Goal: Task Accomplishment & Management: Manage account settings

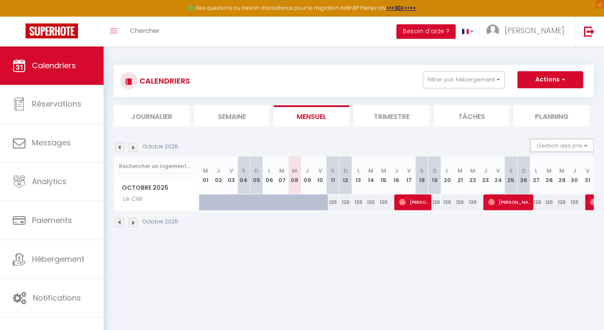
click at [551, 145] on button "Gestion des prix" at bounding box center [563, 145] width 64 height 13
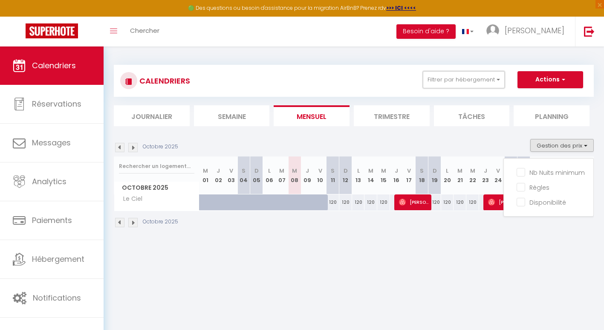
click at [477, 78] on button "Filtrer par hébergement" at bounding box center [464, 79] width 82 height 17
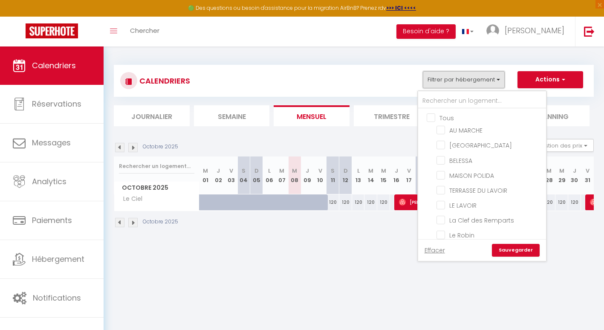
scroll to position [14, 0]
click at [443, 191] on input "LE LAVOIR" at bounding box center [490, 191] width 107 height 9
checkbox input "true"
checkbox input "false"
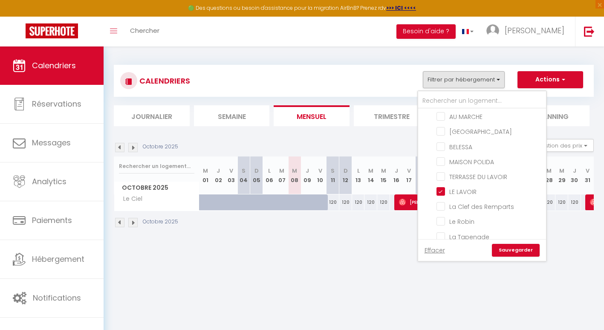
checkbox input "false"
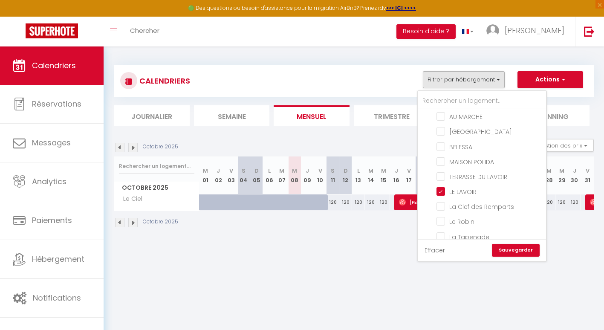
checkbox input "false"
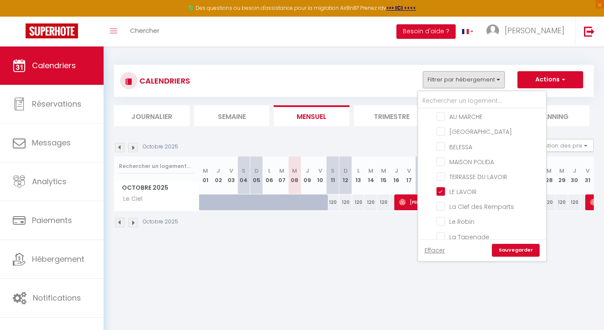
checkbox input "false"
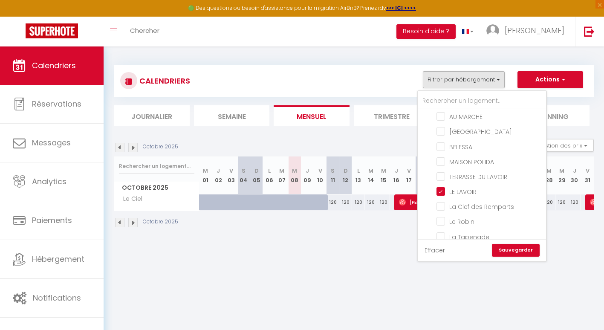
checkbox input "false"
click at [508, 250] on link "Sauvegarder" at bounding box center [516, 250] width 48 height 13
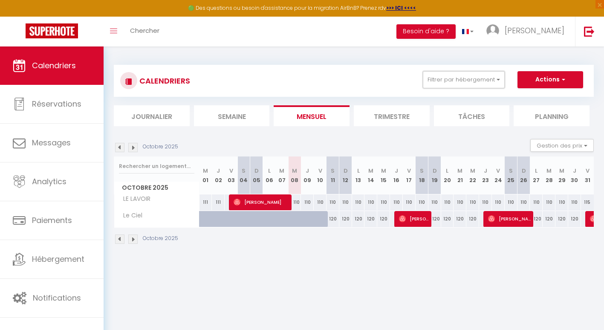
click at [484, 78] on button "Filtrer par hébergement" at bounding box center [464, 79] width 82 height 17
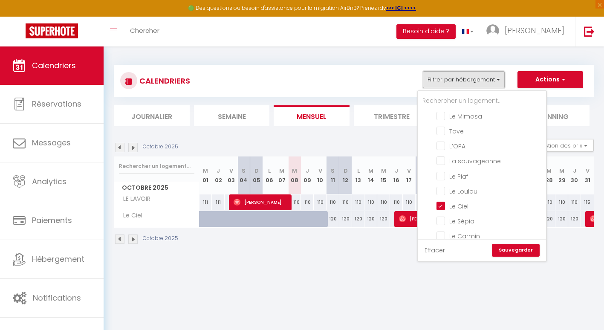
scroll to position [165, 0]
click at [443, 204] on input "Le Ciel" at bounding box center [490, 205] width 107 height 9
checkbox input "false"
click at [519, 254] on link "Sauvegarder" at bounding box center [516, 250] width 48 height 13
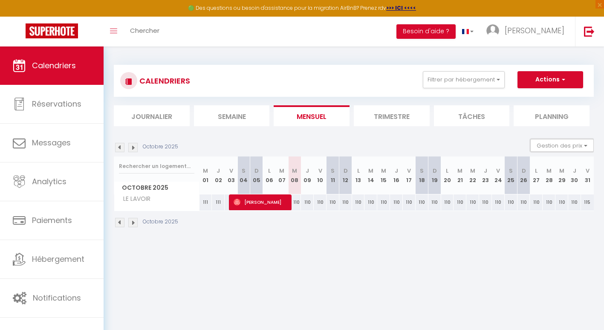
click at [551, 144] on button "Gestion des prix" at bounding box center [563, 145] width 64 height 13
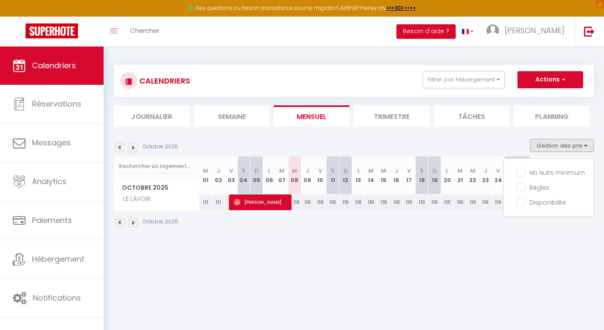
click at [527, 172] on input "Nb Nuits minimum" at bounding box center [555, 172] width 77 height 9
checkbox input "true"
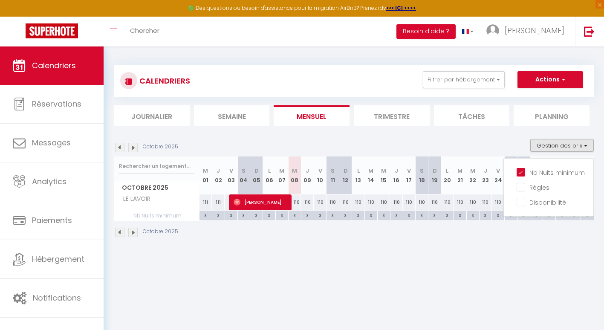
click at [488, 250] on div "CALENDRIERS Filtrer par hébergement Tous AU MARCHE Florence BELESSA MAISON POLI…" at bounding box center [354, 151] width 501 height 210
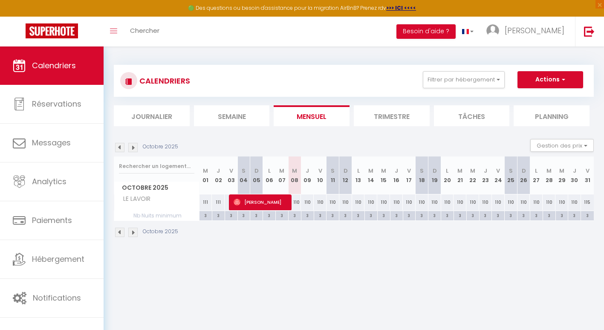
click at [386, 112] on li "Trimestre" at bounding box center [392, 115] width 76 height 21
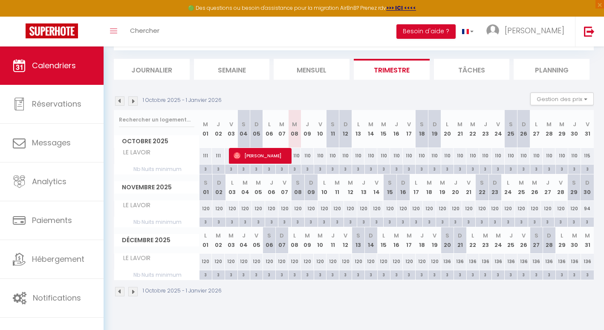
scroll to position [46, 0]
click at [587, 155] on div "115" at bounding box center [587, 156] width 13 height 16
type input "115"
type input "Ven 31 Octobre 2025"
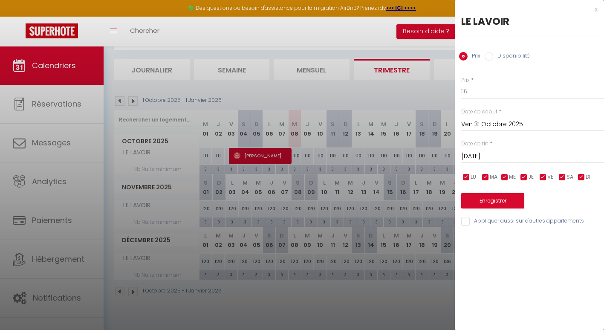
click at [522, 151] on input "[PERSON_NAME] 01 Novembre 2025" at bounding box center [532, 156] width 143 height 11
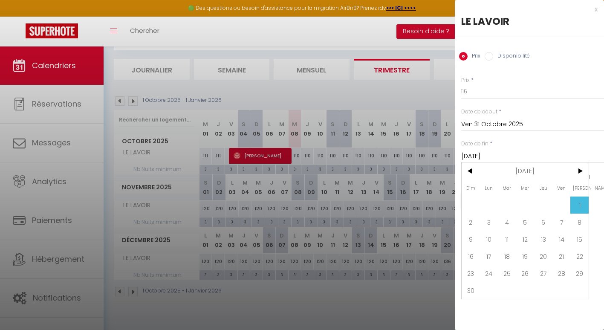
click at [576, 171] on span ">" at bounding box center [580, 171] width 18 height 17
click at [577, 171] on span ">" at bounding box center [580, 171] width 18 height 17
click at [582, 261] on span "28" at bounding box center [580, 256] width 18 height 17
type input "[PERSON_NAME] 28 Février 2026"
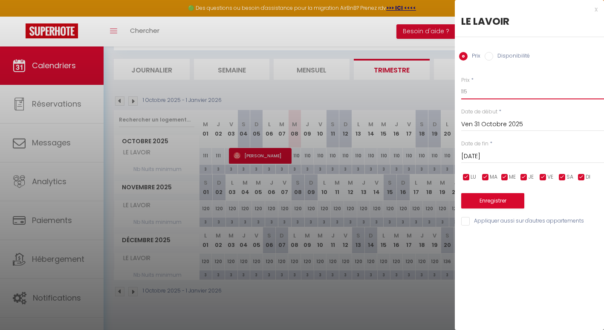
click at [486, 93] on input "115" at bounding box center [532, 91] width 143 height 15
type input "110"
click at [493, 193] on div "Enregistrer" at bounding box center [532, 196] width 143 height 26
click at [512, 156] on input "[PERSON_NAME] 28 Février 2026" at bounding box center [532, 156] width 143 height 11
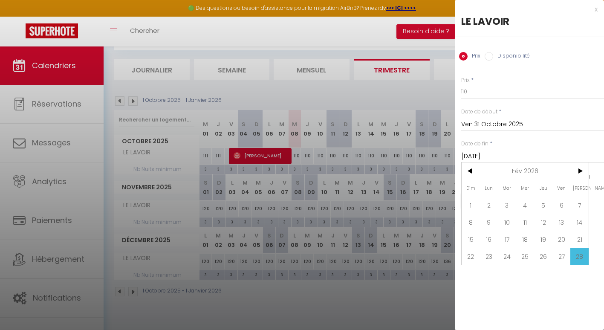
click at [581, 172] on span ">" at bounding box center [580, 171] width 18 height 17
click at [507, 274] on span "31" at bounding box center [507, 273] width 18 height 17
type input "[DATE] Mars 2026"
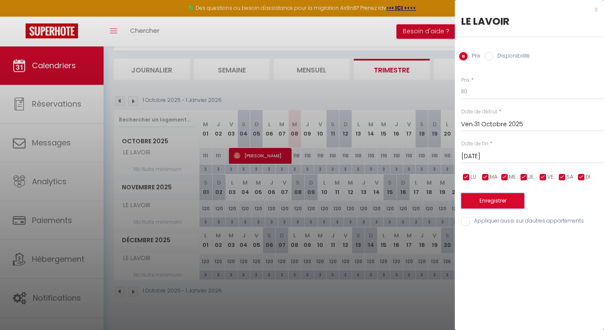
click at [488, 200] on button "Enregistrer" at bounding box center [492, 200] width 63 height 15
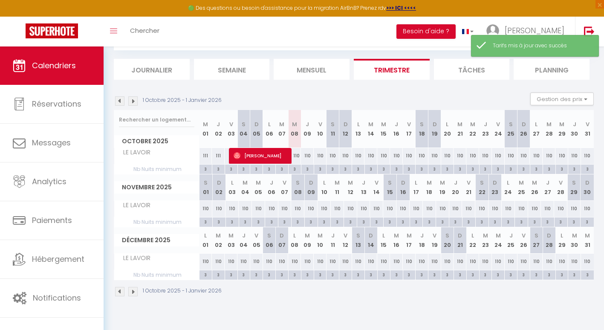
click at [296, 156] on div "110" at bounding box center [294, 156] width 13 height 16
type input "110"
type input "Mer 08 Octobre 2025"
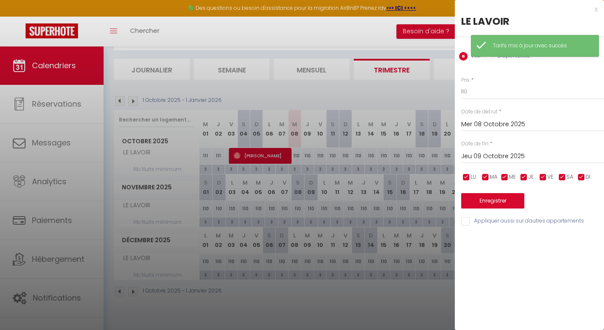
click at [526, 152] on input "Jeu 09 Octobre 2025" at bounding box center [532, 156] width 143 height 11
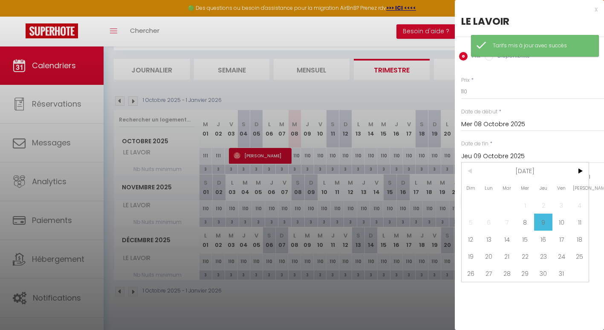
click at [578, 170] on span ">" at bounding box center [580, 171] width 18 height 17
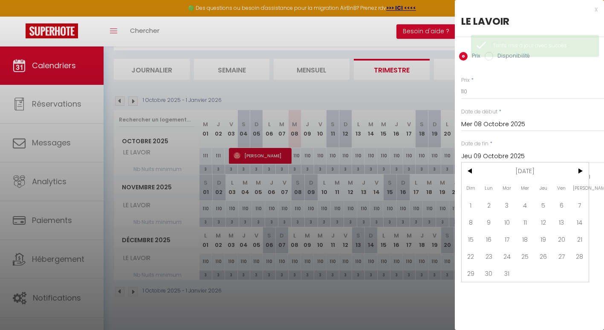
click at [510, 271] on span "31" at bounding box center [507, 273] width 18 height 17
type input "[DATE] Mars 2026"
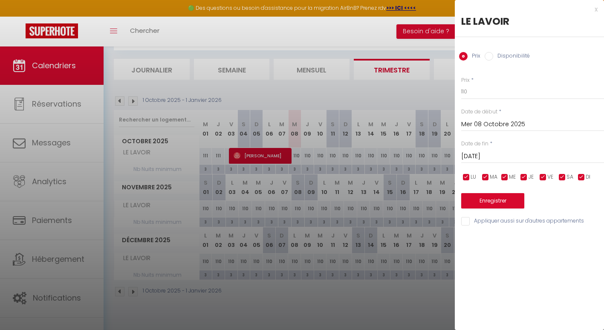
click at [491, 55] on input "Disponibilité" at bounding box center [489, 56] width 9 height 9
radio input "true"
radio input "false"
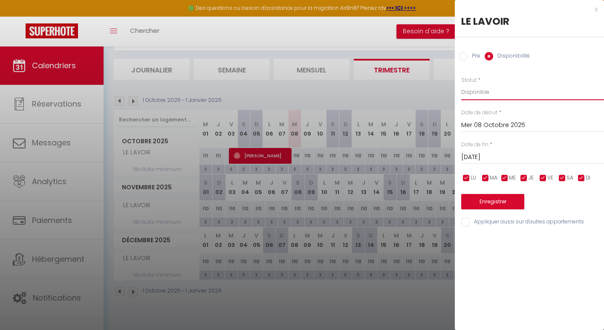
click at [476, 95] on select "Disponible Indisponible" at bounding box center [532, 92] width 143 height 16
click at [461, 84] on select "Disponible Indisponible" at bounding box center [532, 92] width 143 height 16
click at [484, 200] on button "Enregistrer" at bounding box center [492, 201] width 63 height 15
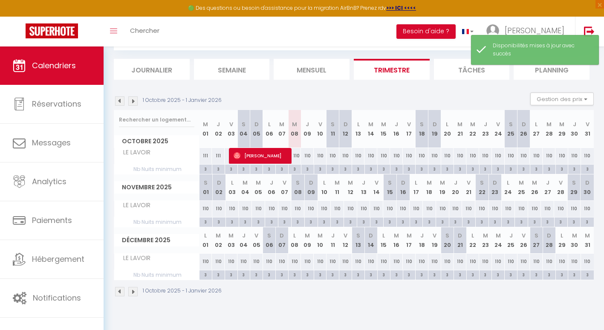
click at [134, 103] on img at bounding box center [132, 100] width 9 height 9
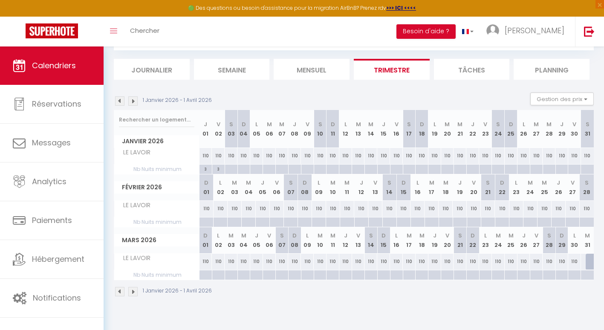
click at [134, 103] on img at bounding box center [132, 100] width 9 height 9
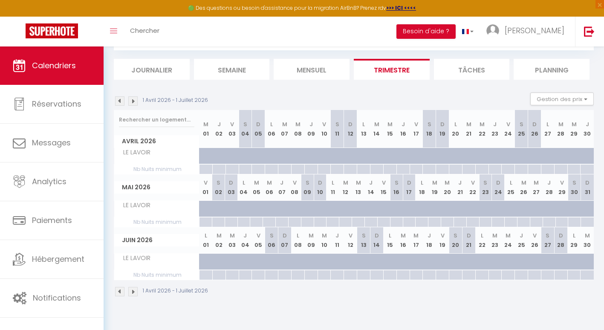
click at [203, 154] on div at bounding box center [206, 156] width 13 height 16
select select "1"
type input "Mer 01 Avril 2026"
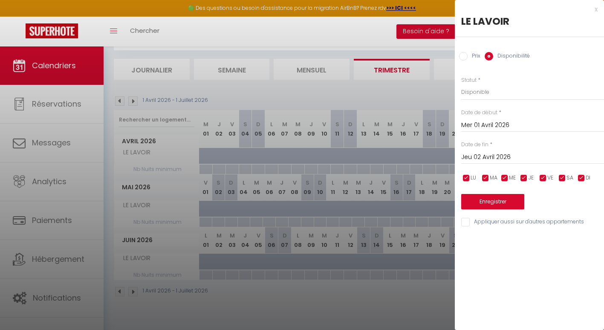
click at [488, 160] on input "Jeu 02 Avril 2026" at bounding box center [532, 157] width 143 height 11
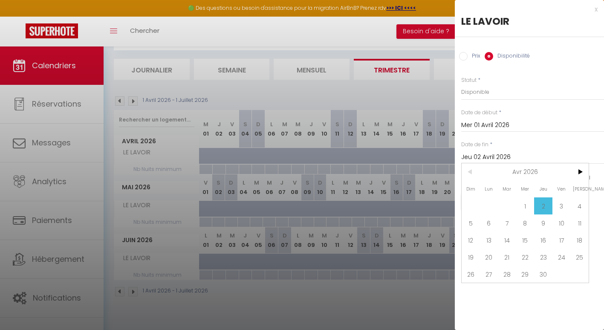
click at [541, 273] on span "30" at bounding box center [543, 274] width 18 height 17
type input "Jeu 30 Avril 2026"
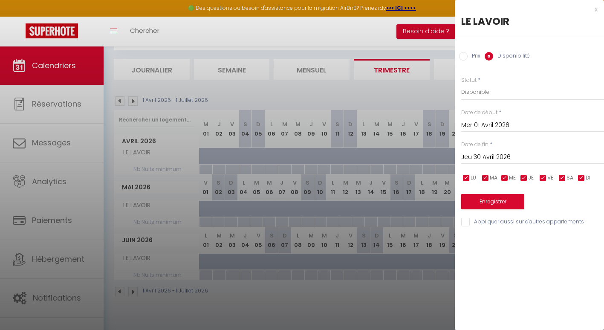
click at [465, 58] on input "Prix" at bounding box center [463, 56] width 9 height 9
radio input "true"
radio input "false"
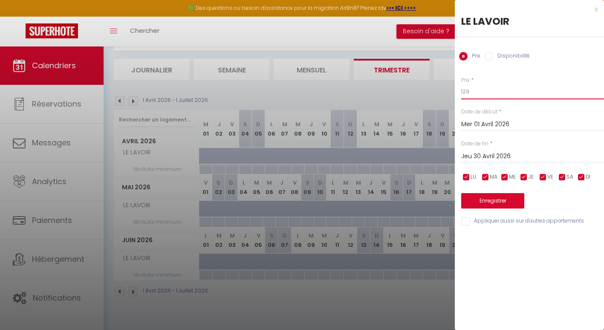
click at [476, 90] on input "129" at bounding box center [532, 91] width 143 height 15
type input "130"
click at [485, 194] on button "Enregistrer" at bounding box center [492, 200] width 63 height 15
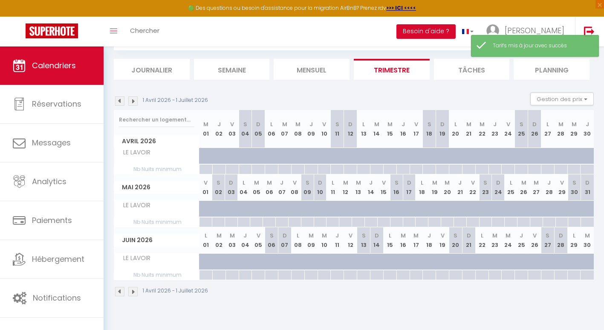
click at [203, 153] on div at bounding box center [206, 156] width 13 height 16
type input "130"
type input "Mer 01 Avril 2026"
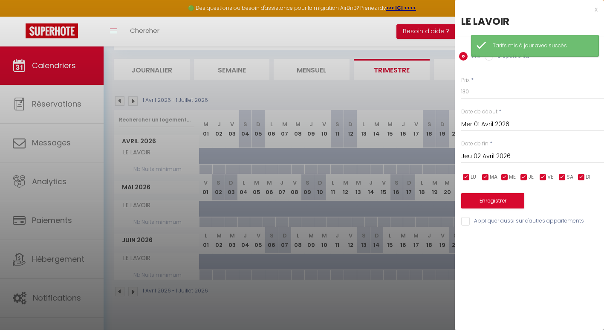
click at [484, 152] on input "Jeu 02 Avril 2026" at bounding box center [532, 156] width 143 height 11
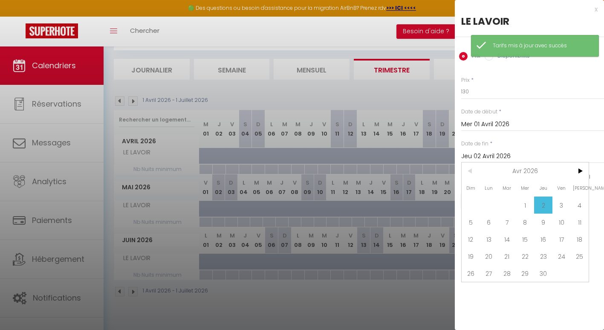
click at [578, 178] on span ">" at bounding box center [580, 171] width 18 height 17
click at [509, 279] on span "30" at bounding box center [507, 273] width 18 height 17
type input "Mar 30 Juin 2026"
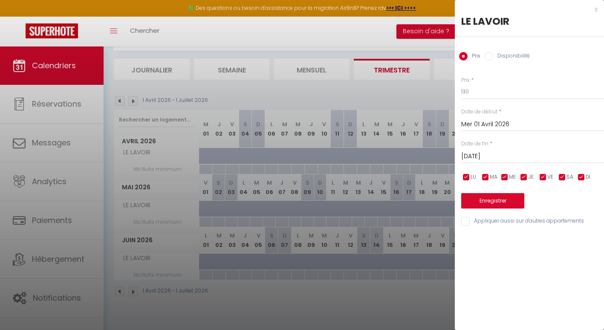
click at [489, 55] on input "Disponibilité" at bounding box center [489, 56] width 9 height 9
radio input "true"
radio input "false"
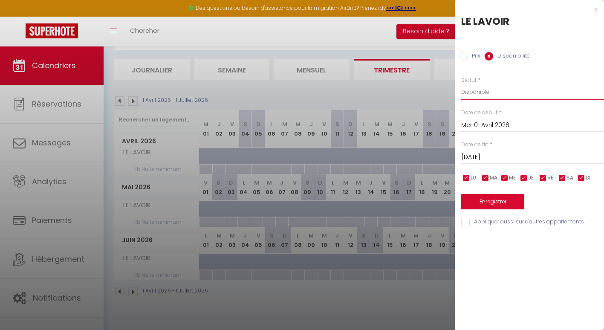
click at [468, 91] on select "Disponible Indisponible" at bounding box center [532, 92] width 143 height 16
click at [461, 84] on select "Disponible Indisponible" at bounding box center [532, 92] width 143 height 16
click at [490, 199] on button "Enregistrer" at bounding box center [492, 201] width 63 height 15
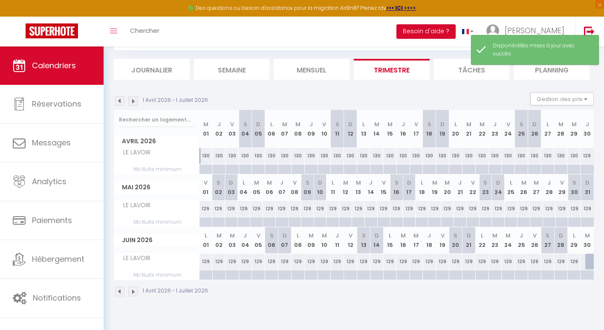
click at [207, 154] on div "130" at bounding box center [206, 156] width 13 height 16
select select "1"
type input "Mer 01 Avril 2026"
type input "Jeu 02 Avril 2026"
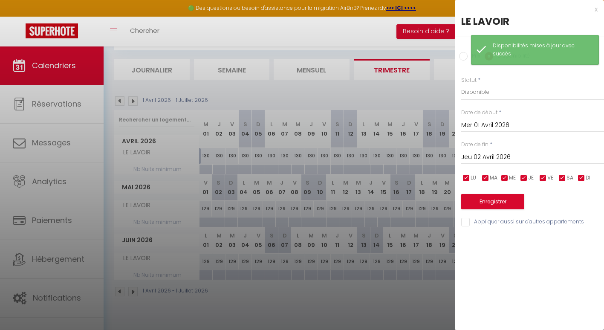
click at [209, 155] on div at bounding box center [302, 165] width 604 height 330
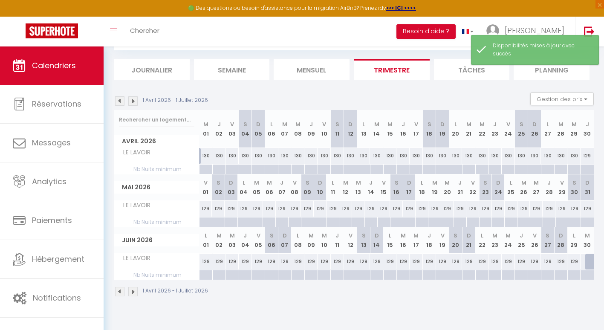
click at [586, 160] on div "129" at bounding box center [587, 156] width 13 height 16
type input "129"
select select "1"
type input "Jeu 30 Avril 2026"
type input "Ven 01 Mai 2026"
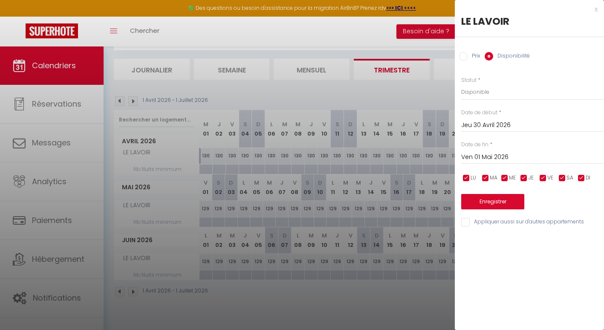
click at [464, 58] on input "Prix" at bounding box center [463, 56] width 9 height 9
radio input "true"
radio input "false"
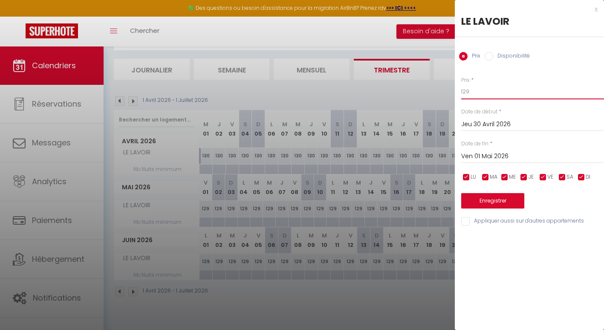
click at [474, 94] on input "129" at bounding box center [532, 91] width 143 height 15
type input "130"
click at [486, 199] on button "Enregistrer" at bounding box center [492, 200] width 63 height 15
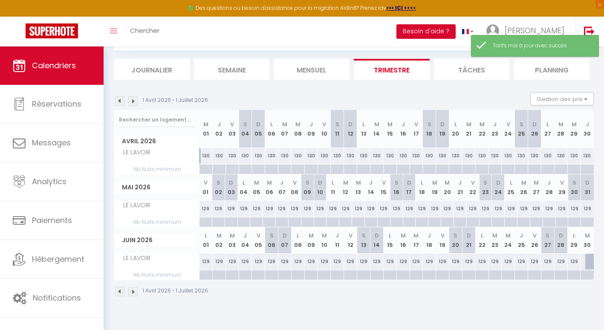
click at [207, 207] on div "129" at bounding box center [206, 209] width 13 height 16
type input "129"
type input "Ven 01 Mai 2026"
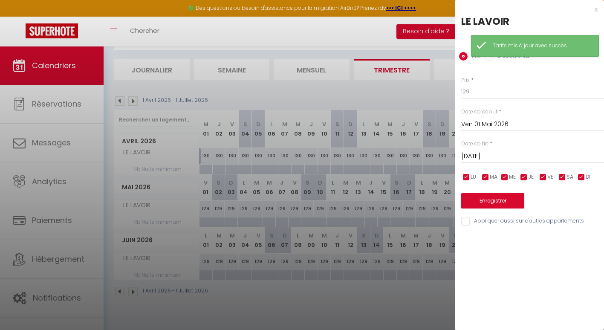
click at [483, 157] on input "[PERSON_NAME] 02 Mai 2026" at bounding box center [532, 156] width 143 height 11
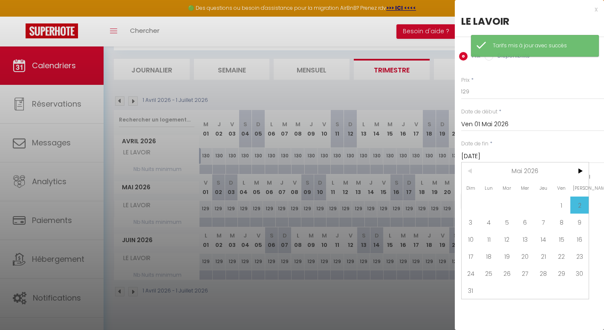
click at [473, 287] on span "31" at bounding box center [471, 290] width 18 height 17
type input "Dim 31 Mai 2026"
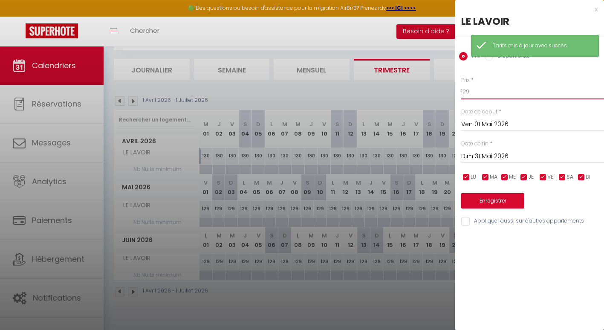
click at [477, 93] on input "129" at bounding box center [532, 91] width 143 height 15
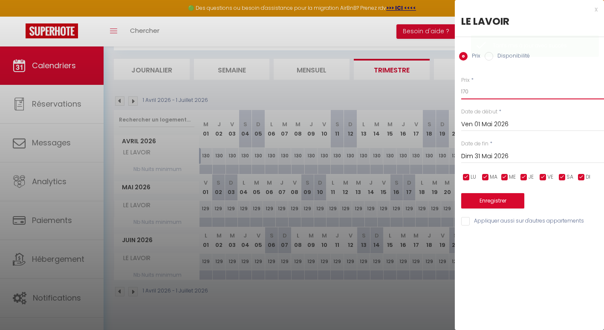
type input "170"
click at [485, 202] on button "Enregistrer" at bounding box center [492, 200] width 63 height 15
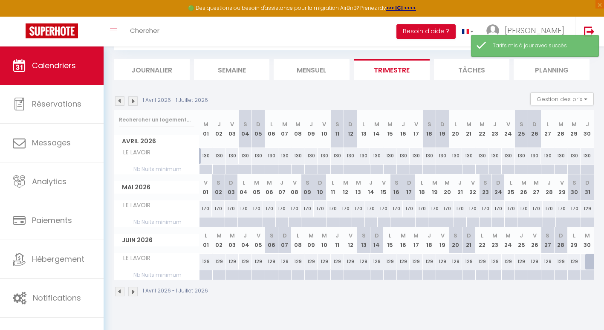
click at [208, 263] on div "129" at bounding box center [206, 262] width 13 height 16
type input "129"
type input "Lun 01 Juin 2026"
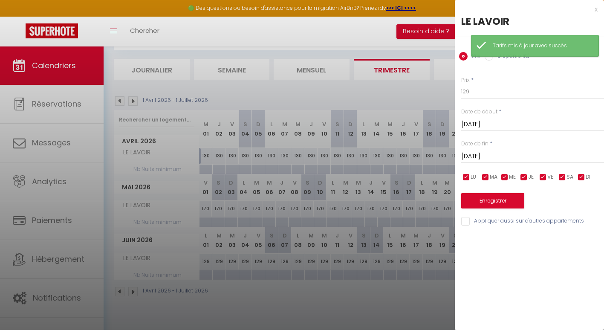
click at [496, 148] on div "Date de fin * Mar 02 Juin 2026 < Juin 2026 > Dim Lun Mar Mer Jeu Ven Sam 1 2 3 …" at bounding box center [532, 151] width 143 height 23
click at [497, 154] on input "[DATE] Juin 2026" at bounding box center [532, 156] width 143 height 11
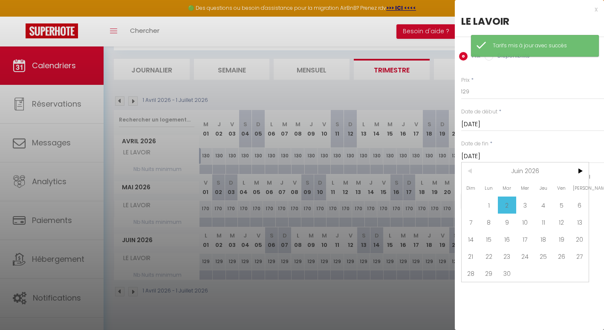
click at [510, 270] on span "30" at bounding box center [507, 273] width 18 height 17
type input "Mar 30 Juin 2026"
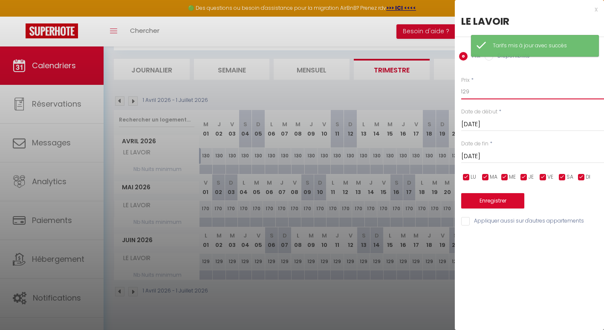
click at [465, 93] on input "129" at bounding box center [532, 91] width 143 height 15
click at [473, 95] on input "129" at bounding box center [532, 91] width 143 height 15
type input "1"
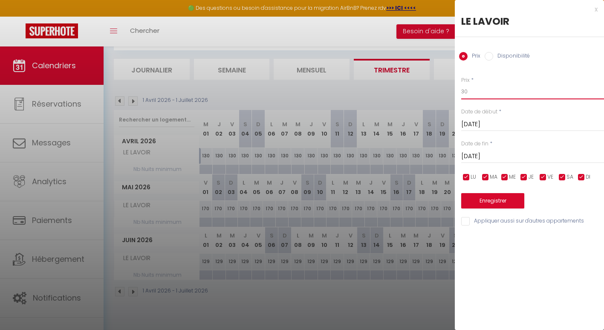
type input "3"
type input "200"
click at [481, 200] on button "Enregistrer" at bounding box center [492, 200] width 63 height 15
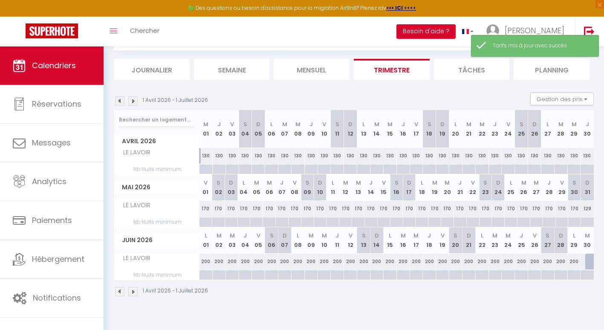
click at [205, 170] on div at bounding box center [205, 170] width 13 height 10
type input "Mer 01 Avril 2026"
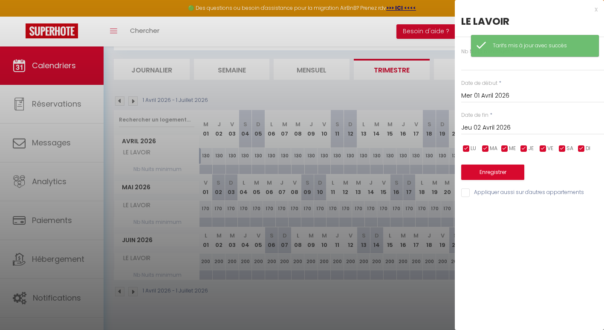
click at [483, 130] on input "Jeu 02 Avril 2026" at bounding box center [532, 127] width 143 height 11
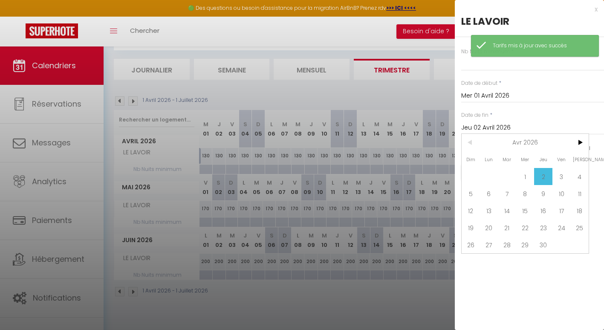
click at [583, 143] on span ">" at bounding box center [580, 142] width 18 height 17
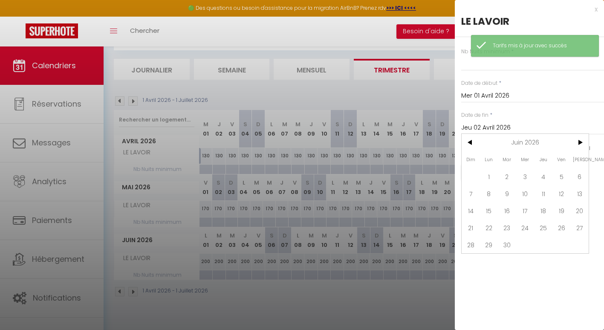
click at [510, 241] on span "30" at bounding box center [507, 244] width 18 height 17
type input "Mar 30 Juin 2026"
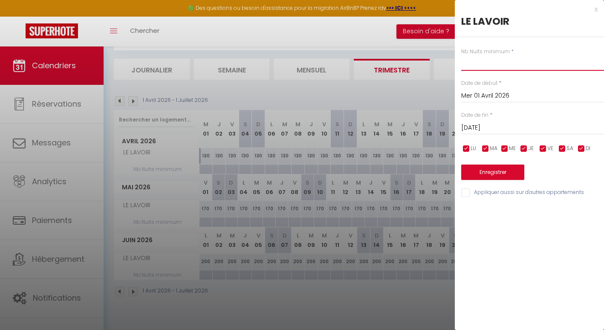
click at [470, 69] on input "text" at bounding box center [532, 62] width 143 height 15
type input "3"
click at [484, 125] on input "Mar 30 Juin 2026" at bounding box center [532, 127] width 143 height 11
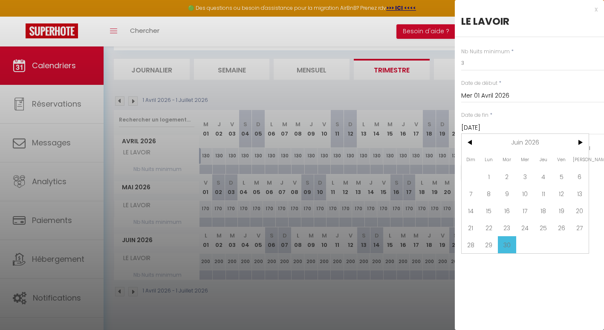
click at [476, 134] on span "<" at bounding box center [471, 142] width 18 height 17
click at [469, 257] on span "31" at bounding box center [471, 261] width 18 height 17
type input "Dim 31 Mai 2026"
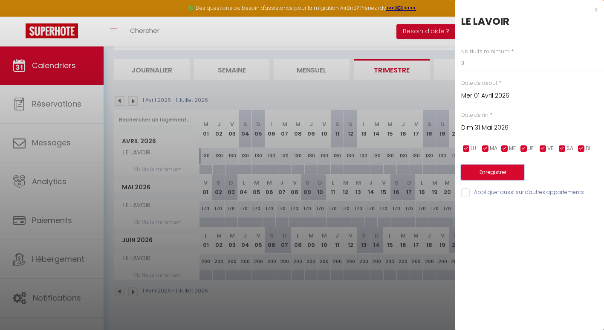
click at [498, 171] on button "Enregistrer" at bounding box center [492, 172] width 63 height 15
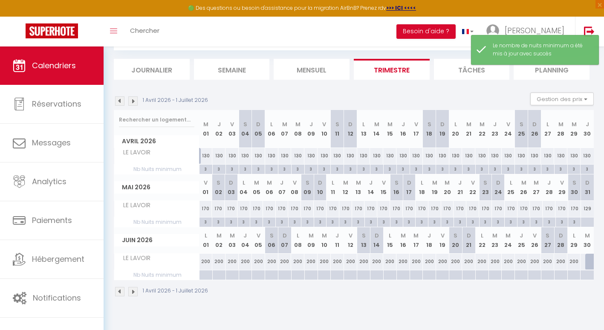
click at [209, 273] on div at bounding box center [205, 275] width 13 height 10
type input "Lun 01 Juin 2026"
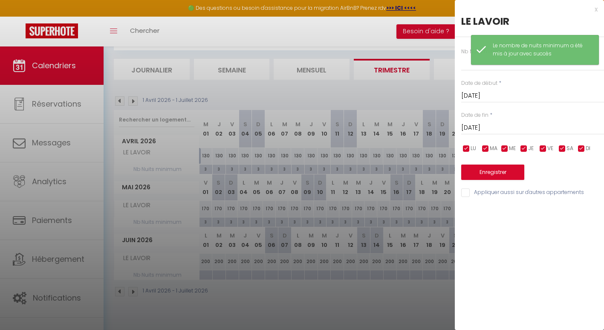
click at [484, 125] on input "[DATE] Juin 2026" at bounding box center [532, 127] width 143 height 11
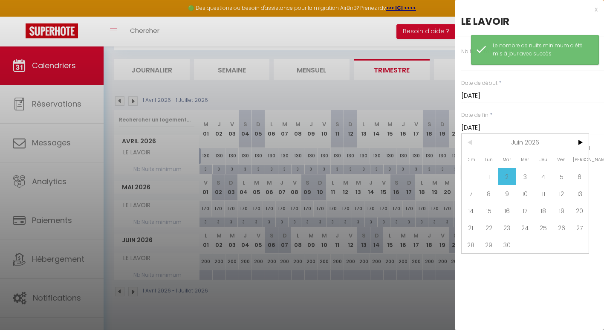
click at [504, 238] on span "30" at bounding box center [507, 244] width 18 height 17
type input "Mar 30 Juin 2026"
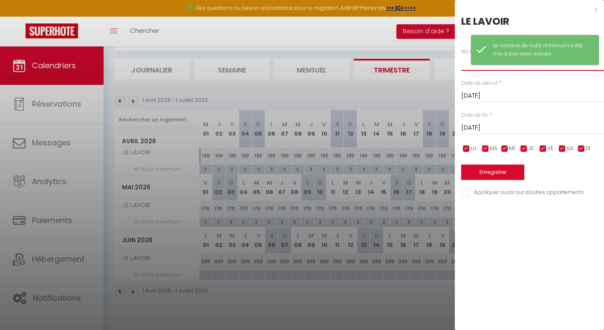
click at [466, 67] on input "text" at bounding box center [532, 62] width 143 height 15
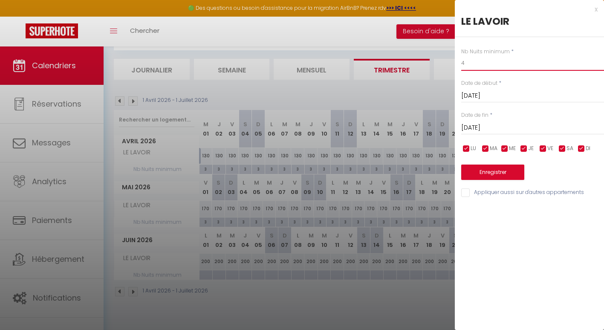
type input "4"
click at [489, 175] on button "Enregistrer" at bounding box center [492, 172] width 63 height 15
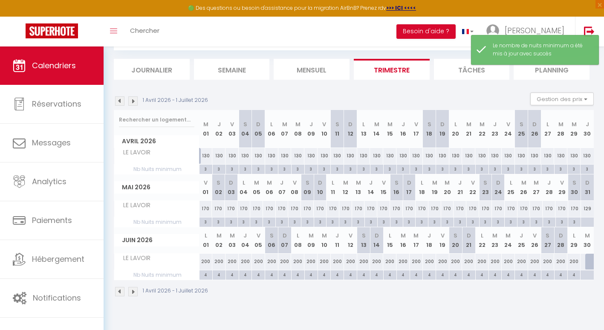
click at [587, 278] on div at bounding box center [587, 275] width 14 height 10
type input "Mar 30 Juin 2026"
type input "Mer 01 Juillet 2026"
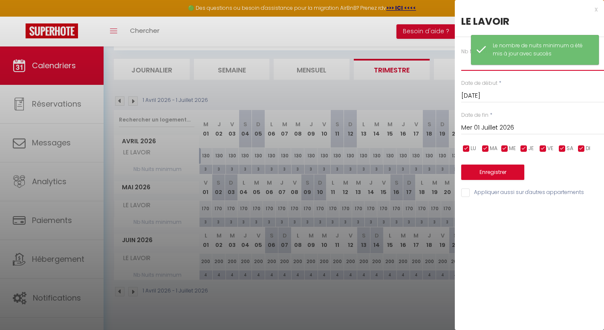
click at [465, 69] on input "text" at bounding box center [532, 62] width 143 height 15
type input "4"
click at [493, 174] on button "Enregistrer" at bounding box center [492, 172] width 63 height 15
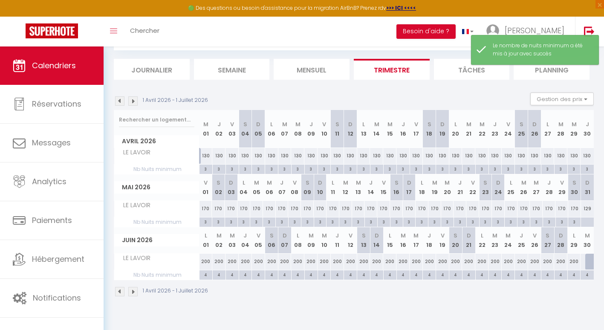
click at [589, 223] on div at bounding box center [587, 223] width 13 height 10
type input "Dim 31 Mai 2026"
type input "Lun 01 Juin 2026"
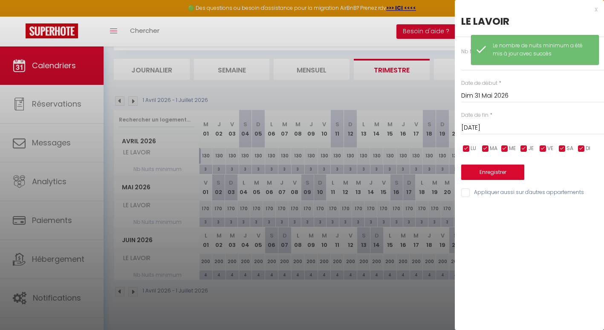
click at [466, 71] on div "Nb Nuits minimum * Date de début * Dim 31 Mai 2026 < Mai 2026 > Dim Lun Mar Mer…" at bounding box center [529, 117] width 149 height 161
click at [466, 70] on input "text" at bounding box center [532, 62] width 143 height 15
type input "3"
click at [482, 174] on button "Enregistrer" at bounding box center [492, 172] width 63 height 15
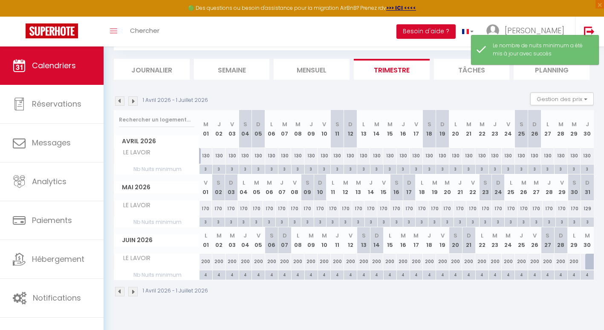
click at [588, 260] on div at bounding box center [592, 262] width 13 height 16
type input "129"
select select "1"
type input "Mar 30 Juin 2026"
type input "Mer 01 Juillet 2026"
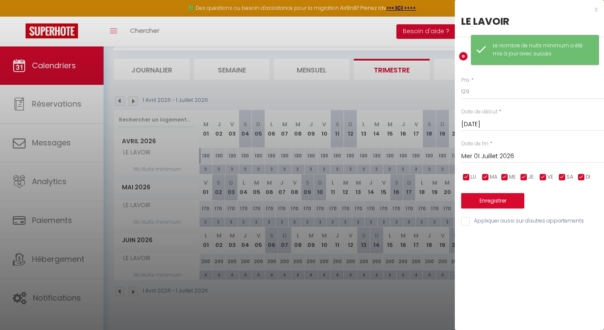
click at [590, 43] on div "Le nombre de nuits minimum a été mis à jour avec succès" at bounding box center [541, 50] width 97 height 16
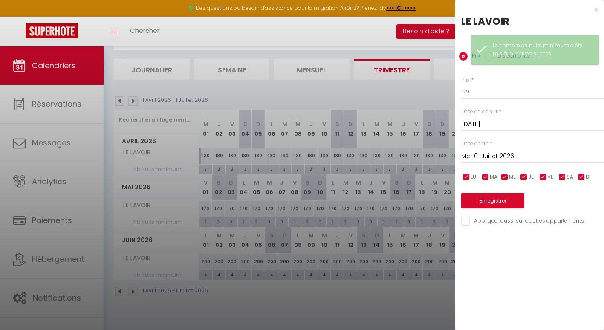
click at [591, 43] on div "Le nombre de nuits minimum a été mis à jour avec succès" at bounding box center [535, 50] width 128 height 30
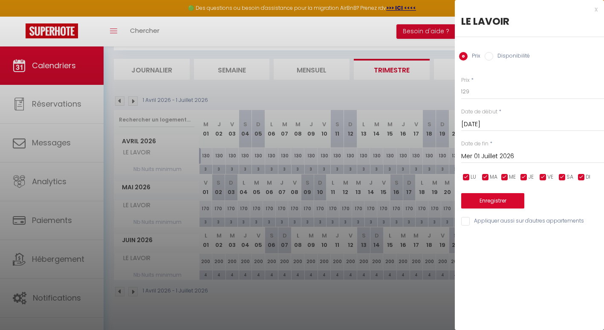
click at [560, 75] on div "Prix * 129 Statut * Disponible Indisponible Date de début * Mar 30 Juin 2026 < …" at bounding box center [529, 146] width 149 height 161
click at [502, 49] on div "Prix Disponibilité" at bounding box center [529, 51] width 149 height 29
click at [502, 56] on label "Disponibilité" at bounding box center [511, 56] width 37 height 9
click at [493, 56] on input "Disponibilité" at bounding box center [489, 56] width 9 height 9
radio input "true"
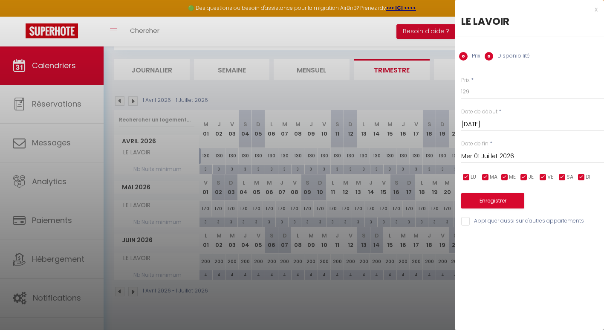
radio input "false"
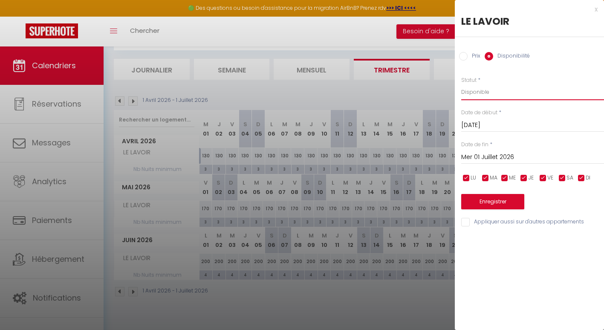
click at [490, 97] on select "Disponible Indisponible" at bounding box center [532, 92] width 143 height 16
click at [461, 84] on select "Disponible Indisponible" at bounding box center [532, 92] width 143 height 16
click at [485, 199] on button "Enregistrer" at bounding box center [492, 201] width 63 height 15
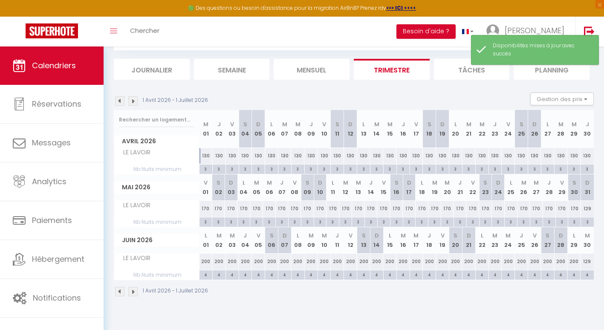
click at [592, 264] on div "129" at bounding box center [587, 262] width 13 height 16
type input "129"
select select "1"
type input "Mar 30 Juin 2026"
type input "Mer 01 Juillet 2026"
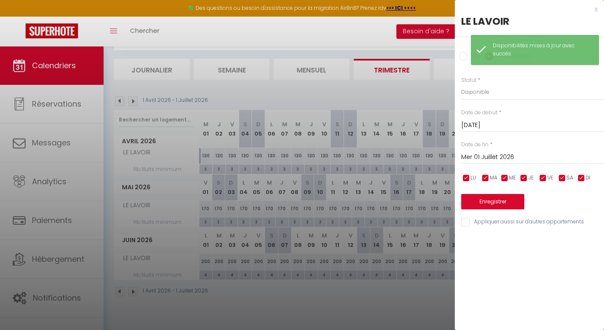
click at [464, 61] on div "Prix" at bounding box center [469, 56] width 21 height 9
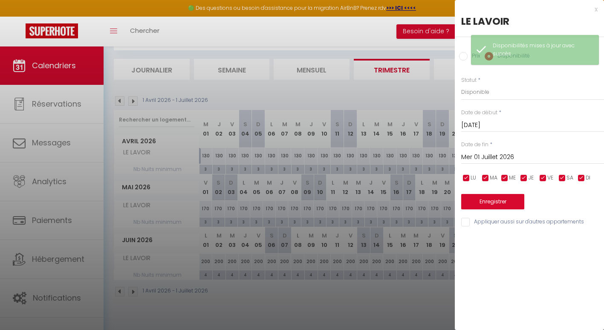
click at [464, 61] on div "Prix" at bounding box center [469, 56] width 21 height 9
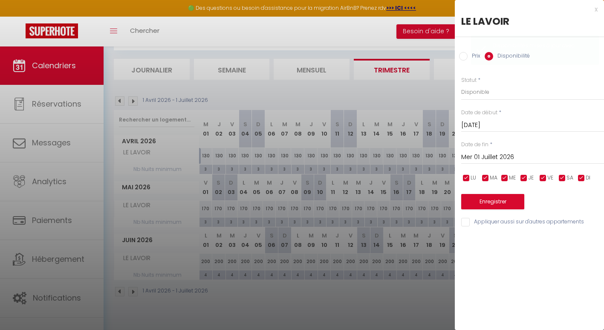
click at [461, 55] on input "Prix" at bounding box center [463, 56] width 9 height 9
radio input "true"
radio input "false"
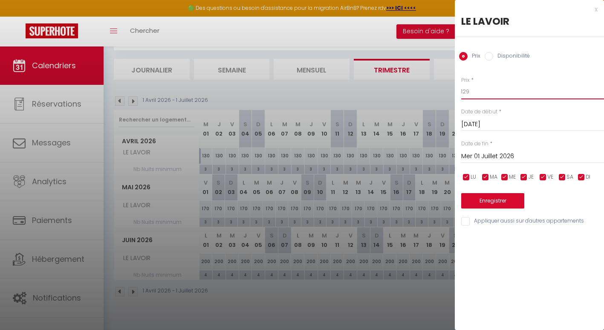
click at [474, 95] on input "129" at bounding box center [532, 91] width 143 height 15
type input "1"
type input "200"
click at [490, 207] on button "Enregistrer" at bounding box center [492, 200] width 63 height 15
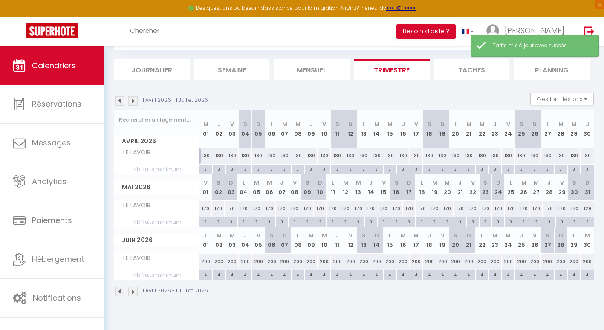
click at [589, 209] on div "129" at bounding box center [587, 209] width 13 height 16
type input "129"
type input "Dim 31 Mai 2026"
type input "Lun 01 Juin 2026"
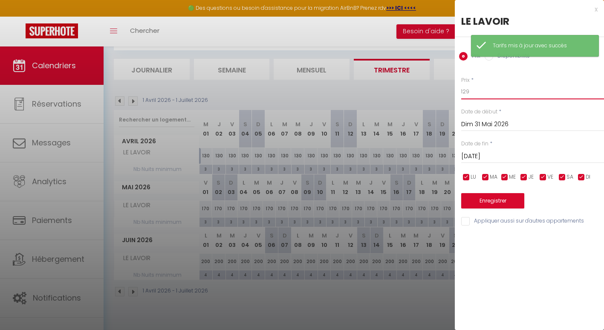
click at [469, 91] on input "129" at bounding box center [532, 91] width 143 height 15
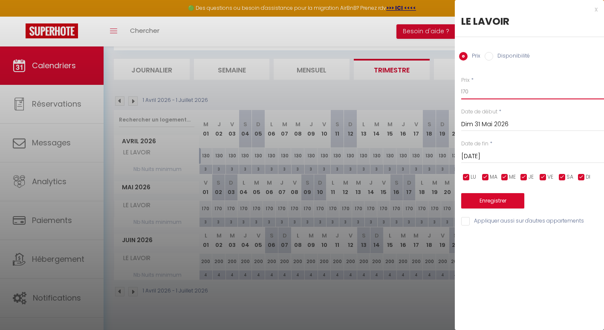
type input "170"
click at [469, 205] on button "Enregistrer" at bounding box center [492, 200] width 63 height 15
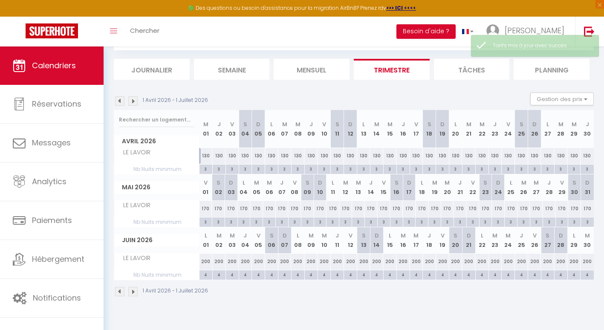
click at [136, 101] on img at bounding box center [132, 100] width 9 height 9
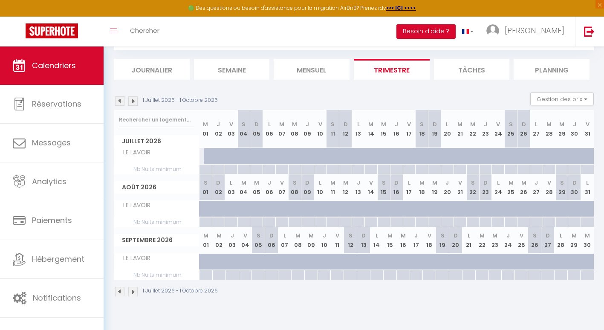
click at [206, 158] on div at bounding box center [210, 156] width 13 height 16
type input "129"
type input "Mer 01 Juillet 2026"
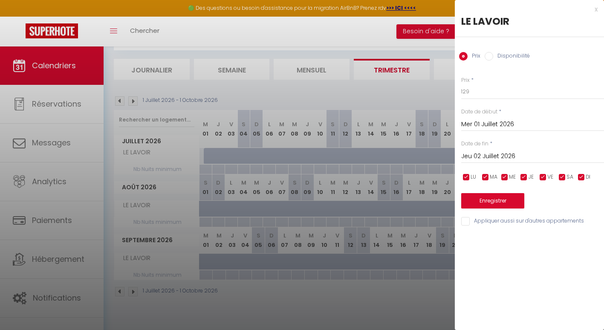
click at [502, 159] on input "Jeu 02 Juillet 2026" at bounding box center [532, 156] width 143 height 11
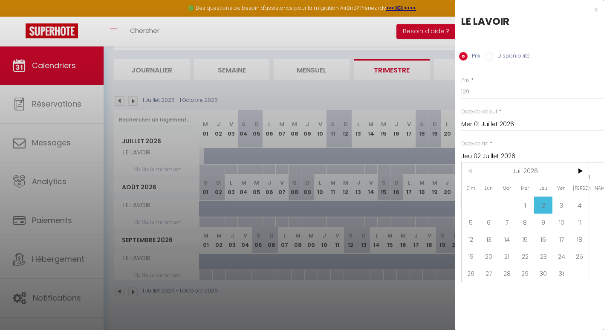
click at [575, 172] on span ">" at bounding box center [580, 171] width 18 height 17
click at [496, 294] on span "31" at bounding box center [489, 290] width 18 height 17
type input "Lun 31 Août 2026"
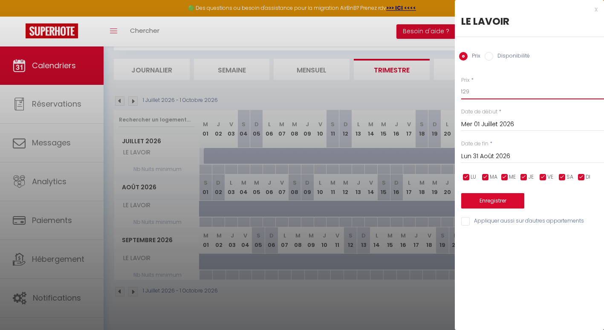
click at [479, 92] on input "129" at bounding box center [532, 91] width 143 height 15
type input "1"
type input "200"
click at [482, 197] on button "Enregistrer" at bounding box center [492, 200] width 63 height 15
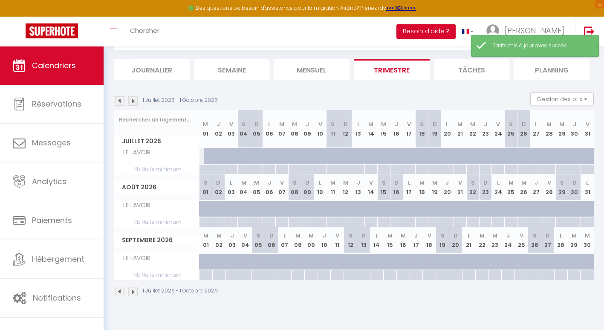
click at [204, 159] on div at bounding box center [210, 156] width 13 height 16
type input "200"
type input "Mer 01 Juillet 2026"
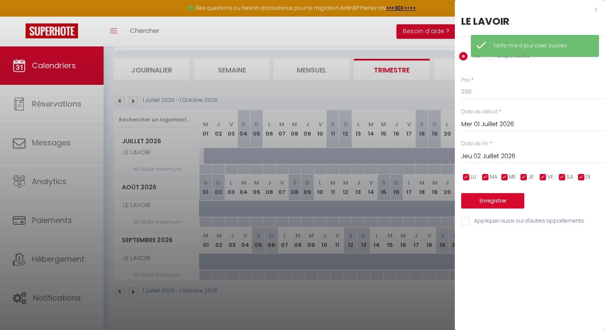
click at [483, 158] on input "Jeu 02 Juillet 2026" at bounding box center [532, 156] width 143 height 11
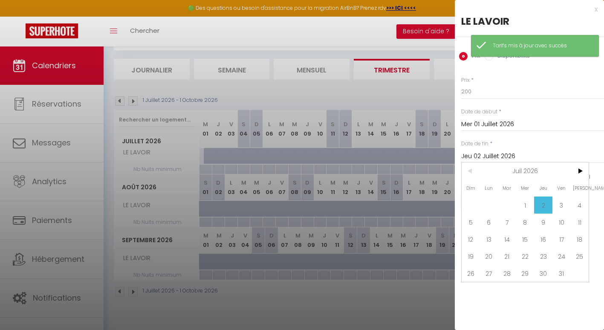
click at [580, 177] on span ">" at bounding box center [580, 171] width 18 height 17
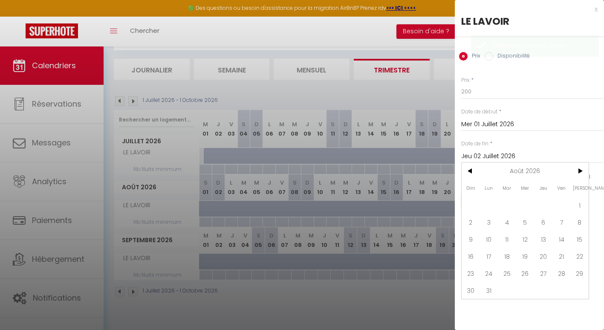
click at [492, 294] on span "31" at bounding box center [489, 290] width 18 height 17
type input "Lun 31 Août 2026"
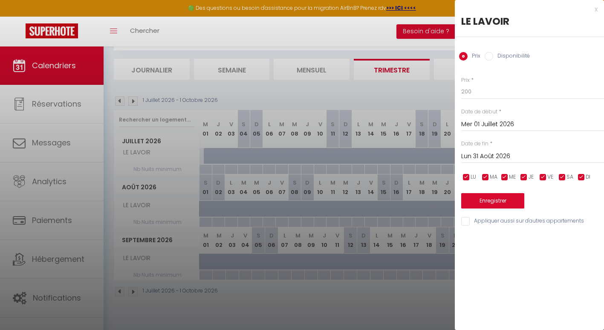
click at [491, 56] on input "Disponibilité" at bounding box center [489, 56] width 9 height 9
radio input "true"
radio input "false"
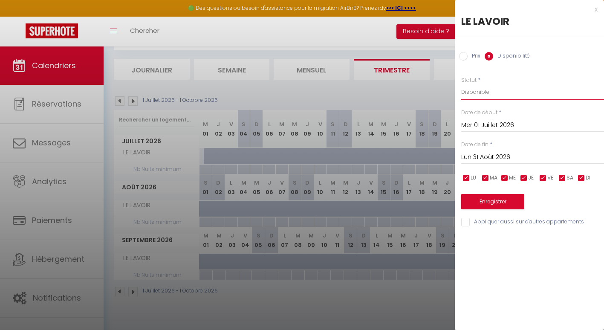
click at [486, 92] on select "Disponible Indisponible" at bounding box center [532, 92] width 143 height 16
click at [461, 84] on select "Disponible Indisponible" at bounding box center [532, 92] width 143 height 16
click at [486, 206] on button "Enregistrer" at bounding box center [492, 201] width 63 height 15
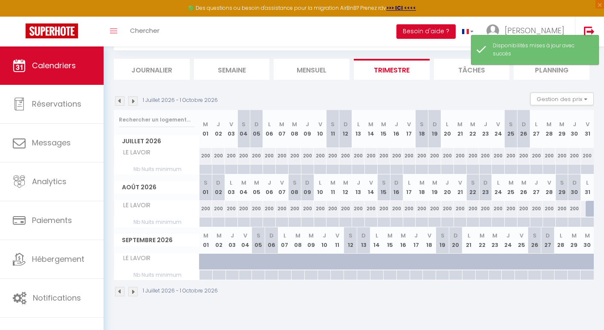
click at [206, 170] on div at bounding box center [205, 170] width 13 height 10
type input "Mer 01 Juillet 2026"
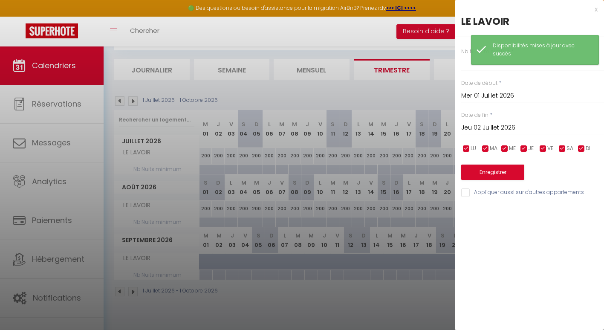
click at [486, 125] on input "Jeu 02 Juillet 2026" at bounding box center [532, 127] width 143 height 11
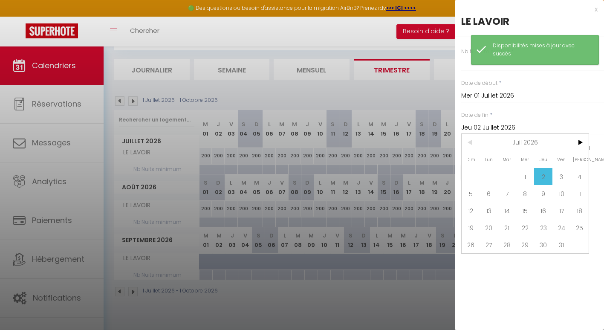
click at [578, 143] on span ">" at bounding box center [580, 142] width 18 height 17
click at [467, 142] on span "<" at bounding box center [471, 142] width 18 height 17
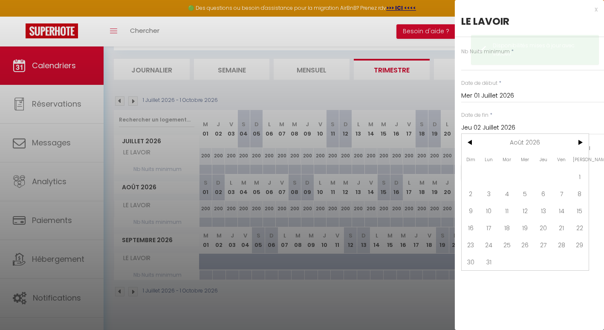
click at [491, 267] on span "31" at bounding box center [489, 261] width 18 height 17
type input "Lun 31 Août 2026"
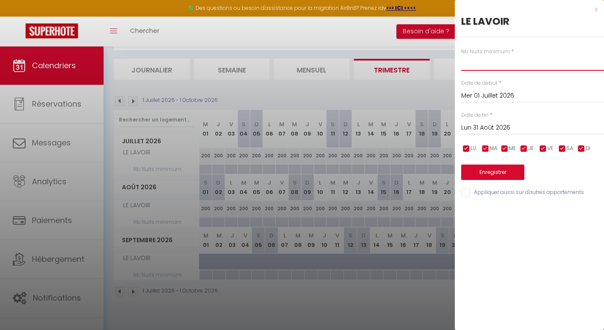
click at [471, 65] on input "text" at bounding box center [532, 62] width 143 height 15
type input "4"
click at [488, 174] on button "Enregistrer" at bounding box center [492, 172] width 63 height 15
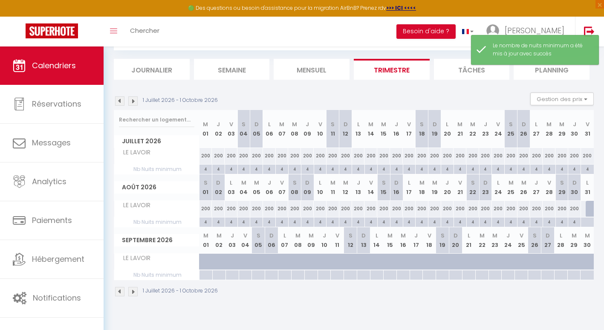
click at [200, 264] on div at bounding box center [206, 262] width 13 height 16
select select "1"
type input "[DATE] Septembre 2026"
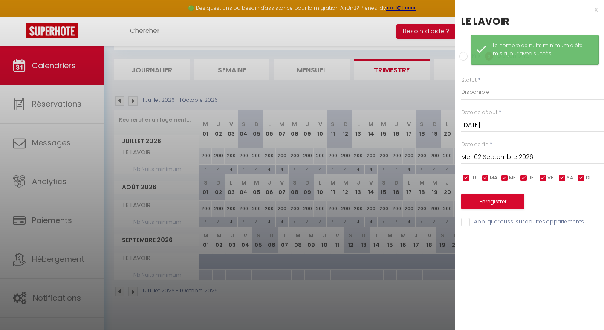
click at [489, 153] on input "Mer 02 Septembre 2026" at bounding box center [532, 157] width 143 height 11
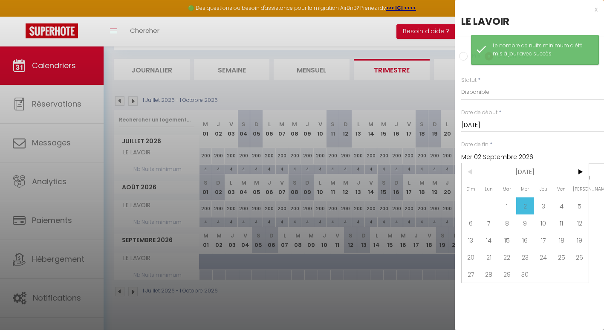
click at [533, 275] on span "30" at bounding box center [526, 274] width 18 height 17
type input "Mer 30 Septembre 2026"
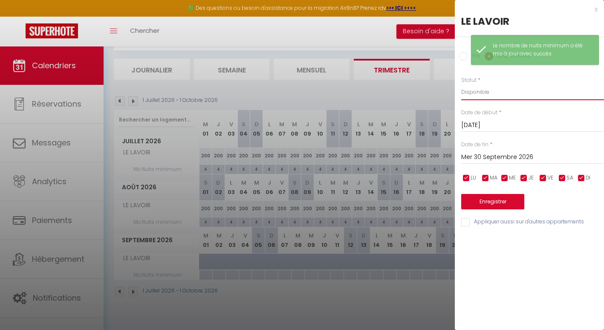
click at [467, 92] on select "Disponible Indisponible" at bounding box center [532, 92] width 143 height 16
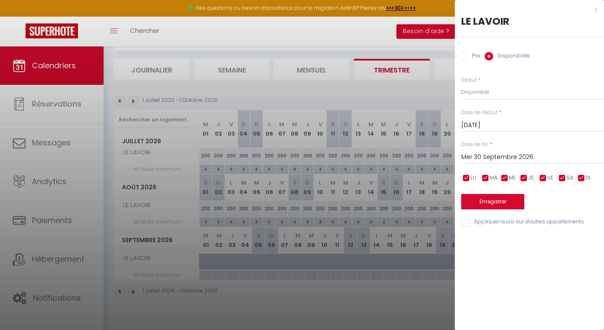
click at [464, 52] on input "Prix" at bounding box center [463, 56] width 9 height 9
radio input "true"
radio input "false"
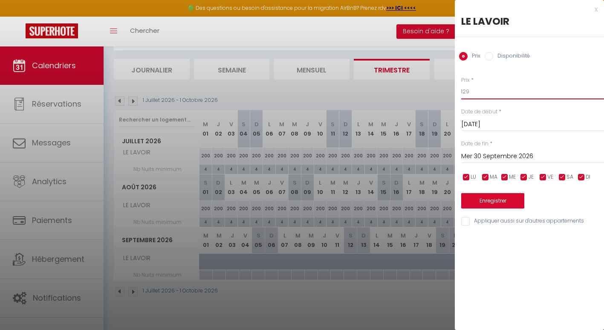
click at [467, 96] on input "129" at bounding box center [532, 91] width 143 height 15
click at [476, 96] on input "129" at bounding box center [532, 91] width 143 height 15
type input "170"
click at [479, 204] on button "Enregistrer" at bounding box center [492, 200] width 63 height 15
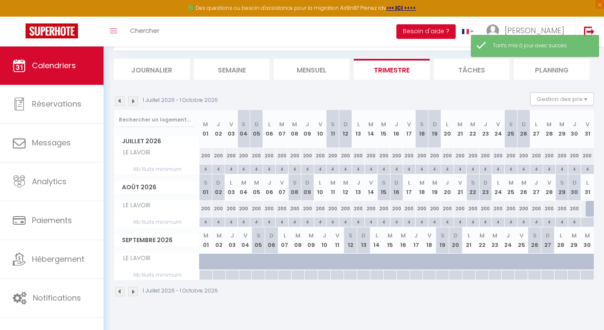
click at [205, 261] on div at bounding box center [210, 266] width 13 height 16
type input "170"
type input "[DATE] Septembre 2026"
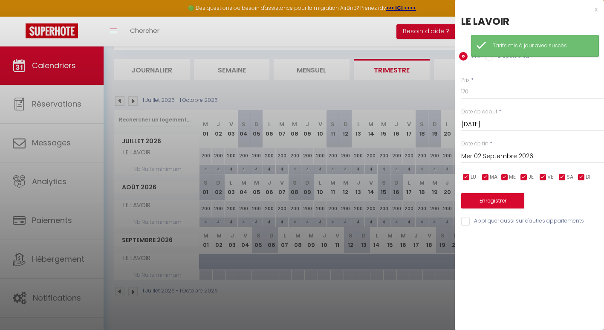
click at [508, 157] on input "Mer 02 Septembre 2026" at bounding box center [532, 156] width 143 height 11
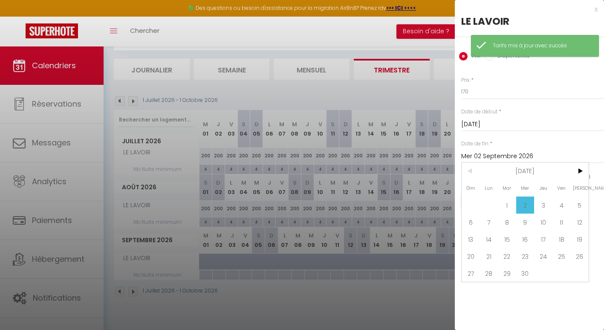
click at [529, 273] on span "30" at bounding box center [526, 273] width 18 height 17
type input "Mer 30 Septembre 2026"
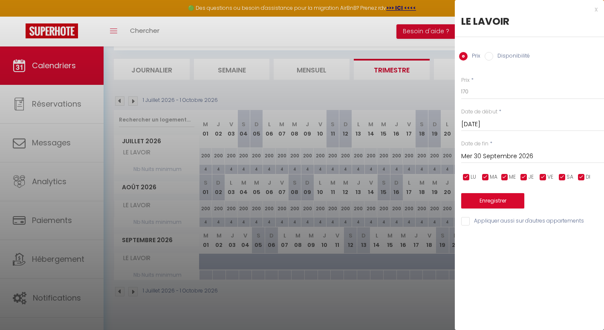
click at [489, 58] on input "Disponibilité" at bounding box center [489, 56] width 9 height 9
radio input "true"
radio input "false"
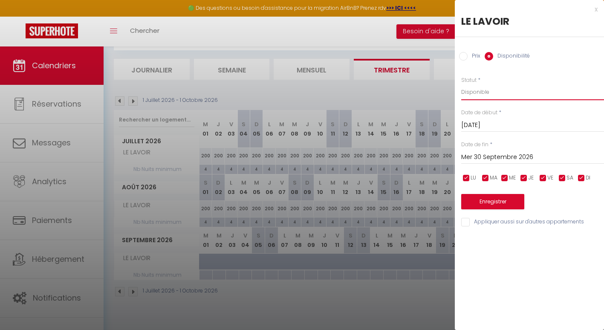
click at [485, 97] on select "Disponible Indisponible" at bounding box center [532, 92] width 143 height 16
click at [461, 84] on select "Disponible Indisponible" at bounding box center [532, 92] width 143 height 16
click at [484, 204] on button "Enregistrer" at bounding box center [492, 201] width 63 height 15
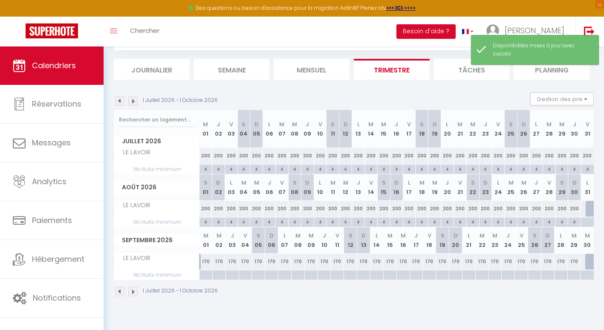
click at [588, 221] on div at bounding box center [587, 223] width 13 height 10
type input "Lun 31 Août 2026"
type input "[DATE] Septembre 2026"
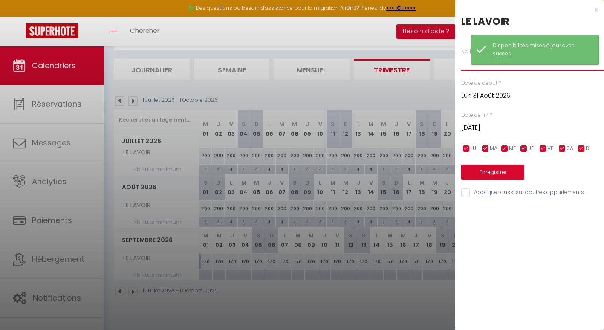
click at [465, 67] on input "text" at bounding box center [532, 62] width 143 height 15
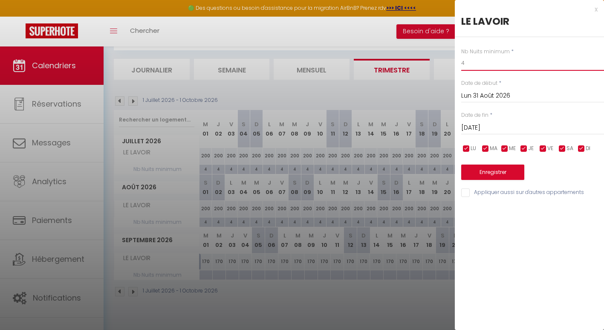
type input "4"
click at [481, 168] on button "Enregistrer" at bounding box center [492, 172] width 63 height 15
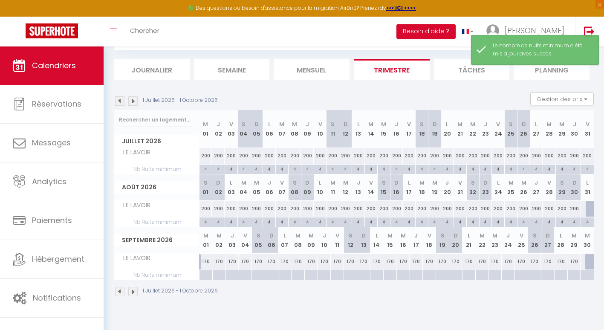
click at [206, 270] on div at bounding box center [206, 271] width 13 height 2
type input "[DATE] Septembre 2026"
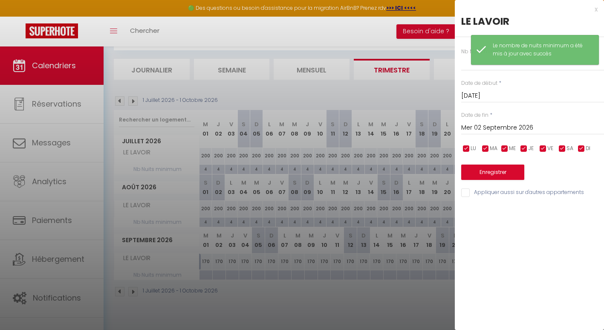
click at [499, 128] on input "Mer 02 Septembre 2026" at bounding box center [532, 127] width 143 height 11
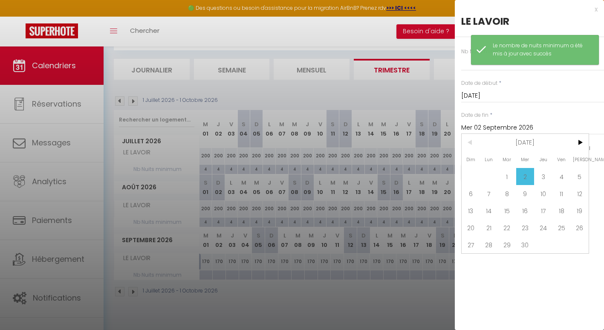
click at [528, 243] on span "30" at bounding box center [526, 244] width 18 height 17
type input "Mer 30 Septembre 2026"
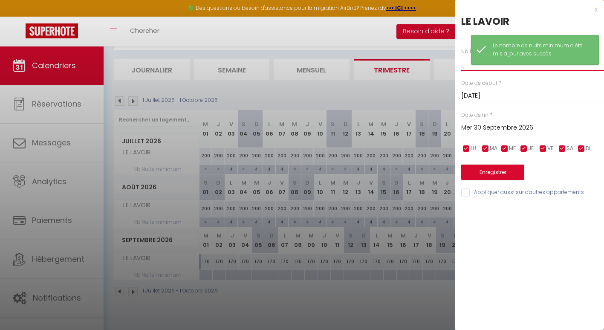
click at [467, 65] on input "text" at bounding box center [532, 62] width 143 height 15
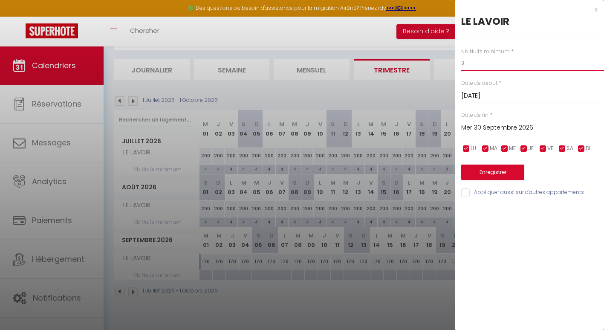
type input "3"
click at [478, 171] on button "Enregistrer" at bounding box center [492, 172] width 63 height 15
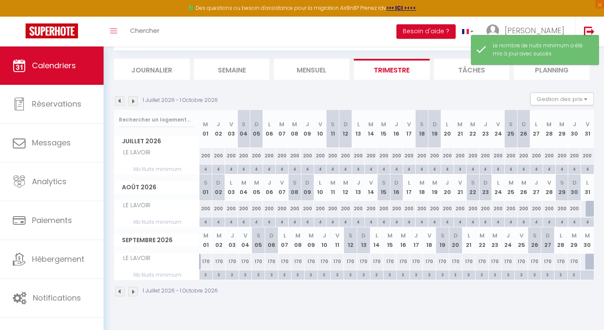
click at [589, 208] on div at bounding box center [592, 209] width 13 height 16
type input "129"
select select "1"
type input "Lun 31 Août 2026"
type input "[DATE] Septembre 2026"
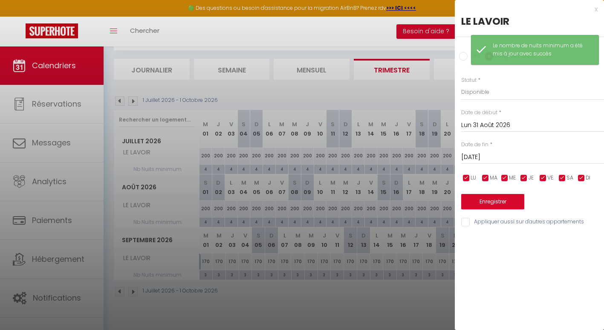
click at [466, 54] on input "Prix" at bounding box center [463, 56] width 9 height 9
radio input "true"
radio input "false"
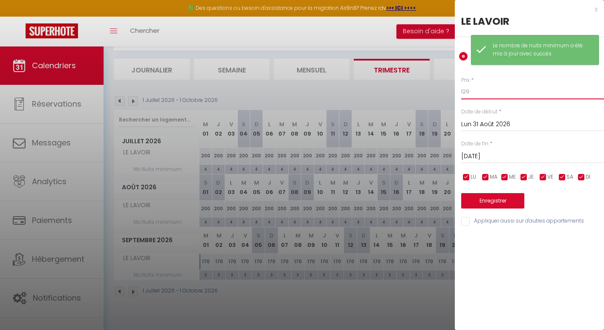
click at [471, 93] on input "129" at bounding box center [532, 91] width 143 height 15
type input "1"
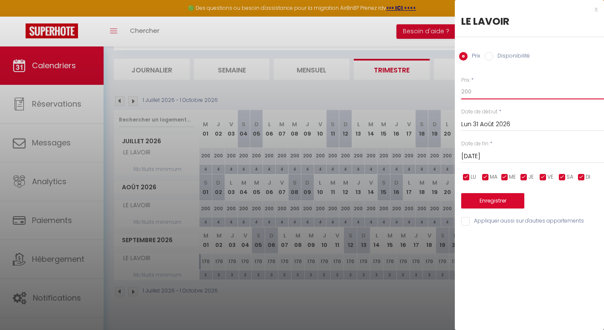
type input "200"
click at [479, 200] on button "Enregistrer" at bounding box center [492, 200] width 63 height 15
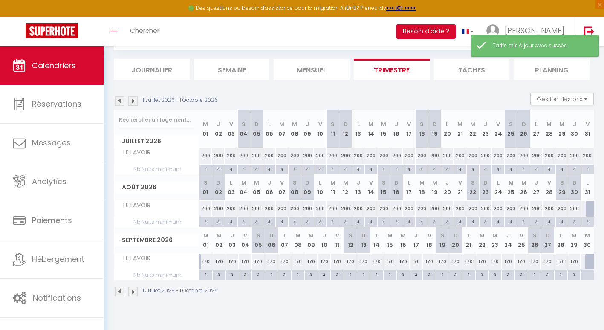
click at [587, 212] on div at bounding box center [592, 209] width 13 height 16
type input "200"
type input "Lun 31 Août 2026"
type input "[DATE] Septembre 2026"
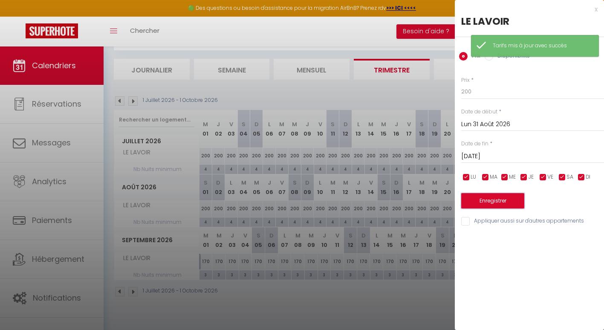
click at [501, 208] on button "Enregistrer" at bounding box center [492, 200] width 63 height 15
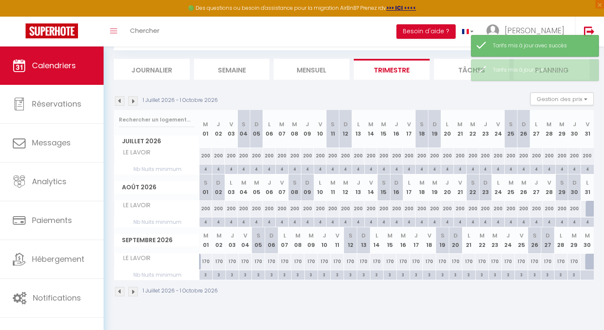
click at [588, 205] on div at bounding box center [592, 209] width 13 height 16
type input "200"
type input "Lun 31 Août 2026"
type input "[DATE] Septembre 2026"
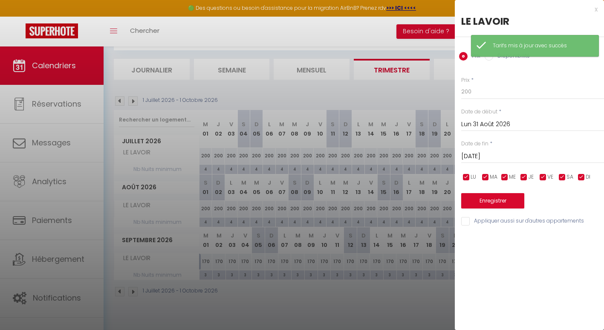
click at [493, 57] on input "Disponibilité" at bounding box center [489, 56] width 9 height 9
radio input "true"
radio input "false"
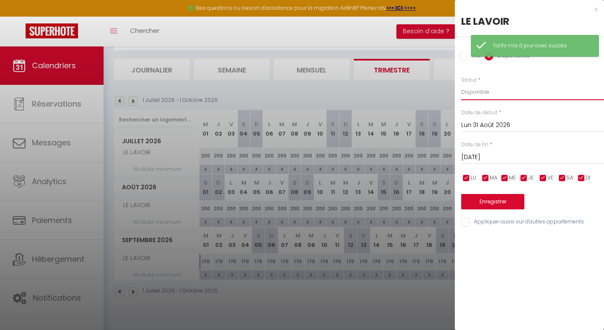
click at [480, 93] on select "Disponible Indisponible" at bounding box center [532, 92] width 143 height 16
click at [461, 84] on select "Disponible Indisponible" at bounding box center [532, 92] width 143 height 16
click at [474, 202] on button "Enregistrer" at bounding box center [492, 201] width 63 height 15
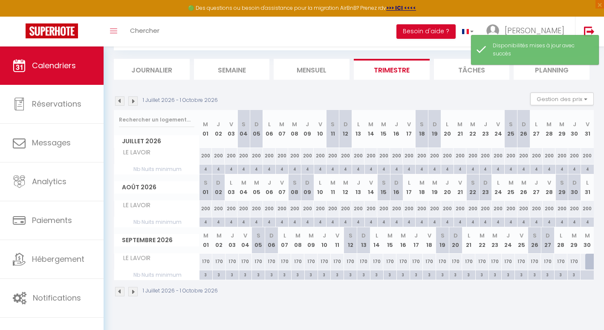
click at [588, 264] on div at bounding box center [592, 262] width 13 height 16
select select "1"
type input "Mer 30 Septembre 2026"
type input "Jeu 01 Octobre 2026"
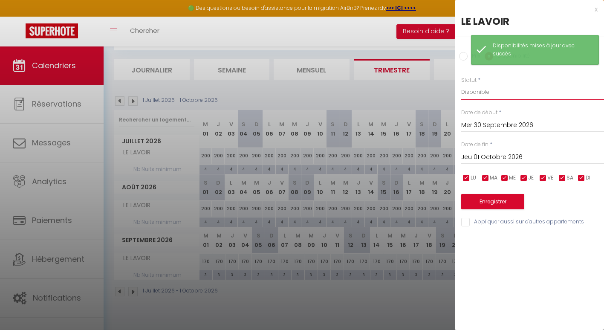
click at [480, 93] on select "Disponible Indisponible" at bounding box center [532, 92] width 143 height 16
click at [461, 84] on select "Disponible Indisponible" at bounding box center [532, 92] width 143 height 16
click at [497, 196] on button "Enregistrer" at bounding box center [492, 201] width 63 height 15
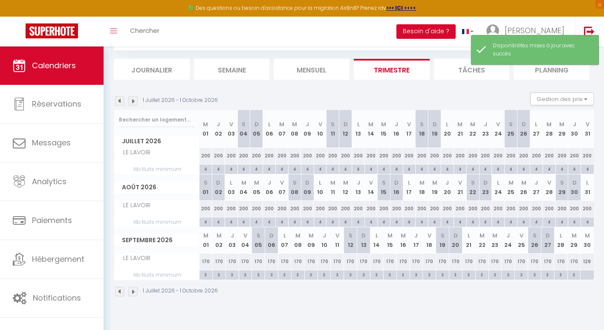
click at [592, 275] on div at bounding box center [587, 275] width 14 height 10
type input "Mer 30 Septembre 2026"
type input "Jeu 01 Octobre 2026"
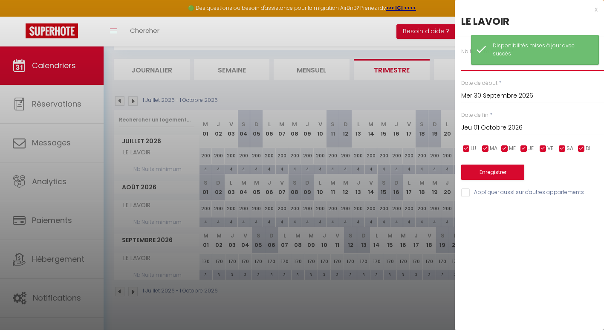
click at [461, 66] on input "text" at bounding box center [532, 62] width 143 height 15
type input "3"
click at [500, 174] on button "Enregistrer" at bounding box center [492, 172] width 63 height 15
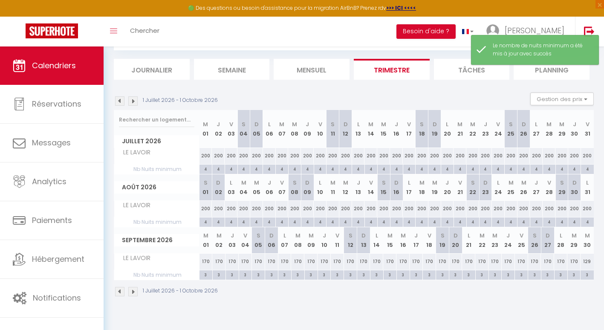
click at [588, 259] on div "129" at bounding box center [587, 262] width 13 height 16
type input "129"
select select "1"
type input "Mer 30 Septembre 2026"
type input "Jeu 01 Octobre 2026"
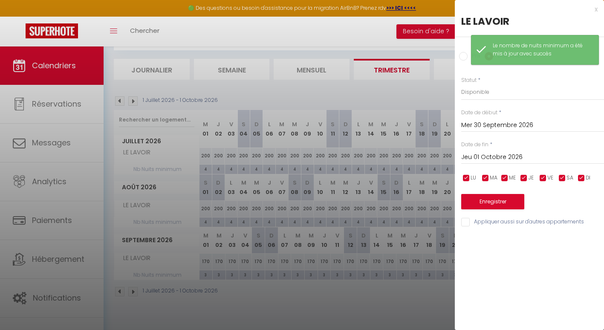
click at [464, 58] on input "Prix" at bounding box center [463, 56] width 9 height 9
radio input "true"
radio input "false"
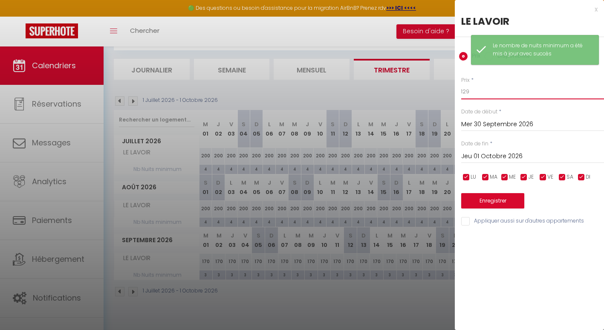
click at [470, 93] on input "129" at bounding box center [532, 91] width 143 height 15
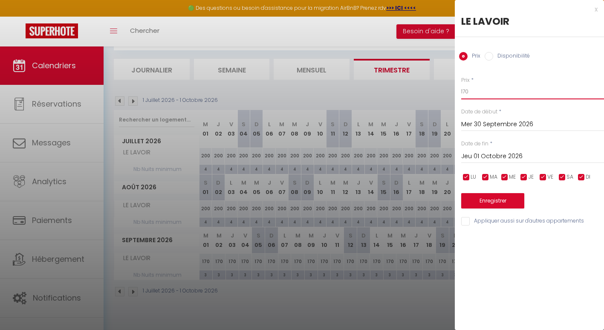
type input "170"
click at [483, 198] on button "Enregistrer" at bounding box center [492, 200] width 63 height 15
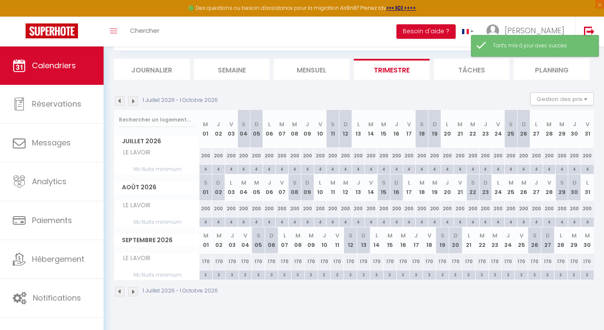
click at [121, 99] on img at bounding box center [119, 100] width 9 height 9
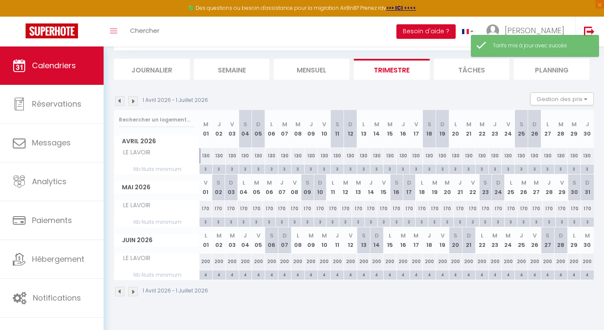
click at [134, 102] on img at bounding box center [132, 100] width 9 height 9
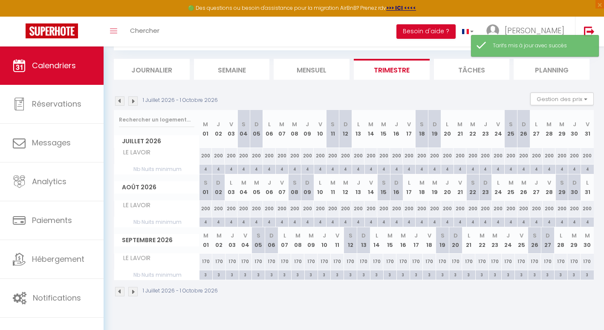
click at [134, 102] on img at bounding box center [132, 100] width 9 height 9
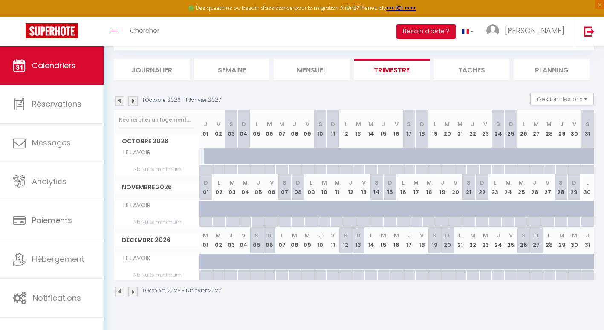
click at [204, 157] on div at bounding box center [210, 156] width 13 height 16
type input "129"
type input "Jeu 01 Octobre 2026"
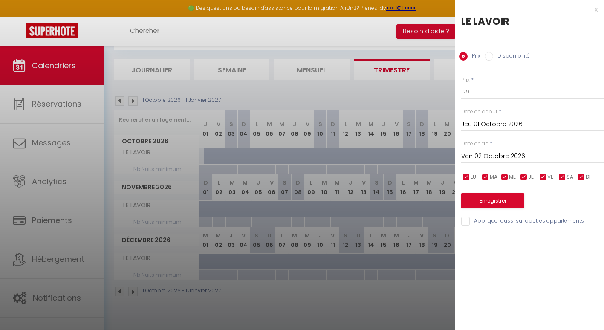
click at [481, 157] on input "Ven 02 Octobre 2026" at bounding box center [532, 156] width 143 height 11
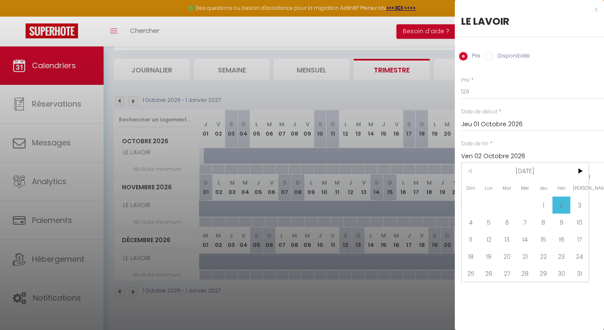
click at [580, 272] on span "31" at bounding box center [580, 273] width 18 height 17
type input "[PERSON_NAME] 31 Octobre 2026"
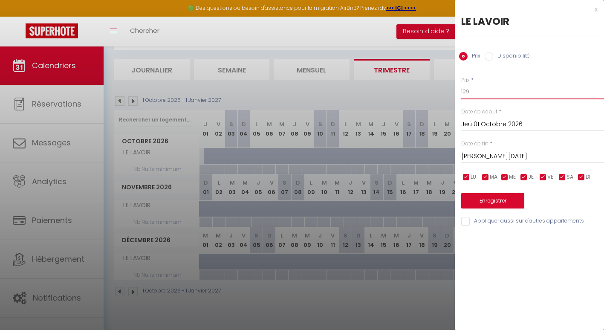
click at [482, 93] on input "129" at bounding box center [532, 91] width 143 height 15
type input "120"
click at [487, 204] on button "Enregistrer" at bounding box center [492, 200] width 63 height 15
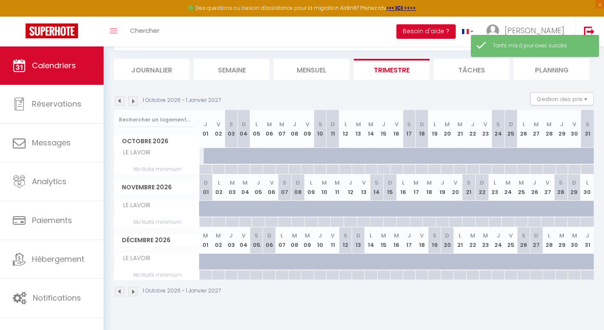
click at [204, 158] on div at bounding box center [210, 156] width 13 height 16
type input "120"
select select "1"
type input "Jeu 01 Octobre 2026"
type input "Ven 02 Octobre 2026"
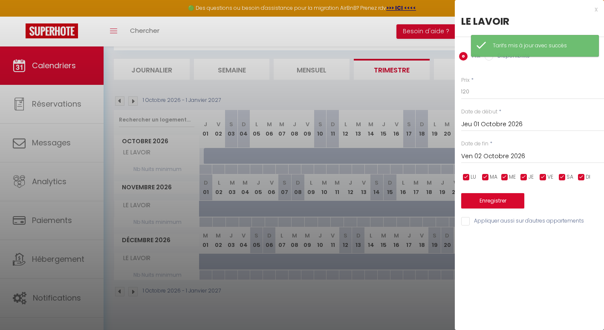
click at [489, 60] on input "Disponibilité" at bounding box center [489, 56] width 9 height 9
radio input "true"
radio input "false"
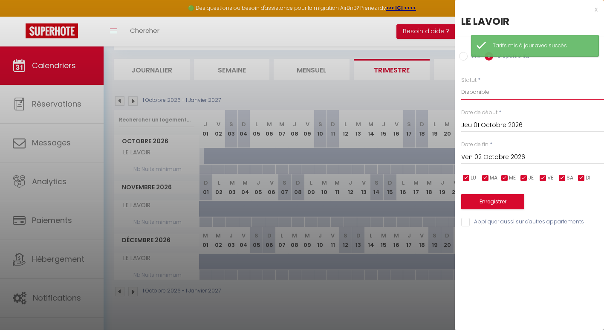
click at [490, 93] on select "Disponible Indisponible" at bounding box center [532, 92] width 143 height 16
click at [461, 84] on select "Disponible Indisponible" at bounding box center [532, 92] width 143 height 16
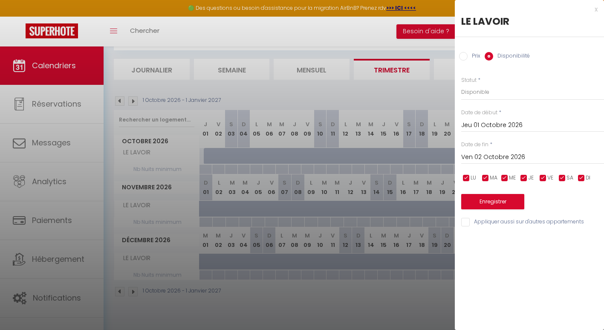
click at [499, 156] on input "Ven 02 Octobre 2026" at bounding box center [532, 157] width 143 height 11
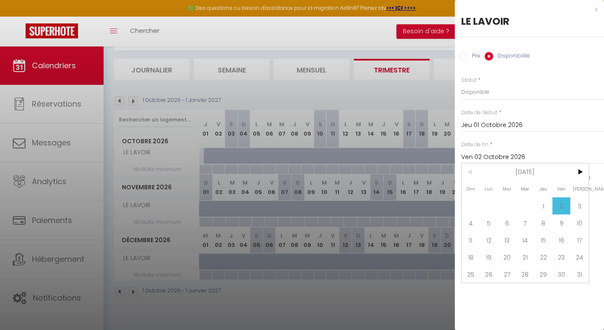
click at [586, 275] on span "31" at bounding box center [580, 274] width 18 height 17
type input "[PERSON_NAME] 31 Octobre 2026"
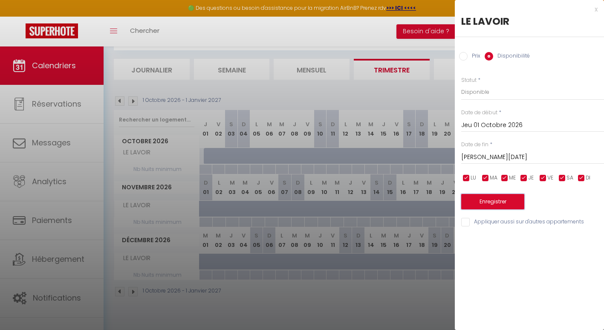
click at [479, 197] on button "Enregistrer" at bounding box center [492, 201] width 63 height 15
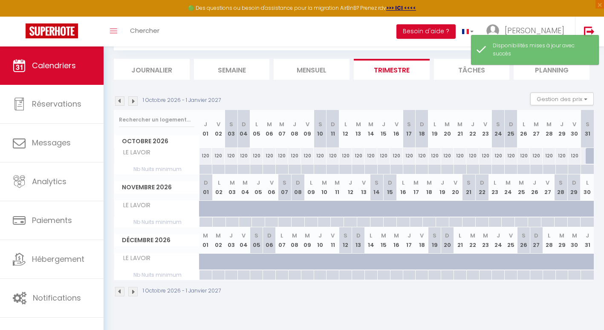
click at [587, 159] on div at bounding box center [592, 156] width 13 height 16
type input "129"
select select "1"
type input "[PERSON_NAME] 31 Octobre 2026"
type input "Dim 01 Novembre 2026"
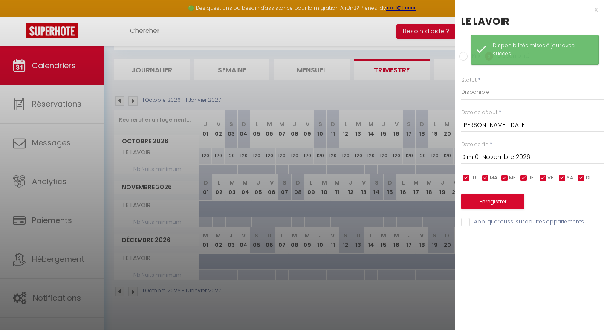
click at [464, 57] on input "Prix" at bounding box center [463, 56] width 9 height 9
radio input "true"
radio input "false"
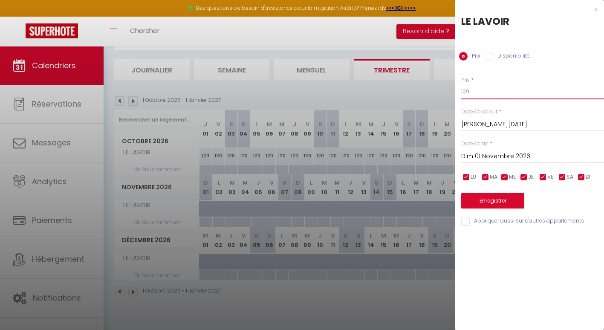
click at [472, 92] on input "129" at bounding box center [532, 91] width 143 height 15
type input "120"
click at [496, 201] on button "Enregistrer" at bounding box center [492, 200] width 63 height 15
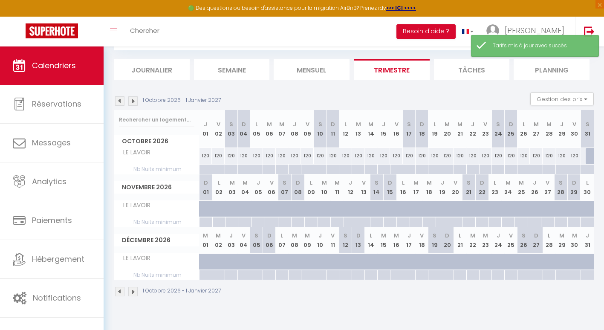
click at [591, 157] on div at bounding box center [592, 156] width 13 height 16
type input "120"
type input "[PERSON_NAME] 31 Octobre 2026"
type input "Dim 01 Novembre 2026"
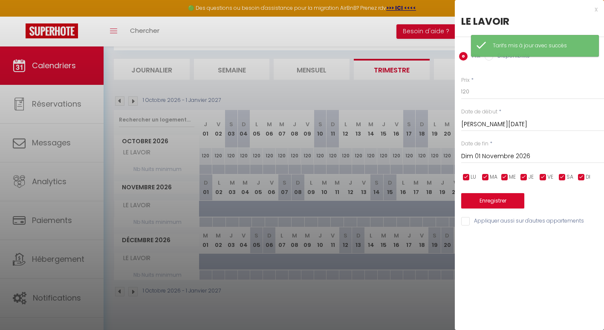
click at [492, 58] on input "Disponibilité" at bounding box center [489, 56] width 9 height 9
radio input "true"
radio input "false"
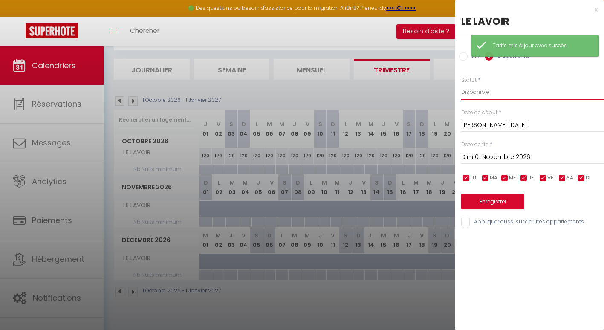
click at [482, 95] on select "Disponible Indisponible" at bounding box center [532, 92] width 143 height 16
click at [461, 84] on select "Disponible Indisponible" at bounding box center [532, 92] width 143 height 16
click at [493, 204] on button "Enregistrer" at bounding box center [492, 201] width 63 height 15
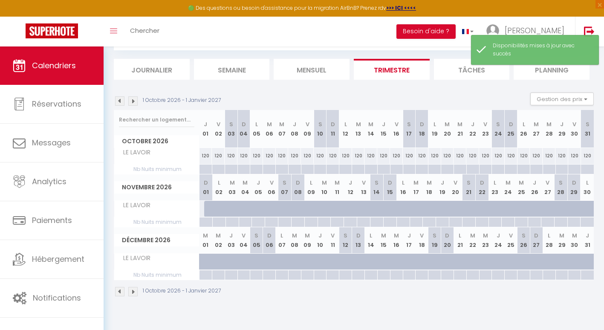
click at [206, 169] on div at bounding box center [205, 170] width 13 height 10
type input "Jeu 01 Octobre 2026"
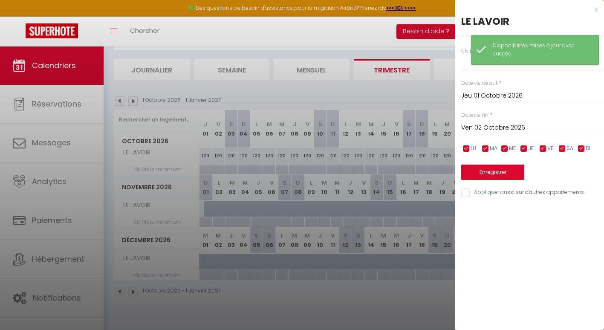
click at [502, 130] on input "Ven 02 Octobre 2026" at bounding box center [532, 127] width 143 height 11
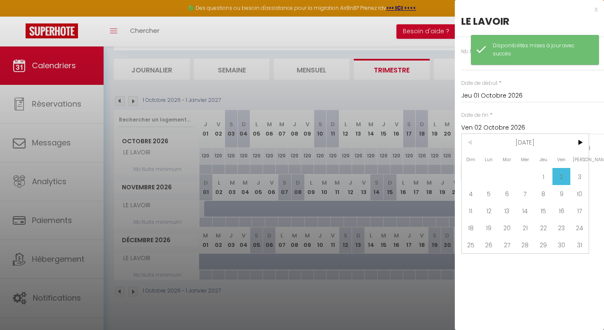
click at [582, 245] on span "31" at bounding box center [580, 244] width 18 height 17
type input "[PERSON_NAME] 31 Octobre 2026"
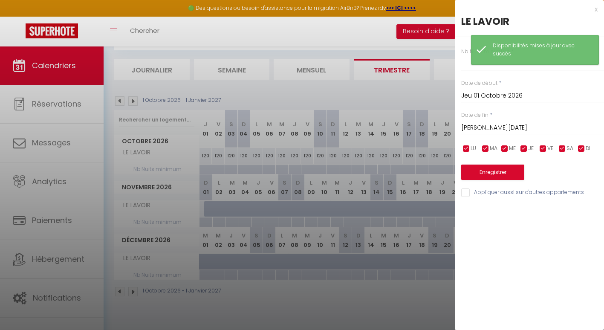
click at [459, 69] on div "Nb Nuits minimum * Date de début * Jeu 01 Octobre 2026 < Oct 2026 > Dim Lun Mar…" at bounding box center [529, 117] width 149 height 161
click at [461, 68] on div "Nb Nuits minimum * Date de début * Jeu 01 Octobre 2026 < Oct 2026 > Dim Lun Mar…" at bounding box center [529, 117] width 149 height 161
click at [465, 67] on input "text" at bounding box center [532, 62] width 143 height 15
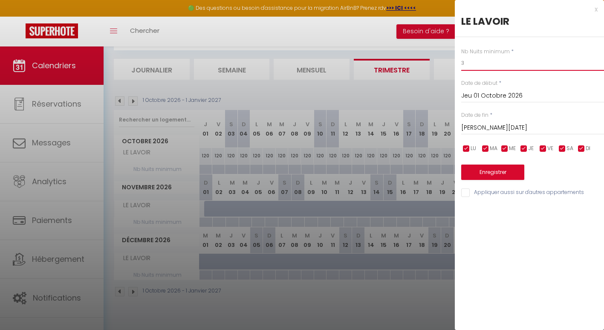
type input "3"
click at [496, 166] on button "Enregistrer" at bounding box center [492, 172] width 63 height 15
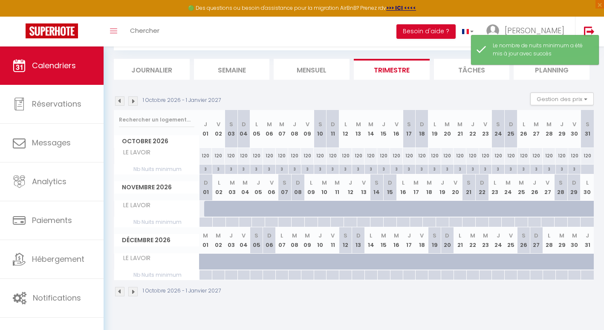
click at [590, 168] on div at bounding box center [587, 170] width 13 height 10
type input "[PERSON_NAME] 31 Octobre 2026"
type input "Dim 01 Novembre 2026"
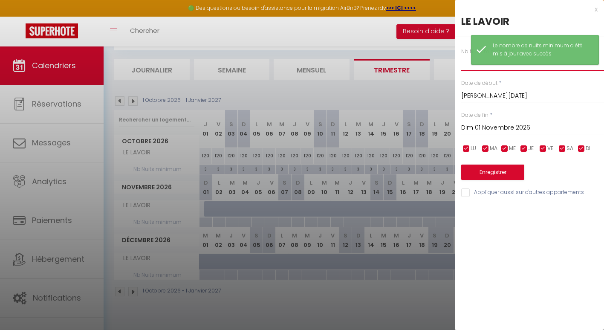
click at [464, 69] on input "text" at bounding box center [532, 62] width 143 height 15
type input "3"
click at [502, 171] on button "Enregistrer" at bounding box center [492, 172] width 63 height 15
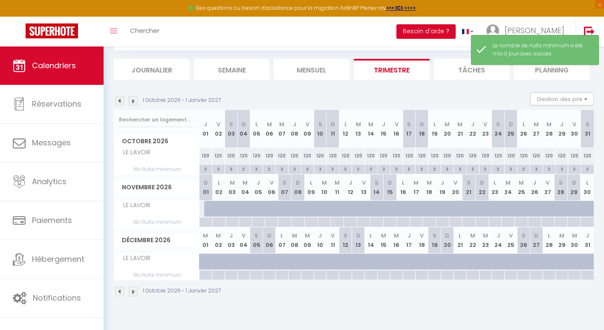
click at [120, 99] on img at bounding box center [119, 100] width 9 height 9
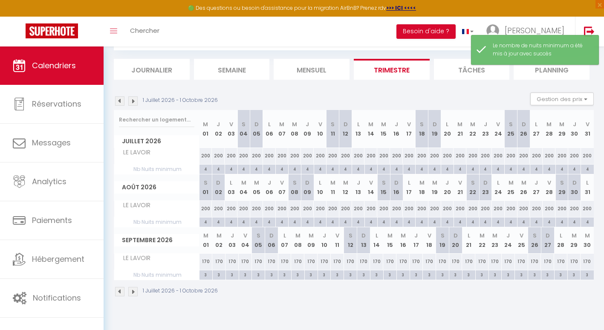
click at [120, 99] on img at bounding box center [119, 100] width 9 height 9
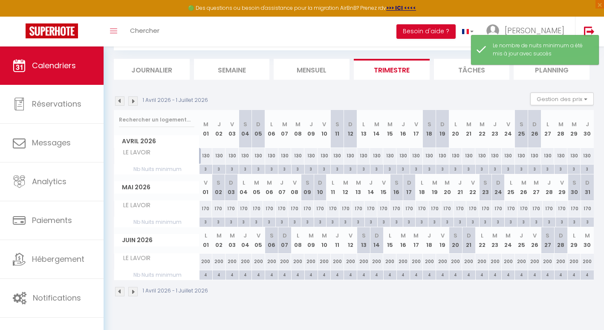
click at [120, 99] on img at bounding box center [119, 100] width 9 height 9
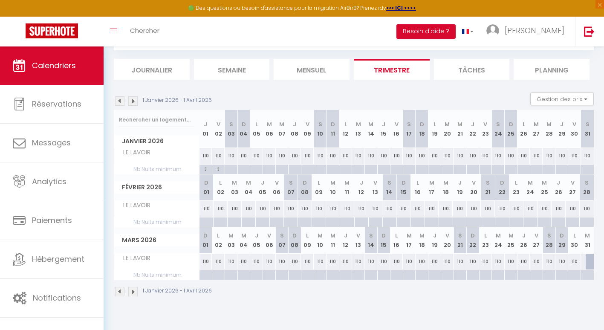
click at [232, 169] on div at bounding box center [231, 170] width 13 height 10
type input "Sam 03 Janvier 2026"
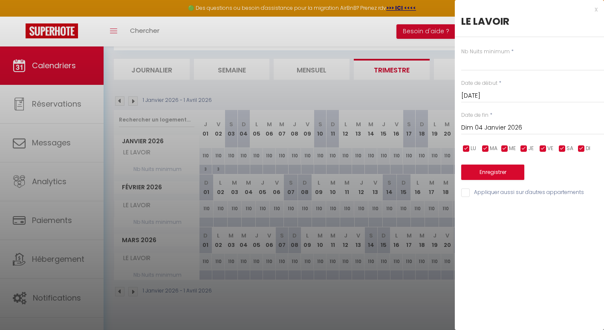
click at [497, 126] on input "Dim 04 Janvier 2026" at bounding box center [532, 127] width 143 height 11
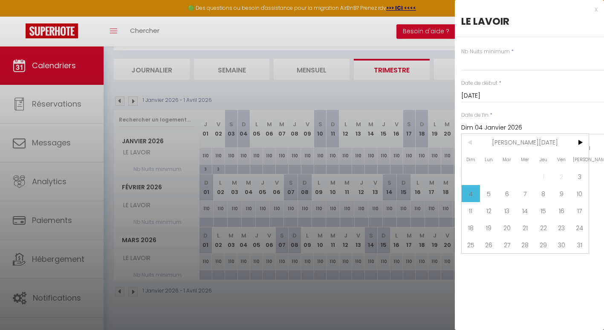
click at [582, 138] on span ">" at bounding box center [580, 142] width 18 height 17
click at [509, 244] on span "31" at bounding box center [507, 244] width 18 height 17
type input "[DATE] Mars 2026"
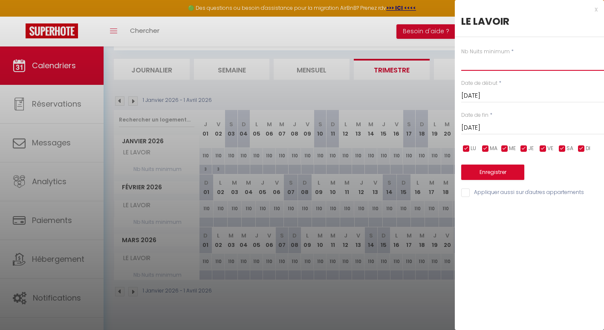
click at [477, 61] on input "text" at bounding box center [532, 62] width 143 height 15
type input "3"
click at [508, 179] on button "Enregistrer" at bounding box center [492, 172] width 63 height 15
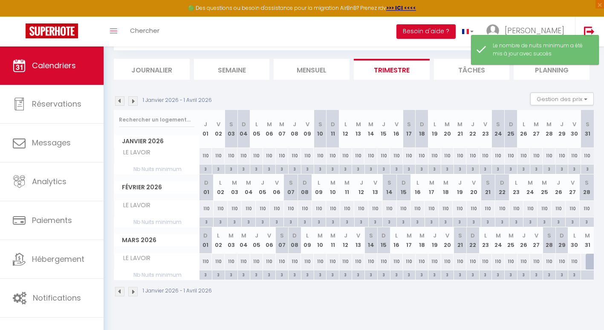
click at [589, 274] on div at bounding box center [587, 275] width 13 height 10
type input "[DATE] Mars 2026"
type input "Mer 01 Avril 2026"
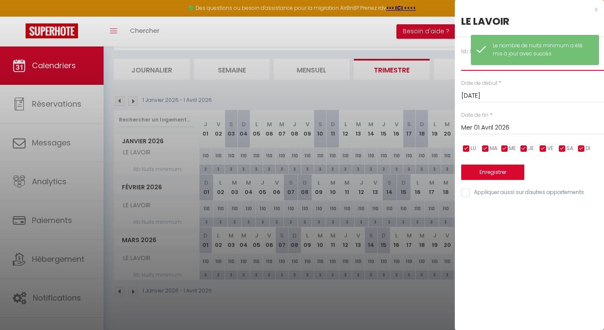
click at [468, 59] on input "text" at bounding box center [532, 62] width 143 height 15
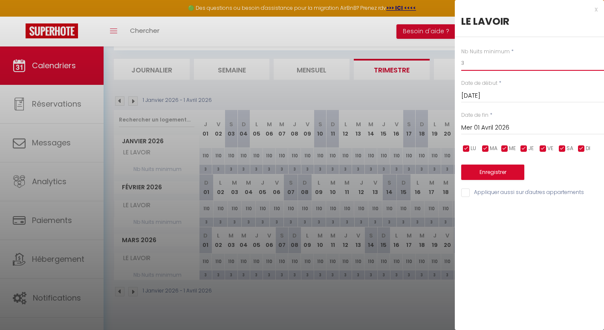
type input "3"
click at [505, 177] on button "Enregistrer" at bounding box center [492, 172] width 63 height 15
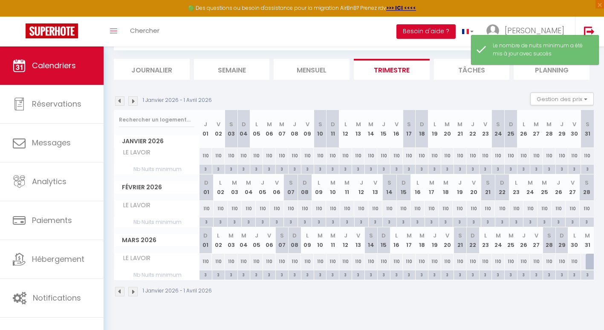
click at [591, 261] on div at bounding box center [592, 262] width 13 height 16
select select "1"
type input "[DATE] Mars 2026"
type input "Mer 01 Avril 2026"
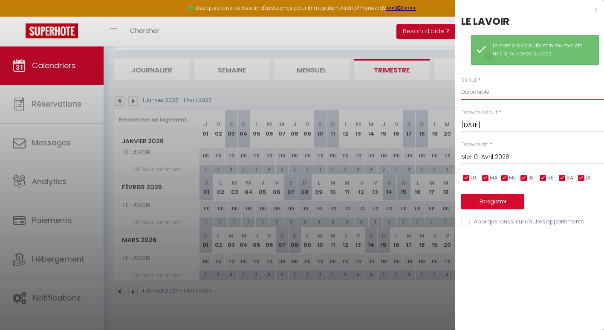
click at [478, 88] on select "Disponible Indisponible" at bounding box center [532, 92] width 143 height 16
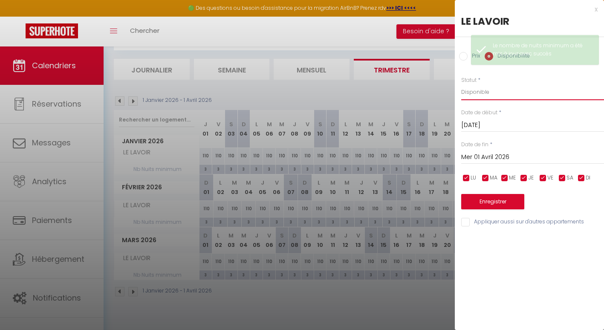
click at [461, 84] on select "Disponible Indisponible" at bounding box center [532, 92] width 143 height 16
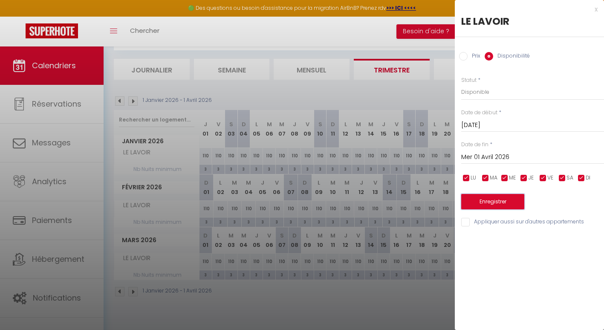
click at [488, 206] on button "Enregistrer" at bounding box center [492, 201] width 63 height 15
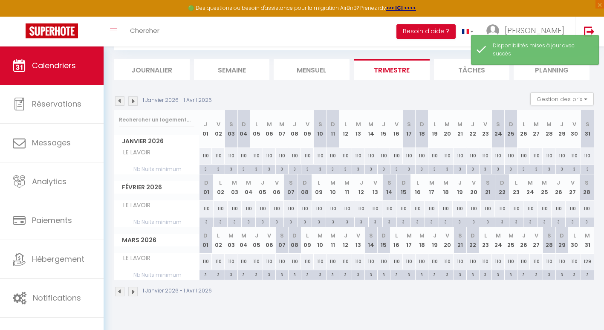
click at [590, 265] on div "129" at bounding box center [587, 262] width 13 height 16
type input "129"
select select "1"
type input "[DATE] Mars 2026"
type input "Mer 01 Avril 2026"
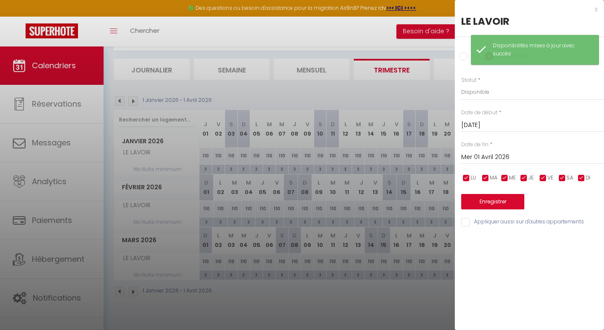
click at [466, 54] on input "Prix" at bounding box center [463, 56] width 9 height 9
radio input "true"
radio input "false"
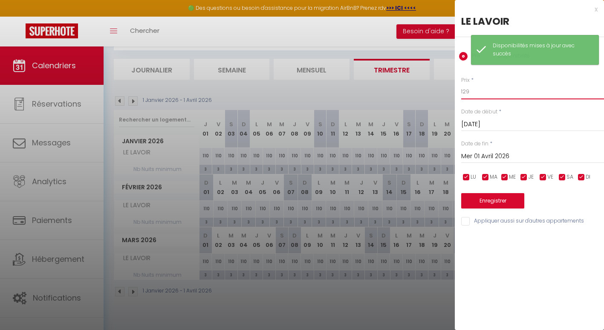
click at [471, 88] on input "129" at bounding box center [532, 91] width 143 height 15
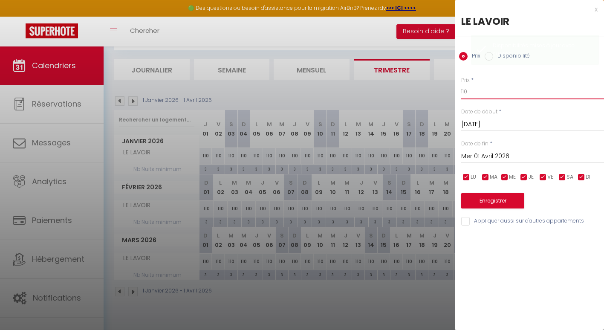
type input "110"
click at [484, 206] on button "Enregistrer" at bounding box center [492, 200] width 63 height 15
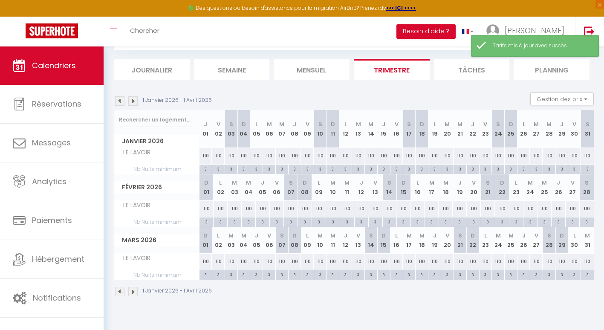
click at [123, 101] on img at bounding box center [119, 100] width 9 height 9
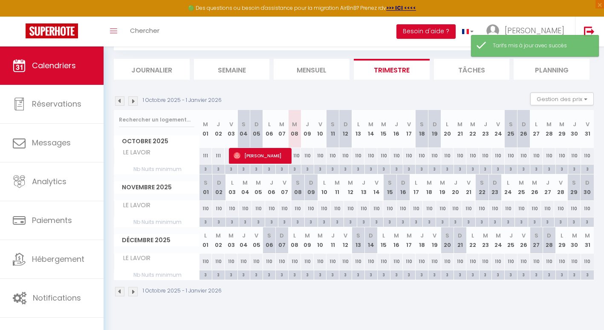
click at [123, 101] on img at bounding box center [119, 100] width 9 height 9
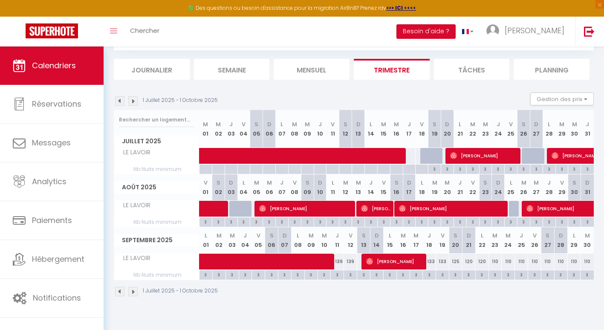
scroll to position [0, 0]
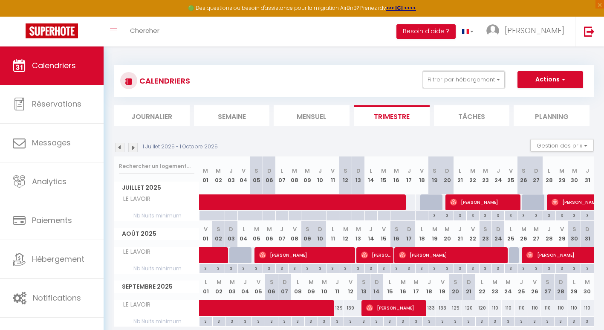
click at [483, 83] on button "Filtrer par hébergement" at bounding box center [464, 79] width 82 height 17
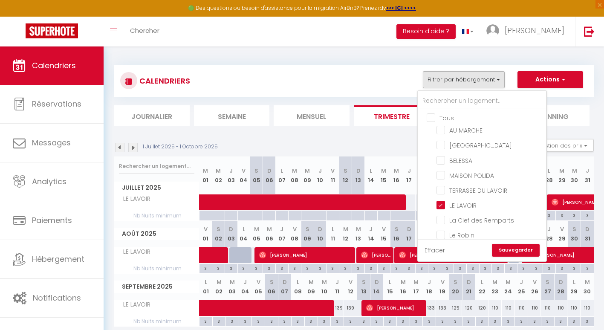
click at [443, 204] on input "LE LAVOIR" at bounding box center [490, 204] width 107 height 9
checkbox input "false"
click at [445, 163] on label "BELESSA" at bounding box center [458, 160] width 27 height 9
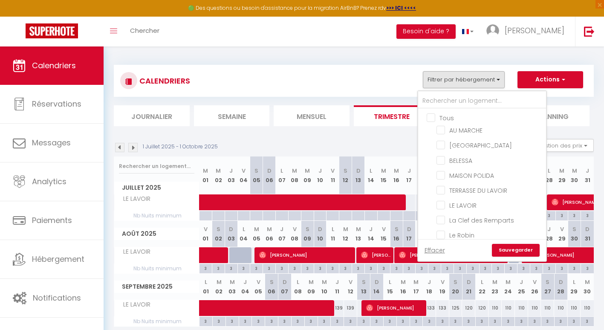
click at [438, 163] on input "BELESSA" at bounding box center [490, 159] width 107 height 9
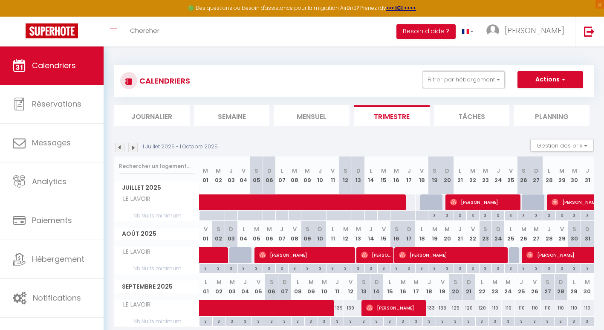
click at [462, 76] on button "Filtrer par hébergement" at bounding box center [464, 79] width 82 height 17
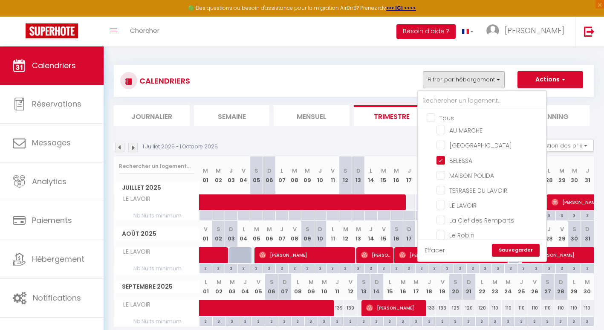
click at [529, 249] on link "Sauvegarder" at bounding box center [516, 250] width 48 height 13
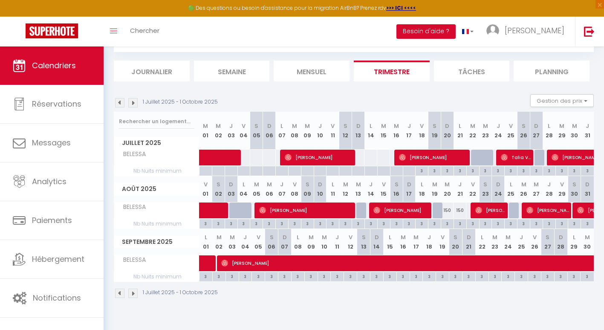
scroll to position [38, 0]
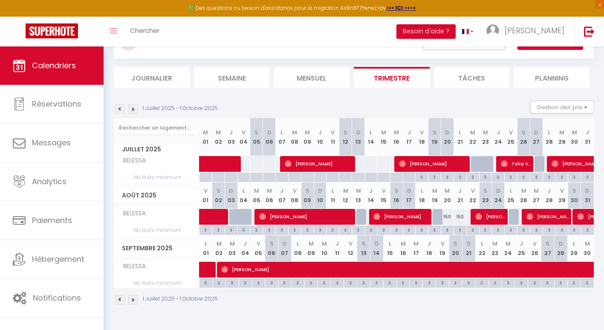
click at [136, 112] on img at bounding box center [132, 108] width 9 height 9
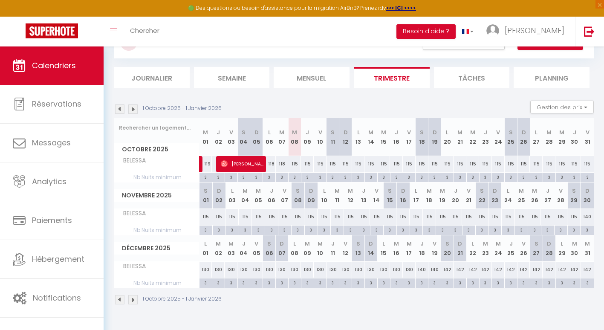
click at [132, 107] on img at bounding box center [132, 108] width 9 height 9
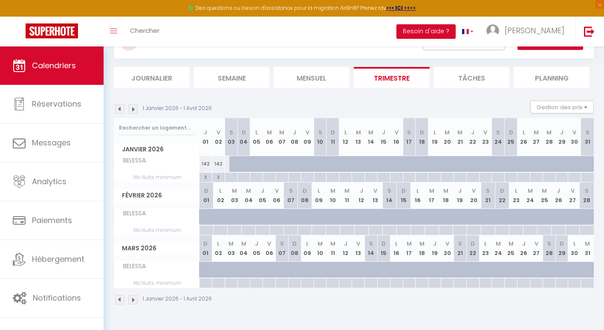
click at [203, 179] on div "3" at bounding box center [206, 177] width 12 height 8
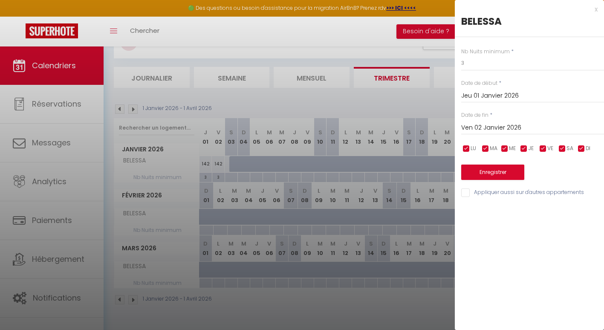
click at [517, 129] on input "Ven 02 Janvier 2026" at bounding box center [532, 127] width 143 height 11
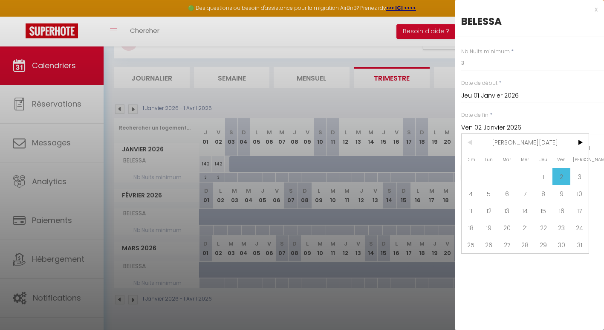
click at [576, 147] on span ">" at bounding box center [580, 142] width 18 height 17
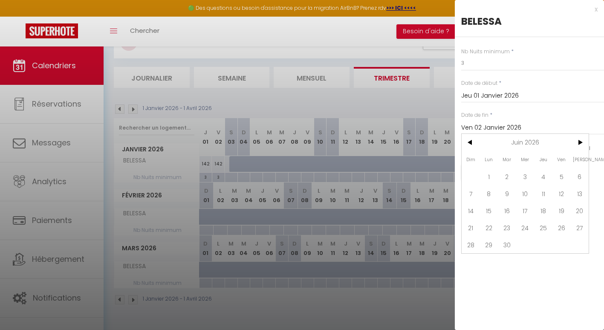
click at [473, 144] on span "<" at bounding box center [471, 142] width 18 height 17
click at [476, 258] on span "31" at bounding box center [471, 261] width 18 height 17
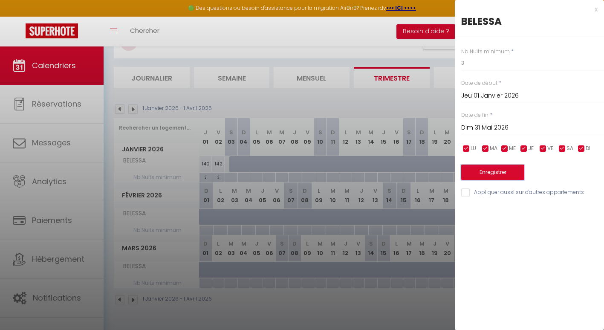
click at [488, 172] on button "Enregistrer" at bounding box center [492, 172] width 63 height 15
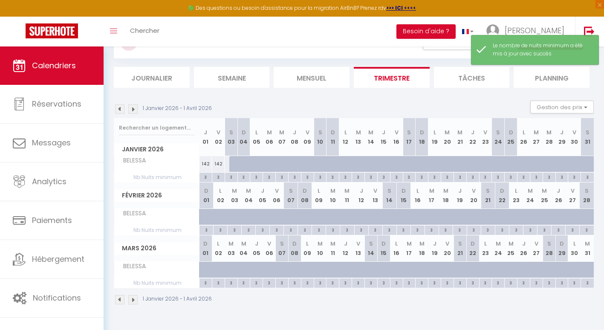
click at [201, 166] on div "142" at bounding box center [206, 164] width 13 height 16
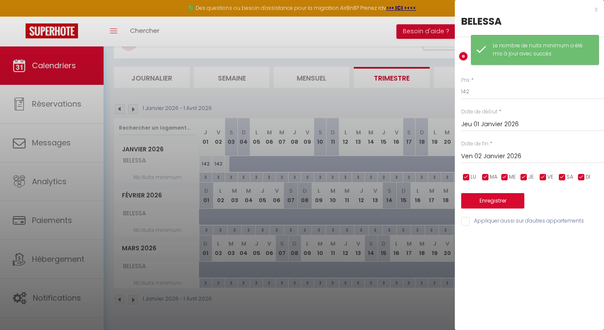
click at [506, 150] on div "Ven 02 Janvier 2026 < [DATE] > Dim Lun Mar Mer Jeu Ven Sam 1 2 3 4 5 6 7 8 9 10…" at bounding box center [532, 155] width 143 height 15
click at [506, 156] on input "Ven 02 Janvier 2026" at bounding box center [532, 156] width 143 height 11
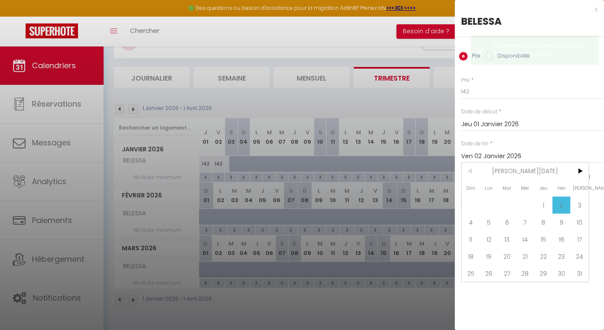
click at [577, 176] on span ">" at bounding box center [580, 171] width 18 height 17
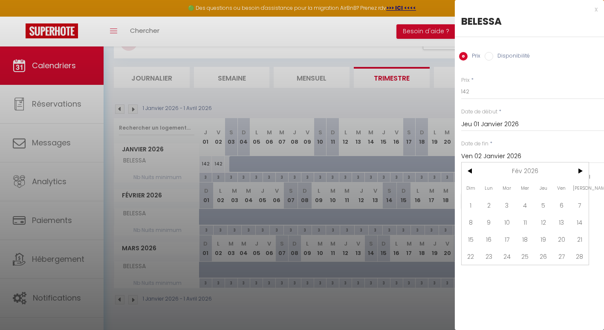
click at [577, 176] on span ">" at bounding box center [580, 171] width 18 height 17
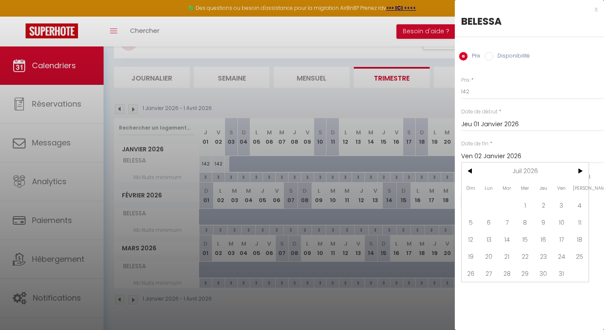
click at [577, 176] on span ">" at bounding box center [580, 171] width 18 height 17
click at [581, 271] on span "31" at bounding box center [580, 273] width 18 height 17
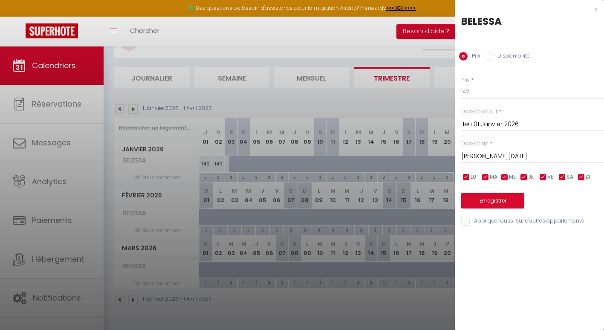
click at [490, 56] on input "Disponibilité" at bounding box center [489, 56] width 9 height 9
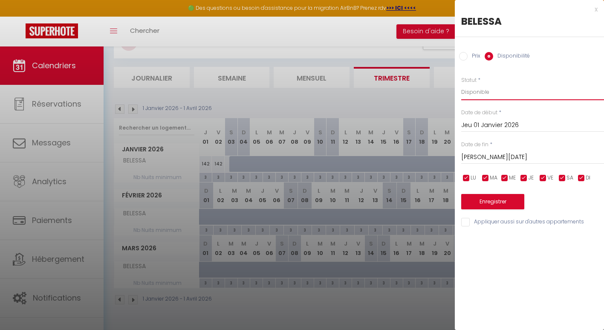
click at [483, 98] on select "Disponible Indisponible" at bounding box center [532, 92] width 143 height 16
click at [461, 84] on select "Disponible Indisponible" at bounding box center [532, 92] width 143 height 16
click at [495, 204] on button "Enregistrer" at bounding box center [492, 201] width 63 height 15
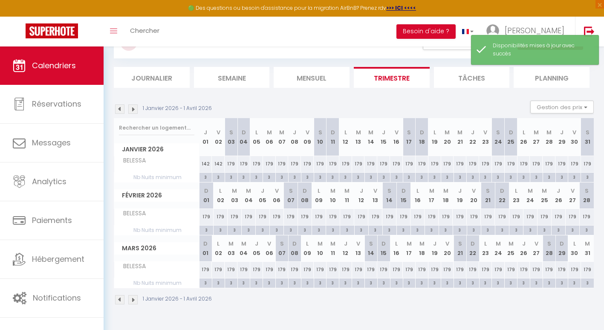
click at [206, 164] on div "142" at bounding box center [206, 164] width 13 height 16
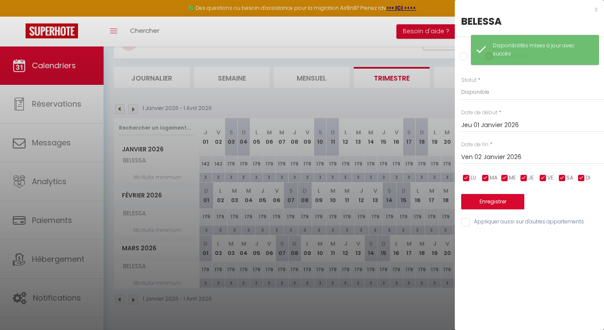
click at [490, 152] on input "Ven 02 Janvier 2026" at bounding box center [532, 157] width 143 height 11
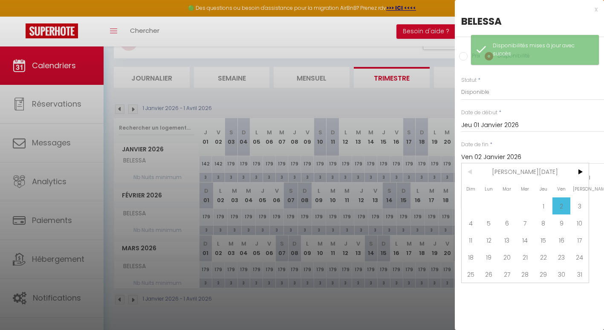
click at [124, 107] on div at bounding box center [302, 165] width 604 height 330
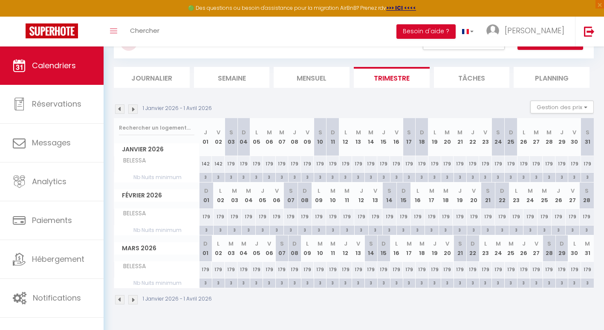
click at [122, 107] on img at bounding box center [119, 108] width 9 height 9
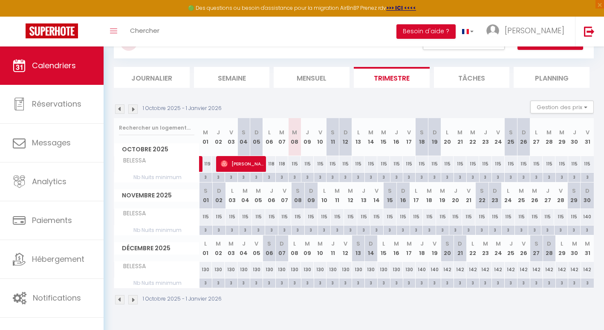
click at [207, 215] on div "115" at bounding box center [206, 217] width 13 height 16
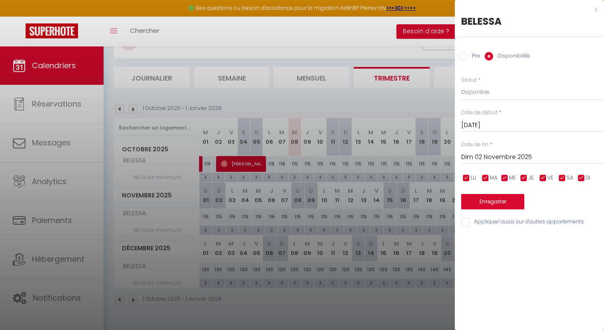
click at [493, 156] on input "Dim 02 Novembre 2025" at bounding box center [532, 157] width 143 height 11
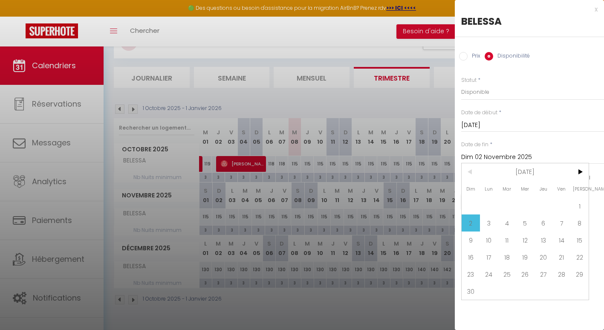
click at [579, 174] on span ">" at bounding box center [580, 171] width 18 height 17
click at [581, 252] on span "28" at bounding box center [580, 257] width 18 height 17
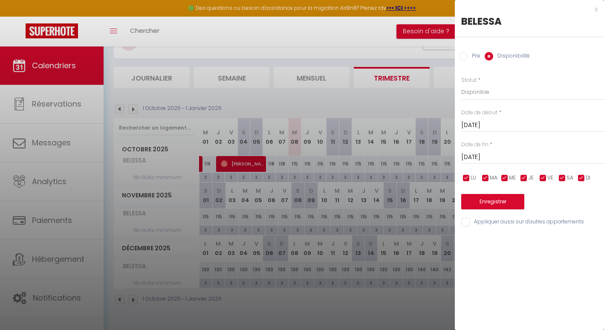
click at [466, 58] on input "Prix" at bounding box center [463, 56] width 9 height 9
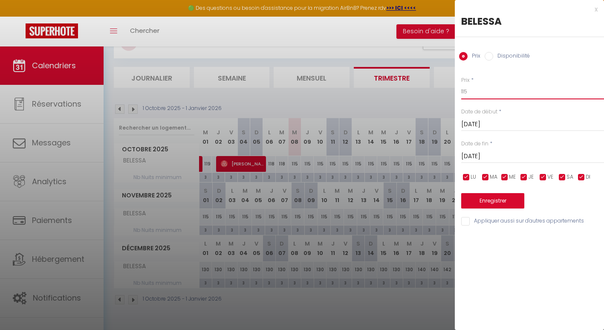
click at [473, 90] on input "115" at bounding box center [532, 91] width 143 height 15
click at [488, 197] on button "Enregistrer" at bounding box center [492, 200] width 63 height 15
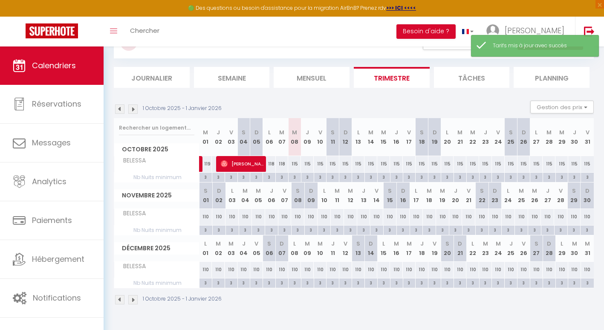
click at [272, 163] on div "118" at bounding box center [269, 164] width 13 height 16
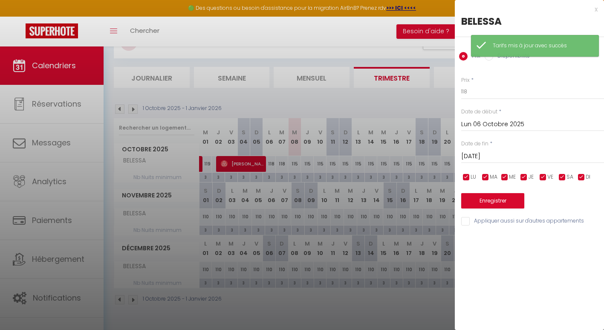
click at [497, 157] on input "Mar 07 Octobre 2025" at bounding box center [532, 156] width 143 height 11
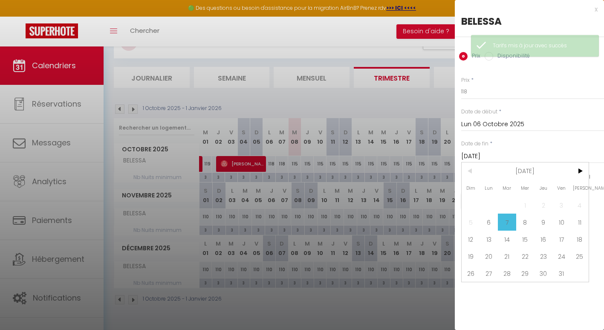
click at [560, 271] on span "31" at bounding box center [562, 273] width 18 height 17
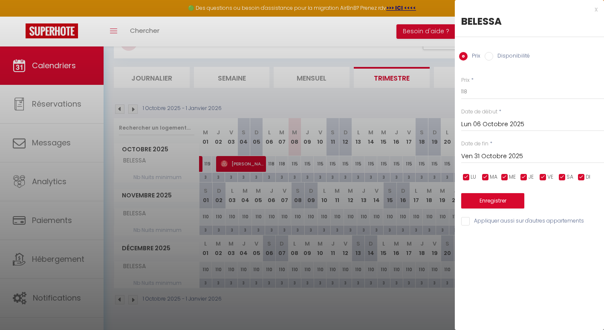
click at [481, 81] on div "Prix * 118" at bounding box center [532, 87] width 143 height 23
click at [478, 94] on input "118" at bounding box center [532, 91] width 143 height 15
click at [487, 205] on button "Enregistrer" at bounding box center [492, 200] width 63 height 15
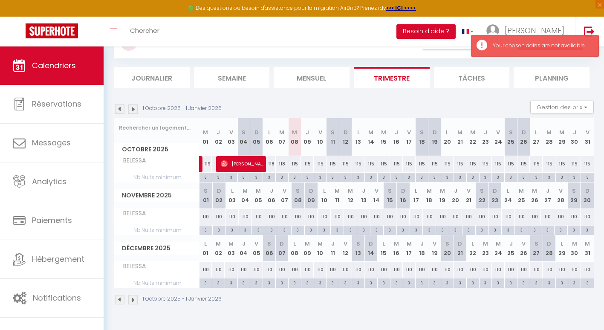
click at [272, 167] on div "118" at bounding box center [269, 164] width 13 height 16
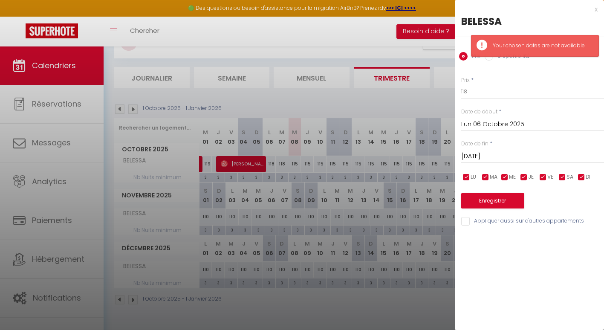
click at [480, 157] on input "Mar 07 Octobre 2025" at bounding box center [532, 156] width 143 height 11
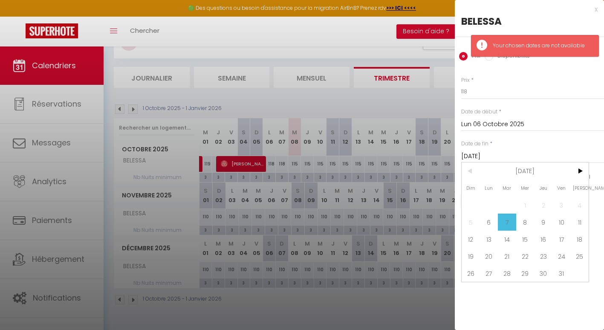
click at [556, 272] on span "31" at bounding box center [562, 273] width 18 height 17
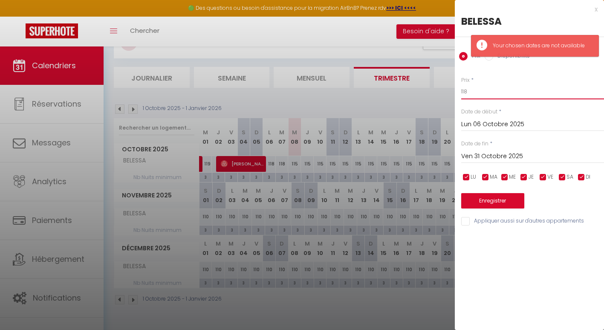
click at [488, 99] on input "118" at bounding box center [532, 91] width 143 height 15
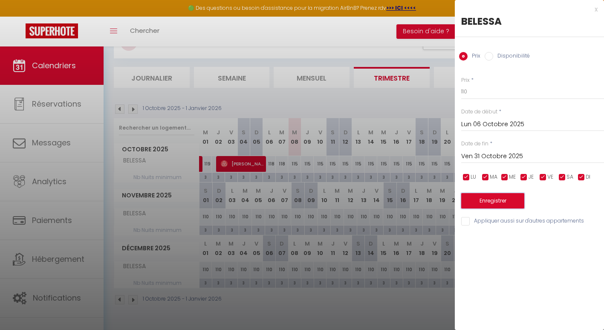
click at [507, 200] on button "Enregistrer" at bounding box center [492, 200] width 63 height 15
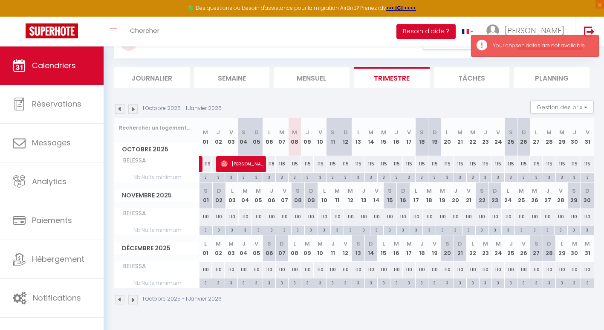
click at [272, 163] on div "118" at bounding box center [269, 164] width 13 height 16
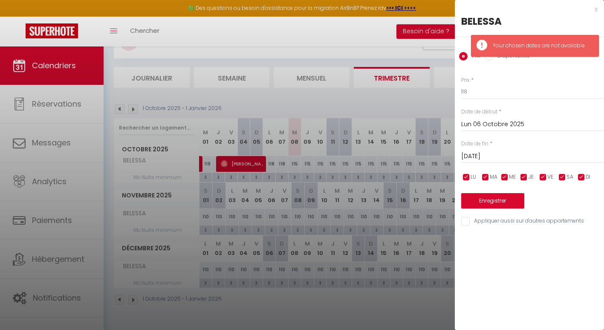
click at [490, 157] on input "Mar 07 Octobre 2025" at bounding box center [532, 156] width 143 height 11
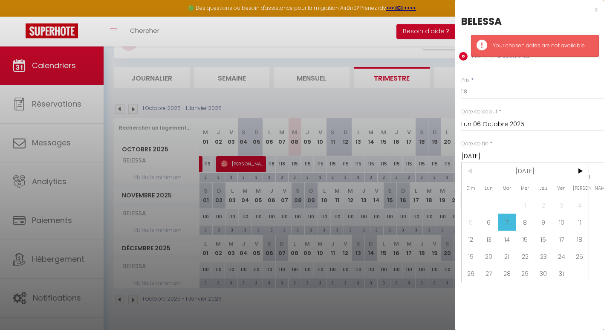
click at [579, 174] on span ">" at bounding box center [580, 171] width 18 height 17
click at [473, 176] on span "<" at bounding box center [471, 171] width 18 height 17
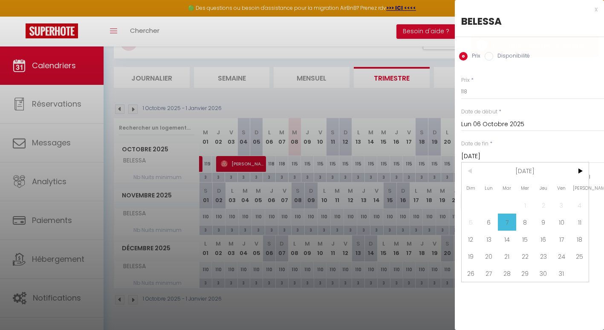
click at [564, 272] on span "31" at bounding box center [562, 273] width 18 height 17
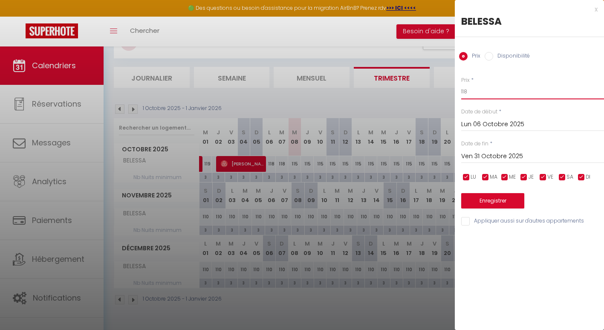
click at [473, 92] on input "118" at bounding box center [532, 91] width 143 height 15
click at [474, 200] on button "Enregistrer" at bounding box center [492, 200] width 63 height 15
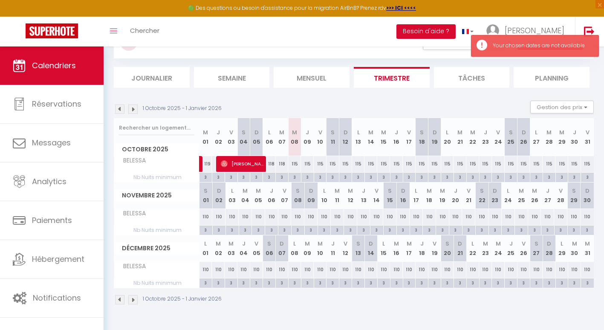
click at [301, 172] on td "115" at bounding box center [294, 164] width 13 height 17
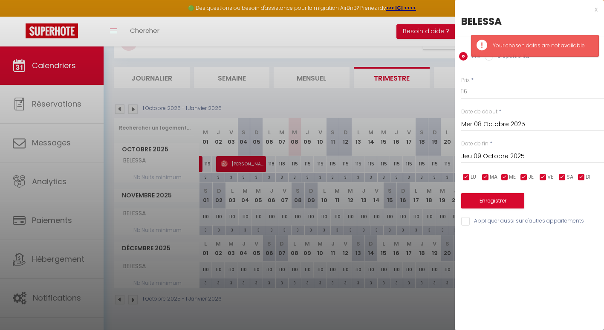
click at [504, 160] on input "Jeu 09 Octobre 2025" at bounding box center [532, 156] width 143 height 11
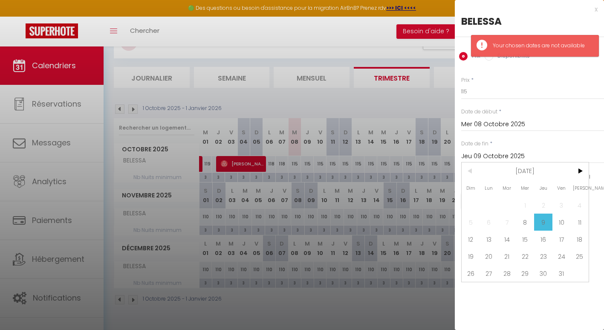
click at [565, 275] on span "31" at bounding box center [562, 273] width 18 height 17
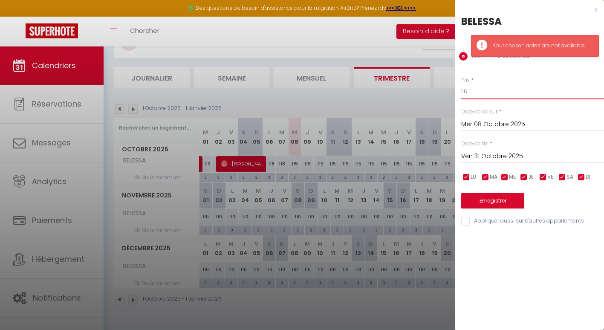
click at [475, 88] on input "115" at bounding box center [532, 91] width 143 height 15
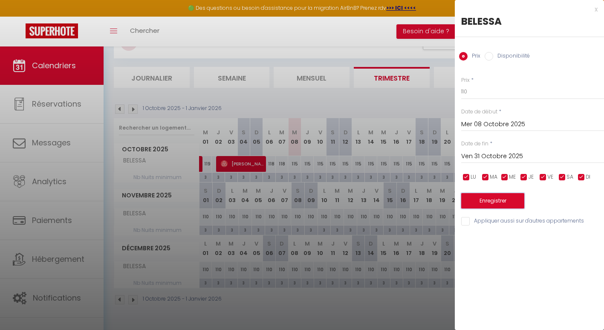
click at [504, 202] on button "Enregistrer" at bounding box center [492, 200] width 63 height 15
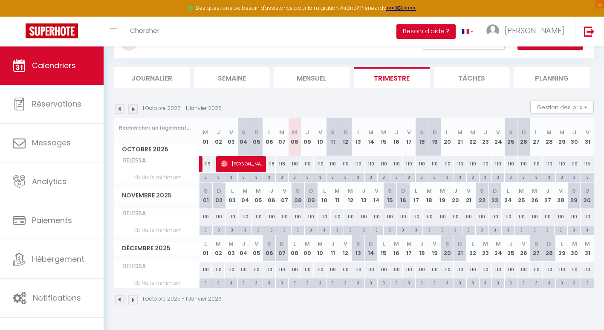
click at [131, 110] on img at bounding box center [132, 108] width 9 height 9
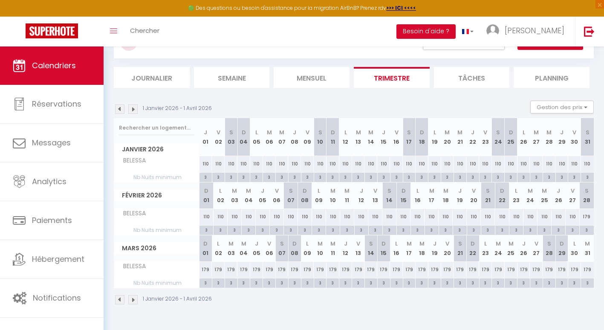
click at [131, 110] on img at bounding box center [132, 108] width 9 height 9
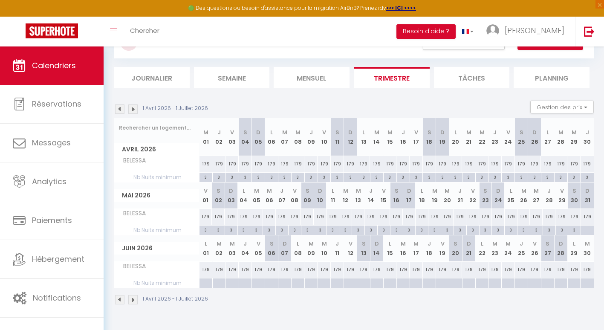
click at [122, 109] on img at bounding box center [119, 108] width 9 height 9
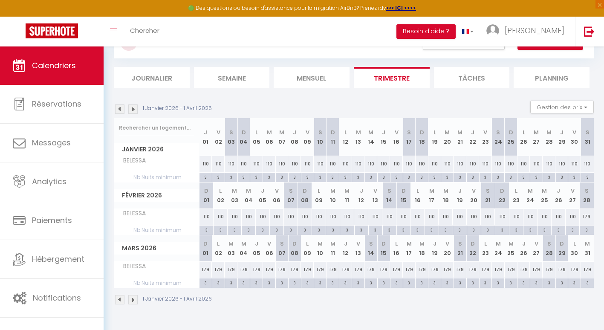
click at [206, 269] on div "179" at bounding box center [206, 270] width 13 height 16
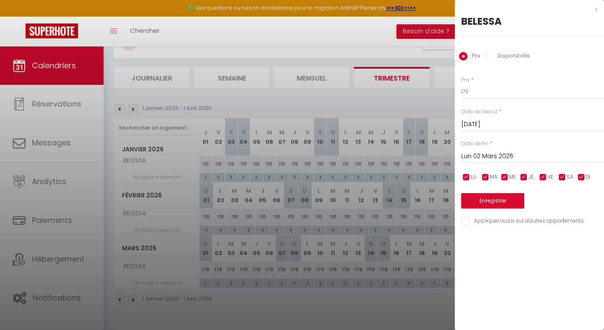
click at [490, 151] on div "Lun 02 Mars 2026 < Mar 2026 > Dim Lun Mar Mer Jeu Ven Sam 1 2 3 4 5 6 7 8 9 10 …" at bounding box center [532, 155] width 143 height 15
click at [490, 153] on input "Lun 02 Mars 2026" at bounding box center [532, 156] width 143 height 11
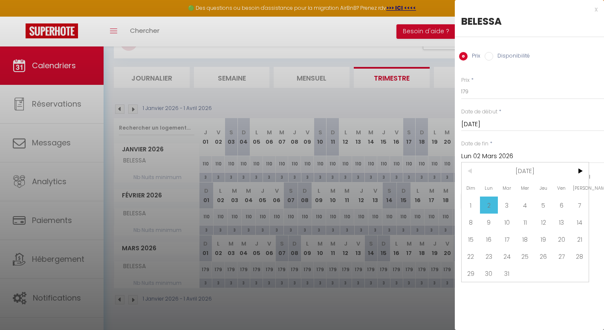
click at [514, 270] on span "31" at bounding box center [507, 273] width 18 height 17
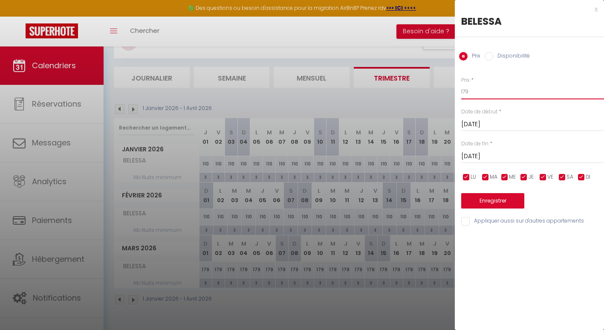
click at [483, 95] on input "179" at bounding box center [532, 91] width 143 height 15
click at [479, 195] on button "Enregistrer" at bounding box center [492, 200] width 63 height 15
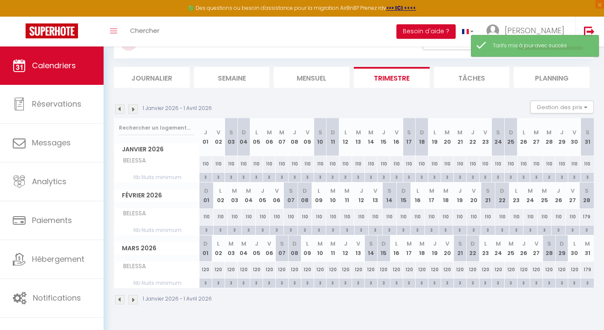
click at [591, 266] on div "179" at bounding box center [587, 270] width 13 height 16
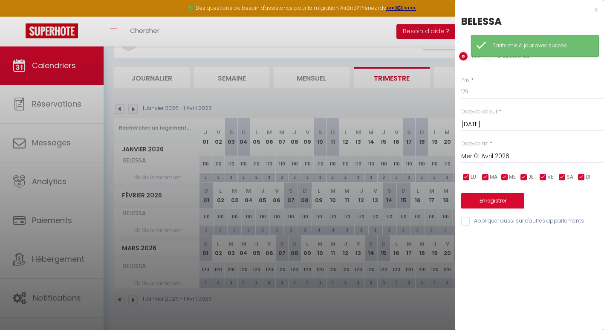
click at [493, 100] on div "Prix * 179 Statut * Disponible Indisponible Date de début * Mar 31 Mars 2026 < …" at bounding box center [529, 146] width 149 height 161
click at [480, 88] on input "179" at bounding box center [532, 91] width 143 height 15
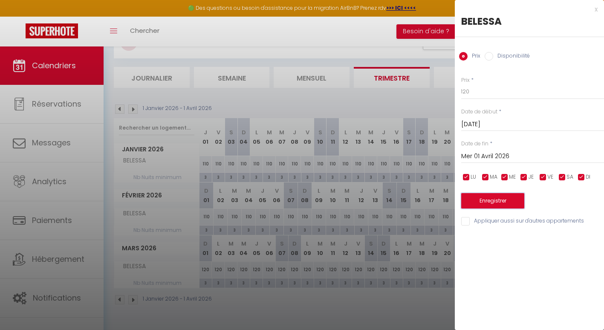
click at [472, 202] on button "Enregistrer" at bounding box center [492, 200] width 63 height 15
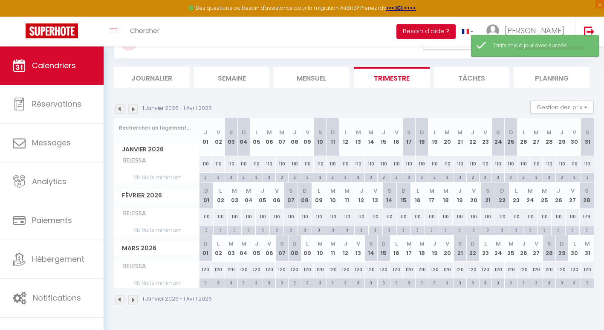
click at [136, 107] on img at bounding box center [132, 108] width 9 height 9
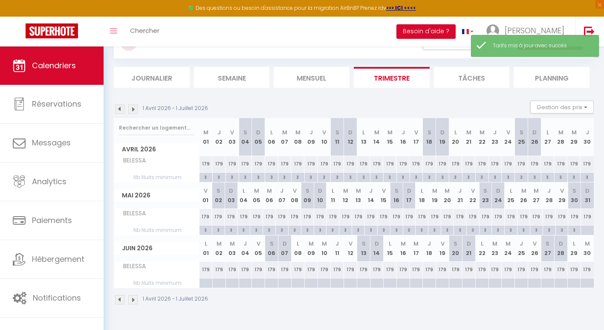
click at [201, 162] on div "179" at bounding box center [206, 164] width 13 height 16
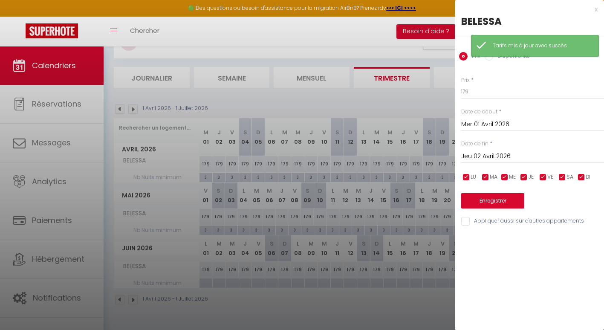
click at [496, 153] on input "Jeu 02 Avril 2026" at bounding box center [532, 156] width 143 height 11
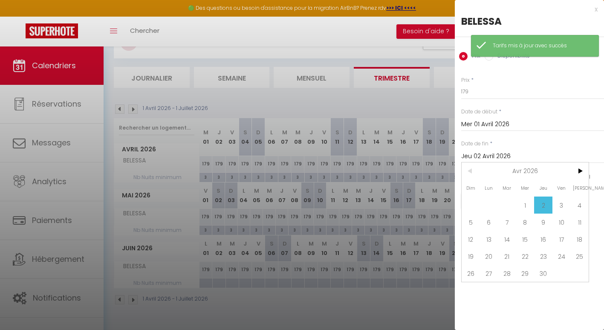
click at [547, 274] on span "30" at bounding box center [543, 273] width 18 height 17
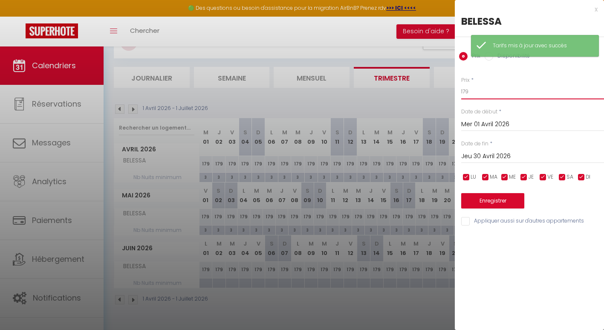
click at [483, 94] on input "179" at bounding box center [532, 91] width 143 height 15
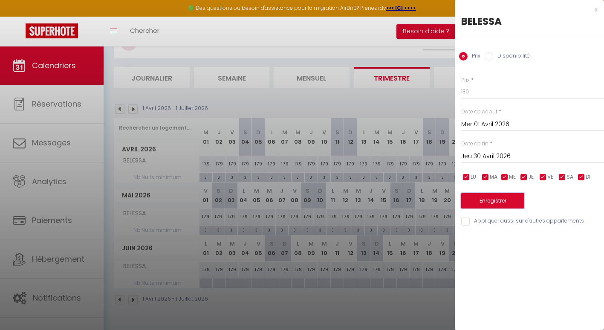
click at [487, 195] on button "Enregistrer" at bounding box center [492, 200] width 63 height 15
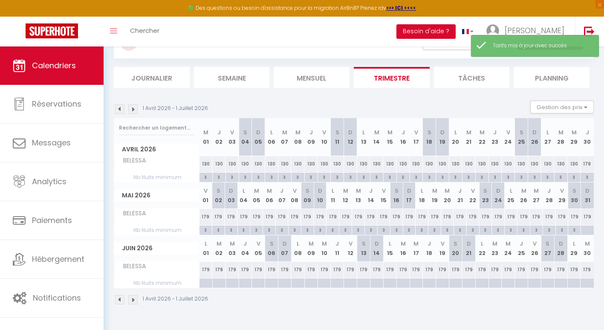
click at [587, 165] on div "179" at bounding box center [587, 164] width 13 height 16
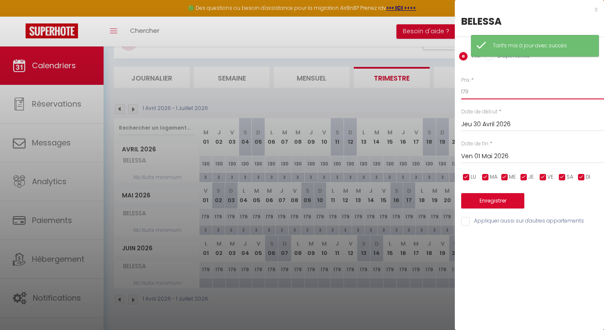
click at [473, 93] on input "179" at bounding box center [532, 91] width 143 height 15
click at [476, 199] on button "Enregistrer" at bounding box center [492, 200] width 63 height 15
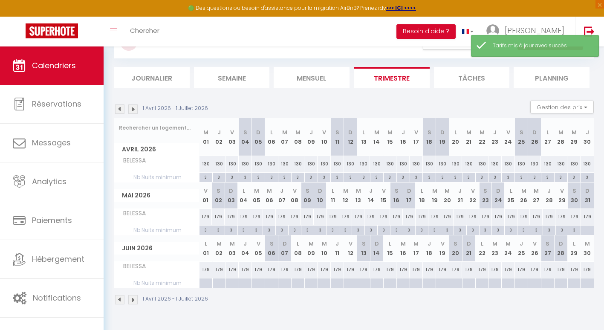
click at [207, 222] on div "179" at bounding box center [206, 217] width 13 height 16
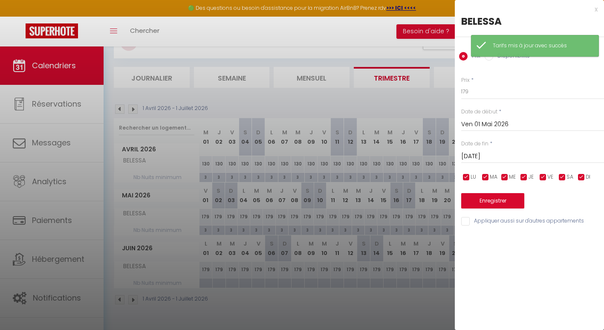
click at [482, 154] on input "[PERSON_NAME] 02 Mai 2026" at bounding box center [532, 156] width 143 height 11
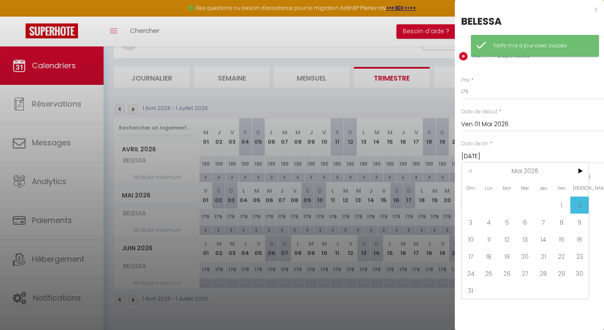
click at [471, 292] on span "31" at bounding box center [471, 290] width 18 height 17
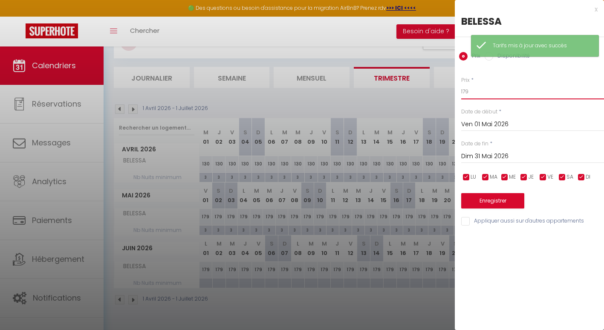
click at [475, 94] on input "179" at bounding box center [532, 91] width 143 height 15
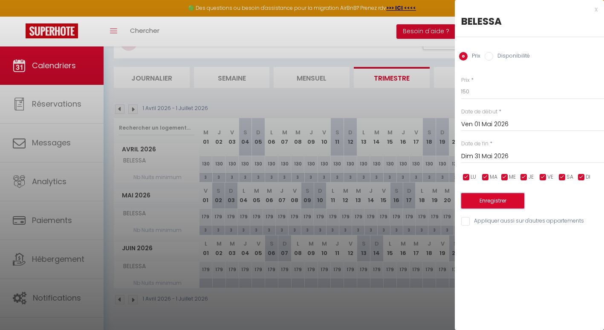
click at [486, 196] on button "Enregistrer" at bounding box center [492, 200] width 63 height 15
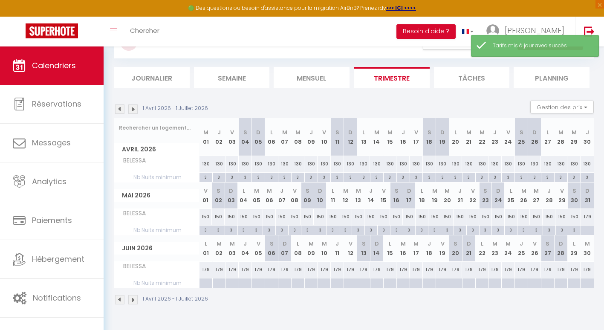
click at [591, 213] on div "179" at bounding box center [587, 217] width 13 height 16
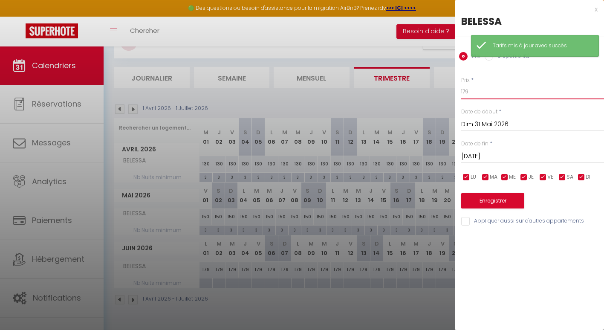
click at [474, 89] on input "179" at bounding box center [532, 91] width 143 height 15
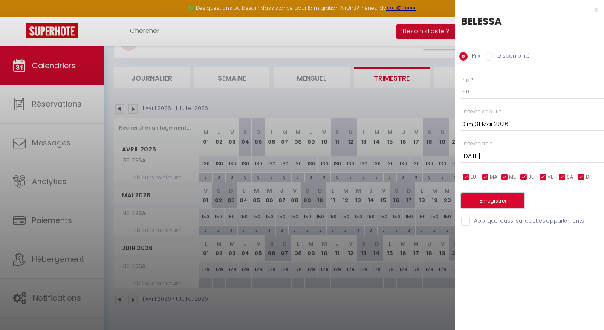
click at [472, 197] on button "Enregistrer" at bounding box center [492, 200] width 63 height 15
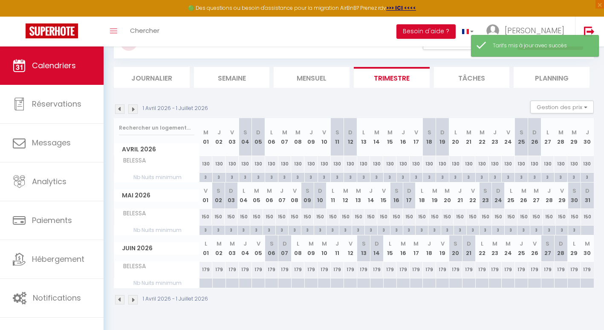
click at [206, 271] on div "179" at bounding box center [206, 270] width 13 height 16
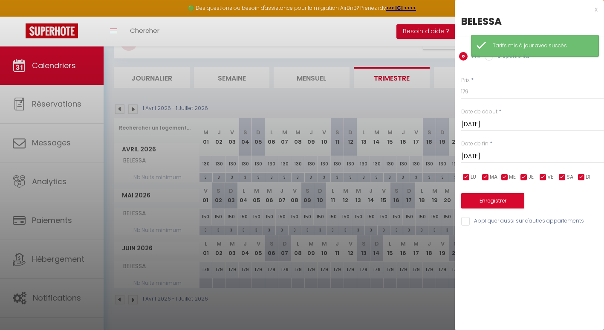
click at [485, 151] on input "[DATE] Juin 2026" at bounding box center [532, 156] width 143 height 11
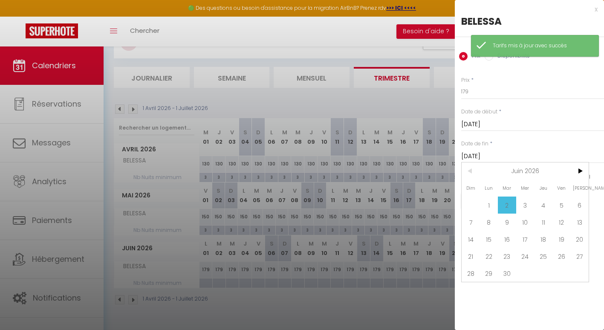
click at [508, 273] on span "30" at bounding box center [507, 273] width 18 height 17
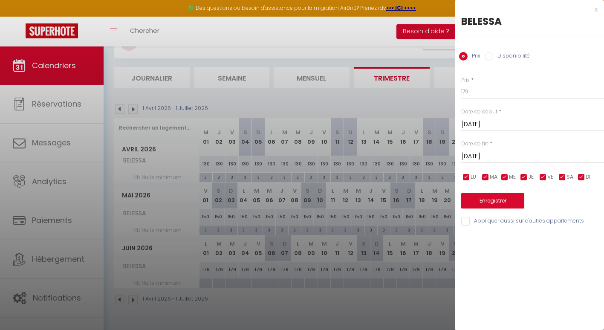
click at [490, 152] on input "Mar 30 Juin 2026" at bounding box center [532, 156] width 143 height 11
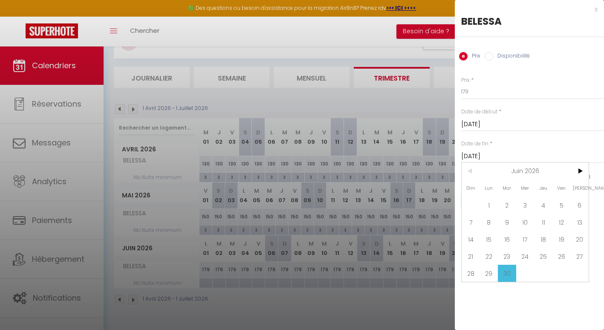
click at [576, 172] on span ">" at bounding box center [580, 171] width 18 height 17
click at [496, 294] on span "31" at bounding box center [489, 290] width 18 height 17
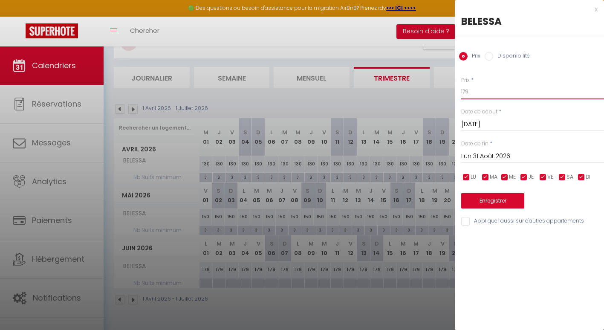
click at [478, 95] on input "179" at bounding box center [532, 91] width 143 height 15
click at [488, 201] on button "Enregistrer" at bounding box center [492, 200] width 63 height 15
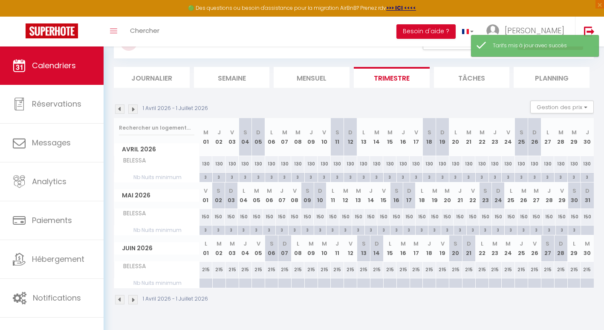
click at [206, 280] on div at bounding box center [206, 280] width 13 height 2
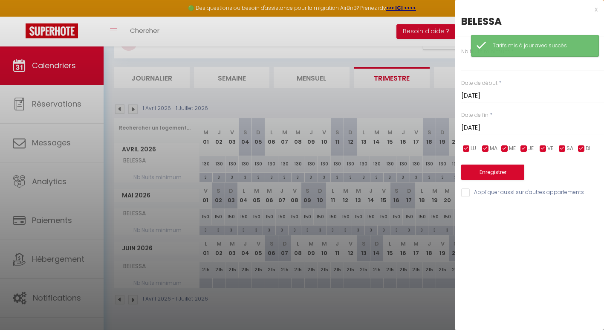
click at [478, 126] on input "[DATE] Juin 2026" at bounding box center [532, 127] width 143 height 11
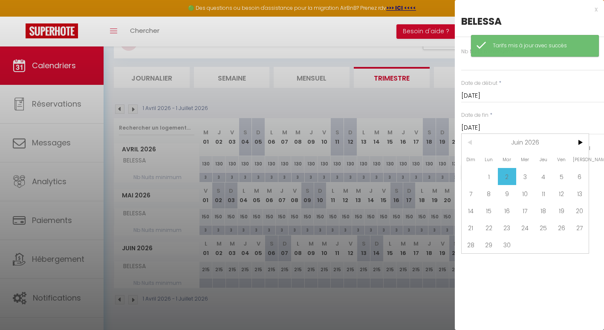
click at [583, 142] on span ">" at bounding box center [580, 142] width 18 height 17
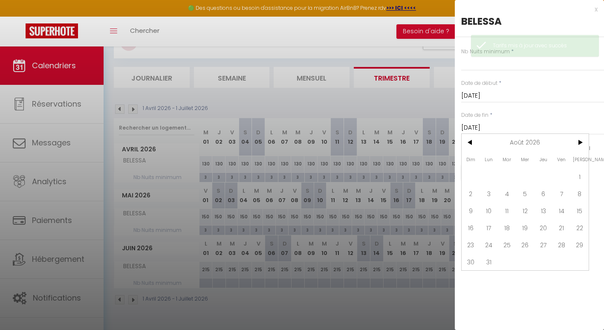
click at [489, 263] on span "31" at bounding box center [489, 261] width 18 height 17
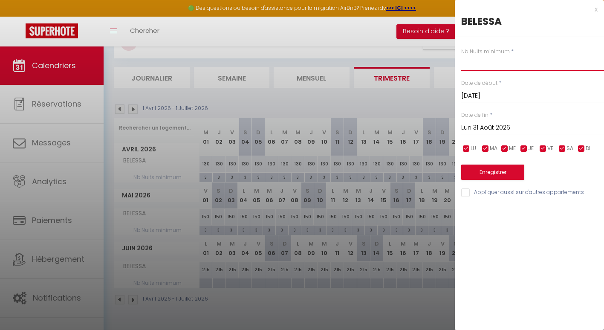
click at [472, 67] on input "text" at bounding box center [532, 62] width 143 height 15
click at [502, 173] on button "Enregistrer" at bounding box center [492, 172] width 63 height 15
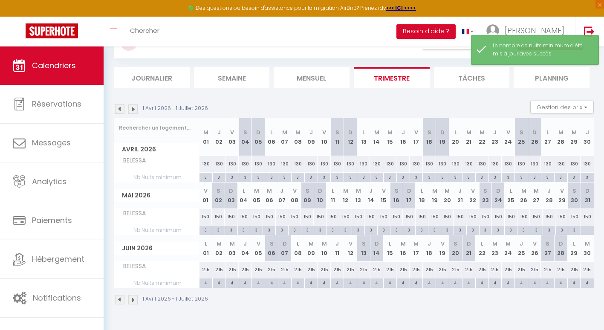
click at [586, 229] on div at bounding box center [587, 231] width 13 height 10
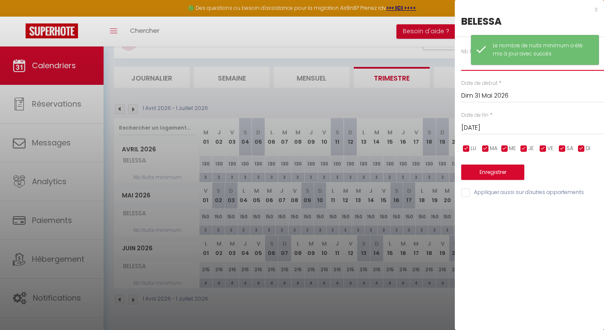
click at [471, 69] on input "text" at bounding box center [532, 62] width 143 height 15
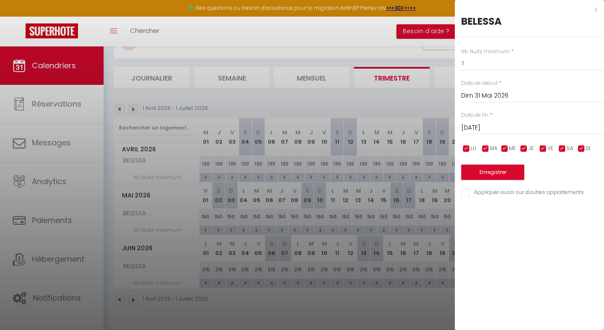
click at [479, 163] on div "Enregistrer" at bounding box center [532, 167] width 143 height 26
click at [479, 168] on button "Enregistrer" at bounding box center [492, 172] width 63 height 15
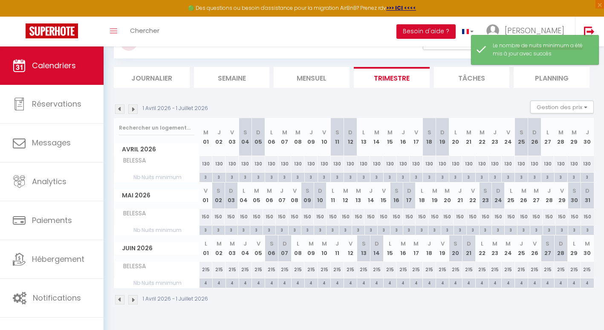
click at [133, 108] on img at bounding box center [132, 108] width 9 height 9
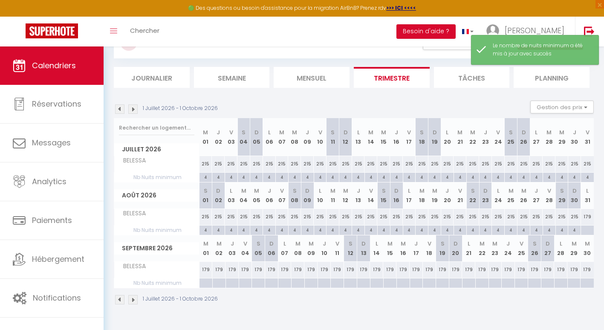
click at [133, 108] on img at bounding box center [132, 108] width 9 height 9
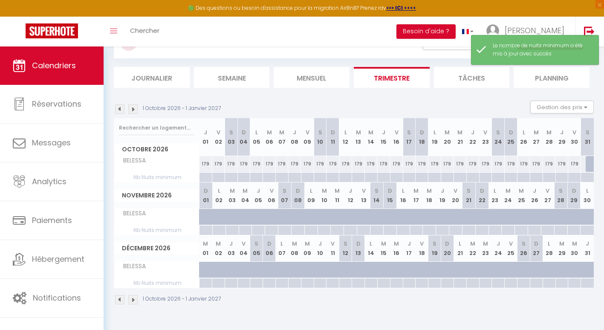
click at [118, 110] on img at bounding box center [119, 108] width 9 height 9
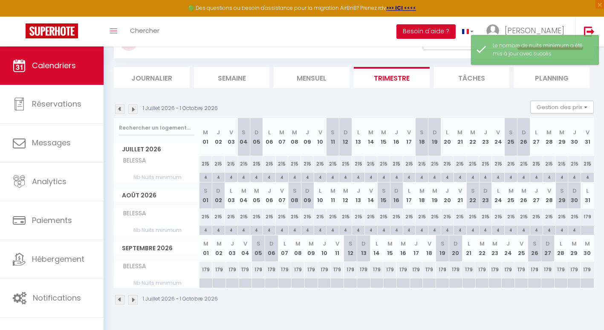
click at [203, 281] on div at bounding box center [205, 284] width 13 height 10
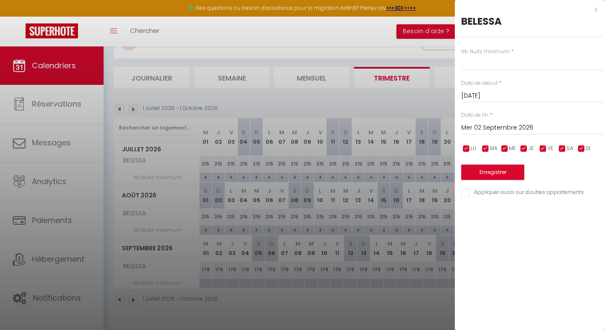
click at [481, 123] on input "Mer 02 Septembre 2026" at bounding box center [532, 127] width 143 height 11
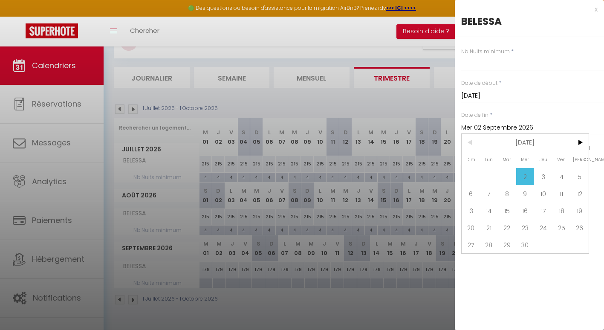
click at [581, 145] on span ">" at bounding box center [580, 142] width 18 height 17
click at [577, 245] on span "31" at bounding box center [580, 244] width 18 height 17
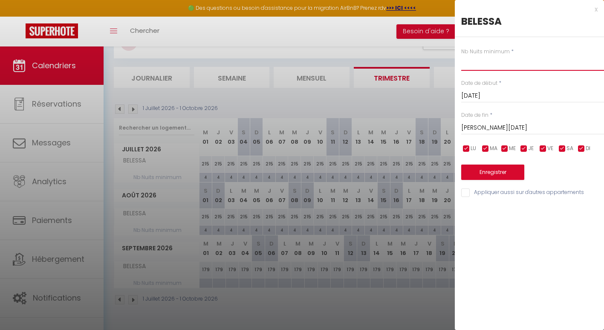
click at [480, 65] on input "text" at bounding box center [532, 62] width 143 height 15
click at [482, 171] on button "Enregistrer" at bounding box center [492, 172] width 63 height 15
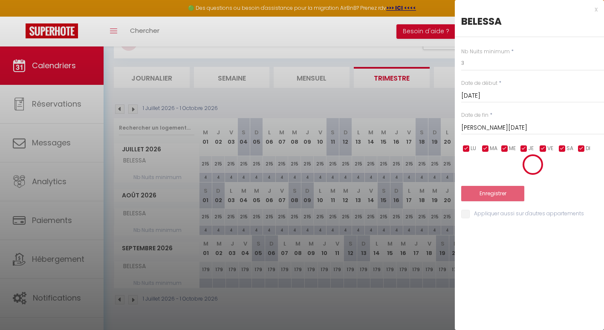
click at [209, 270] on div at bounding box center [302, 165] width 604 height 330
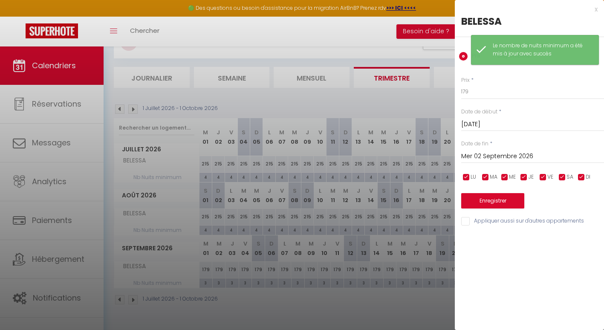
click at [485, 161] on input "Mer 02 Septembre 2026" at bounding box center [532, 156] width 143 height 11
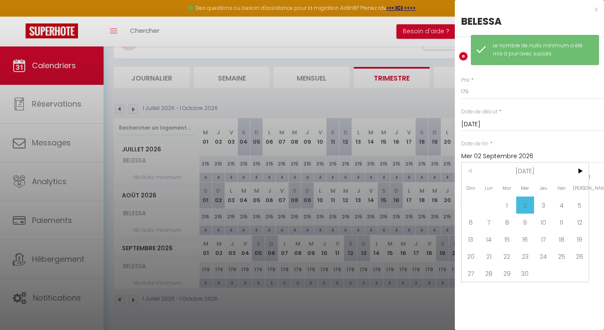
click at [582, 175] on span ">" at bounding box center [580, 171] width 18 height 17
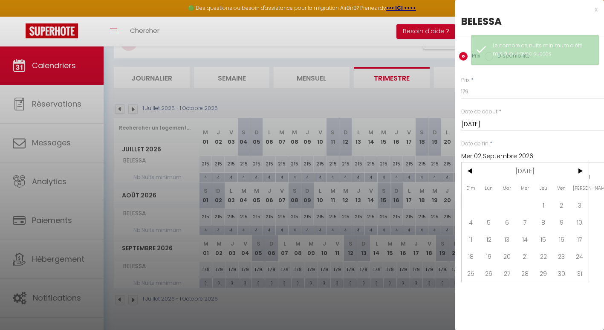
click at [478, 179] on span "<" at bounding box center [471, 171] width 18 height 17
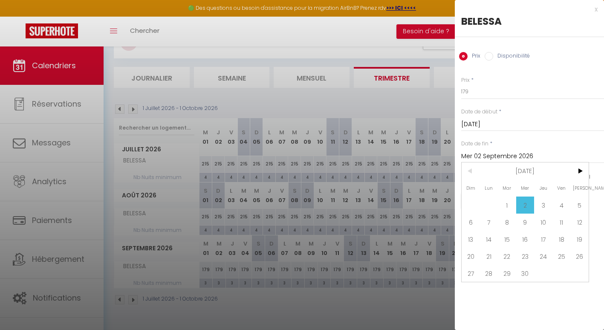
click at [524, 277] on span "30" at bounding box center [526, 273] width 18 height 17
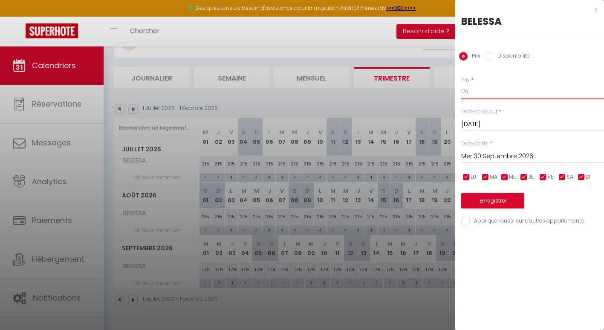
click at [478, 95] on input "179" at bounding box center [532, 91] width 143 height 15
click at [470, 200] on button "Enregistrer" at bounding box center [492, 200] width 63 height 15
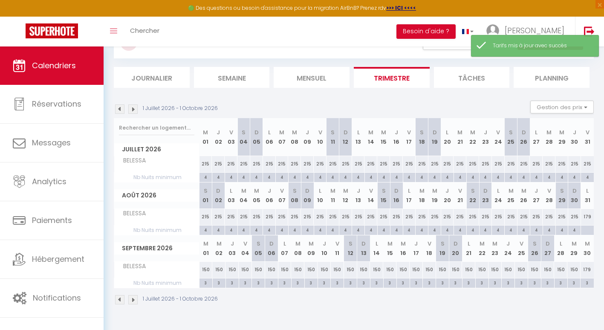
click at [588, 218] on div "179" at bounding box center [587, 217] width 13 height 16
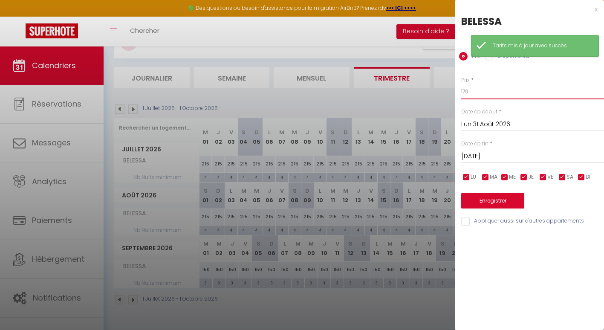
click at [492, 97] on input "179" at bounding box center [532, 91] width 143 height 15
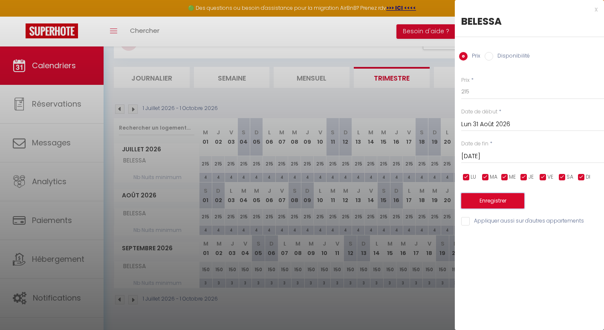
click at [488, 197] on button "Enregistrer" at bounding box center [492, 200] width 63 height 15
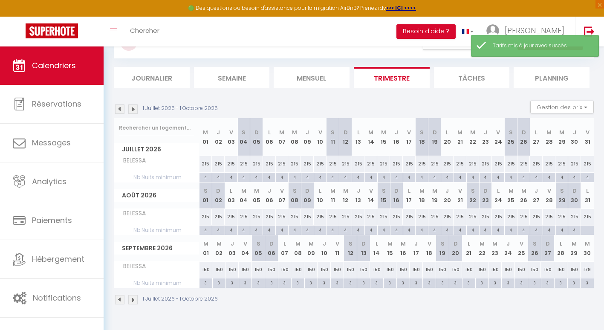
click at [586, 231] on div at bounding box center [587, 231] width 13 height 10
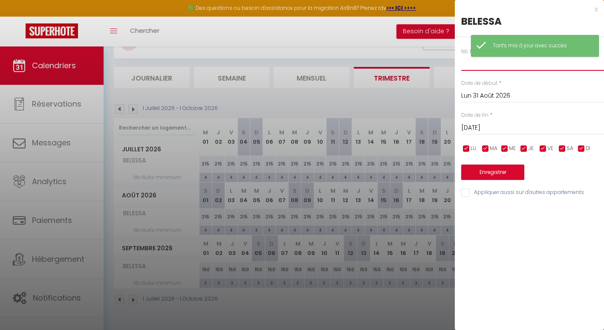
click at [466, 64] on input "text" at bounding box center [532, 62] width 143 height 15
click at [487, 180] on div "Nb Nuits minimum * 4 Date de début * Lun 31 Août 2026 < Août 2026 > Dim Lun Mar…" at bounding box center [529, 117] width 149 height 161
click at [487, 178] on button "Enregistrer" at bounding box center [492, 172] width 63 height 15
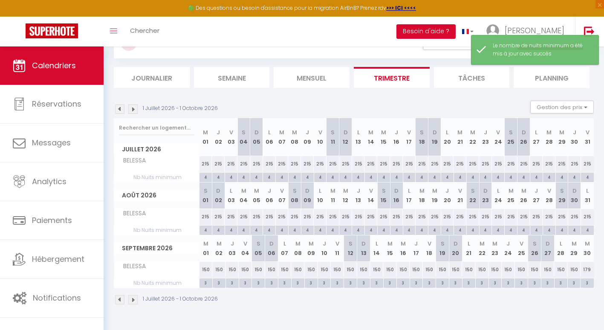
click at [587, 273] on div "179" at bounding box center [587, 270] width 13 height 16
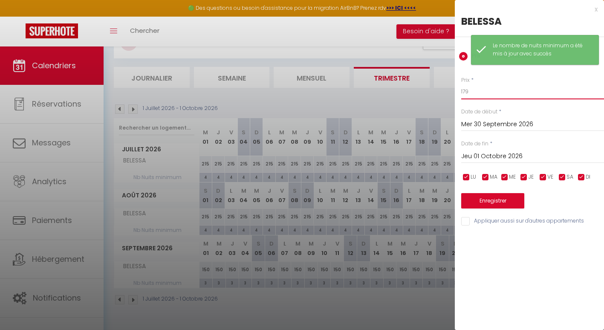
click at [490, 98] on input "179" at bounding box center [532, 91] width 143 height 15
click at [486, 205] on button "Enregistrer" at bounding box center [492, 200] width 63 height 15
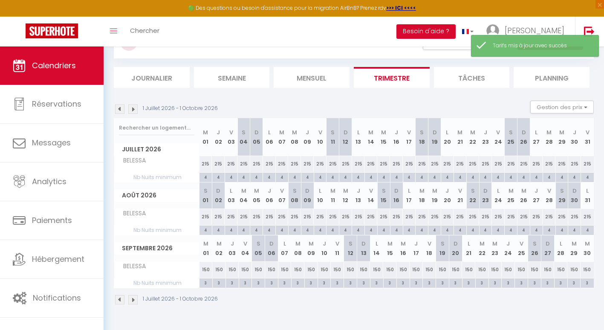
click at [134, 110] on img at bounding box center [132, 108] width 9 height 9
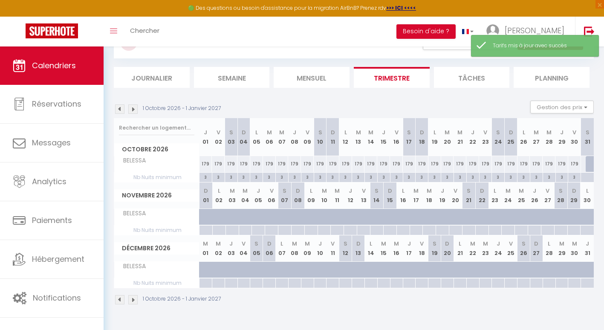
click at [204, 212] on div at bounding box center [206, 217] width 13 height 16
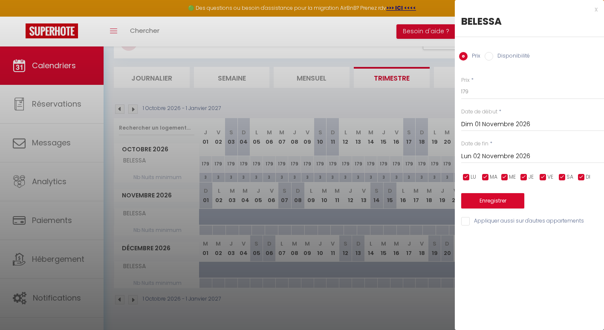
click at [206, 164] on div at bounding box center [302, 165] width 604 height 330
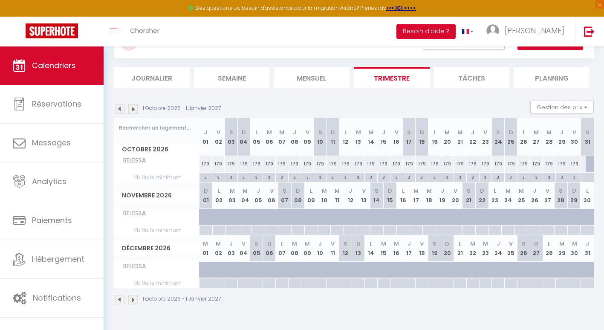
click at [206, 164] on div "179" at bounding box center [206, 164] width 13 height 16
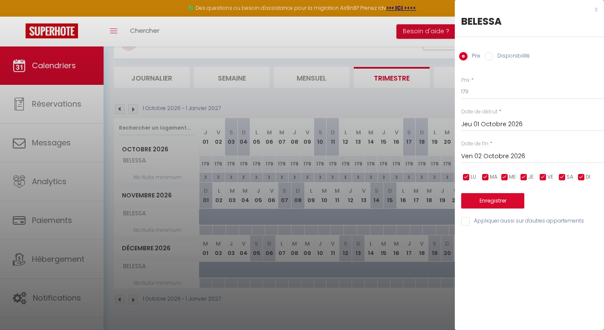
click at [496, 154] on input "Ven 02 Octobre 2026" at bounding box center [532, 156] width 143 height 11
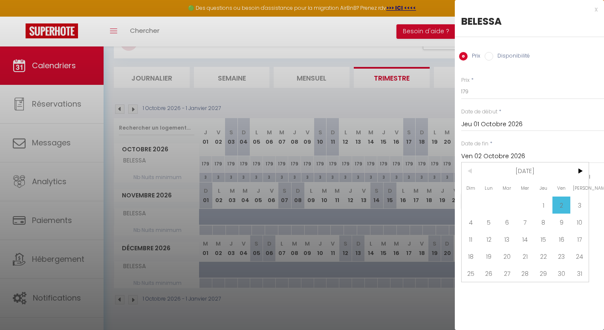
click at [583, 174] on span ">" at bounding box center [580, 171] width 18 height 17
click at [471, 170] on span "<" at bounding box center [471, 171] width 18 height 17
click at [579, 275] on span "31" at bounding box center [580, 273] width 18 height 17
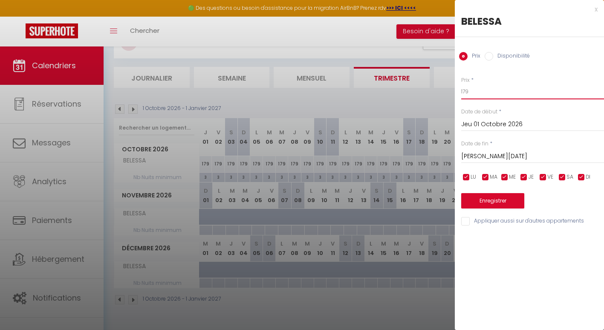
click at [475, 91] on input "179" at bounding box center [532, 91] width 143 height 15
click at [480, 198] on button "Enregistrer" at bounding box center [492, 200] width 63 height 15
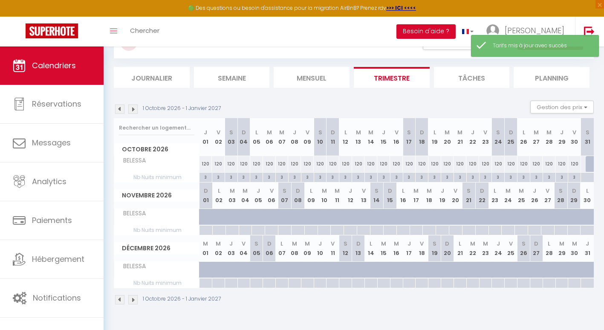
click at [591, 162] on div at bounding box center [592, 164] width 13 height 16
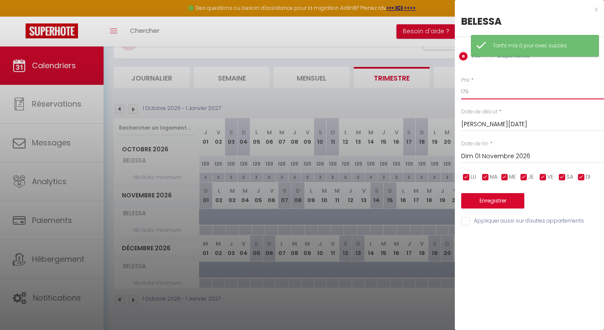
click at [481, 93] on input "179" at bounding box center [532, 91] width 143 height 15
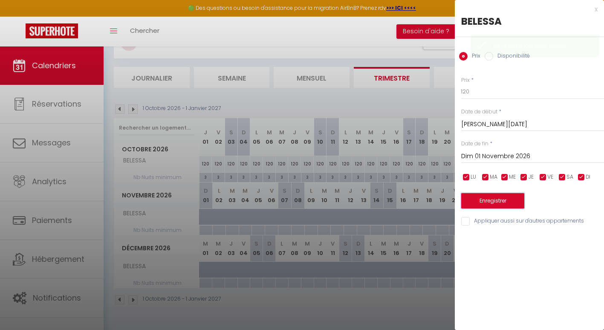
click at [475, 202] on button "Enregistrer" at bounding box center [492, 200] width 63 height 15
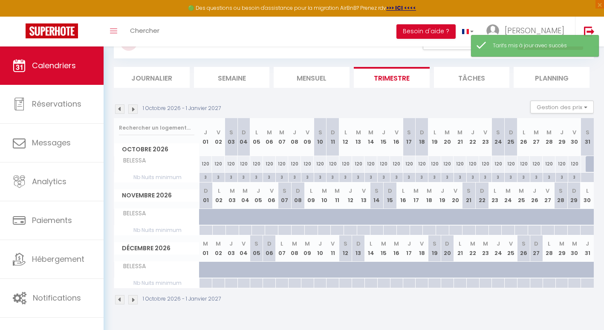
click at [591, 166] on div at bounding box center [592, 164] width 13 height 16
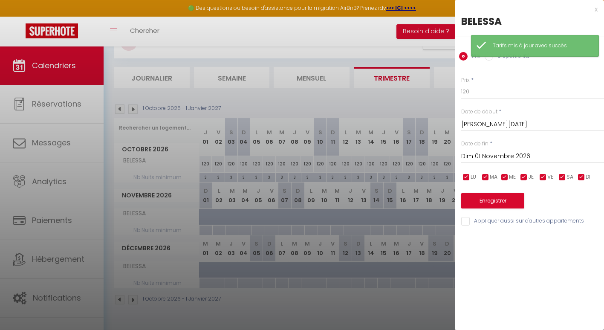
click at [490, 61] on div "Disponibilité" at bounding box center [507, 56] width 45 height 9
click at [489, 59] on input "Disponibilité" at bounding box center [489, 56] width 9 height 9
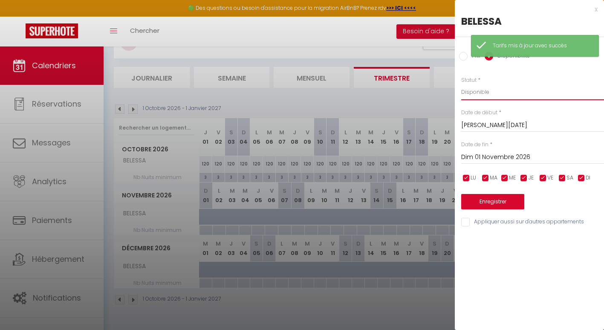
click at [485, 87] on select "Disponible Indisponible" at bounding box center [532, 92] width 143 height 16
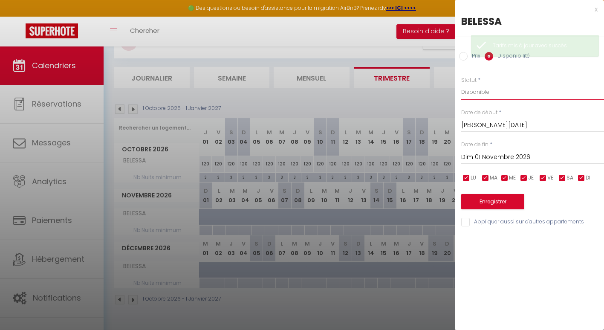
click at [461, 84] on select "Disponible Indisponible" at bounding box center [532, 92] width 143 height 16
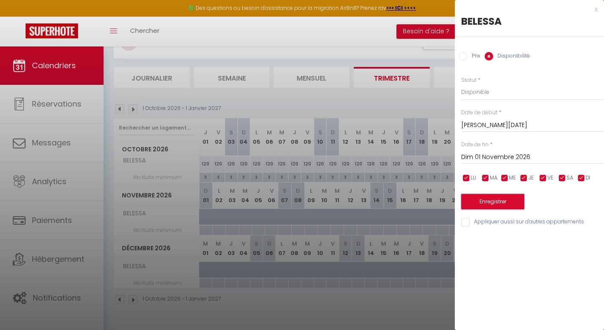
click at [487, 199] on button "Enregistrer" at bounding box center [492, 201] width 63 height 15
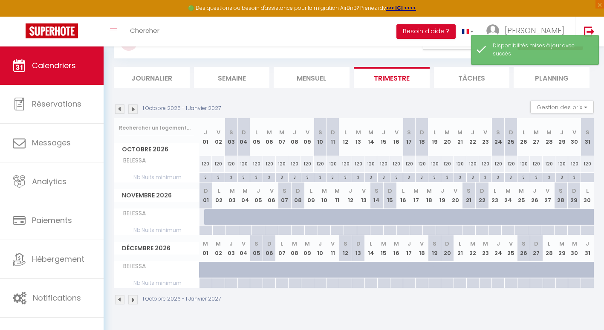
click at [589, 179] on div at bounding box center [587, 178] width 13 height 10
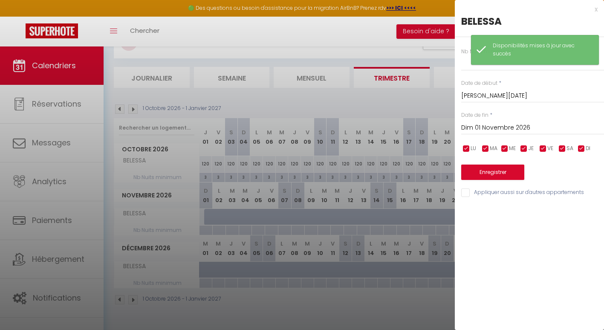
click at [464, 71] on div "Nb Nuits minimum * Date de début * Sam 31 Octobre 2026 < Oct 2026 > Dim Lun Mar…" at bounding box center [529, 117] width 149 height 161
click at [464, 70] on input "text" at bounding box center [532, 62] width 143 height 15
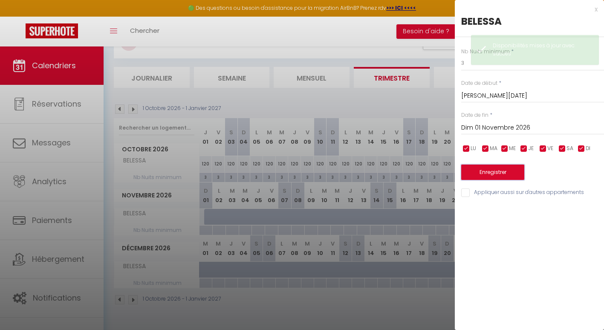
click at [490, 167] on button "Enregistrer" at bounding box center [492, 172] width 63 height 15
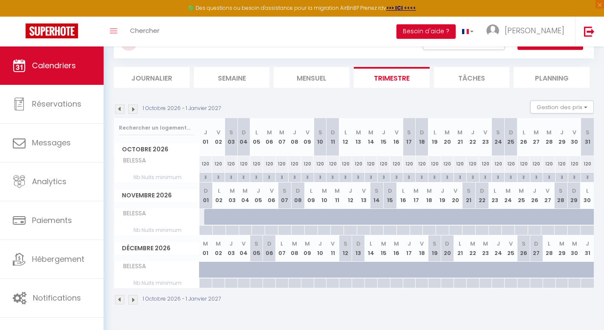
click at [229, 300] on div "1 Octobre 2026 - 1 Janvier 2027" at bounding box center [354, 300] width 480 height 25
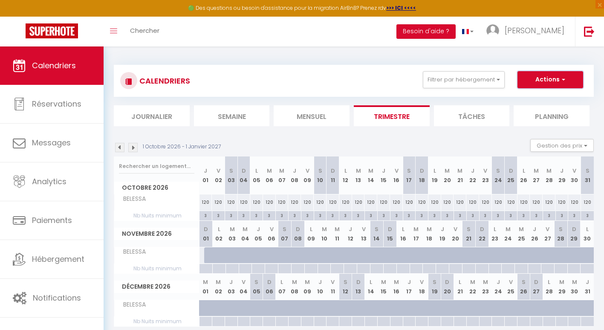
click at [558, 80] on button "Actions" at bounding box center [551, 79] width 66 height 17
click at [440, 84] on button "Filtrer par hébergement" at bounding box center [464, 79] width 82 height 17
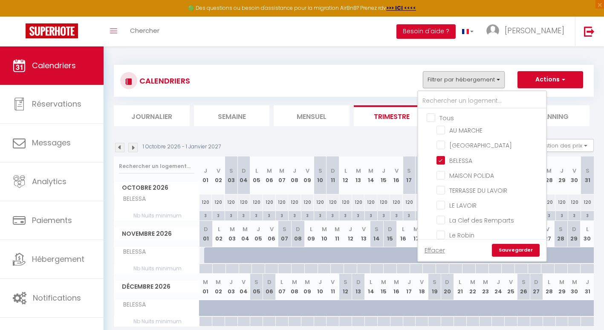
click at [441, 158] on input "BELESSA" at bounding box center [490, 159] width 107 height 9
click at [443, 178] on input "MAISON POLIDA" at bounding box center [490, 175] width 107 height 9
click at [515, 248] on link "Sauvegarder" at bounding box center [516, 250] width 48 height 13
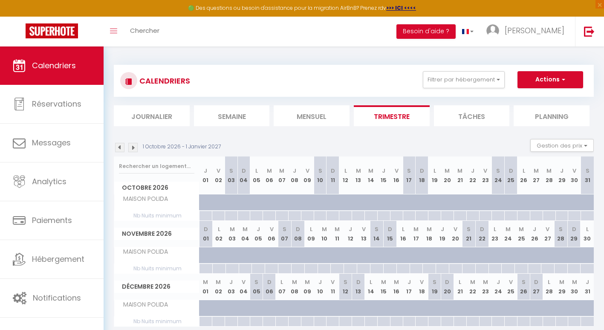
click at [116, 149] on img at bounding box center [119, 147] width 9 height 9
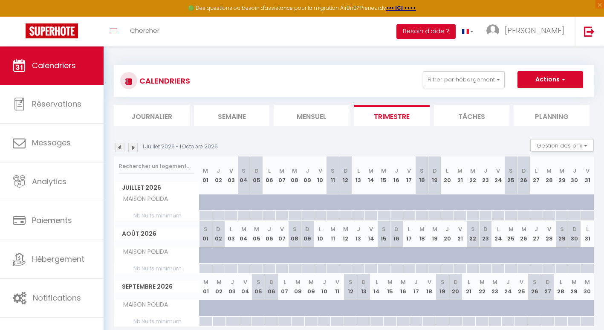
click at [116, 149] on img at bounding box center [119, 147] width 9 height 9
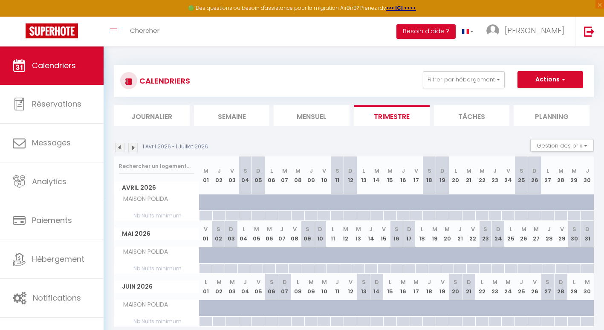
click at [116, 149] on img at bounding box center [119, 147] width 9 height 9
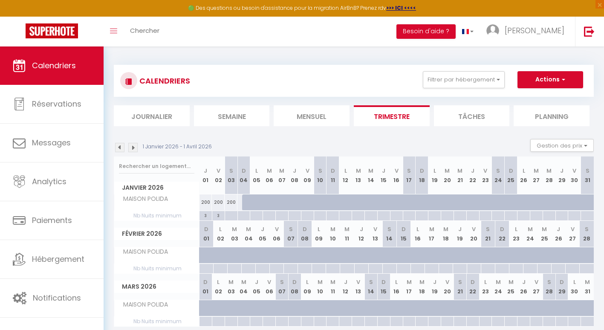
click at [116, 149] on img at bounding box center [119, 147] width 9 height 9
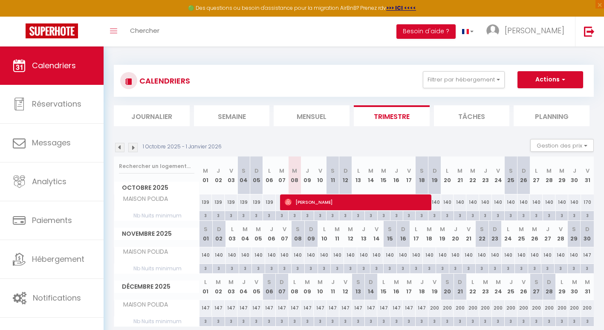
scroll to position [46, 0]
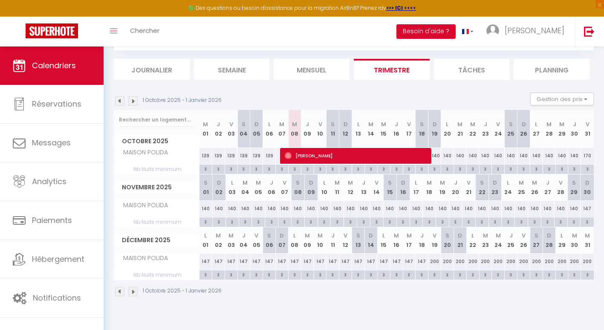
click at [130, 100] on img at bounding box center [132, 100] width 9 height 9
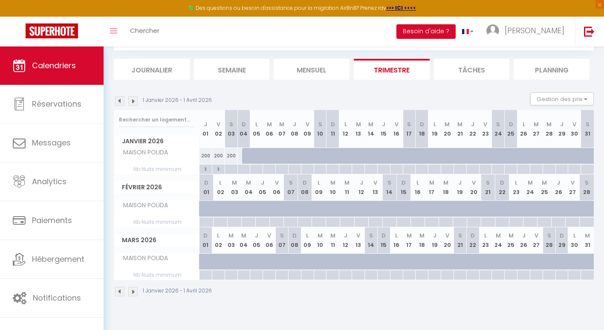
click at [201, 170] on div "3" at bounding box center [206, 169] width 12 height 8
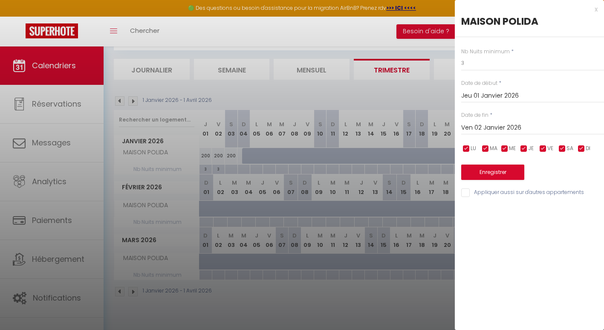
click at [481, 128] on input "Ven 02 Janvier 2026" at bounding box center [532, 127] width 143 height 11
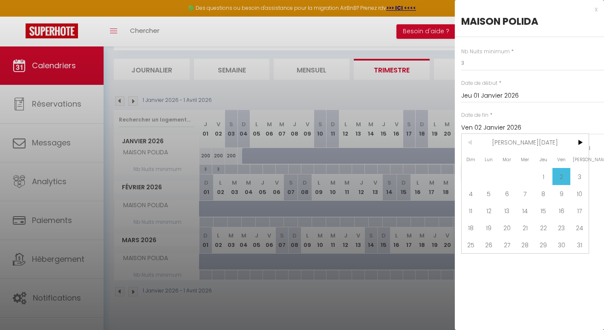
click at [576, 146] on span ">" at bounding box center [580, 142] width 18 height 17
click at [472, 255] on span "31" at bounding box center [471, 261] width 18 height 17
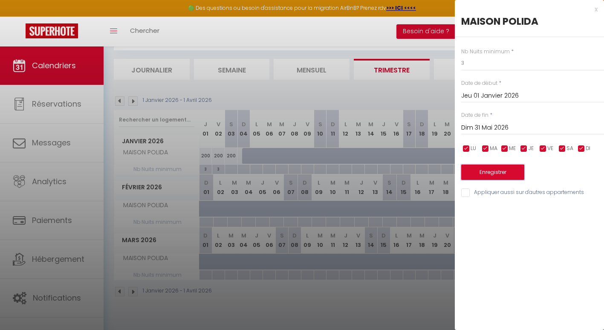
click at [485, 177] on button "Enregistrer" at bounding box center [492, 172] width 63 height 15
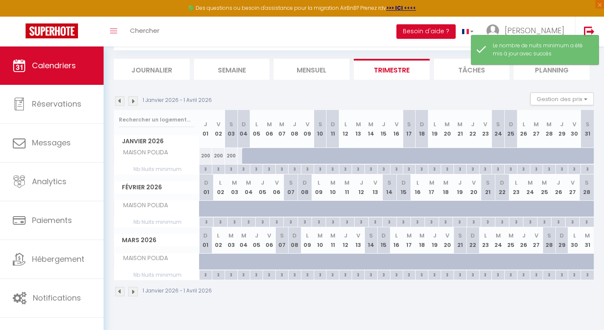
click at [204, 170] on div "3" at bounding box center [206, 169] width 12 height 8
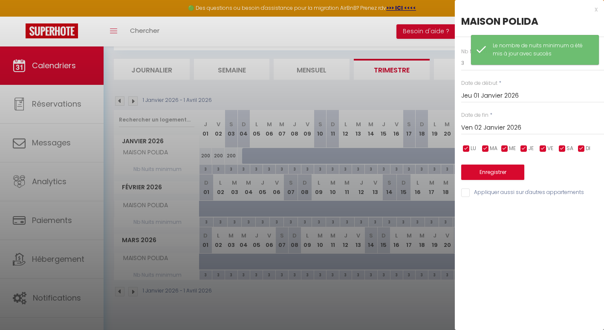
click at [513, 128] on input "Ven 02 Janvier 2026" at bounding box center [532, 127] width 143 height 11
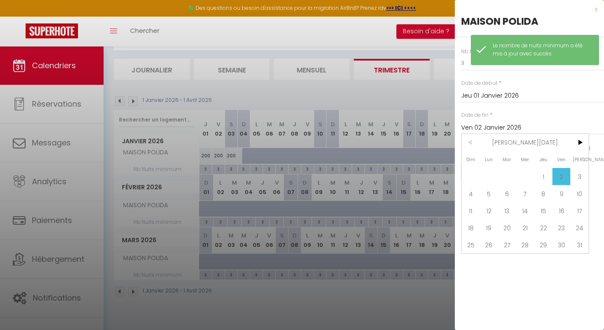
click at [575, 145] on span ">" at bounding box center [580, 142] width 18 height 17
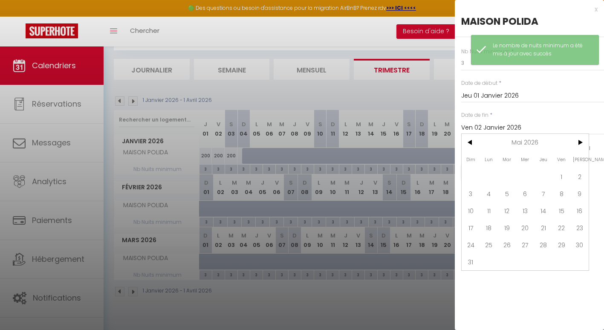
click at [575, 145] on span ">" at bounding box center [580, 142] width 18 height 17
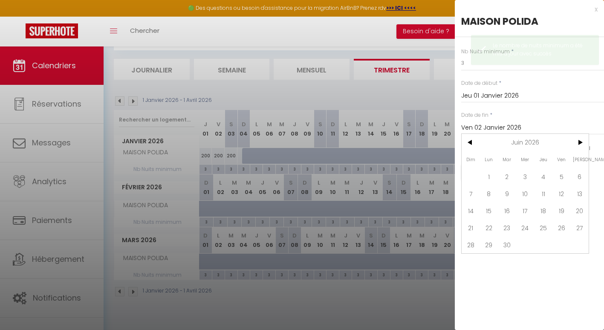
click at [575, 145] on span ">" at bounding box center [580, 142] width 18 height 17
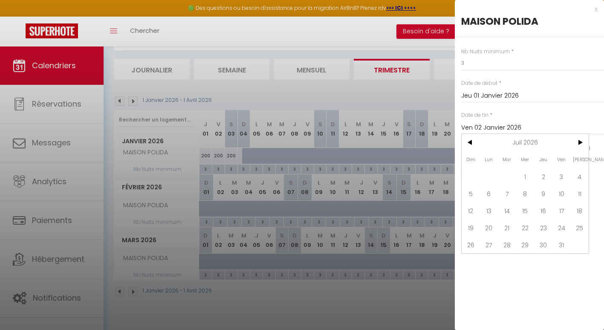
click at [575, 145] on span ">" at bounding box center [580, 142] width 18 height 17
click at [585, 244] on span "31" at bounding box center [580, 244] width 18 height 17
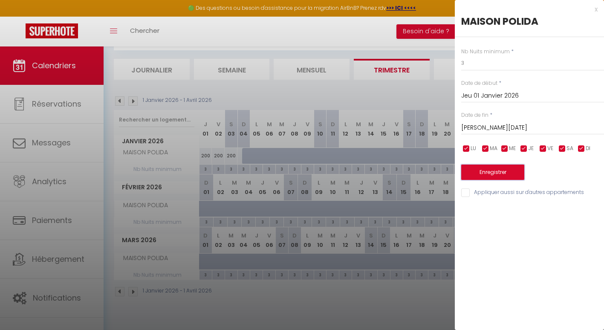
click at [501, 172] on button "Enregistrer" at bounding box center [492, 172] width 63 height 15
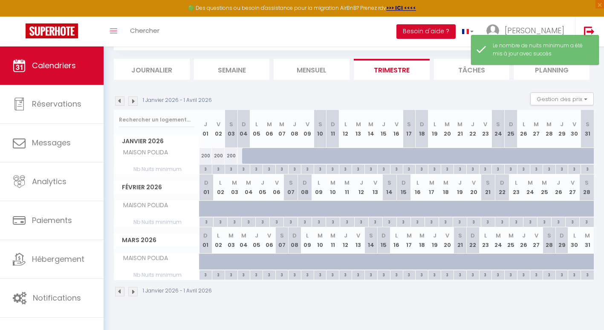
click at [248, 152] on div at bounding box center [248, 156] width 13 height 16
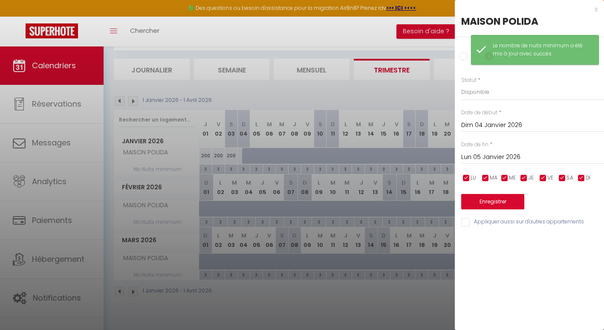
click at [491, 156] on input "Lun 05 Janvier 2026" at bounding box center [532, 157] width 143 height 11
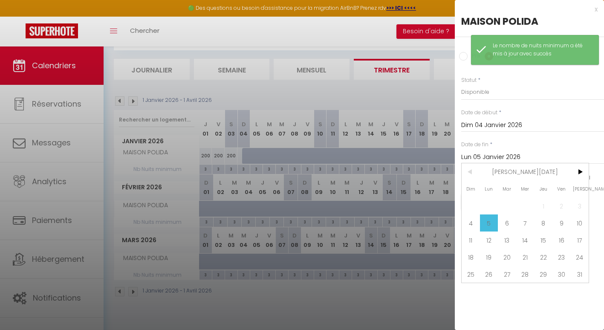
click at [582, 174] on span ">" at bounding box center [580, 171] width 18 height 17
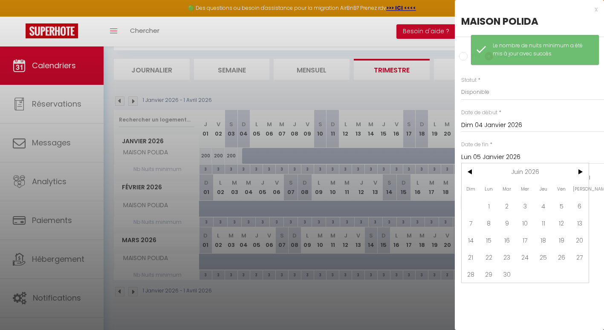
click at [582, 174] on span ">" at bounding box center [580, 171] width 18 height 17
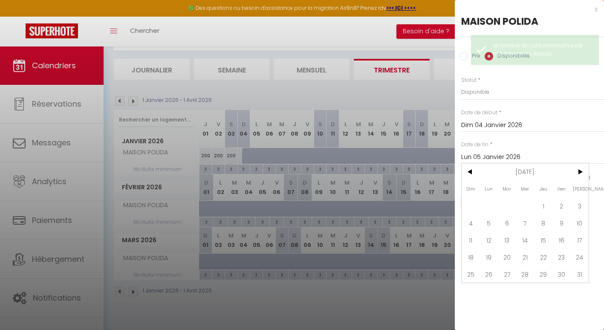
click at [583, 270] on span "31" at bounding box center [580, 274] width 18 height 17
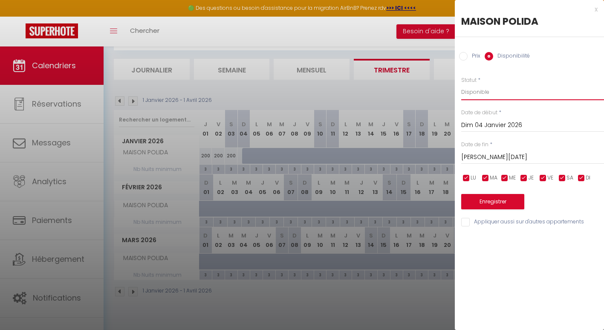
click at [481, 88] on select "Disponible Indisponible" at bounding box center [532, 92] width 143 height 16
click at [461, 84] on select "Disponible Indisponible" at bounding box center [532, 92] width 143 height 16
click at [478, 198] on button "Enregistrer" at bounding box center [492, 201] width 63 height 15
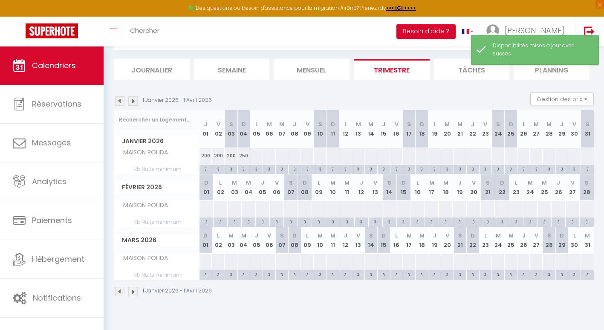
click at [115, 101] on div "1 Janvier 2026 - 1 Avril 2026" at bounding box center [164, 100] width 101 height 9
click at [117, 102] on img at bounding box center [119, 100] width 9 height 9
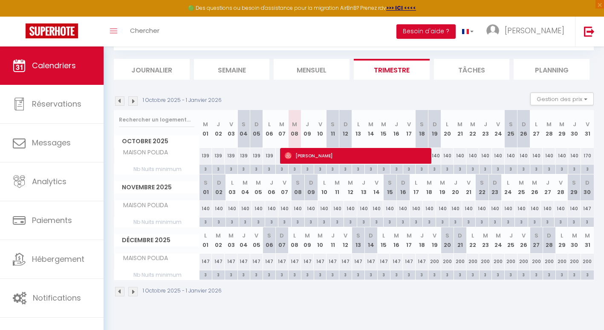
click at [207, 209] on div "140" at bounding box center [206, 209] width 13 height 16
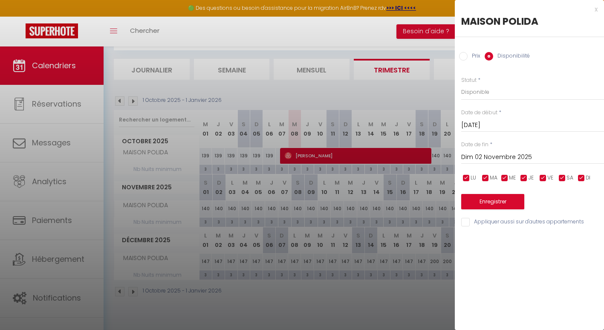
click at [488, 158] on input "Dim 02 Novembre 2025" at bounding box center [532, 157] width 143 height 11
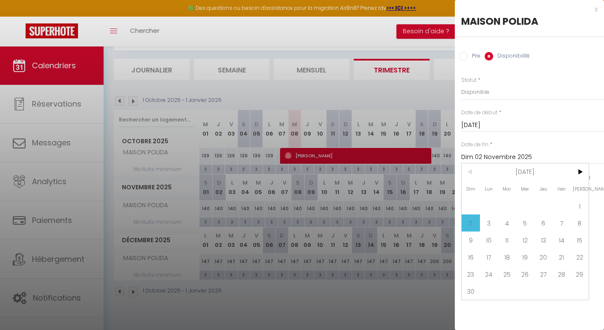
click at [585, 172] on span ">" at bounding box center [580, 171] width 18 height 17
click at [575, 254] on span "28" at bounding box center [580, 257] width 18 height 17
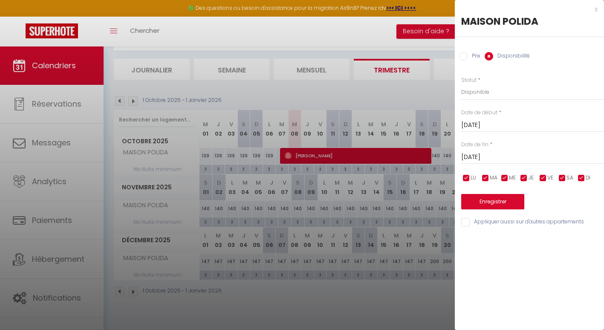
click at [464, 60] on input "Prix" at bounding box center [463, 56] width 9 height 9
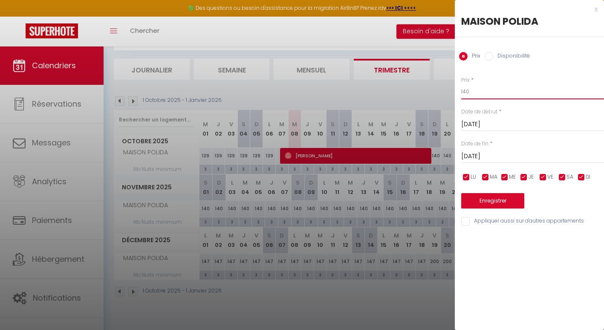
click at [477, 93] on input "140" at bounding box center [532, 91] width 143 height 15
click at [496, 198] on button "Enregistrer" at bounding box center [492, 200] width 63 height 15
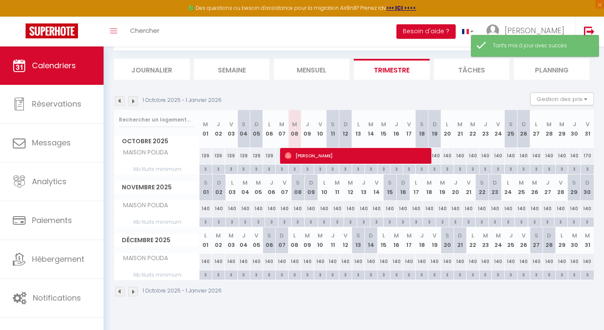
click at [135, 100] on img at bounding box center [132, 100] width 9 height 9
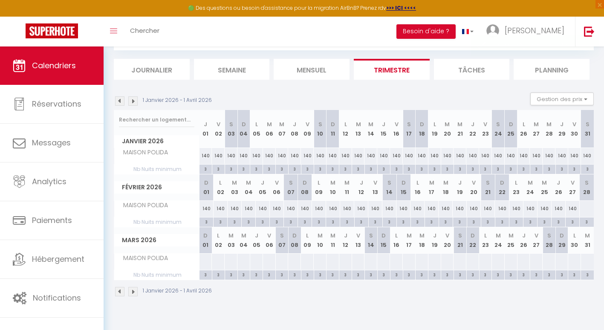
click at [204, 154] on div "140" at bounding box center [206, 156] width 13 height 16
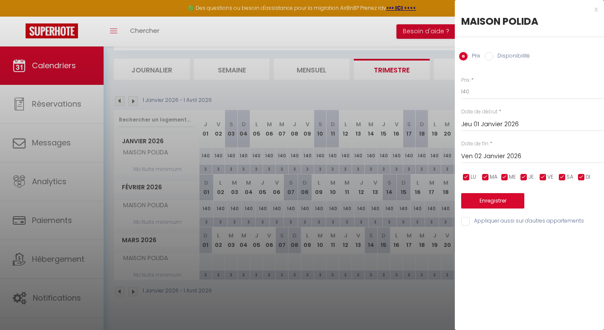
click at [479, 151] on input "Ven 02 Janvier 2026" at bounding box center [532, 156] width 143 height 11
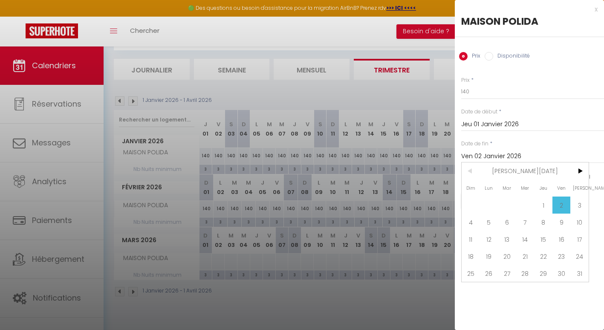
click at [577, 174] on span ">" at bounding box center [580, 171] width 18 height 17
click at [207, 261] on div at bounding box center [302, 165] width 604 height 330
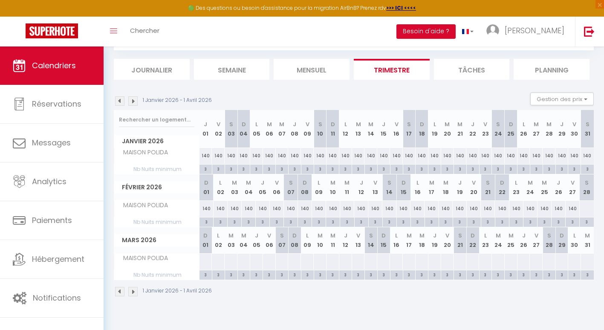
click at [207, 261] on div at bounding box center [205, 262] width 13 height 16
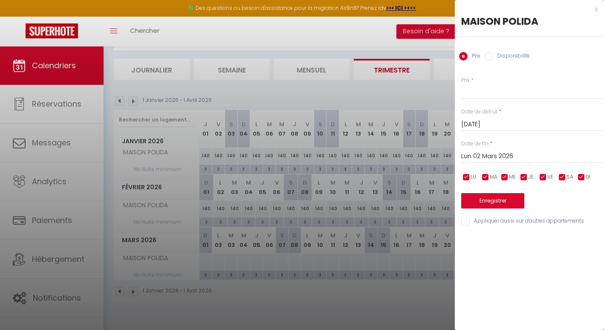
click at [483, 150] on div "Lun 02 Mars 2026 < Mar 2026 > Dim Lun Mar Mer Jeu Ven Sam 1 2 3 4 5 6 7 8 9 10 …" at bounding box center [532, 155] width 143 height 15
click at [466, 96] on input "Prix" at bounding box center [532, 91] width 143 height 15
click at [465, 124] on input "Dim 01 Mars 2026" at bounding box center [532, 124] width 143 height 11
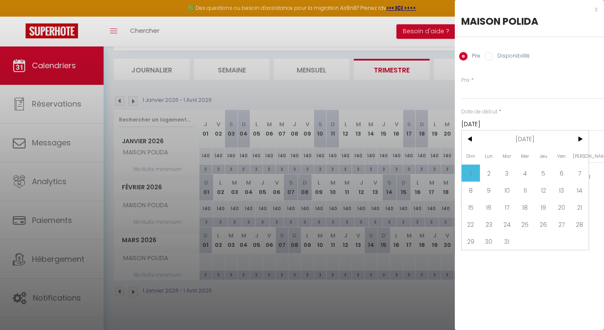
click at [465, 124] on input "Dim 01 Mars 2026" at bounding box center [532, 124] width 143 height 11
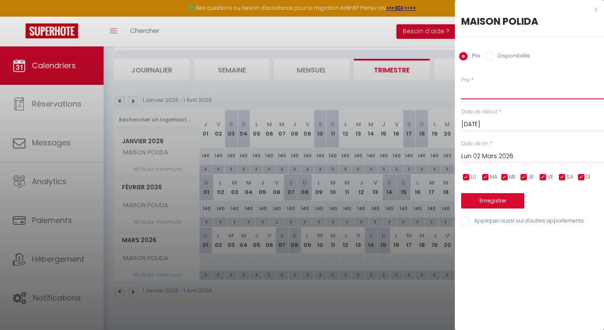
click at [463, 90] on input "Prix" at bounding box center [532, 91] width 143 height 15
click at [472, 157] on input "Lun 02 Mars 2026" at bounding box center [532, 156] width 143 height 11
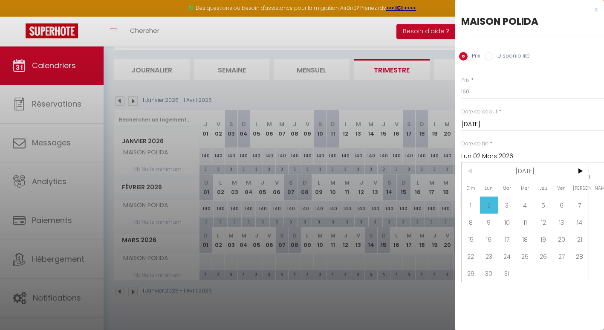
click at [508, 275] on span "31" at bounding box center [507, 273] width 18 height 17
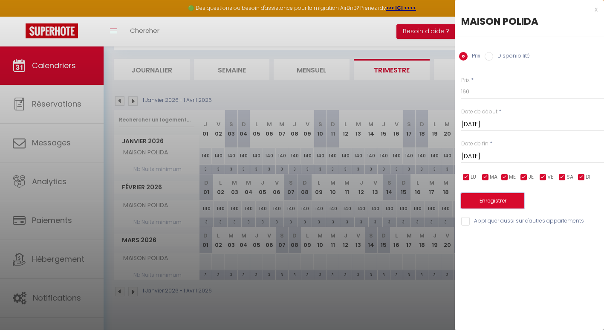
click at [502, 207] on button "Enregistrer" at bounding box center [492, 200] width 63 height 15
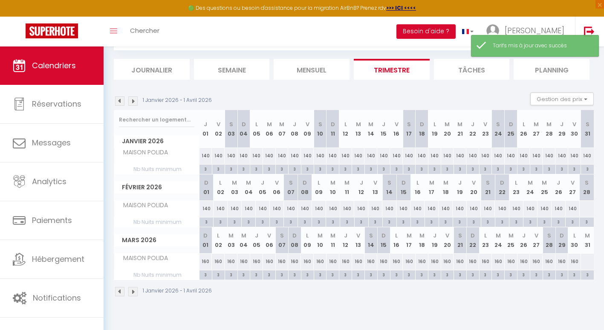
click at [588, 215] on div at bounding box center [587, 209] width 15 height 16
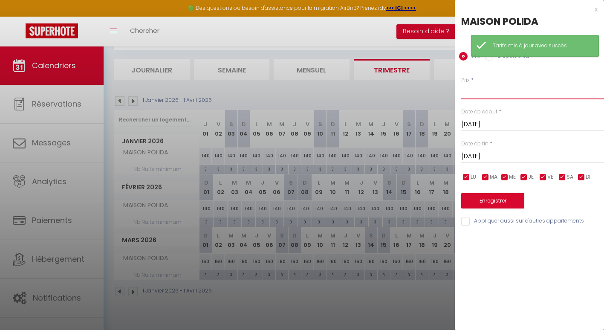
click at [484, 93] on input "Prix" at bounding box center [532, 91] width 143 height 15
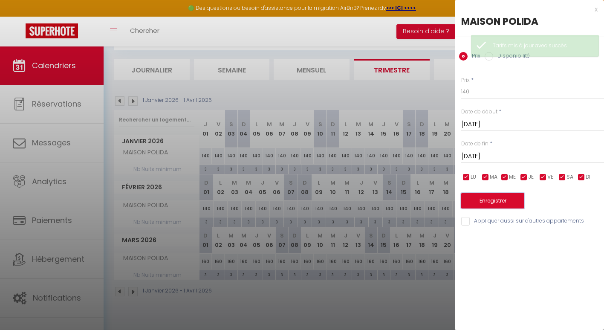
click at [489, 202] on button "Enregistrer" at bounding box center [492, 200] width 63 height 15
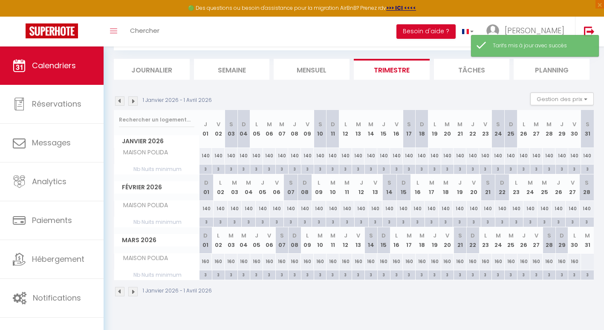
click at [588, 261] on div at bounding box center [587, 262] width 13 height 16
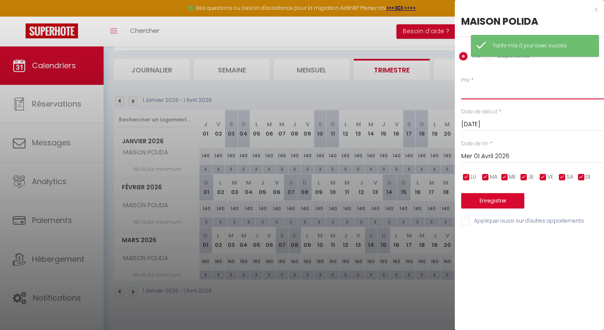
click at [474, 97] on input "Prix" at bounding box center [532, 91] width 143 height 15
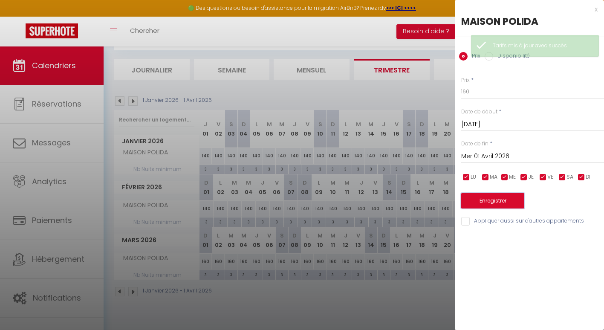
click at [491, 202] on button "Enregistrer" at bounding box center [492, 200] width 63 height 15
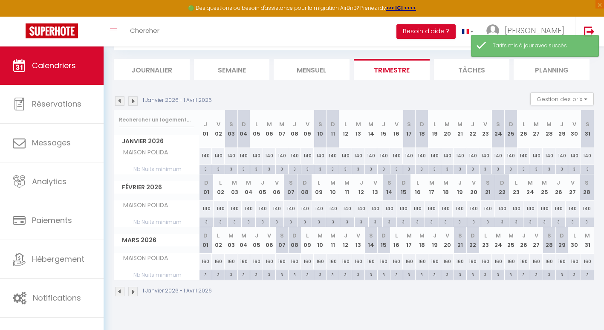
click at [133, 99] on img at bounding box center [132, 100] width 9 height 9
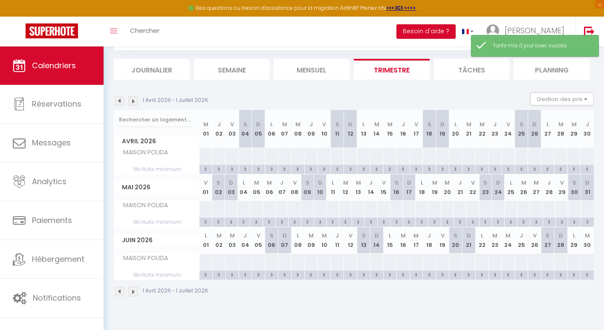
click at [200, 159] on div at bounding box center [206, 156] width 14 height 16
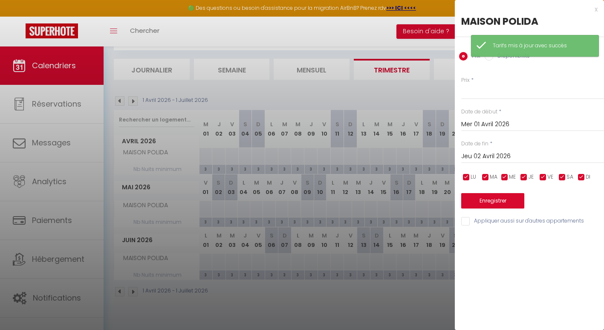
click at [491, 154] on input "Jeu 02 Avril 2026" at bounding box center [532, 156] width 143 height 11
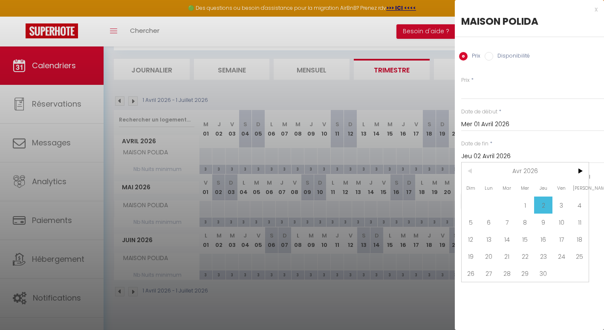
click at [546, 270] on span "30" at bounding box center [543, 273] width 18 height 17
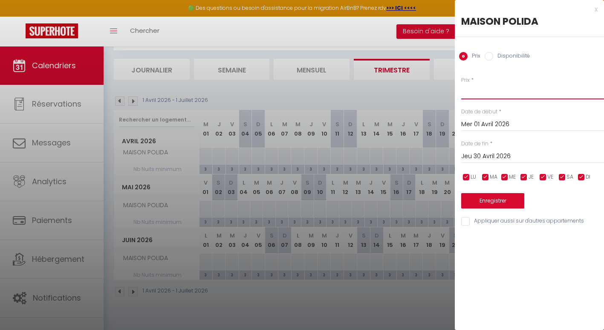
click at [483, 91] on input "Prix" at bounding box center [532, 91] width 143 height 15
click at [486, 200] on button "Enregistrer" at bounding box center [492, 200] width 63 height 15
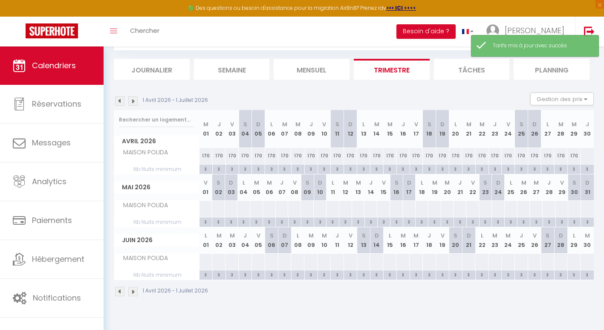
click at [206, 212] on div at bounding box center [205, 209] width 13 height 16
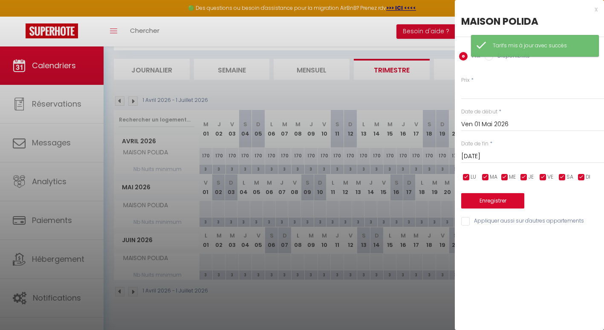
click at [479, 154] on input "[PERSON_NAME] 02 Mai 2026" at bounding box center [532, 156] width 143 height 11
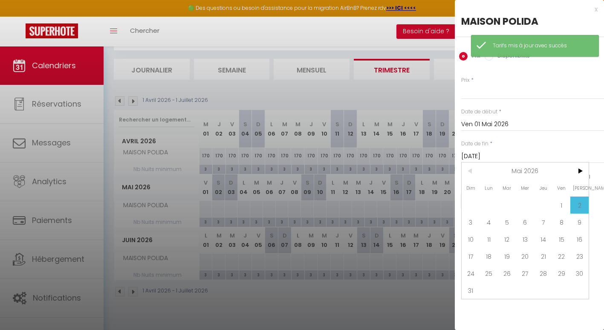
click at [472, 293] on span "31" at bounding box center [471, 290] width 18 height 17
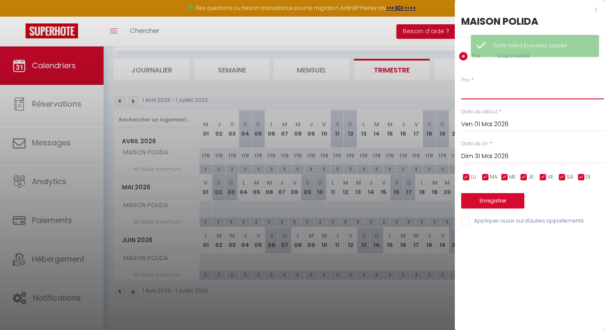
click at [474, 92] on input "Prix" at bounding box center [532, 91] width 143 height 15
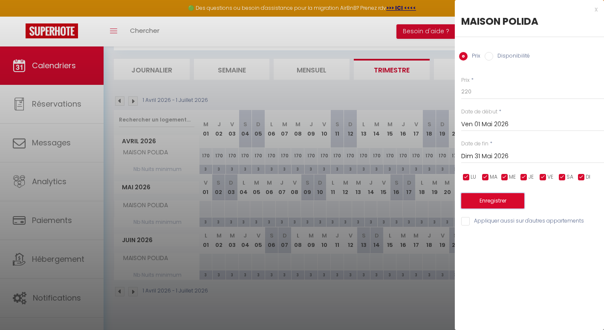
click at [478, 202] on button "Enregistrer" at bounding box center [492, 200] width 63 height 15
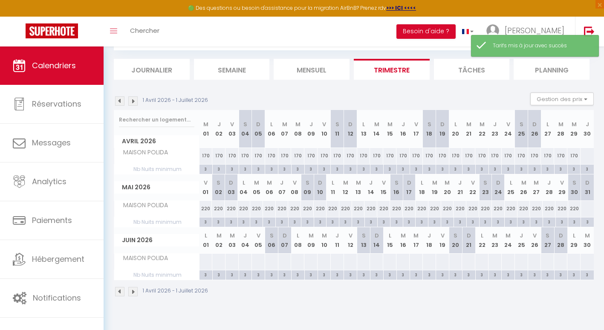
click at [587, 155] on div at bounding box center [587, 156] width 14 height 16
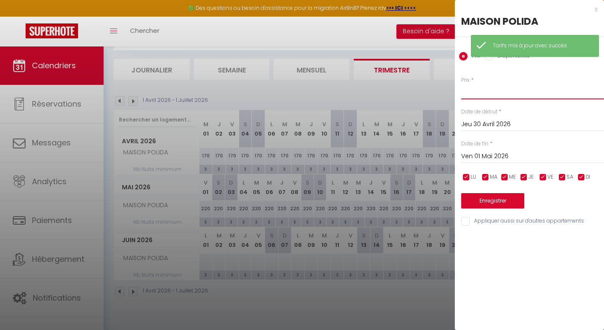
click at [473, 90] on input "Prix" at bounding box center [532, 91] width 143 height 15
click at [483, 199] on button "Enregistrer" at bounding box center [492, 200] width 63 height 15
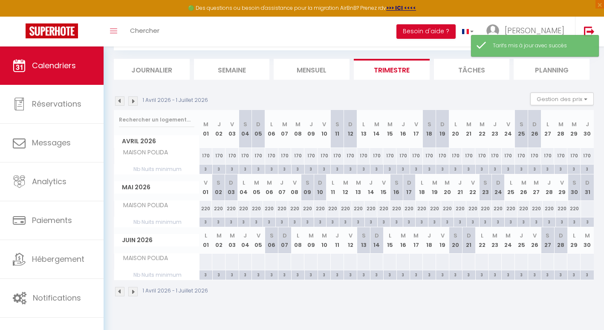
click at [592, 215] on div at bounding box center [587, 209] width 13 height 16
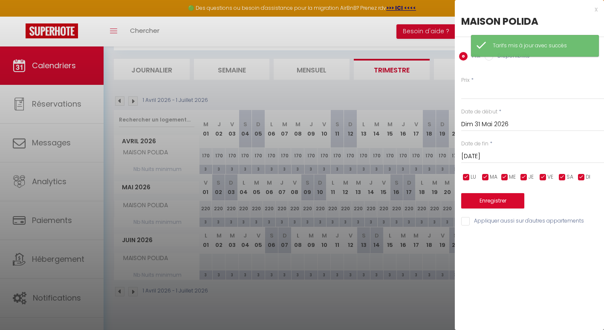
click at [461, 92] on div "Prix * Statut * Disponible Indisponible Date de début * Dim 31 Mai 2026 < Mai 2…" at bounding box center [529, 146] width 149 height 161
click at [465, 93] on input "Prix" at bounding box center [532, 91] width 143 height 15
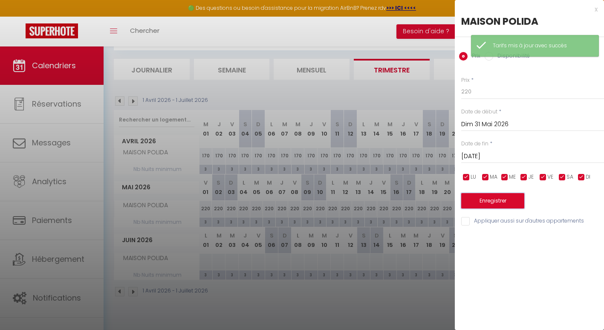
click at [487, 200] on button "Enregistrer" at bounding box center [492, 200] width 63 height 15
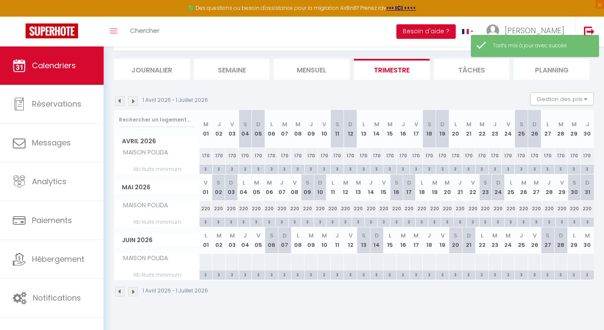
click at [206, 264] on div at bounding box center [206, 262] width 14 height 16
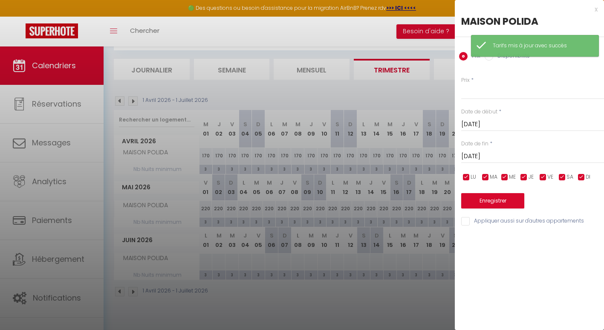
click at [477, 151] on div "Mar 02 Juin 2026 < Juin 2026 > Dim Lun Mar Mer Jeu Ven Sam 1 2 3 4 5 6 7 8 9 10…" at bounding box center [532, 155] width 143 height 15
click at [481, 156] on input "[DATE] Juin 2026" at bounding box center [532, 156] width 143 height 11
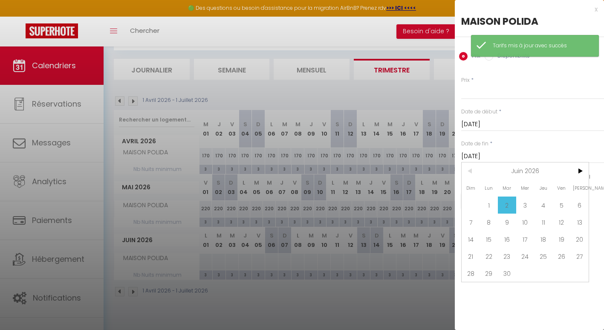
click at [508, 273] on span "30" at bounding box center [507, 273] width 18 height 17
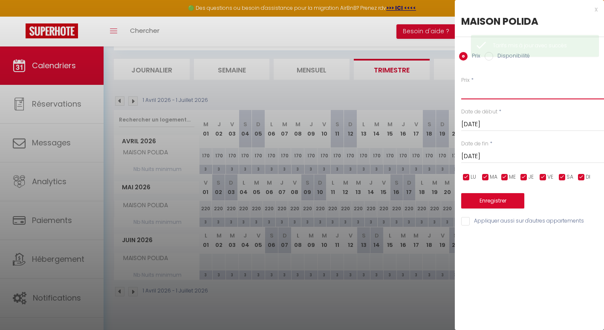
click at [478, 99] on input "Prix" at bounding box center [532, 91] width 143 height 15
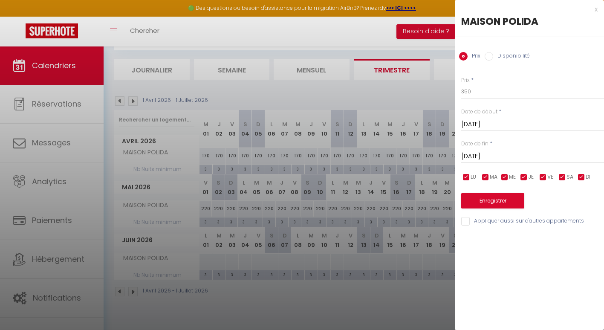
click at [472, 154] on input "Mar 30 Juin 2026" at bounding box center [532, 156] width 143 height 11
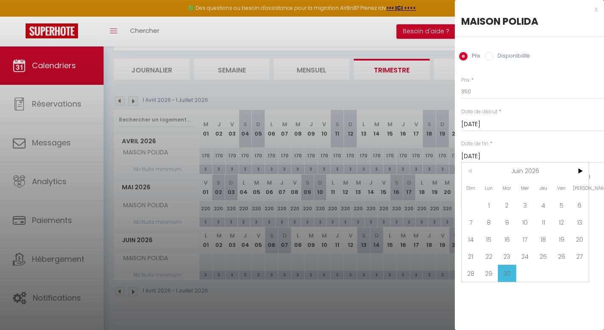
click at [584, 175] on span ">" at bounding box center [580, 171] width 18 height 17
click at [489, 290] on span "31" at bounding box center [489, 290] width 18 height 17
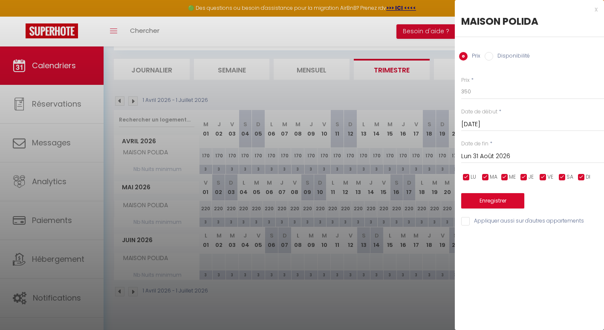
click at [526, 271] on div "x MAISON POLIDA Prix Disponibilité Prix * 350 Statut * Disponible Indisponible …" at bounding box center [529, 165] width 149 height 330
click at [485, 200] on button "Enregistrer" at bounding box center [492, 200] width 63 height 15
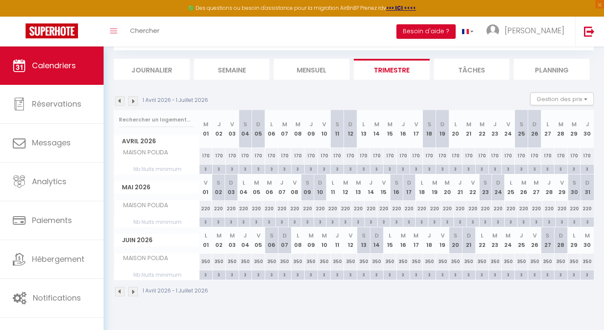
click at [133, 103] on img at bounding box center [132, 100] width 9 height 9
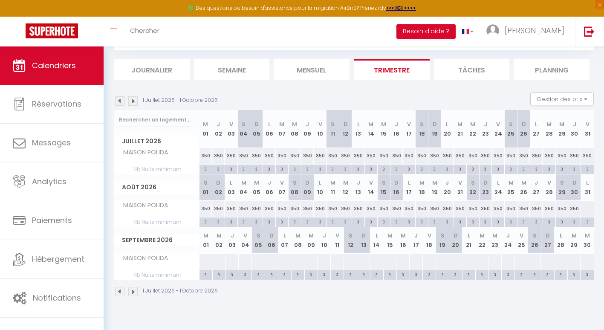
click at [584, 209] on div at bounding box center [587, 209] width 13 height 16
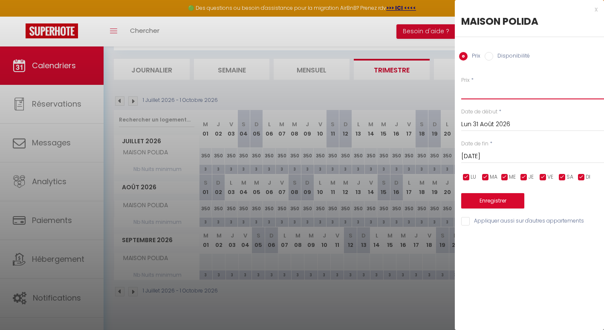
click at [492, 84] on input "Prix" at bounding box center [532, 91] width 143 height 15
click at [483, 203] on button "Enregistrer" at bounding box center [492, 200] width 63 height 15
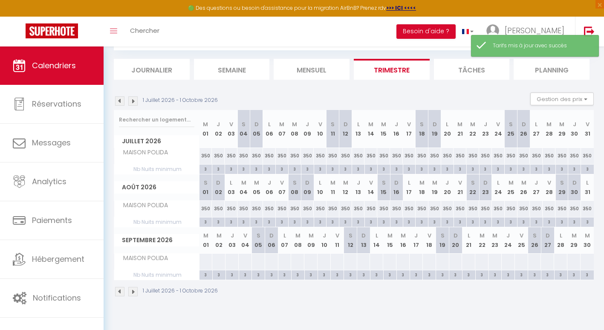
click at [204, 265] on div at bounding box center [206, 262] width 14 height 16
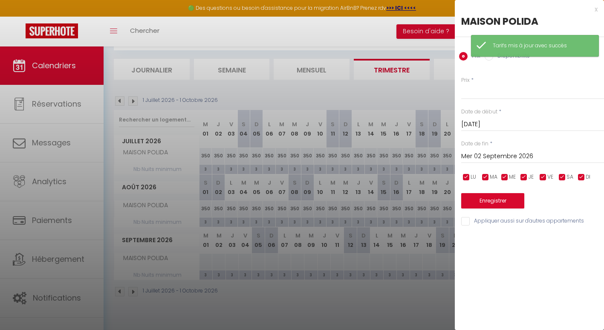
click at [133, 99] on div at bounding box center [302, 165] width 604 height 330
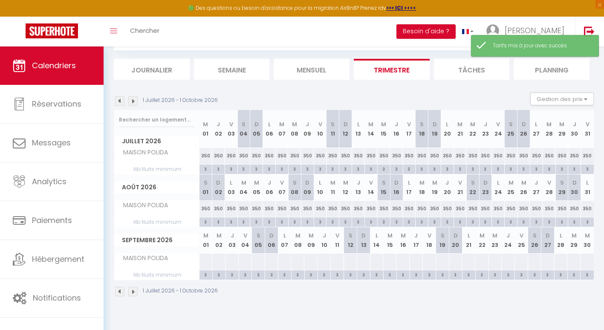
click at [133, 99] on img at bounding box center [132, 100] width 9 height 9
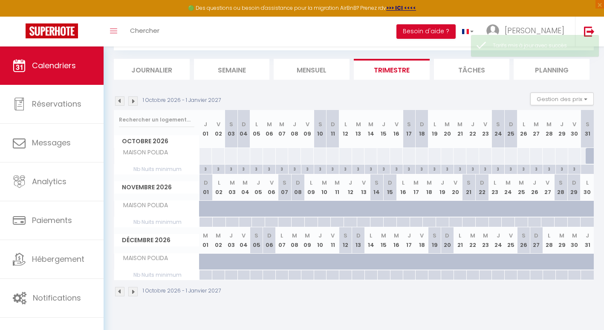
click at [119, 101] on img at bounding box center [119, 100] width 9 height 9
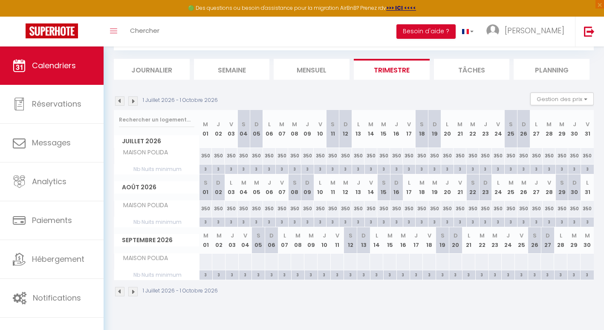
click at [207, 264] on div at bounding box center [206, 262] width 14 height 16
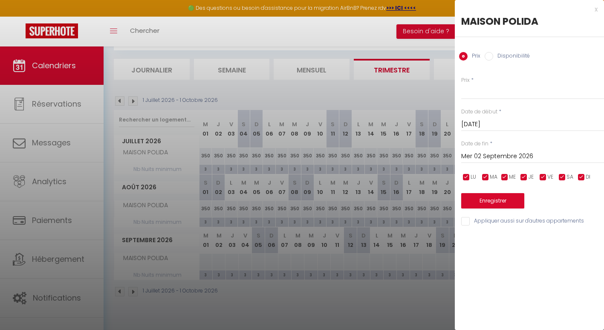
click at [503, 157] on input "Mer 02 Septembre 2026" at bounding box center [532, 156] width 143 height 11
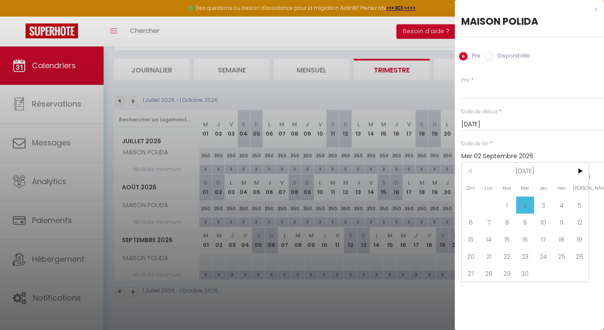
click at [582, 171] on span ">" at bounding box center [580, 171] width 18 height 17
click at [467, 164] on span "<" at bounding box center [471, 171] width 18 height 17
click at [526, 274] on span "30" at bounding box center [526, 273] width 18 height 17
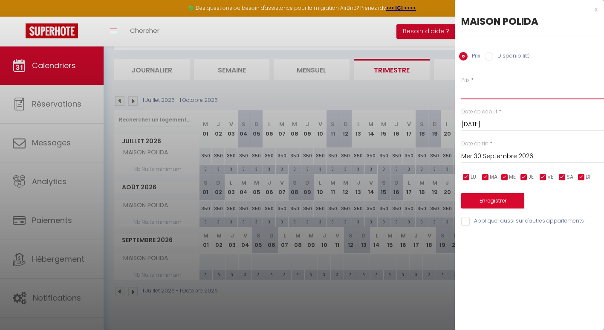
click at [472, 88] on input "Prix" at bounding box center [532, 91] width 143 height 15
click at [486, 203] on button "Enregistrer" at bounding box center [492, 200] width 63 height 15
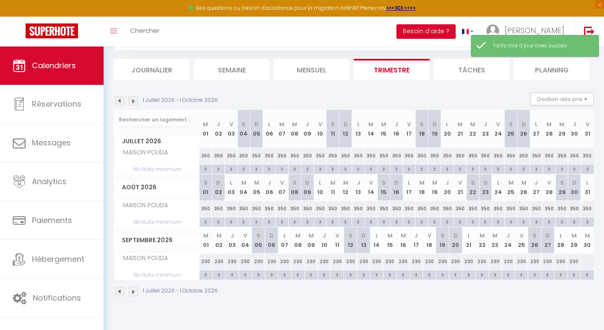
click at [589, 263] on div at bounding box center [587, 262] width 14 height 16
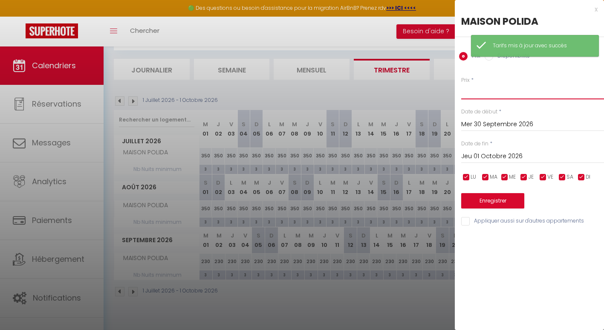
click at [468, 91] on input "Prix" at bounding box center [532, 91] width 143 height 15
click at [482, 198] on button "Enregistrer" at bounding box center [492, 200] width 63 height 15
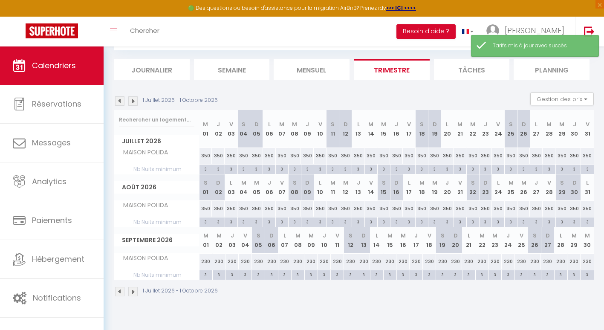
click at [132, 101] on img at bounding box center [132, 100] width 9 height 9
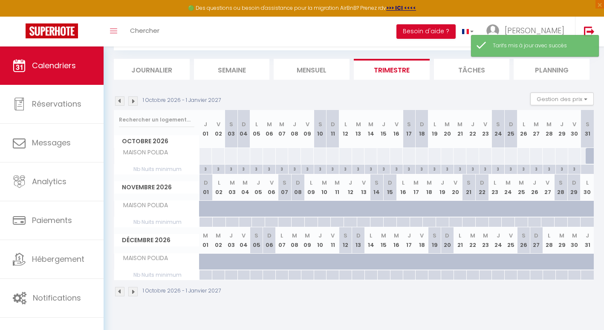
click at [204, 160] on div at bounding box center [205, 156] width 13 height 16
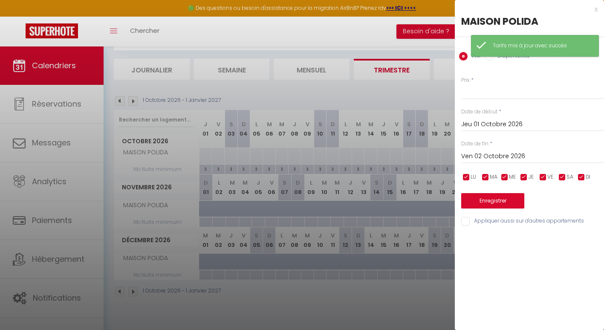
click at [494, 155] on input "Ven 02 Octobre 2026" at bounding box center [532, 156] width 143 height 11
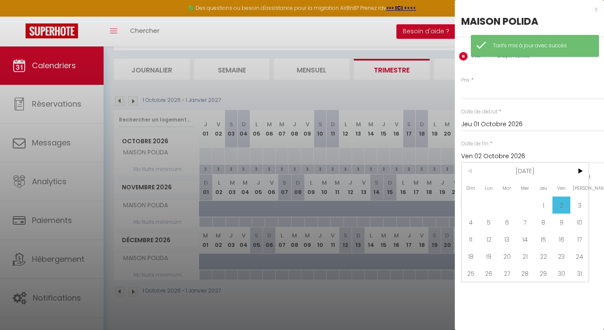
click at [586, 270] on span "31" at bounding box center [580, 273] width 18 height 17
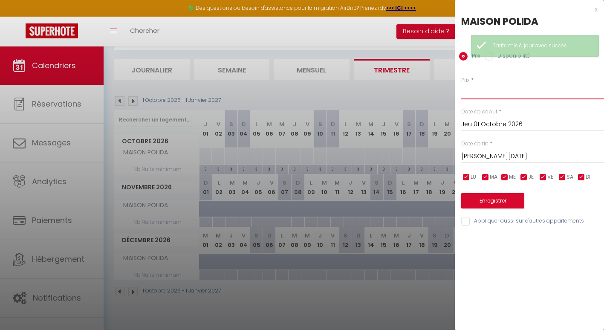
click at [477, 94] on input "Prix" at bounding box center [532, 91] width 143 height 15
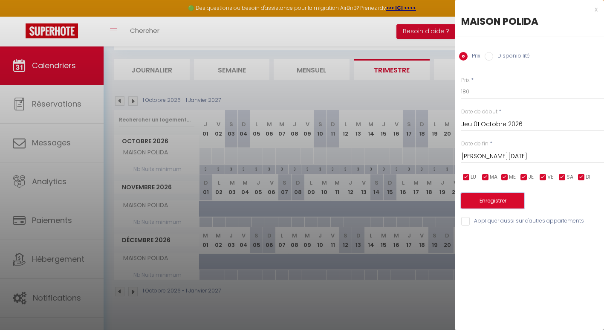
click at [487, 200] on button "Enregistrer" at bounding box center [492, 200] width 63 height 15
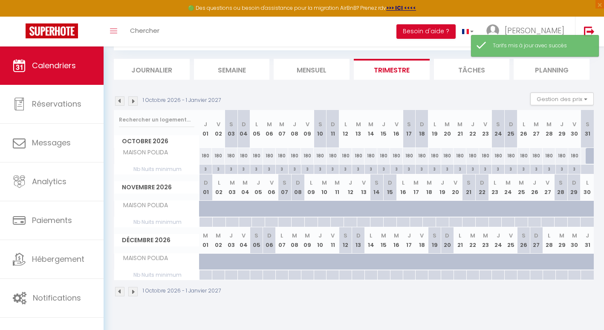
click at [589, 151] on div at bounding box center [592, 156] width 13 height 16
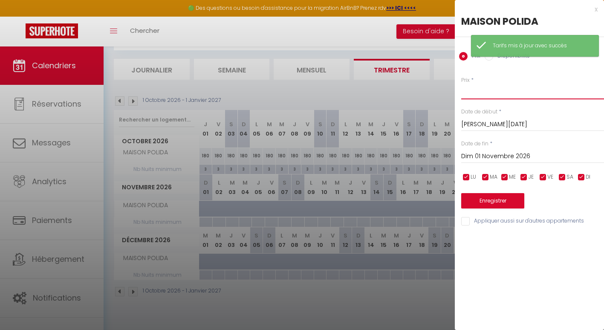
click at [490, 90] on input "Prix" at bounding box center [532, 91] width 143 height 15
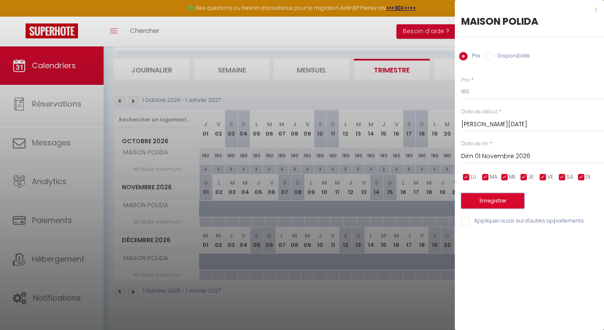
click at [493, 204] on button "Enregistrer" at bounding box center [492, 200] width 63 height 15
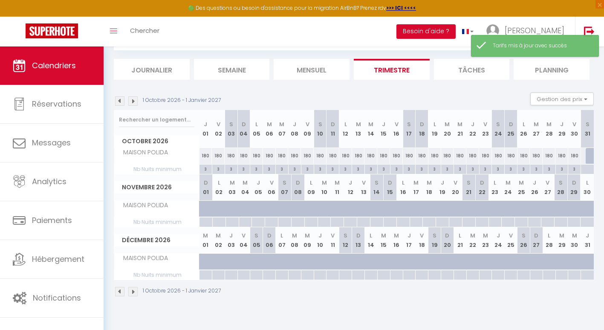
click at [591, 160] on div at bounding box center [592, 156] width 13 height 16
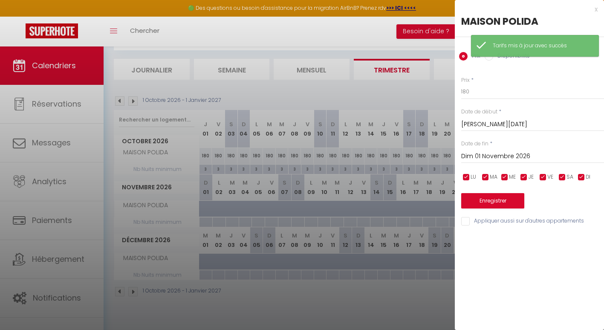
click at [489, 58] on input "Disponibilité" at bounding box center [489, 56] width 9 height 9
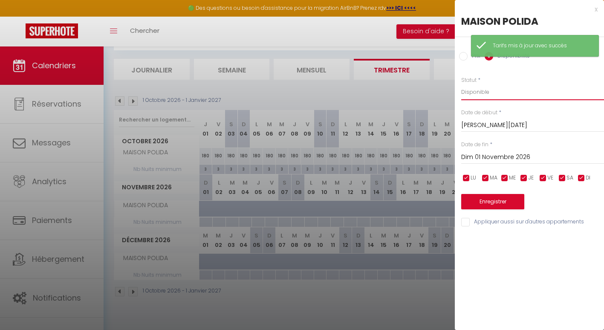
click at [483, 92] on select "Disponible Indisponible" at bounding box center [532, 92] width 143 height 16
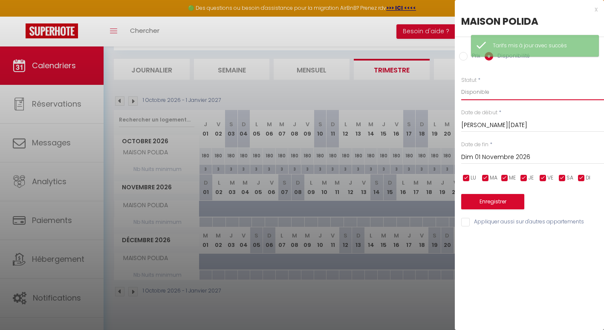
click at [461, 84] on select "Disponible Indisponible" at bounding box center [532, 92] width 143 height 16
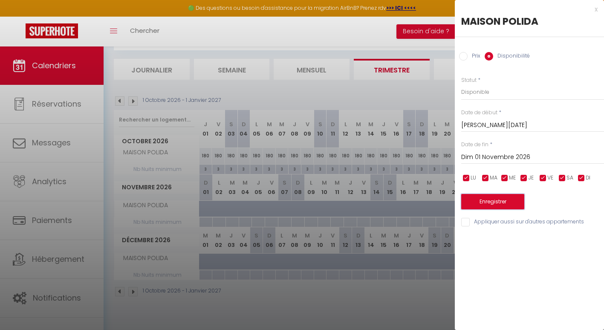
click at [491, 203] on button "Enregistrer" at bounding box center [492, 201] width 63 height 15
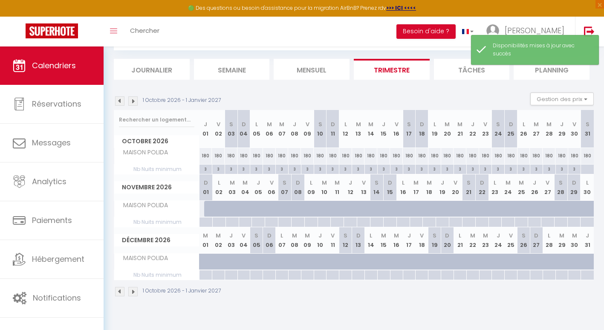
click at [592, 174] on th "L 30" at bounding box center [587, 187] width 13 height 26
click at [591, 172] on div at bounding box center [587, 170] width 13 height 10
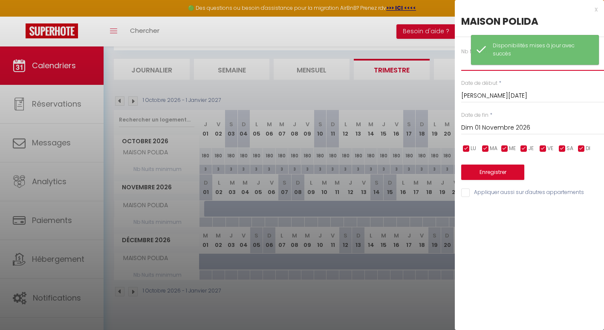
click at [466, 68] on input "text" at bounding box center [532, 62] width 143 height 15
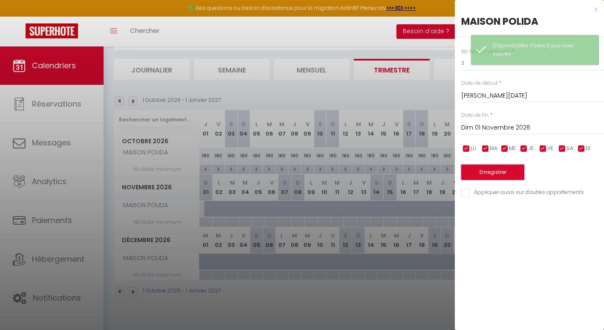
click at [483, 172] on button "Enregistrer" at bounding box center [492, 172] width 63 height 15
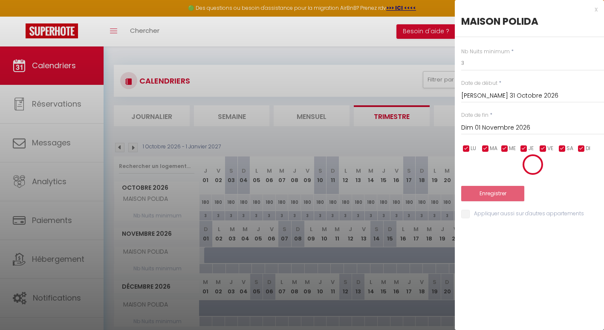
scroll to position [46, 0]
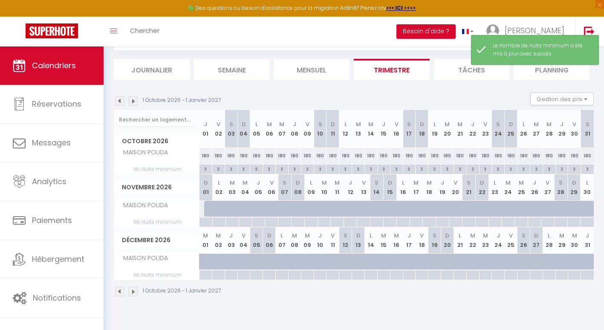
click at [118, 99] on img at bounding box center [119, 100] width 9 height 9
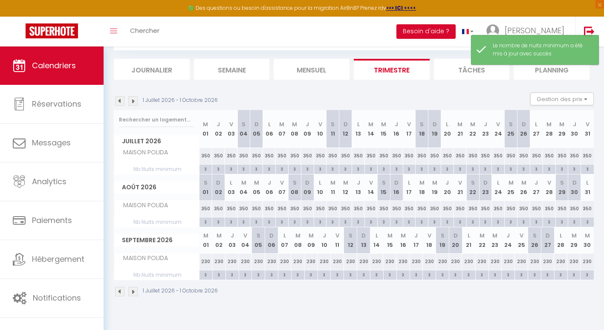
click at [118, 99] on img at bounding box center [119, 100] width 9 height 9
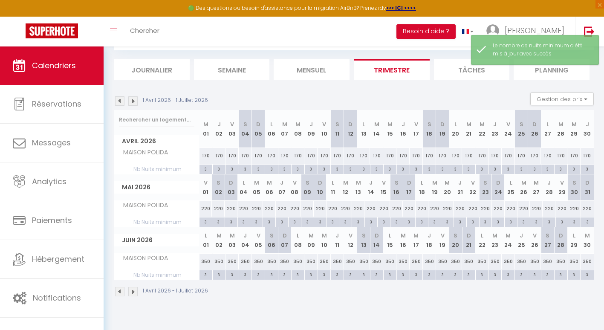
click at [202, 275] on div "3" at bounding box center [206, 274] width 13 height 8
type input "3"
type input "Lun 01 Juin 2026"
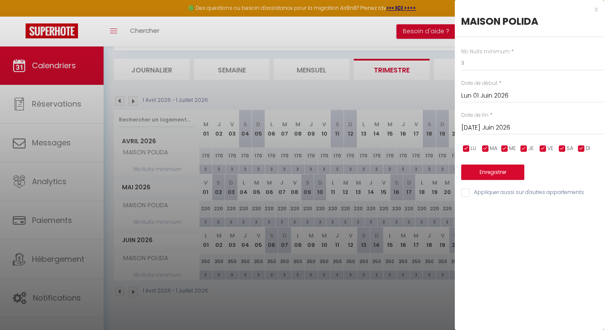
click at [485, 127] on input "[DATE] Juin 2026" at bounding box center [532, 127] width 143 height 11
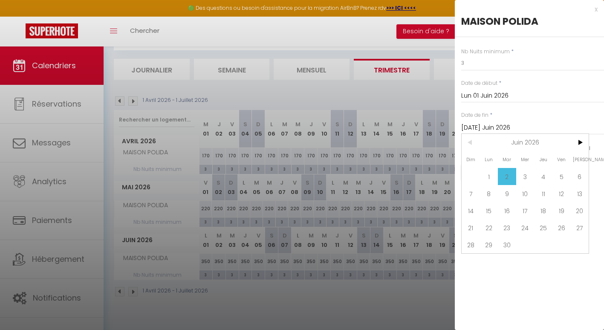
click at [577, 141] on span ">" at bounding box center [580, 142] width 18 height 17
click at [577, 142] on span ">" at bounding box center [580, 142] width 18 height 17
click at [493, 268] on span "31" at bounding box center [489, 261] width 18 height 17
type input "Lun 31 Août 2026"
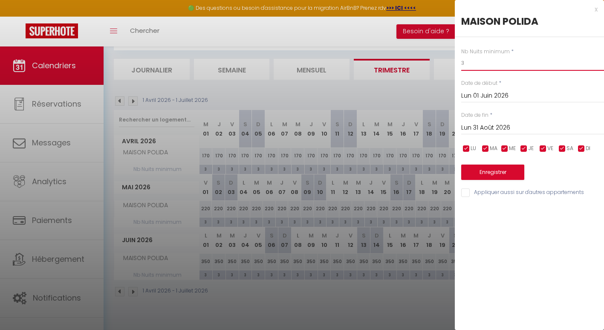
click at [472, 64] on input "3" at bounding box center [532, 62] width 143 height 15
type input "4"
click at [491, 169] on button "Enregistrer" at bounding box center [492, 172] width 63 height 15
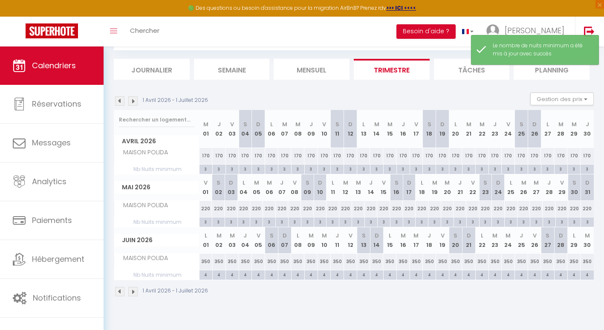
scroll to position [0, 0]
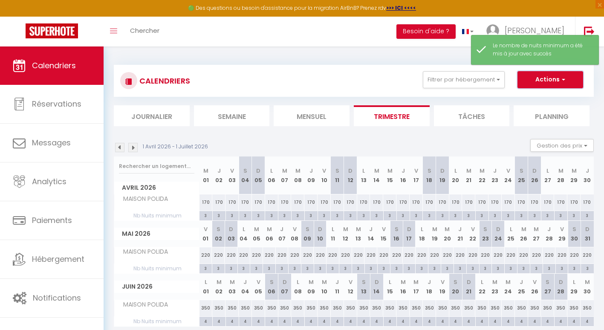
click at [556, 86] on button "Actions" at bounding box center [551, 79] width 66 height 17
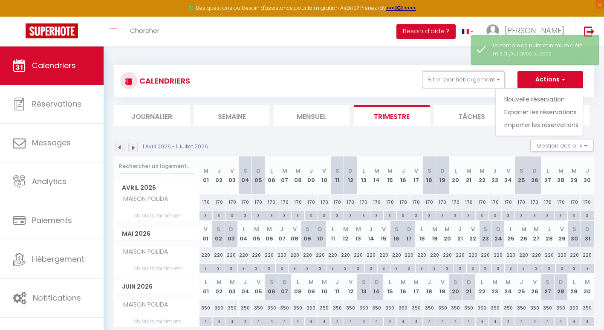
click at [474, 88] on button "Filtrer par hébergement" at bounding box center [464, 79] width 82 height 17
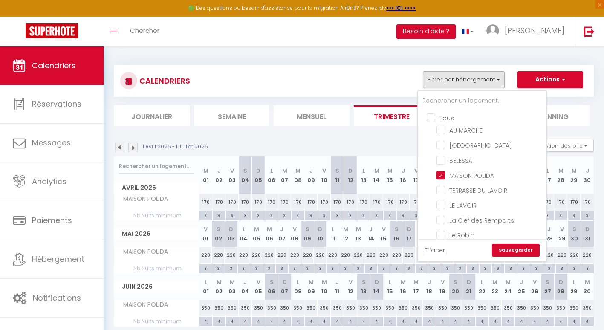
click at [440, 171] on input "MAISON POLIDA" at bounding box center [490, 175] width 107 height 9
checkbox input "false"
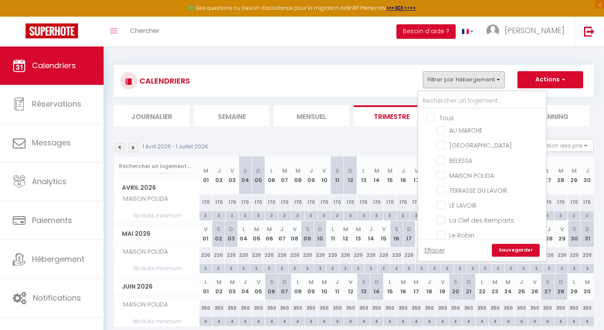
checkbox input "false"
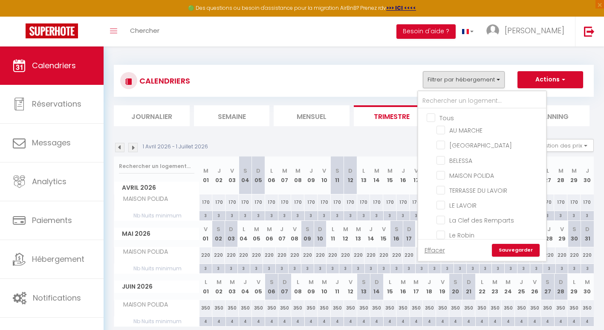
checkbox input "false"
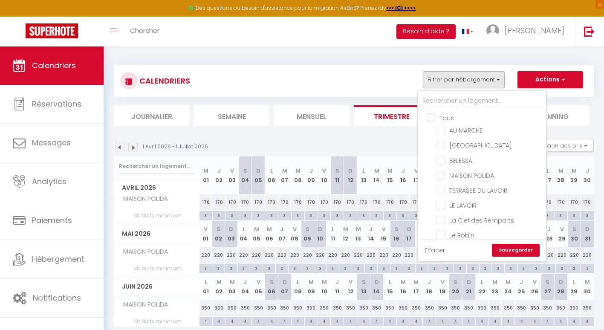
checkbox input "false"
click at [439, 131] on input "AU MARCHE" at bounding box center [490, 129] width 107 height 9
checkbox input "true"
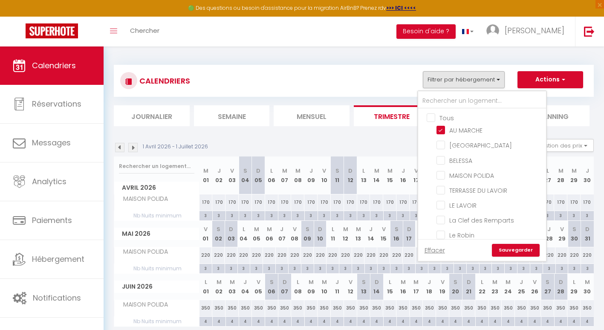
checkbox input "false"
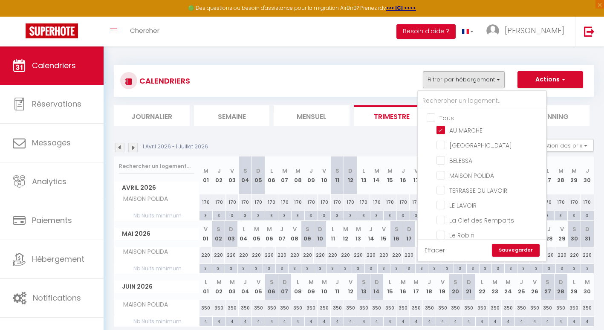
checkbox input "false"
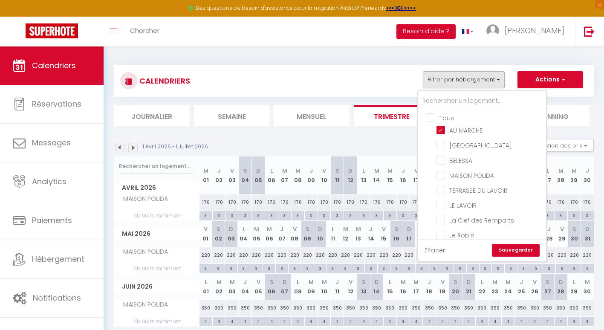
checkbox input "false"
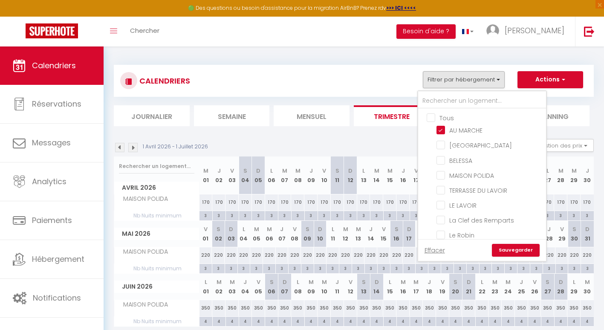
click at [517, 252] on link "Sauvegarder" at bounding box center [516, 250] width 48 height 13
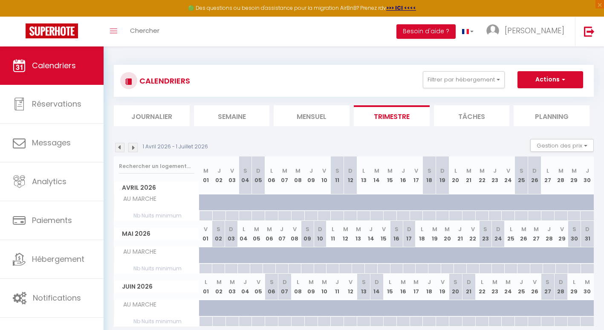
click at [120, 149] on img at bounding box center [119, 147] width 9 height 9
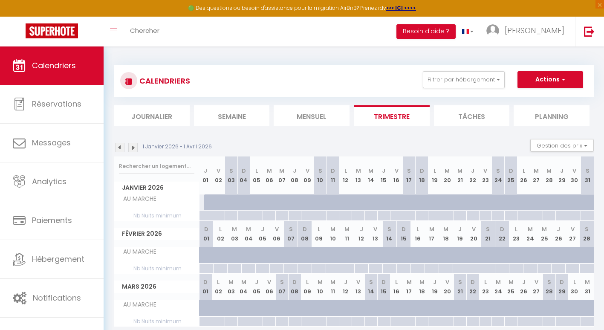
click at [120, 149] on img at bounding box center [119, 147] width 9 height 9
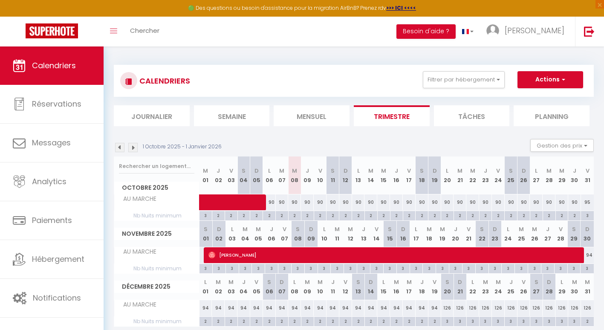
scroll to position [46, 0]
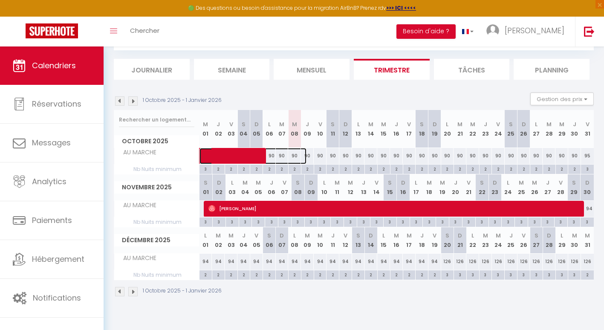
click at [270, 154] on span at bounding box center [258, 156] width 98 height 16
select select "OK"
select select "0"
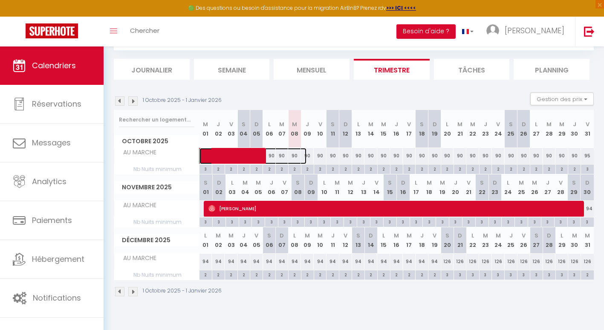
select select "1"
select select
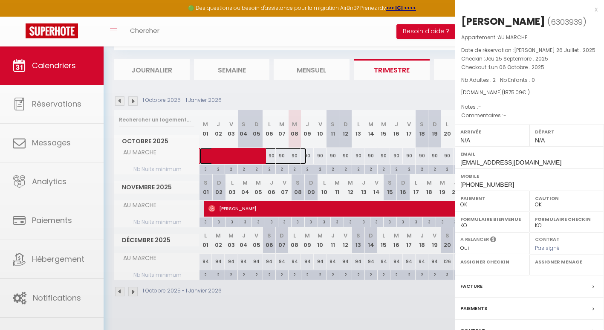
select select "50072"
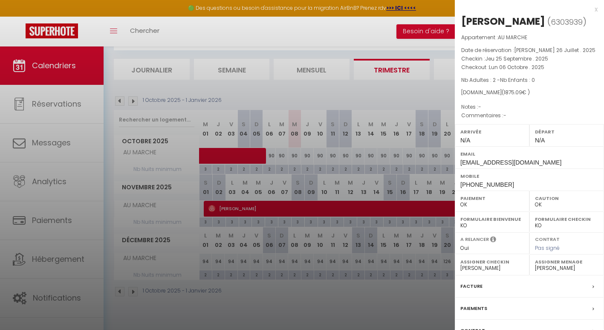
click at [206, 262] on div at bounding box center [302, 165] width 604 height 330
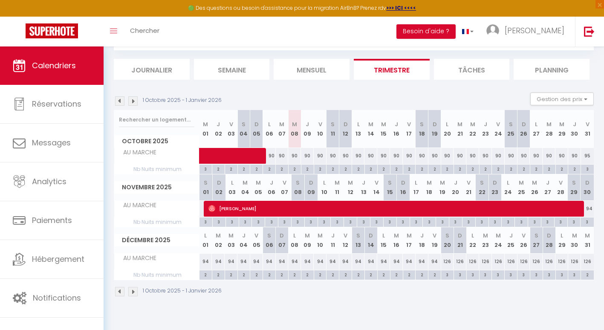
click at [587, 207] on div "94" at bounding box center [587, 209] width 13 height 16
select select "1"
type input "Dim 30 Novembre 2025"
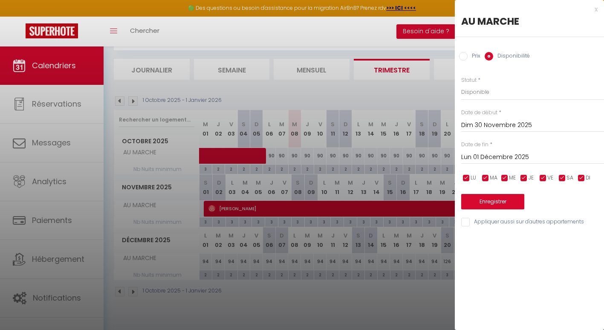
click at [506, 150] on div "Lun 01 Décembre 2025 < Déc 2025 > Dim Lun Mar Mer Jeu Ven Sam 1 2 3 4 5 6 7 8 9…" at bounding box center [532, 156] width 143 height 15
click at [506, 153] on input "Lun 01 Décembre 2025" at bounding box center [532, 157] width 143 height 11
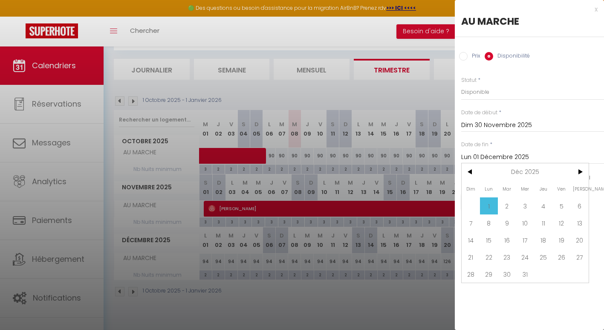
click at [579, 173] on span ">" at bounding box center [580, 171] width 18 height 17
click at [582, 256] on span "28" at bounding box center [580, 257] width 18 height 17
type input "[PERSON_NAME] 28 Février 2026"
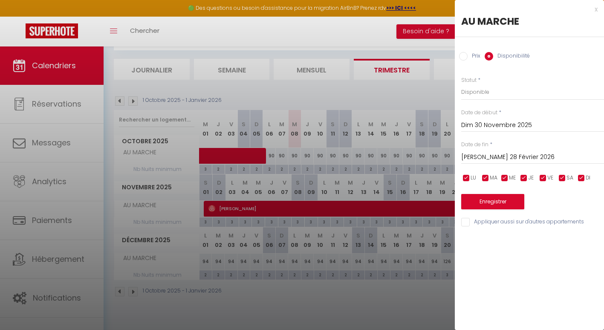
click at [465, 58] on input "Prix" at bounding box center [463, 56] width 9 height 9
radio input "true"
radio input "false"
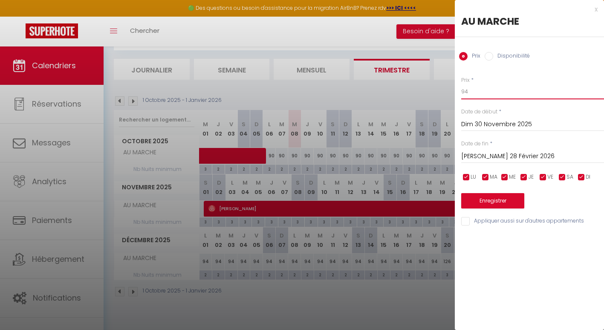
click at [482, 91] on input "94" at bounding box center [532, 91] width 143 height 15
type input "90"
click at [488, 202] on button "Enregistrer" at bounding box center [492, 200] width 63 height 15
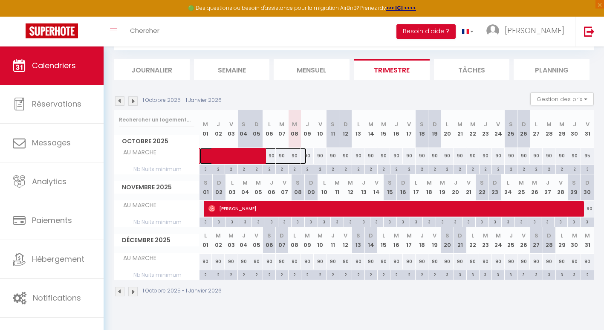
click at [294, 157] on span at bounding box center [258, 156] width 98 height 16
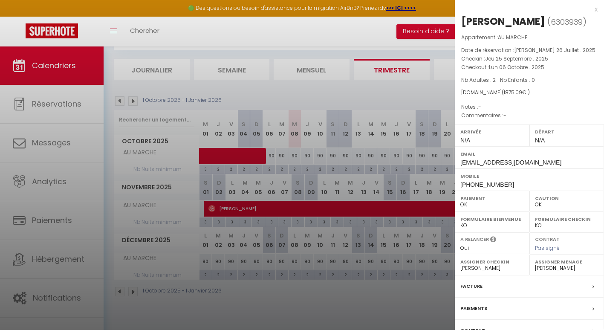
click at [305, 157] on div at bounding box center [302, 165] width 604 height 330
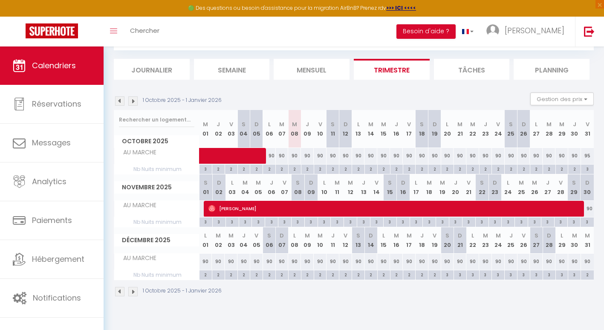
click at [307, 157] on div "90" at bounding box center [307, 156] width 13 height 16
type input "90"
type input "Jeu 09 Octobre 2025"
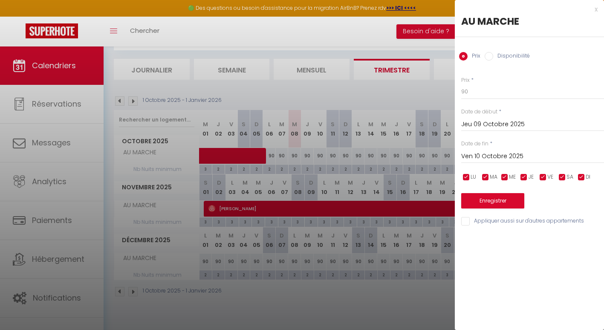
click at [518, 153] on input "Ven 10 Octobre 2025" at bounding box center [532, 156] width 143 height 11
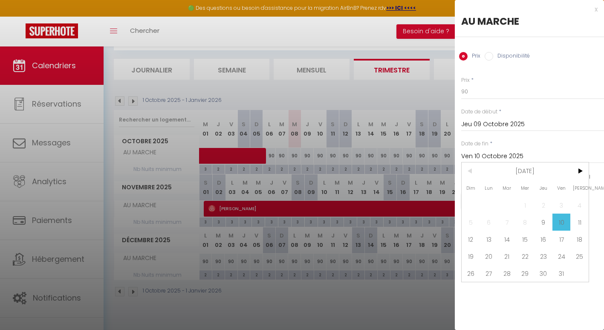
click at [569, 271] on span "31" at bounding box center [562, 273] width 18 height 17
type input "Ven 31 Octobre 2025"
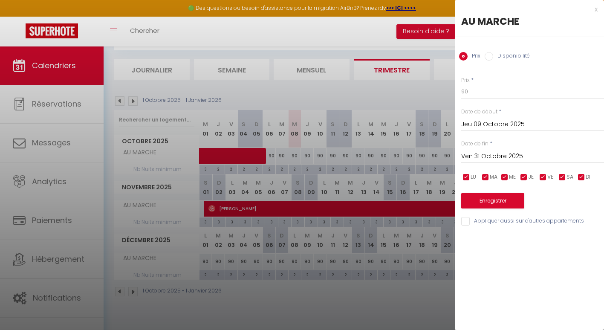
click at [135, 97] on div at bounding box center [302, 165] width 604 height 330
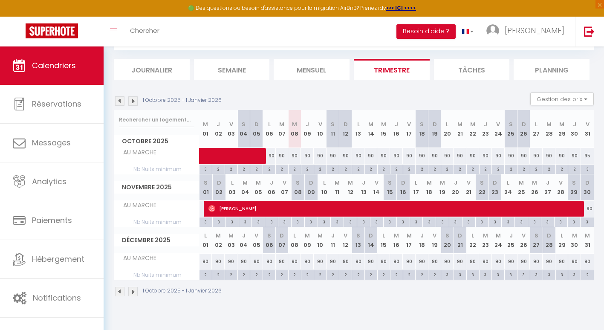
click at [135, 97] on img at bounding box center [132, 100] width 9 height 9
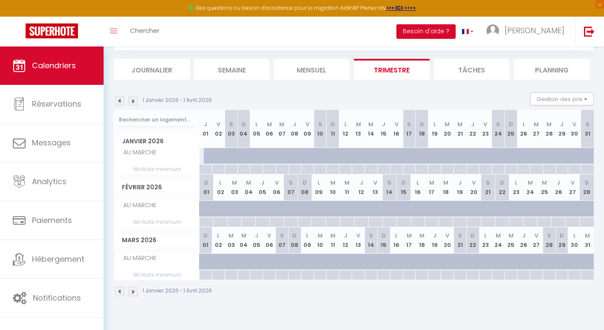
click at [203, 155] on div "90" at bounding box center [205, 156] width 13 height 16
type input "90"
type input "Jeu 01 Janvier 2026"
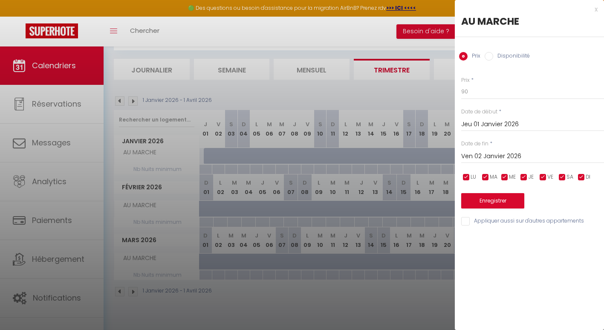
click at [480, 155] on input "Ven 02 Janvier 2026" at bounding box center [532, 156] width 143 height 11
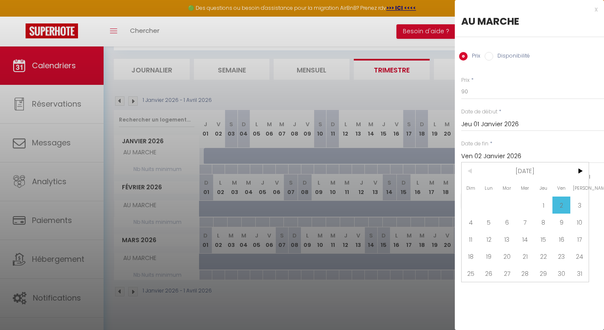
click at [579, 172] on span ">" at bounding box center [580, 171] width 18 height 17
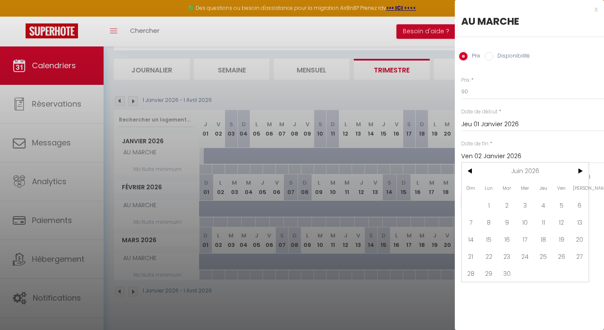
click at [579, 172] on span ">" at bounding box center [580, 171] width 18 height 17
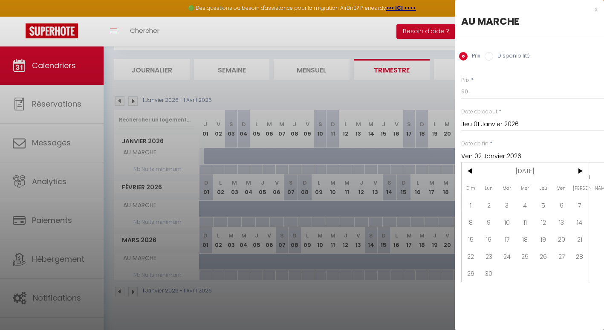
click at [579, 172] on span ">" at bounding box center [580, 171] width 18 height 17
click at [464, 168] on span "<" at bounding box center [471, 171] width 18 height 17
click at [583, 278] on span "31" at bounding box center [580, 273] width 18 height 17
type input "[PERSON_NAME] 31 Octobre 2026"
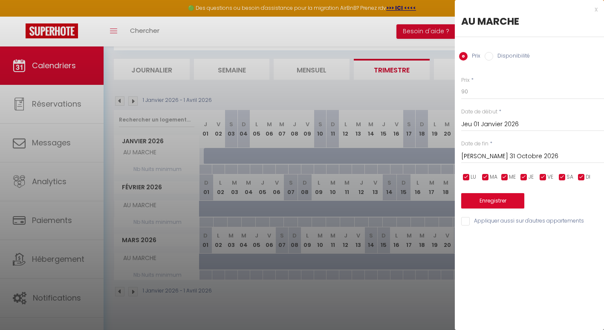
click at [490, 58] on input "Disponibilité" at bounding box center [489, 56] width 9 height 9
radio input "true"
radio input "false"
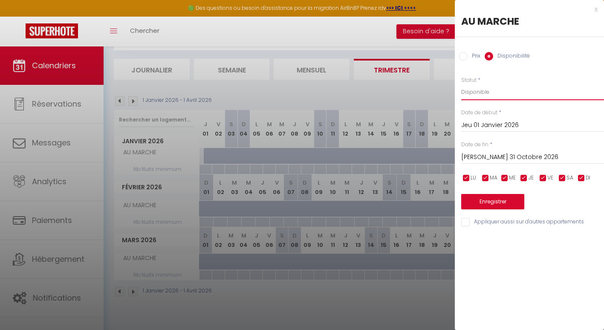
click at [482, 95] on select "Disponible Indisponible" at bounding box center [532, 92] width 143 height 16
click at [461, 84] on select "Disponible Indisponible" at bounding box center [532, 92] width 143 height 16
click at [485, 210] on div "Prix * 90 Statut * Disponible Indisponible Date de début * Jeu 01 Janvier 2026 …" at bounding box center [529, 147] width 149 height 162
click at [484, 204] on button "Enregistrer" at bounding box center [492, 201] width 63 height 15
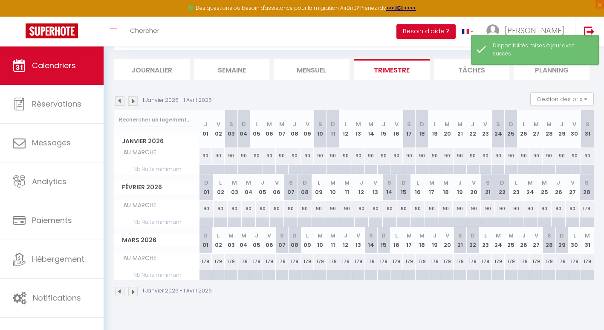
click at [203, 156] on div "90" at bounding box center [206, 156] width 13 height 16
select select "1"
type input "Jeu 01 Janvier 2026"
type input "Ven 02 Janvier 2026"
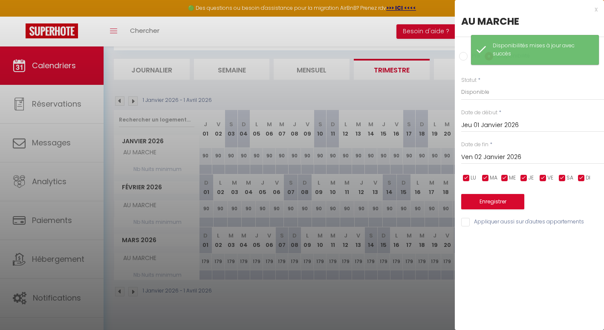
click at [206, 170] on div at bounding box center [302, 165] width 604 height 330
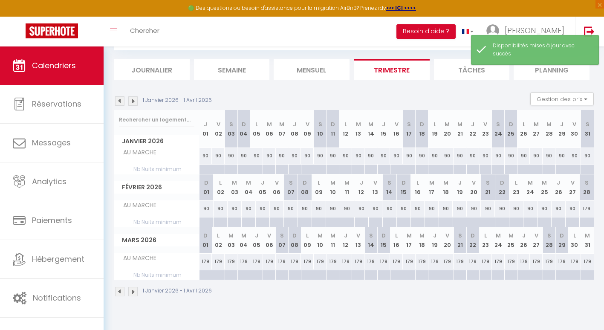
click at [206, 170] on div at bounding box center [205, 170] width 13 height 10
type input "Jeu 01 Janvier 2026"
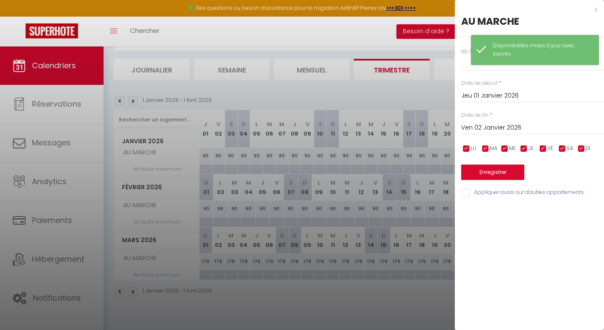
click at [503, 134] on div "Ven 02 Janvier 2026 < [DATE] > Dim Lun Mar Mer Jeu Ven Sam 1 2 3 4 5 6 7 8 9 10…" at bounding box center [532, 126] width 143 height 15
click at [502, 131] on input "Ven 02 Janvier 2026" at bounding box center [532, 127] width 143 height 11
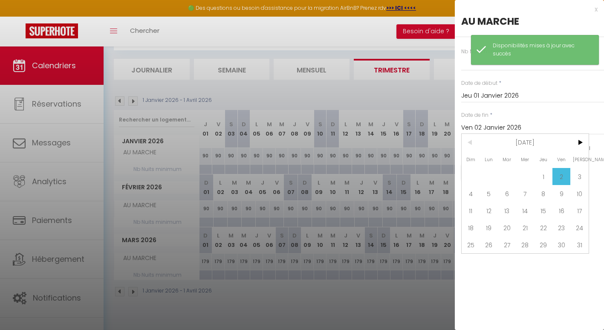
click at [582, 142] on span ">" at bounding box center [580, 142] width 18 height 17
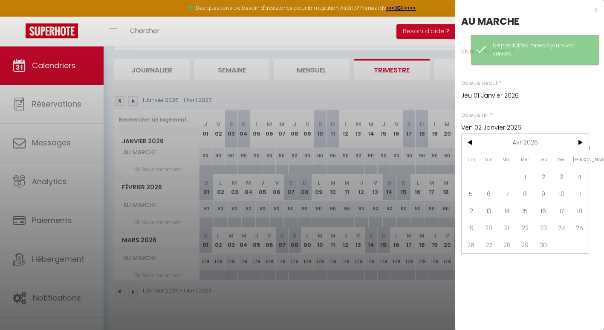
click at [582, 142] on span ">" at bounding box center [580, 142] width 18 height 17
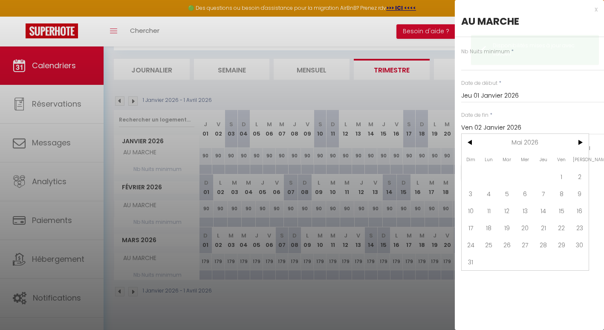
click at [582, 142] on span ">" at bounding box center [580, 142] width 18 height 17
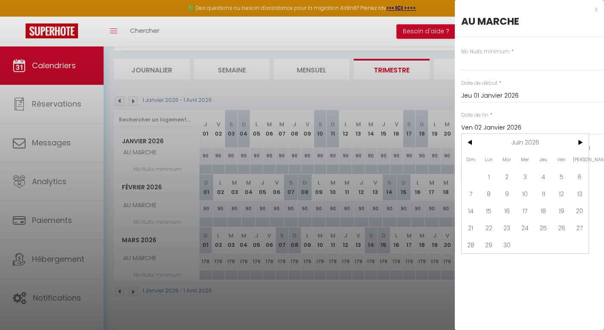
click at [582, 142] on span ">" at bounding box center [580, 142] width 18 height 17
click at [584, 139] on span ">" at bounding box center [580, 142] width 18 height 17
click at [467, 145] on span "<" at bounding box center [471, 142] width 18 height 17
click at [578, 147] on span ">" at bounding box center [580, 142] width 18 height 17
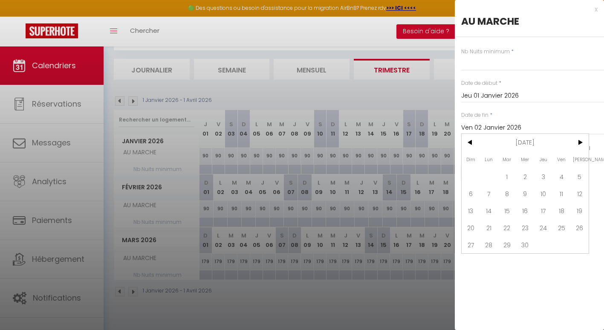
click at [578, 147] on span ">" at bounding box center [580, 142] width 18 height 17
click at [578, 246] on span "31" at bounding box center [580, 244] width 18 height 17
type input "[PERSON_NAME] 31 Octobre 2026"
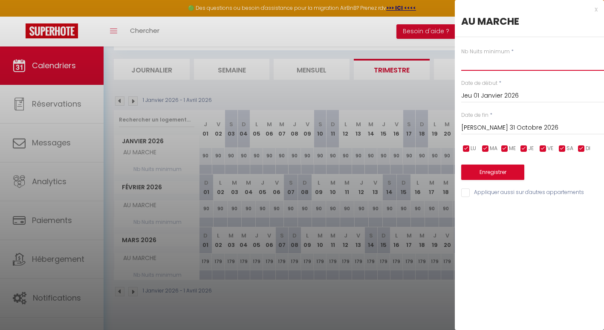
click at [470, 65] on input "text" at bounding box center [532, 62] width 143 height 15
type input "3"
click at [492, 169] on button "Enregistrer" at bounding box center [492, 172] width 63 height 15
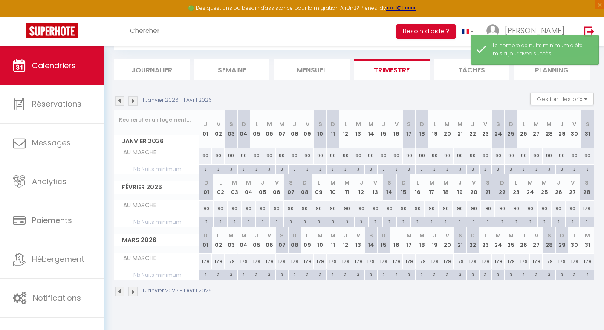
click at [122, 99] on img at bounding box center [119, 100] width 9 height 9
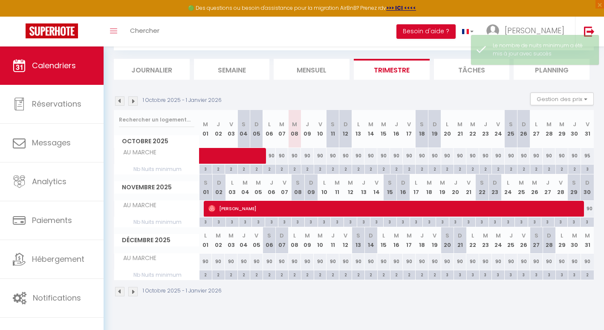
click at [134, 100] on img at bounding box center [132, 100] width 9 height 9
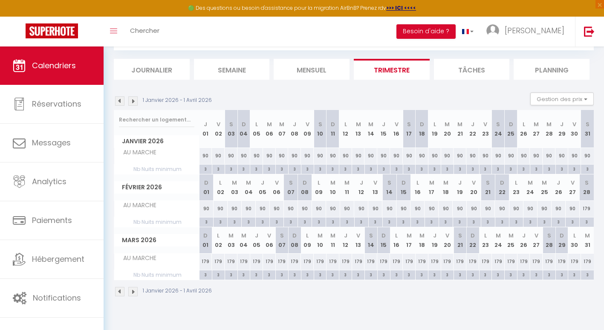
click at [203, 167] on div "3" at bounding box center [206, 169] width 12 height 8
type input "3"
type input "Jeu 01 Janvier 2026"
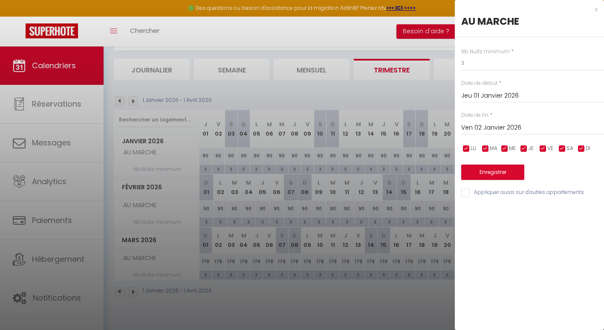
click at [488, 126] on input "Ven 02 Janvier 2026" at bounding box center [532, 127] width 143 height 11
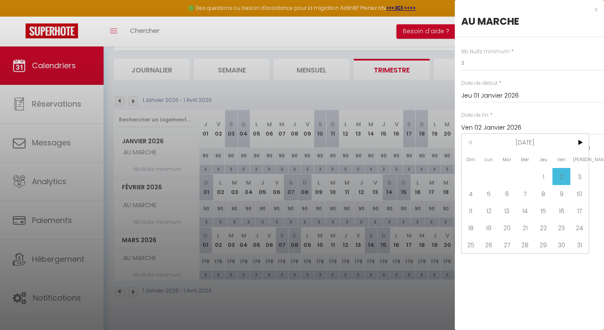
click at [576, 146] on span ">" at bounding box center [580, 142] width 18 height 17
click at [510, 241] on span "31" at bounding box center [507, 244] width 18 height 17
type input "[DATE] Mars 2026"
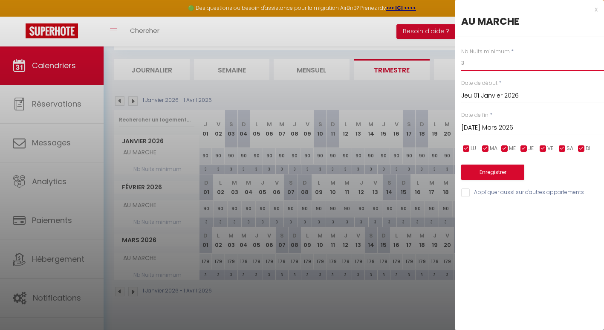
click at [478, 60] on input "3" at bounding box center [532, 62] width 143 height 15
type input "2"
click at [476, 171] on button "Enregistrer" at bounding box center [492, 172] width 63 height 15
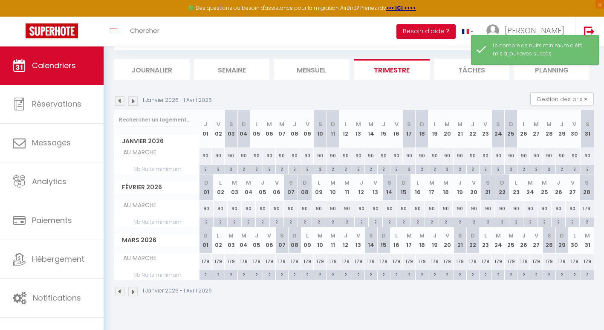
click at [578, 276] on div "2" at bounding box center [575, 274] width 12 height 8
type input "2"
type input "Lun 30 Mars 2026"
type input "[DATE] Mars 2026"
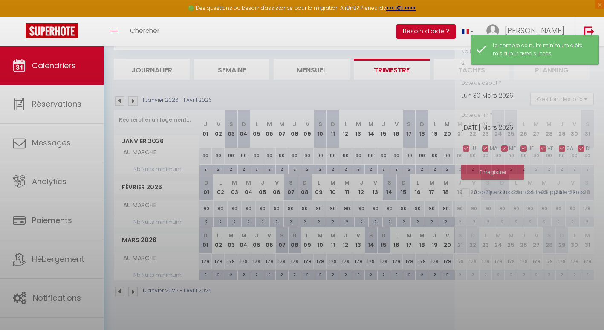
click at [590, 277] on body "🟢 Des questions ou besoin d'assistance pour la migration AirBnB? Prenez rdv >>>…" at bounding box center [302, 165] width 604 height 330
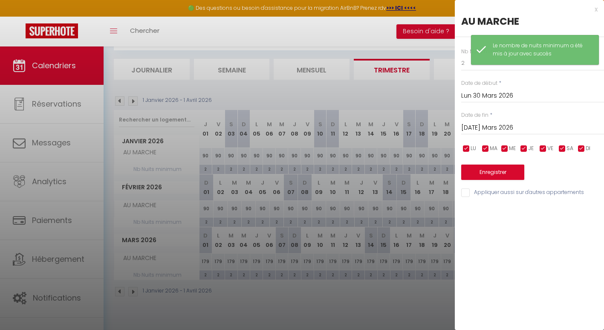
click at [386, 314] on div at bounding box center [302, 165] width 604 height 330
type input "undefined aN undefined NaN"
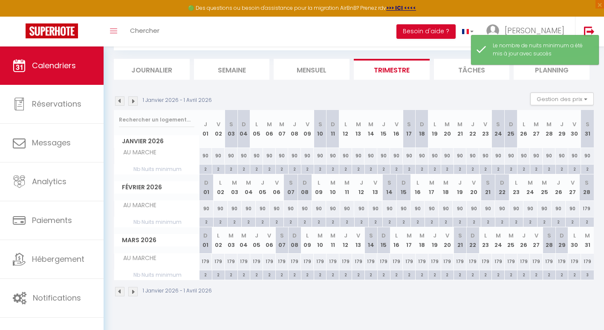
click at [591, 275] on div "3" at bounding box center [587, 274] width 13 height 8
type input "3"
type input "[DATE] Mars 2026"
type input "Mer 01 Avril 2026"
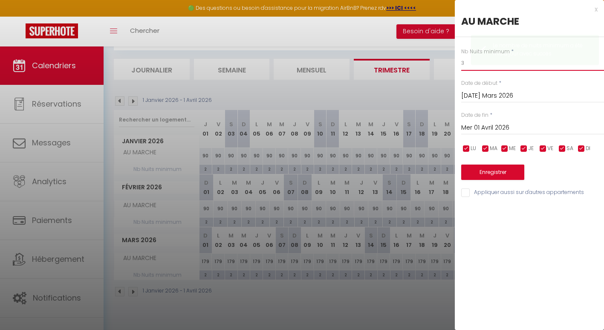
click at [468, 68] on input "3" at bounding box center [532, 62] width 143 height 15
type input "2"
click at [488, 169] on button "Enregistrer" at bounding box center [492, 172] width 63 height 15
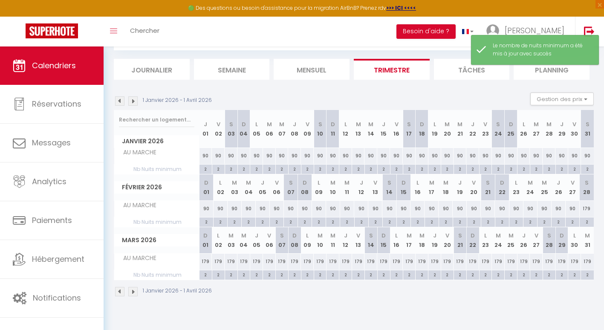
click at [577, 208] on div "90" at bounding box center [573, 209] width 14 height 16
select select "1"
type input "Ven 27 Février 2026"
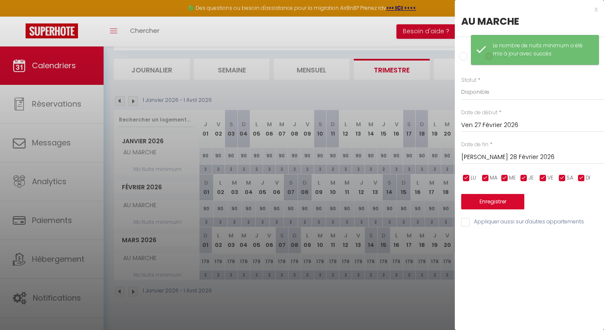
click at [506, 154] on input "[PERSON_NAME] 28 Février 2026" at bounding box center [532, 157] width 143 height 11
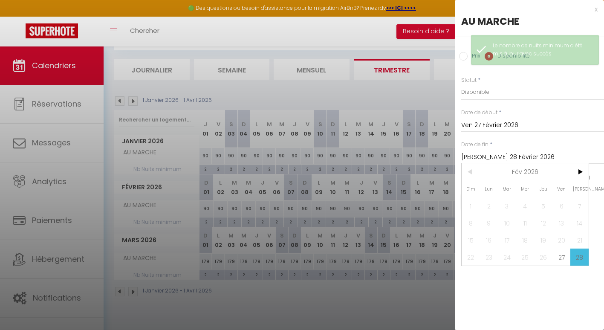
click at [585, 173] on span ">" at bounding box center [580, 171] width 18 height 17
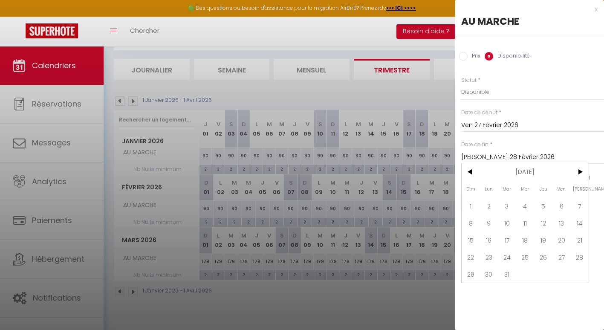
click at [512, 274] on span "31" at bounding box center [507, 274] width 18 height 17
type input "[DATE] Mars 2026"
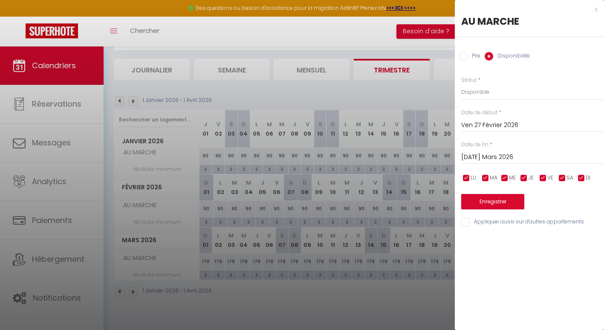
click at [466, 57] on input "Prix" at bounding box center [463, 56] width 9 height 9
radio input "true"
radio input "false"
click at [488, 197] on button "Enregistrer" at bounding box center [492, 200] width 63 height 15
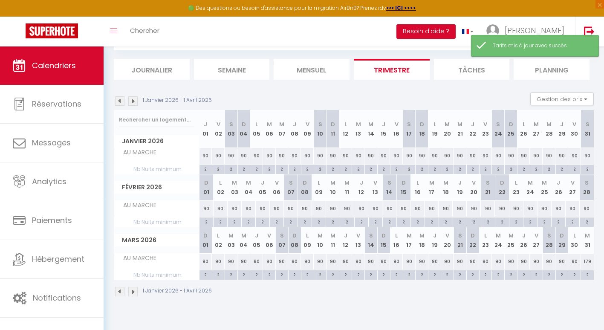
click at [135, 99] on img at bounding box center [132, 100] width 9 height 9
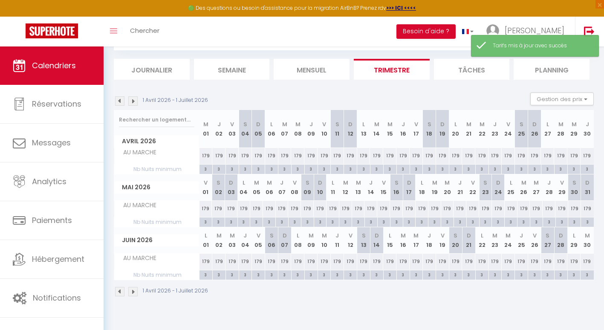
click at [206, 161] on div "179" at bounding box center [206, 156] width 13 height 16
type input "179"
type input "Mer 01 Avril 2026"
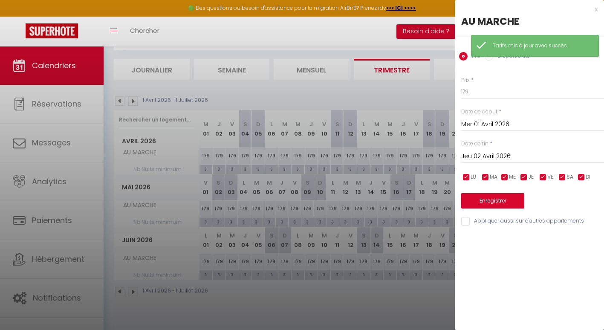
click at [498, 154] on input "Jeu 02 Avril 2026" at bounding box center [532, 156] width 143 height 11
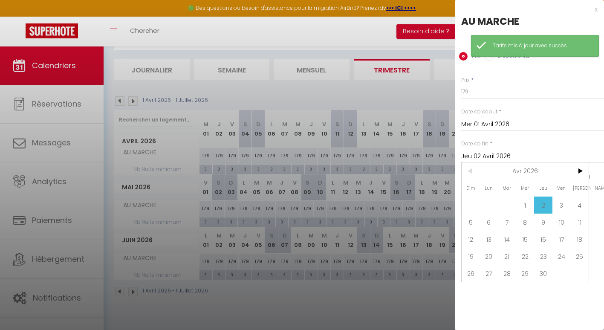
click at [548, 272] on span "30" at bounding box center [543, 273] width 18 height 17
type input "Jeu 30 Avril 2026"
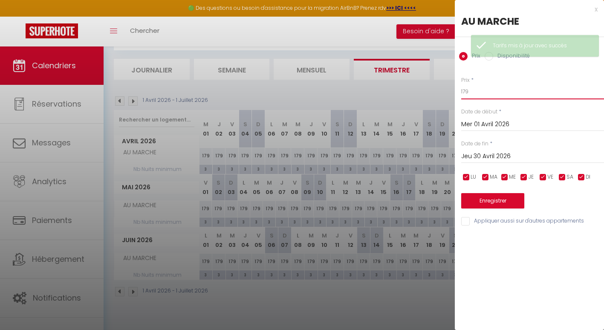
click at [478, 92] on input "179" at bounding box center [532, 91] width 143 height 15
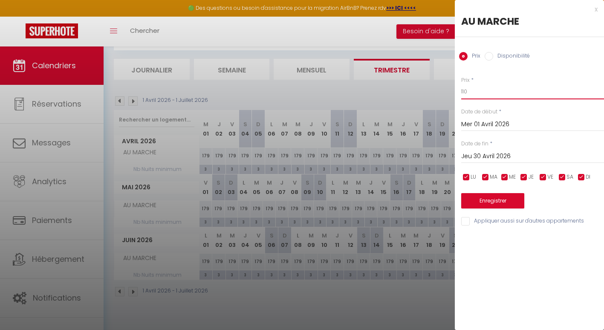
type input "110"
click at [495, 203] on button "Enregistrer" at bounding box center [492, 200] width 63 height 15
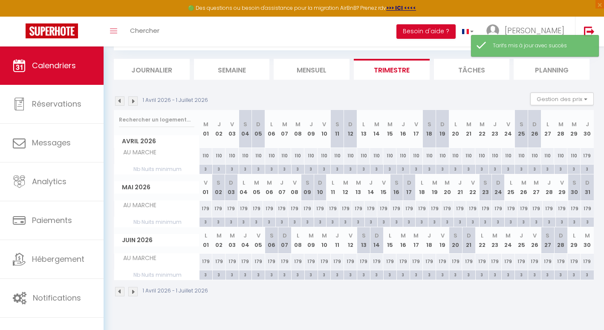
click at [205, 208] on div "179" at bounding box center [206, 209] width 13 height 16
type input "179"
type input "Ven 01 Mai 2026"
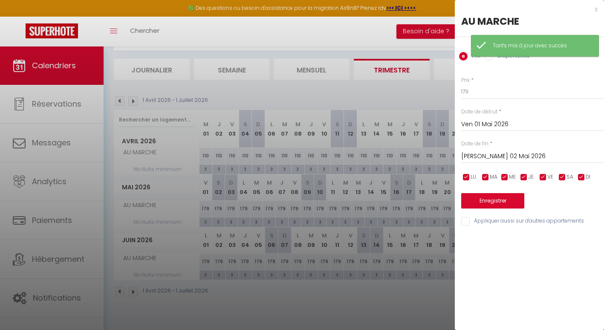
click at [507, 159] on input "[PERSON_NAME] 02 Mai 2026" at bounding box center [532, 156] width 143 height 11
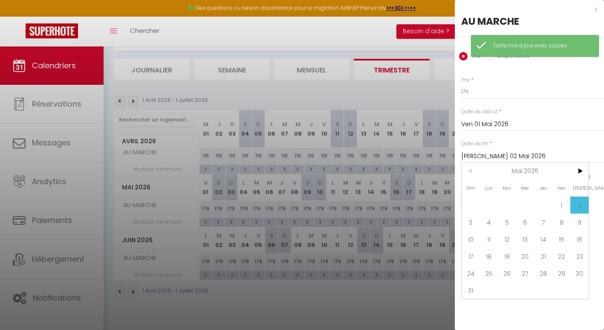
click at [582, 170] on span ">" at bounding box center [580, 171] width 18 height 17
click at [493, 209] on span "1" at bounding box center [489, 205] width 18 height 17
type input "Lun 01 Juin 2026"
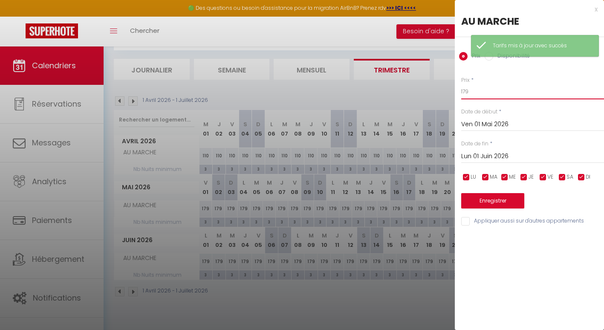
click at [487, 92] on input "179" at bounding box center [532, 91] width 143 height 15
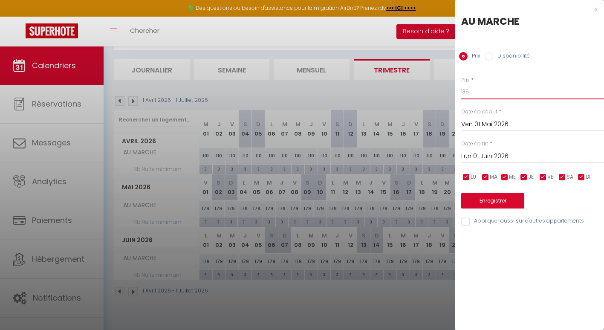
type input "135"
click at [496, 197] on button "Enregistrer" at bounding box center [492, 200] width 63 height 15
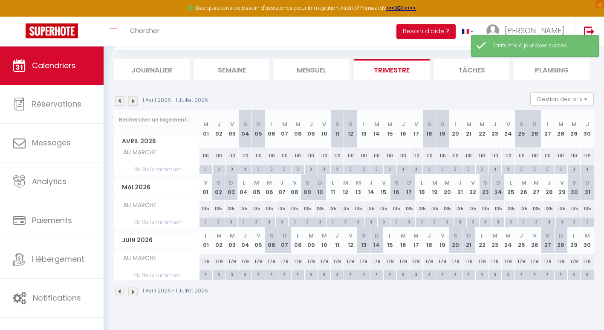
click at [588, 157] on div "179" at bounding box center [587, 156] width 13 height 16
type input "179"
type input "Jeu 30 Avril 2026"
type input "Ven 01 Mai 2026"
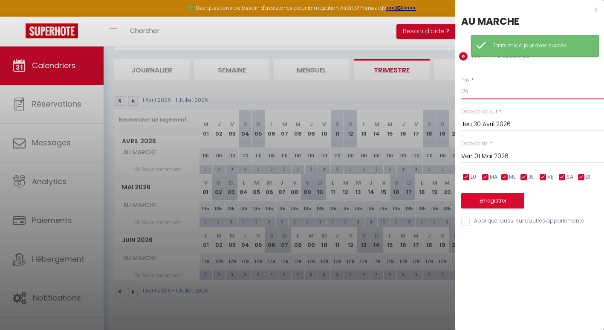
click at [478, 90] on input "179" at bounding box center [532, 91] width 143 height 15
type input "110"
click at [488, 190] on div "Enregistrer" at bounding box center [532, 196] width 143 height 26
click at [489, 199] on button "Enregistrer" at bounding box center [492, 200] width 63 height 15
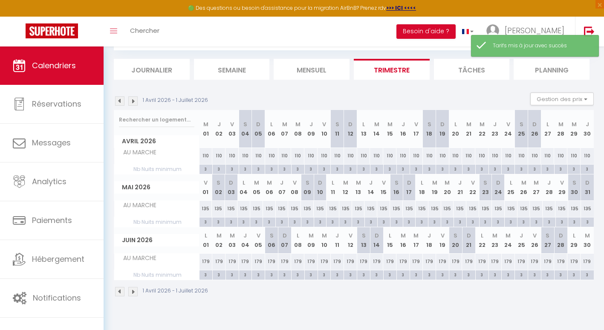
click at [208, 263] on div "179" at bounding box center [206, 262] width 13 height 16
type input "179"
type input "Lun 01 Juin 2026"
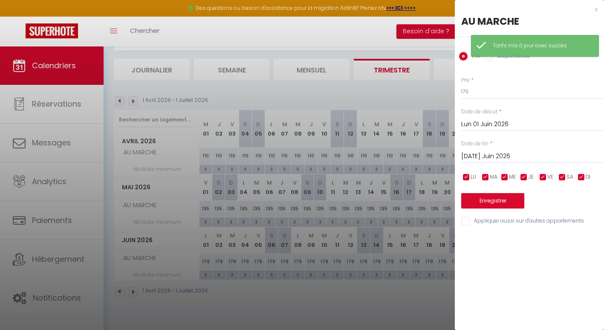
click at [506, 154] on input "[DATE] Juin 2026" at bounding box center [532, 156] width 143 height 11
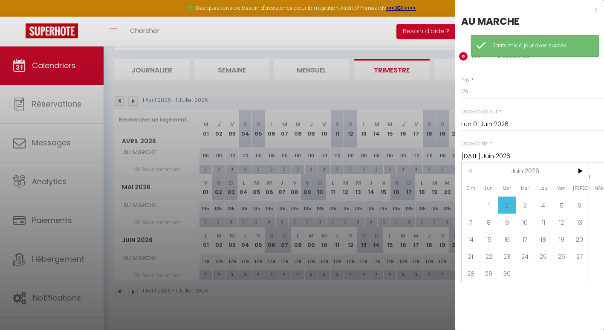
click at [578, 169] on span ">" at bounding box center [580, 171] width 18 height 17
click at [530, 204] on span "1" at bounding box center [526, 205] width 18 height 17
type input "Mer 01 Juillet 2026"
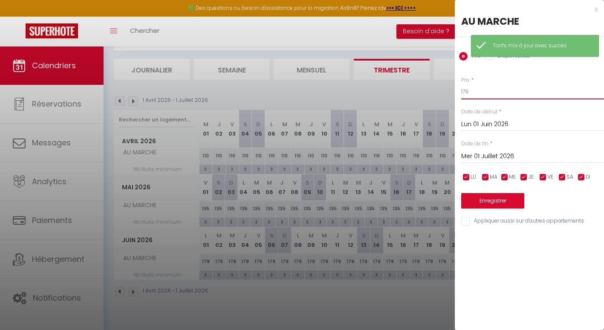
click at [477, 88] on input "179" at bounding box center [532, 91] width 143 height 15
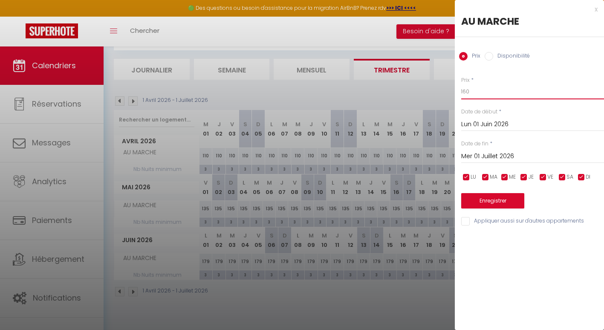
type input "160"
click at [482, 194] on button "Enregistrer" at bounding box center [492, 200] width 63 height 15
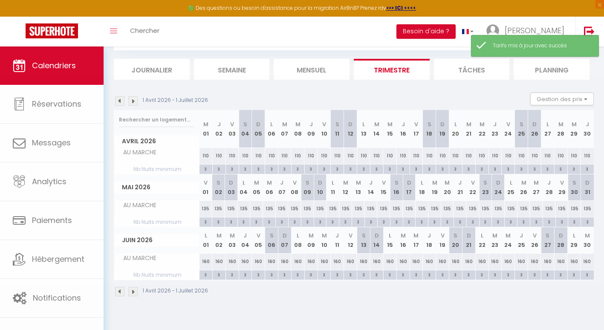
click at [133, 102] on img at bounding box center [132, 100] width 9 height 9
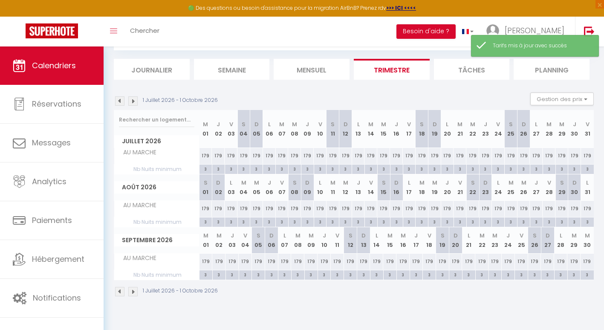
click at [206, 157] on div "179" at bounding box center [206, 156] width 13 height 16
type input "179"
type input "Mer 01 Juillet 2026"
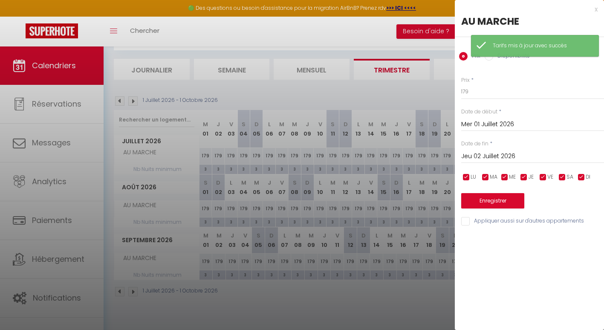
click at [508, 151] on input "Jeu 02 Juillet 2026" at bounding box center [532, 156] width 143 height 11
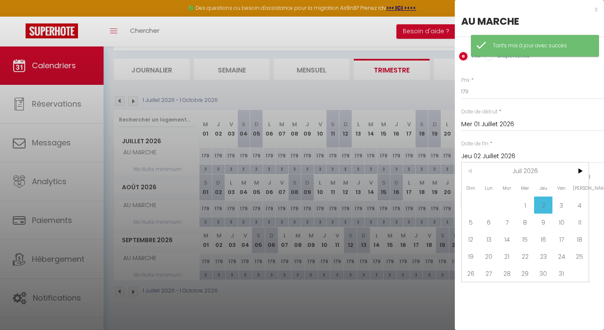
click at [580, 172] on span ">" at bounding box center [580, 171] width 18 height 17
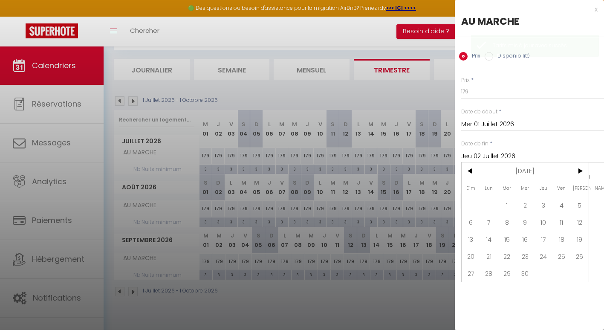
click at [514, 202] on span "1" at bounding box center [507, 205] width 18 height 17
type input "[DATE] Septembre 2026"
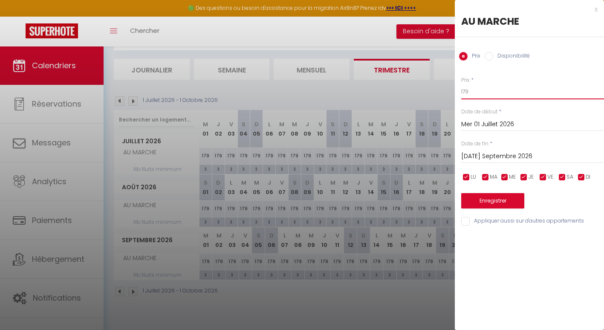
click at [478, 96] on input "179" at bounding box center [532, 91] width 143 height 15
type input "180"
click at [493, 197] on button "Enregistrer" at bounding box center [492, 200] width 63 height 15
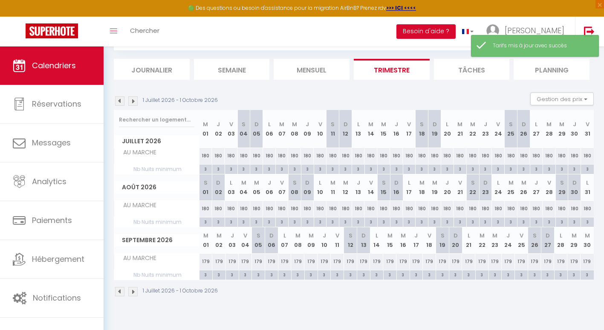
click at [205, 264] on div "179" at bounding box center [206, 262] width 13 height 16
type input "179"
type input "[DATE] Septembre 2026"
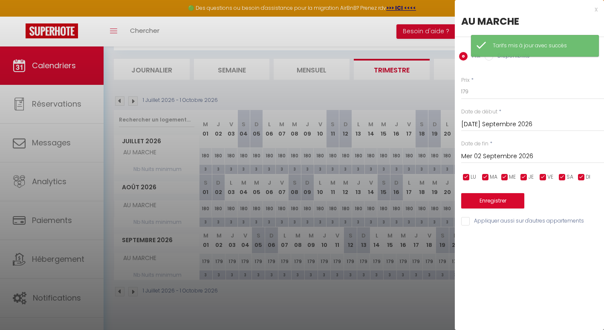
click at [485, 152] on input "Mer 02 Septembre 2026" at bounding box center [532, 156] width 143 height 11
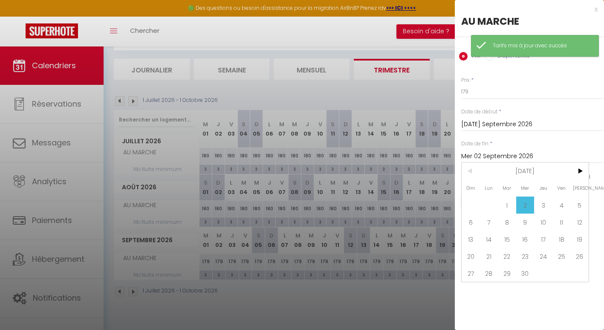
click at [584, 174] on span ">" at bounding box center [580, 171] width 18 height 17
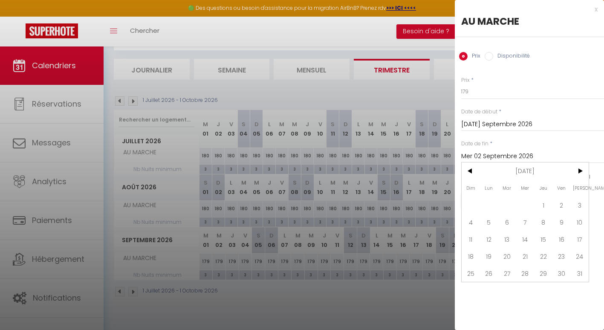
click at [586, 273] on span "31" at bounding box center [580, 273] width 18 height 17
type input "[PERSON_NAME] 31 Octobre 2026"
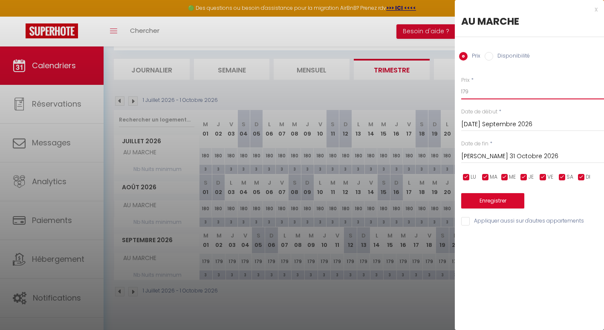
click at [477, 90] on input "179" at bounding box center [532, 91] width 143 height 15
type input "1"
type input "140"
click at [475, 195] on button "Enregistrer" at bounding box center [492, 200] width 63 height 15
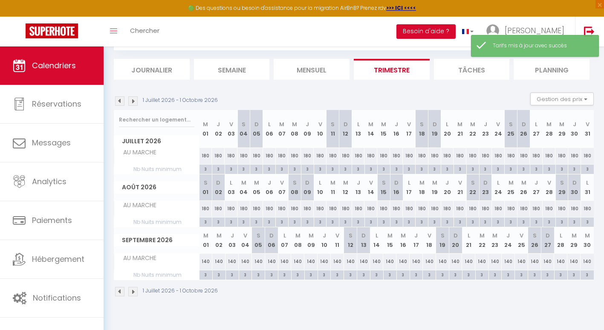
click at [132, 102] on img at bounding box center [132, 100] width 9 height 9
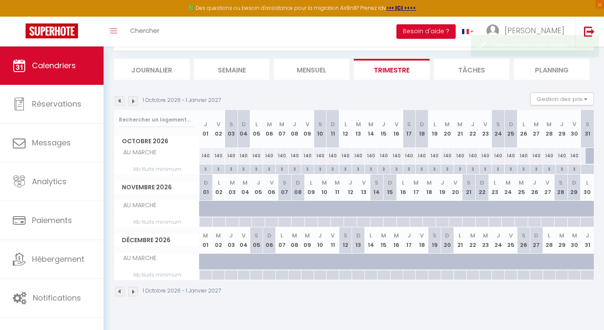
click at [207, 157] on div "140" at bounding box center [206, 156] width 13 height 16
type input "140"
type input "Jeu 01 Octobre 2026"
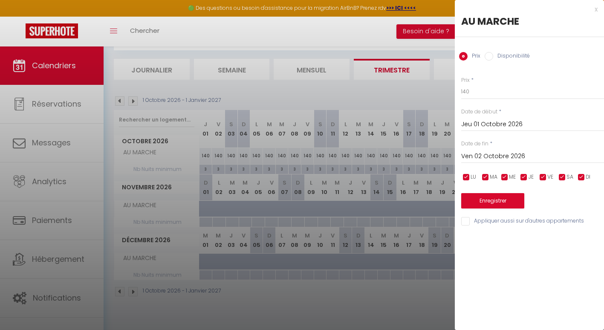
click at [493, 154] on input "Ven 02 Octobre 2026" at bounding box center [532, 156] width 143 height 11
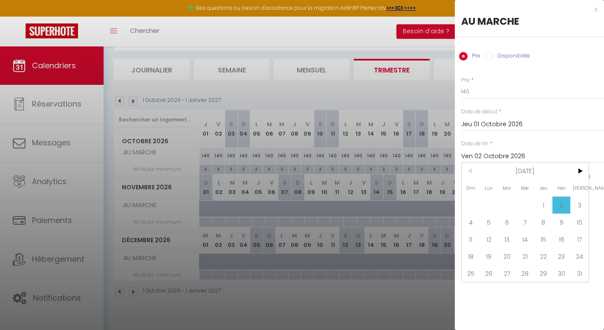
click at [581, 174] on span ">" at bounding box center [580, 171] width 18 height 17
click at [479, 205] on span "1" at bounding box center [471, 205] width 18 height 17
type input "Dim 01 Novembre 2026"
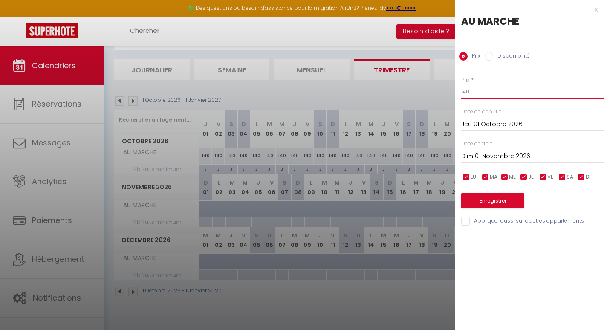
click at [496, 90] on input "140" at bounding box center [532, 91] width 143 height 15
type input "120"
click at [489, 197] on button "Enregistrer" at bounding box center [492, 200] width 63 height 15
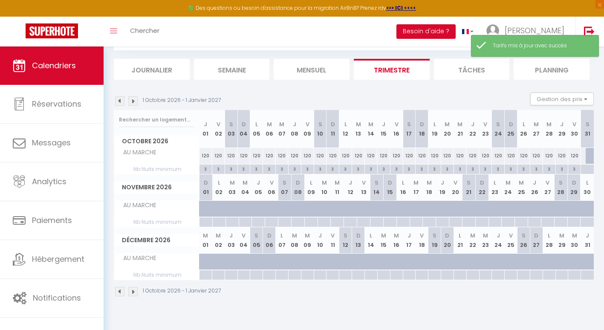
click at [592, 159] on div at bounding box center [592, 156] width 13 height 16
type input "120"
type input "[PERSON_NAME] 31 Octobre 2026"
type input "Dim 01 Novembre 2026"
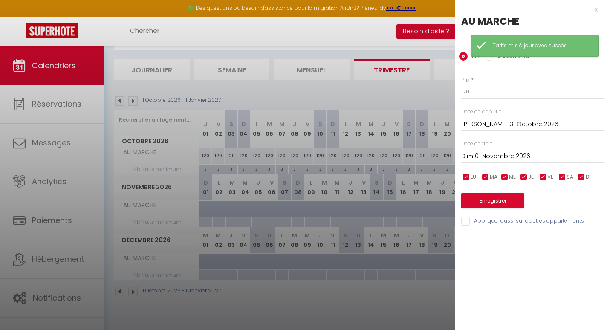
click at [528, 154] on input "Dim 01 Novembre 2026" at bounding box center [532, 156] width 143 height 11
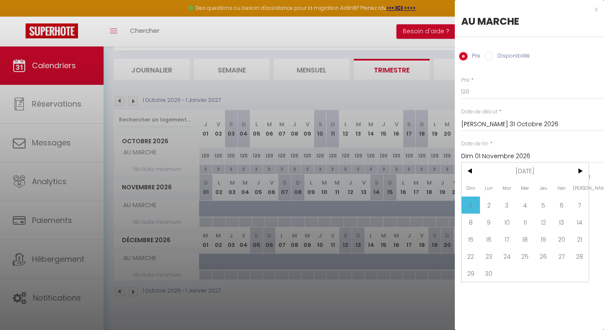
click at [351, 296] on div at bounding box center [302, 165] width 604 height 330
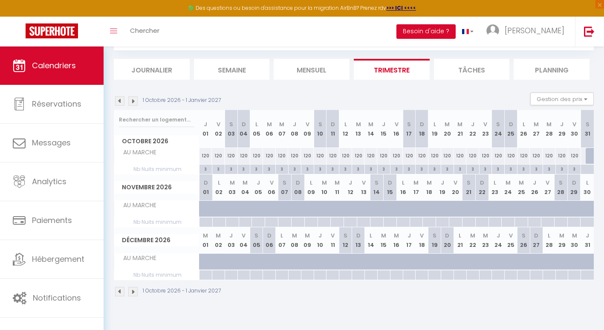
click at [590, 154] on div at bounding box center [592, 156] width 13 height 16
type input "120"
type input "[PERSON_NAME] 31 Octobre 2026"
type input "Dim 01 Novembre 2026"
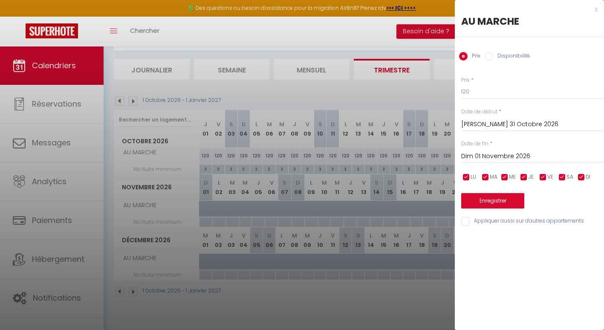
click at [511, 56] on label "Disponibilité" at bounding box center [511, 56] width 37 height 9
click at [493, 56] on input "Disponibilité" at bounding box center [489, 56] width 9 height 9
radio input "true"
radio input "false"
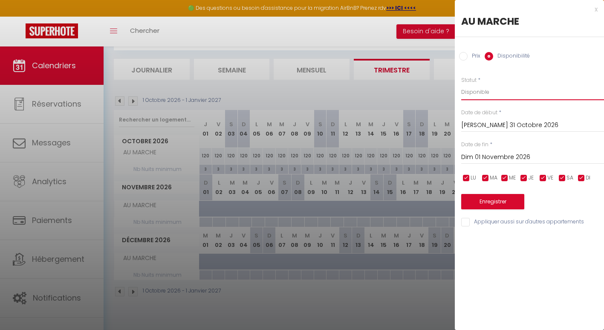
click at [492, 89] on select "Disponible Indisponible" at bounding box center [532, 92] width 143 height 16
click at [461, 84] on select "Disponible Indisponible" at bounding box center [532, 92] width 143 height 16
click at [483, 200] on button "Enregistrer" at bounding box center [492, 201] width 63 height 15
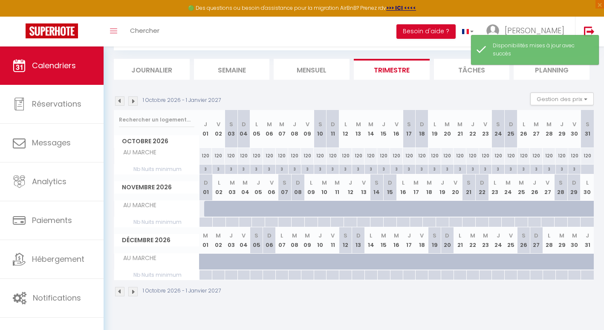
click at [589, 169] on div at bounding box center [587, 170] width 13 height 10
type input "[PERSON_NAME] 31 Octobre 2026"
type input "Dim 01 Novembre 2026"
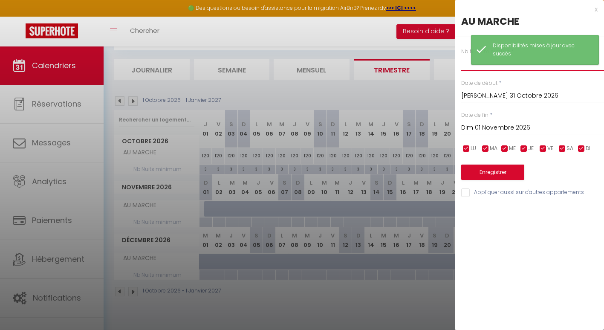
click at [464, 59] on input "text" at bounding box center [532, 62] width 143 height 15
type input "3"
click at [493, 174] on button "Enregistrer" at bounding box center [492, 172] width 63 height 15
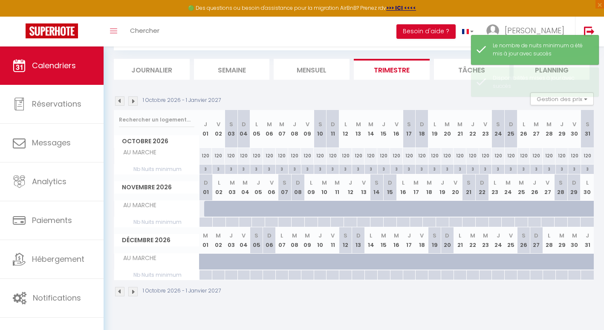
click at [121, 99] on img at bounding box center [119, 100] width 9 height 9
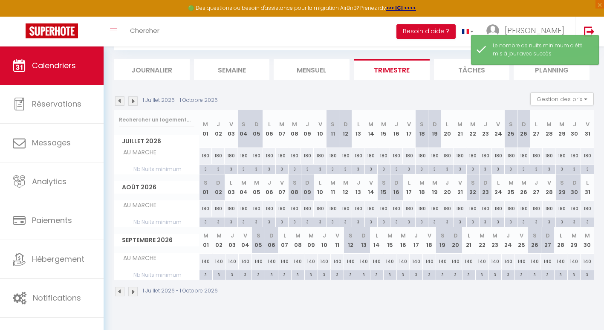
click at [121, 99] on img at bounding box center [119, 100] width 9 height 9
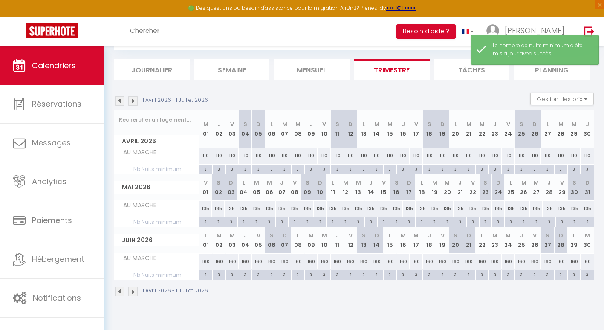
click at [121, 99] on img at bounding box center [119, 100] width 9 height 9
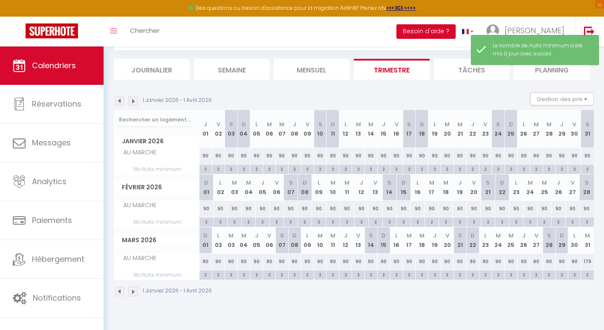
click at [121, 99] on img at bounding box center [119, 100] width 9 height 9
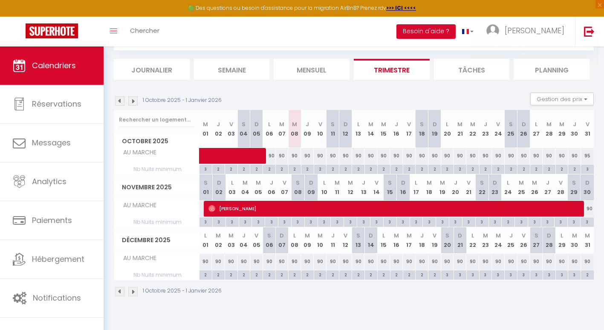
click at [120, 98] on img at bounding box center [119, 100] width 9 height 9
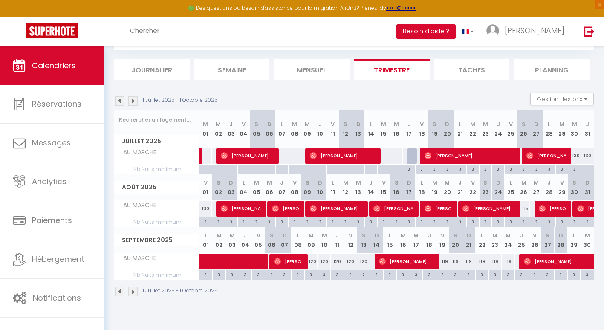
click at [164, 312] on div "CALENDRIERS Filtrer par hébergement Tous AU MARCHE [PERSON_NAME] BELESSA MAISON…" at bounding box center [354, 158] width 501 height 316
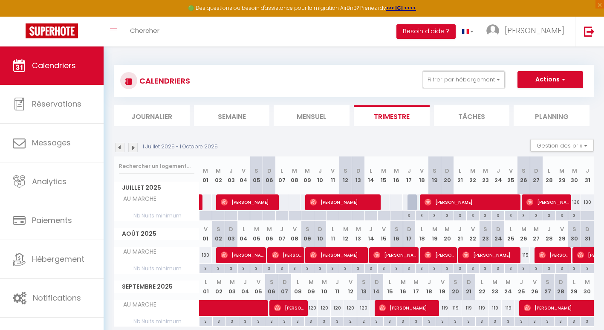
click at [456, 83] on button "Filtrer par hébergement" at bounding box center [464, 79] width 82 height 17
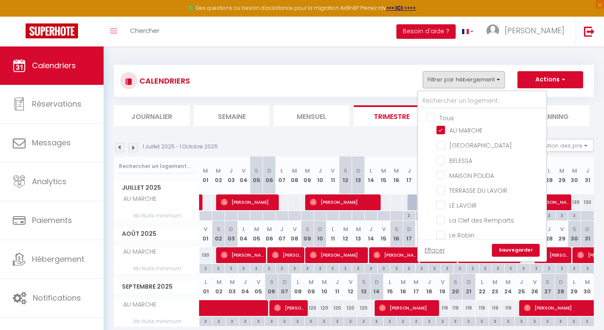
click at [427, 117] on ul "Tous AU MARCHE [PERSON_NAME] BELESSA MAISON POLIDA TERRASSE DU LAVOIR LE LAVOIR…" at bounding box center [482, 268] width 128 height 319
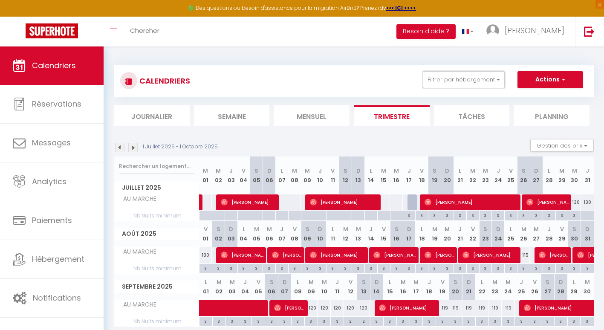
click at [479, 78] on button "Filtrer par hébergement" at bounding box center [464, 79] width 82 height 17
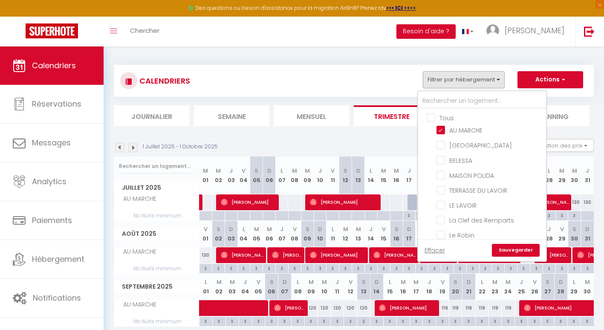
click at [443, 131] on input "AU MARCHE" at bounding box center [490, 129] width 107 height 9
checkbox input "false"
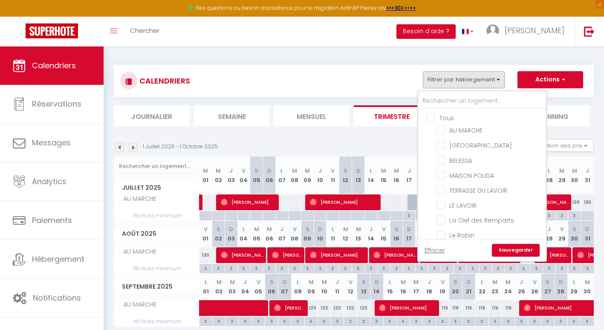
checkbox input "false"
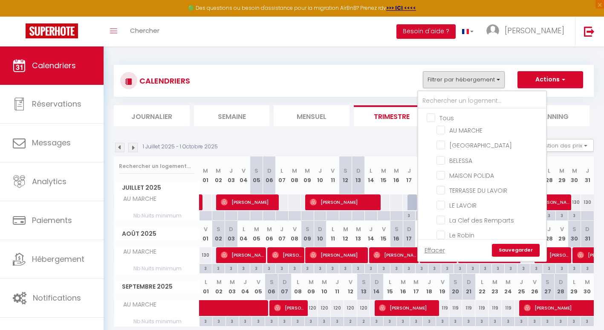
checkbox input "false"
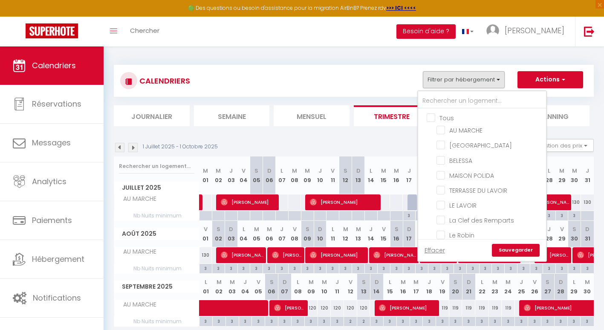
checkbox input "false"
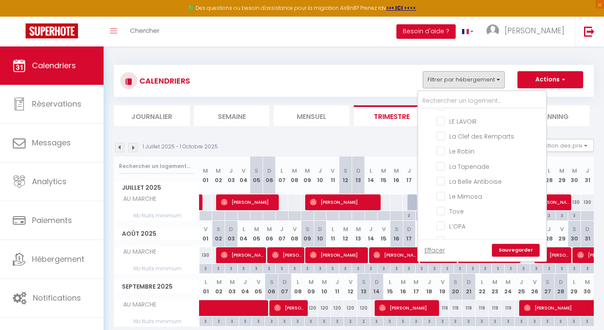
scroll to position [84, 0]
click at [442, 165] on input "La Tapenade" at bounding box center [490, 165] width 107 height 9
checkbox input "true"
checkbox input "false"
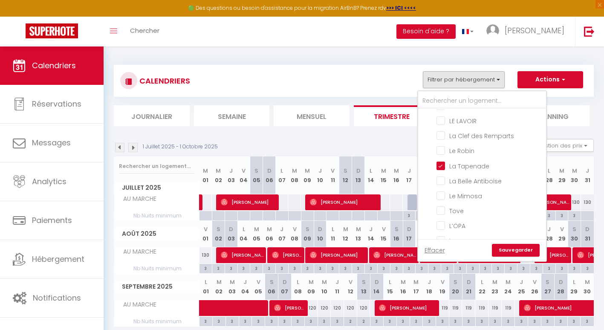
checkbox input "false"
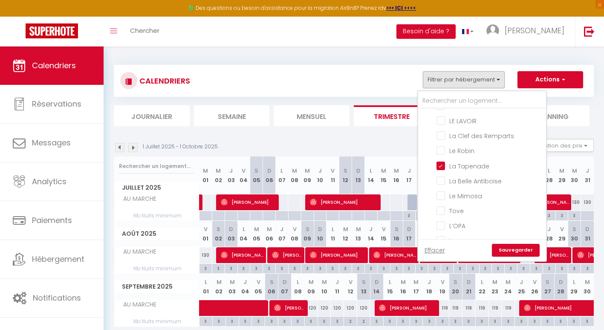
checkbox input "false"
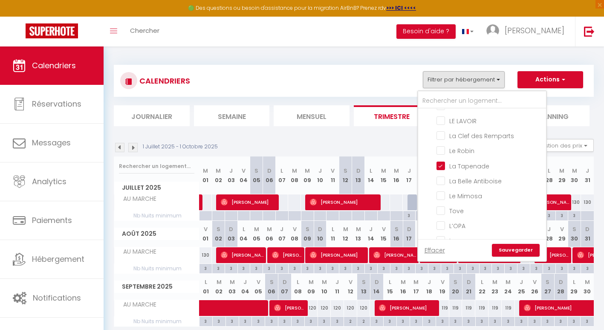
checkbox input "false"
click at [445, 195] on input "Le Mimosa" at bounding box center [490, 195] width 107 height 9
checkbox input "true"
checkbox input "false"
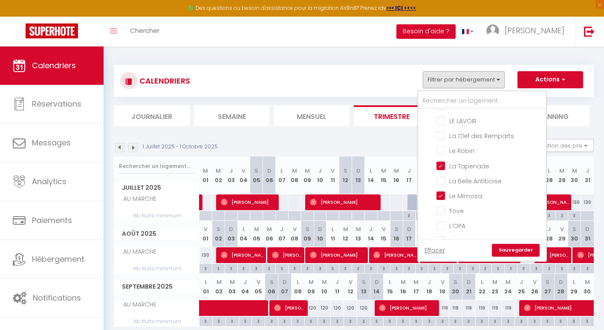
checkbox input "false"
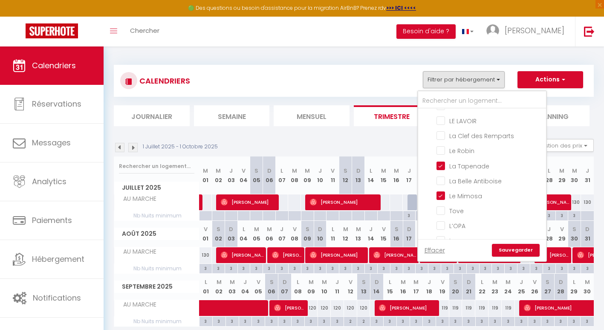
checkbox input "false"
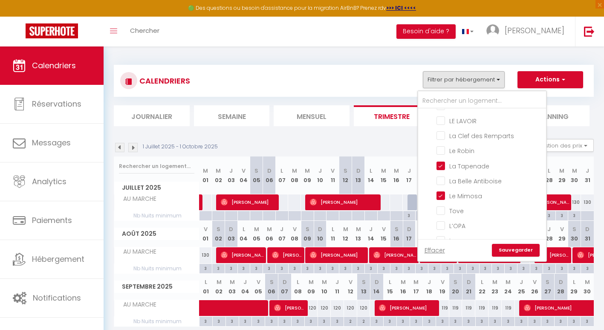
checkbox input "false"
click at [501, 252] on link "Sauvegarder" at bounding box center [516, 250] width 48 height 13
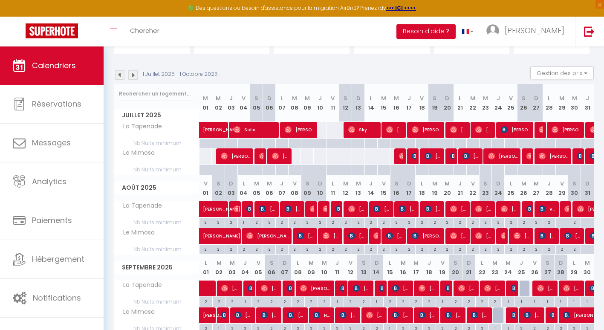
scroll to position [69, 0]
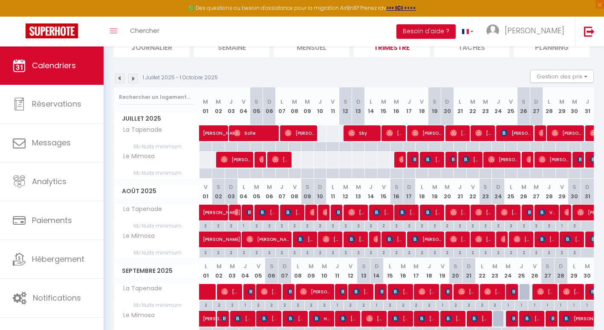
click at [134, 79] on img at bounding box center [132, 78] width 9 height 9
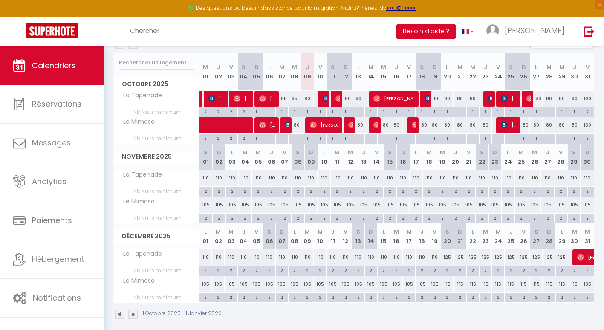
scroll to position [104, 0]
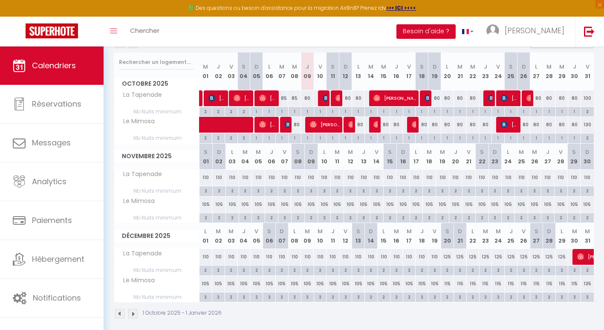
click at [205, 178] on div "110" at bounding box center [206, 178] width 13 height 16
select select "1"
type input "[PERSON_NAME] 01 Novembre 2025"
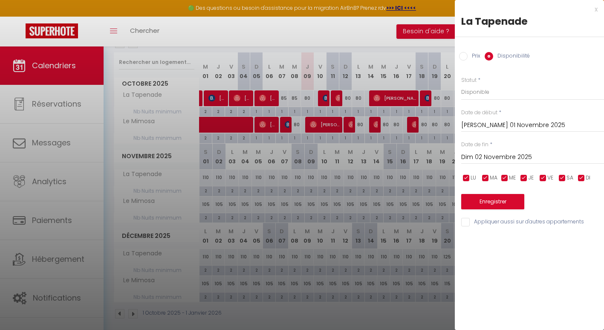
click at [507, 156] on input "Dim 02 Novembre 2025" at bounding box center [532, 157] width 143 height 11
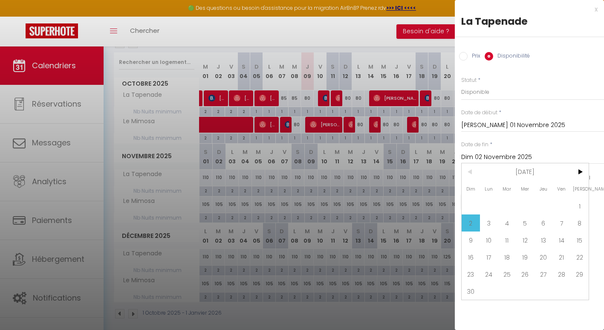
click at [576, 177] on span ">" at bounding box center [580, 171] width 18 height 17
click at [547, 242] on span "18" at bounding box center [543, 240] width 18 height 17
type input "Jeu 18 Décembre 2025"
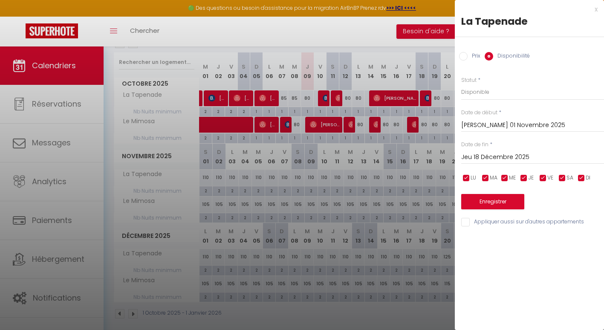
click at [464, 58] on input "Prix" at bounding box center [463, 56] width 9 height 9
radio input "true"
radio input "false"
click at [478, 100] on div "Prix * 110 Statut * Disponible Indisponible Date de début * [PERSON_NAME] 01 No…" at bounding box center [529, 146] width 149 height 161
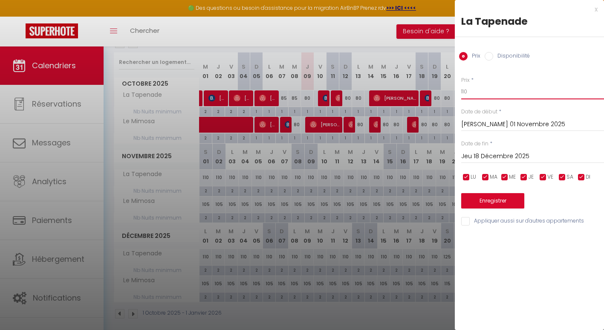
click at [476, 92] on input "110" at bounding box center [532, 91] width 143 height 15
type input "1"
type input "85"
click at [497, 200] on button "Enregistrer" at bounding box center [492, 200] width 63 height 15
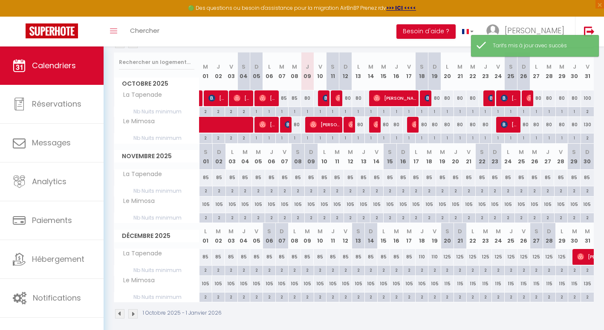
click at [204, 205] on div "105" at bounding box center [206, 205] width 13 height 16
type input "105"
type input "[PERSON_NAME] 01 Novembre 2025"
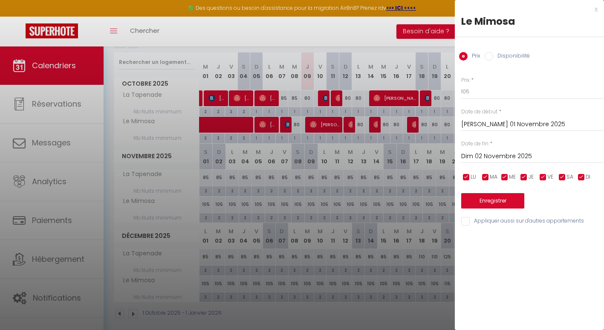
click at [496, 153] on input "Dim 02 Novembre 2025" at bounding box center [532, 156] width 143 height 11
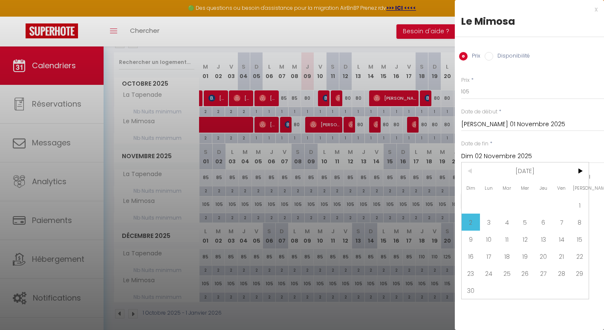
click at [580, 174] on span ">" at bounding box center [580, 171] width 18 height 17
click at [543, 241] on span "18" at bounding box center [543, 239] width 18 height 17
type input "Jeu 18 Décembre 2025"
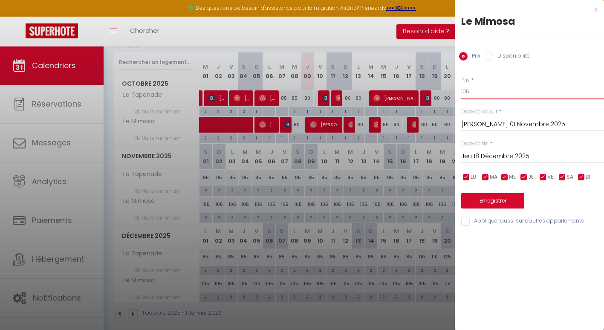
drag, startPoint x: 485, startPoint y: 88, endPoint x: 374, endPoint y: 80, distance: 110.7
click at [374, 80] on body "🟢 Des questions ou besoin d'assistance pour la migration AirBnB? Prenez rdv >>>…" at bounding box center [302, 139] width 604 height 395
type input "85"
click at [473, 193] on div "Enregistrer" at bounding box center [532, 196] width 143 height 26
click at [473, 196] on button "Enregistrer" at bounding box center [492, 200] width 63 height 15
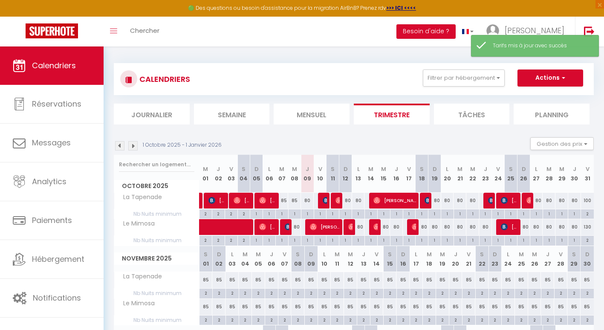
scroll to position [1, 0]
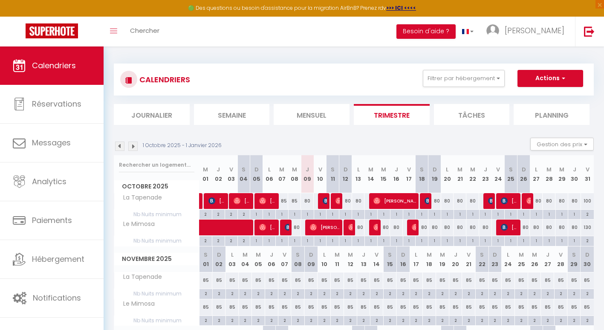
click at [132, 147] on img at bounding box center [132, 146] width 9 height 9
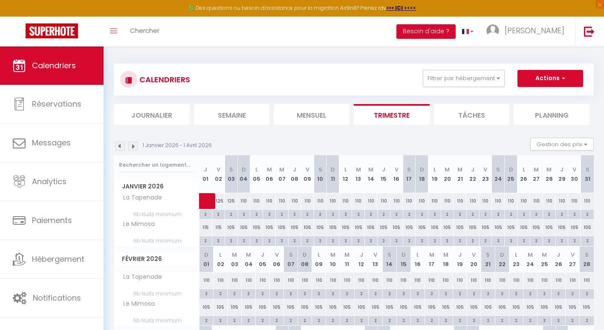
click at [118, 146] on img at bounding box center [119, 146] width 9 height 9
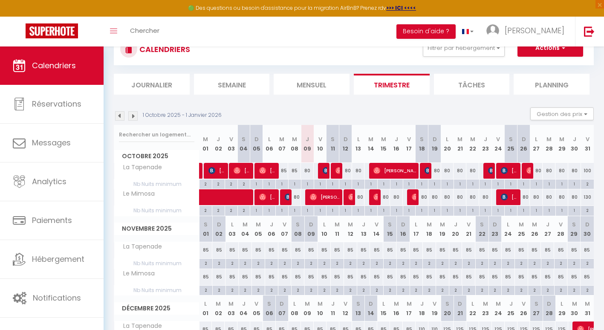
scroll to position [29, 0]
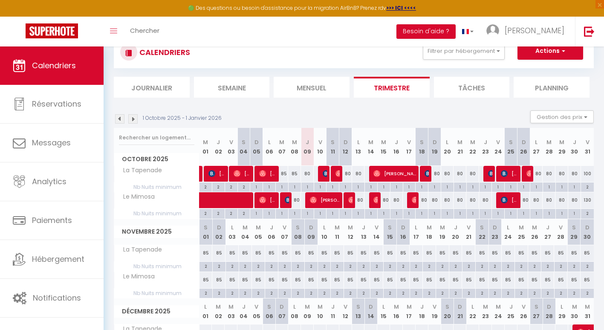
click at [121, 119] on img at bounding box center [119, 118] width 9 height 9
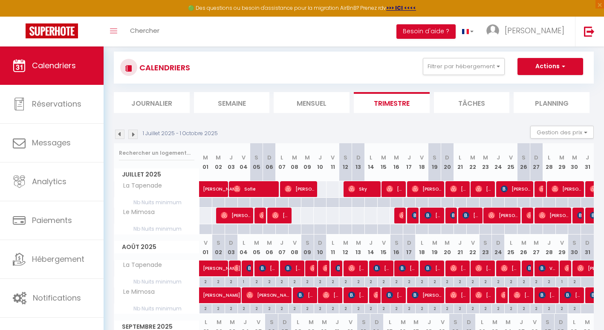
scroll to position [13, 0]
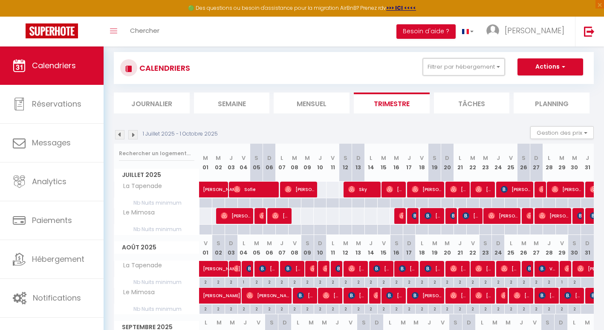
click at [482, 69] on button "Filtrer par hébergement" at bounding box center [464, 66] width 82 height 17
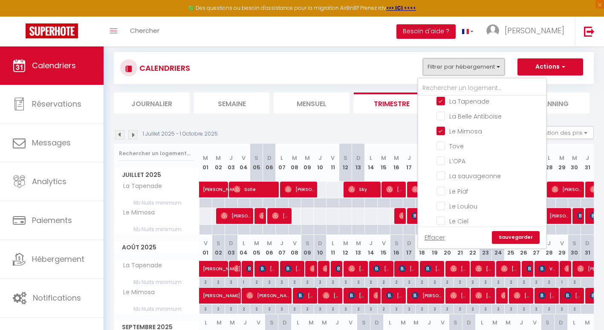
scroll to position [85, 0]
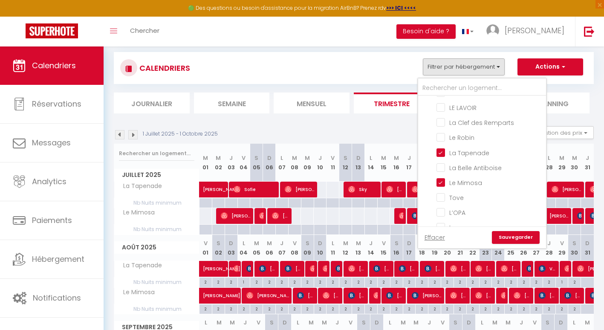
click at [443, 152] on input "La Tapenade" at bounding box center [490, 152] width 107 height 9
checkbox input "false"
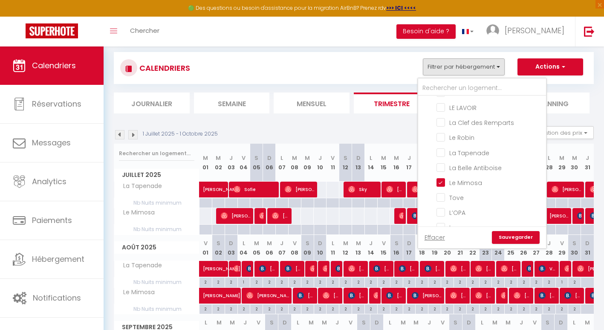
checkbox input "false"
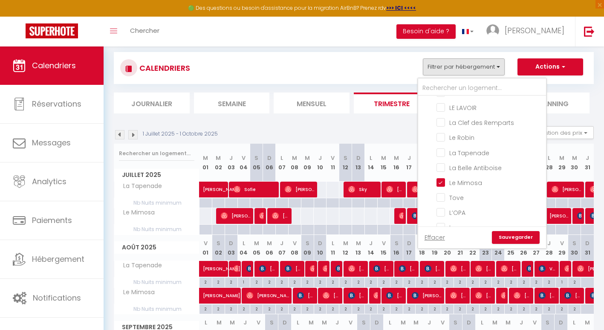
checkbox input "false"
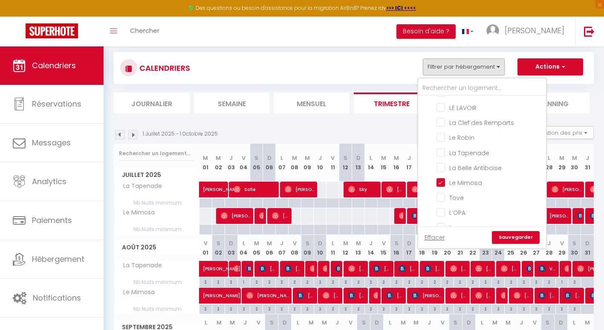
click at [443, 178] on input "Le Mimosa" at bounding box center [490, 182] width 107 height 9
checkbox input "false"
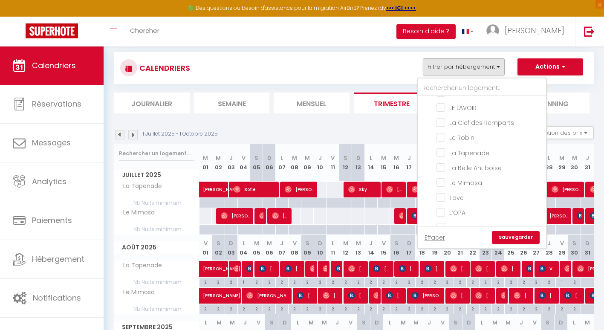
checkbox input "false"
click at [442, 159] on input "Le Loulou" at bounding box center [490, 158] width 107 height 9
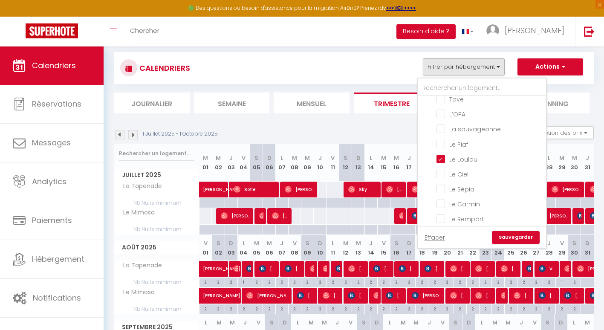
click at [439, 142] on input "Le Piaf" at bounding box center [490, 143] width 107 height 9
click at [440, 130] on ul "Tous AU MARCHE [PERSON_NAME] BELESSA MAISON POLIDA TERRASSE DU LAVOIR LE LAVOIR…" at bounding box center [482, 72] width 128 height 319
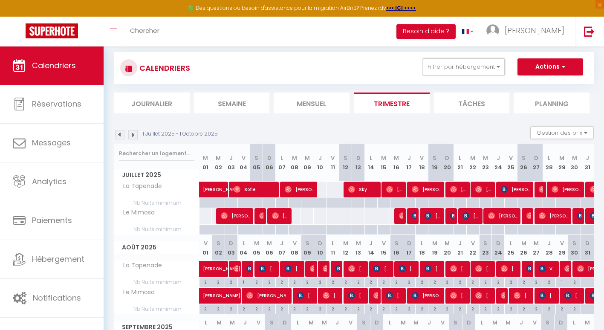
click at [463, 72] on button "Filtrer par hébergement" at bounding box center [464, 66] width 82 height 17
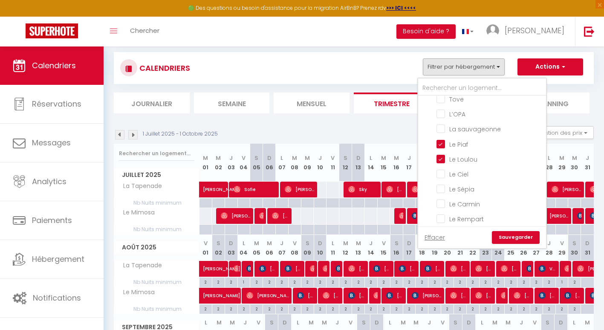
click at [444, 124] on input "La sauvageonne" at bounding box center [490, 128] width 107 height 9
click at [442, 113] on input "L’OPA" at bounding box center [490, 113] width 107 height 9
click at [502, 234] on link "Sauvegarder" at bounding box center [516, 237] width 48 height 13
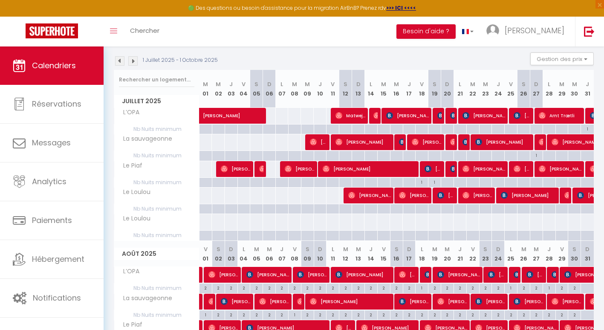
scroll to position [0, 0]
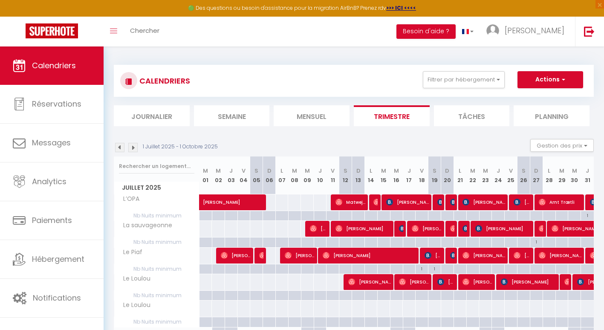
click at [132, 147] on img at bounding box center [132, 147] width 9 height 9
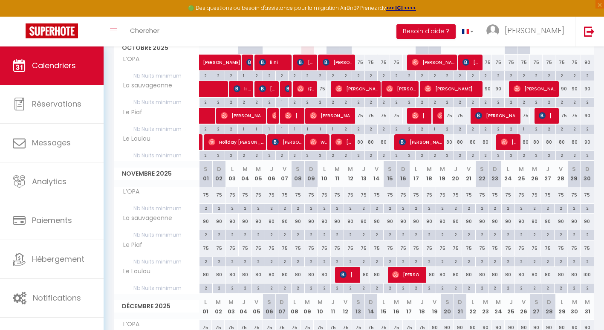
scroll to position [137, 0]
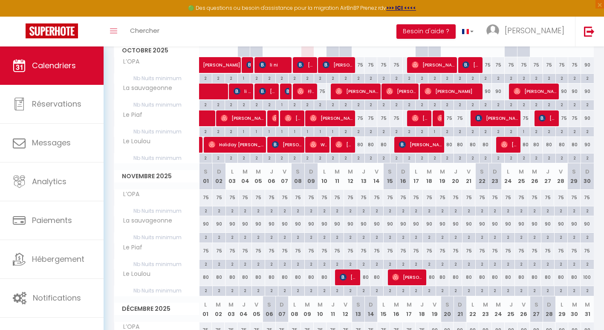
click at [206, 198] on div "75" at bounding box center [206, 198] width 13 height 16
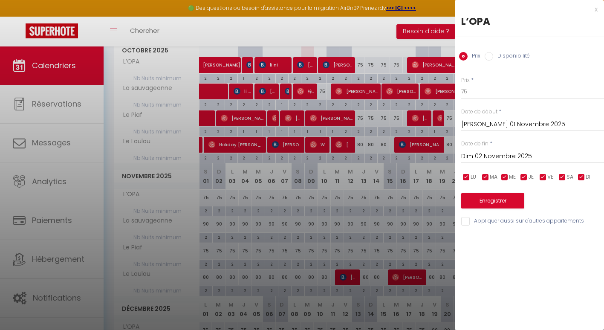
click at [473, 155] on input "Dim 02 Novembre 2025" at bounding box center [532, 156] width 143 height 11
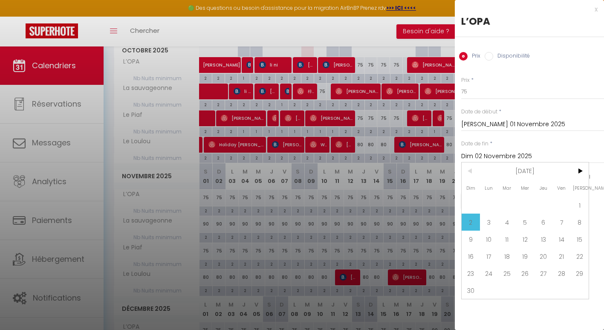
click at [576, 208] on span "1" at bounding box center [580, 205] width 18 height 17
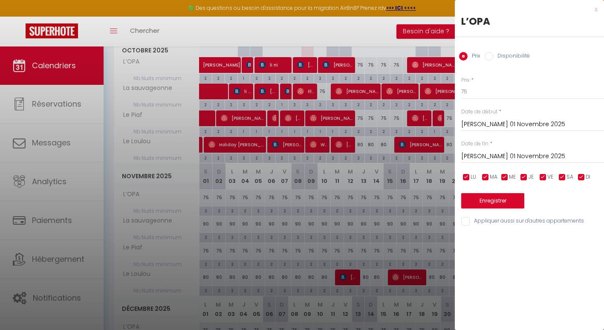
click at [502, 159] on input "[PERSON_NAME] 01 Novembre 2025" at bounding box center [532, 156] width 143 height 11
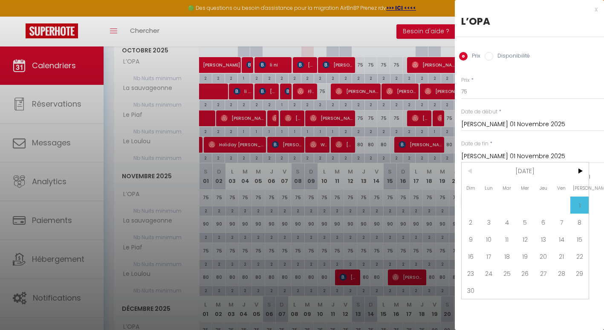
click at [578, 171] on span ">" at bounding box center [580, 171] width 18 height 17
click at [493, 239] on span "15" at bounding box center [489, 239] width 18 height 17
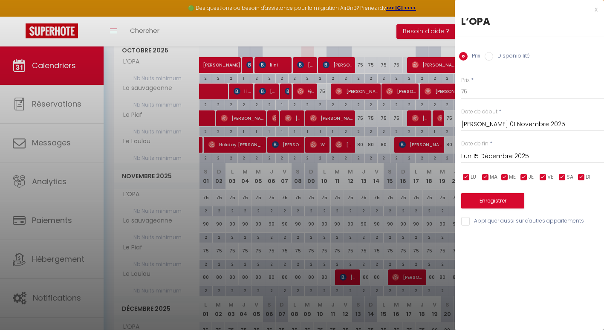
click at [499, 155] on input "Lun 15 Décembre 2025" at bounding box center [532, 156] width 143 height 11
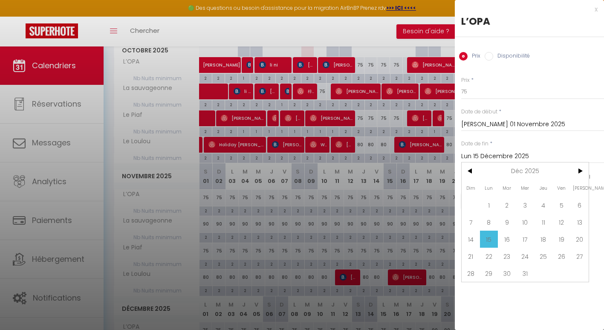
click at [577, 207] on span "6" at bounding box center [580, 205] width 18 height 17
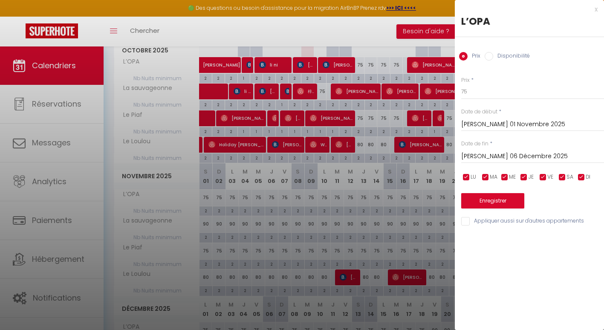
click at [402, 36] on div at bounding box center [302, 165] width 604 height 330
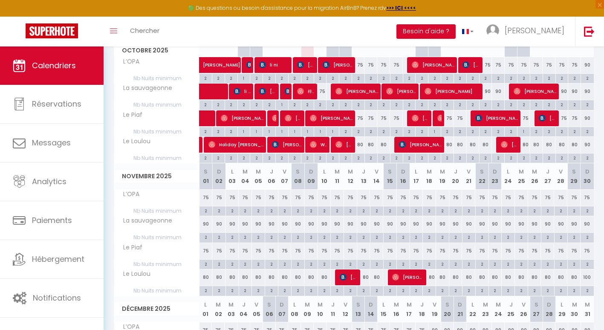
click at [206, 226] on div "90" at bounding box center [206, 224] width 13 height 16
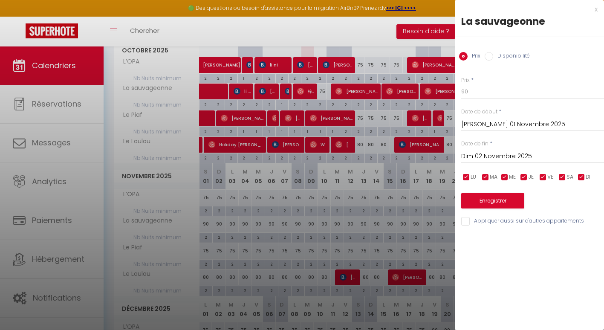
click at [473, 153] on input "Dim 02 Novembre 2025" at bounding box center [532, 156] width 143 height 11
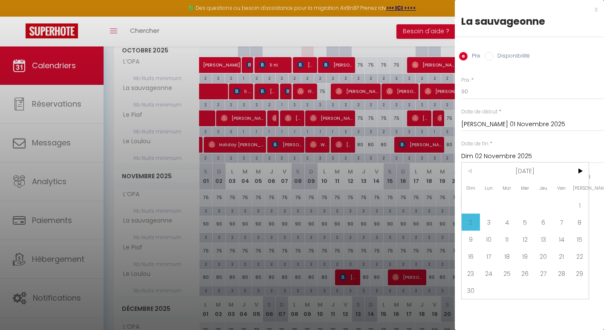
click at [575, 203] on span "1" at bounding box center [580, 205] width 18 height 17
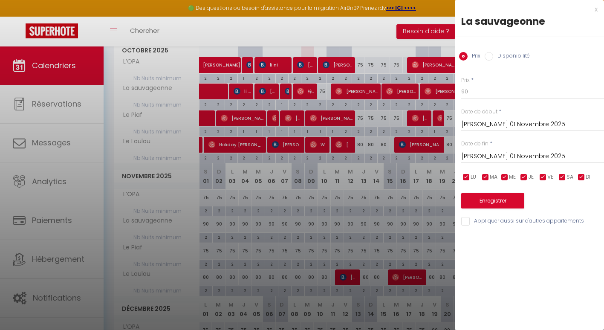
click at [496, 155] on input "[PERSON_NAME] 01 Novembre 2025" at bounding box center [532, 156] width 143 height 11
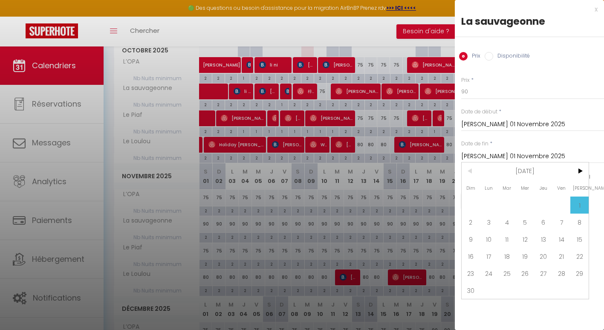
click at [471, 292] on span "30" at bounding box center [471, 290] width 18 height 17
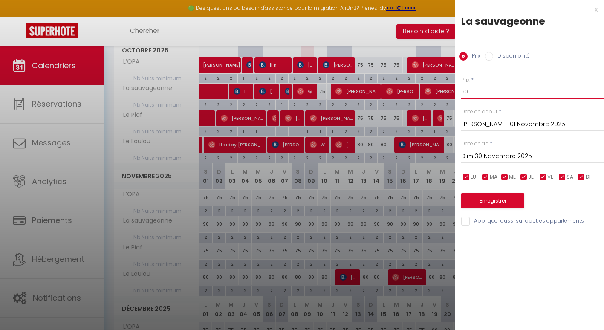
click at [477, 93] on input "90" at bounding box center [532, 91] width 143 height 15
click at [480, 200] on button "Enregistrer" at bounding box center [492, 200] width 63 height 15
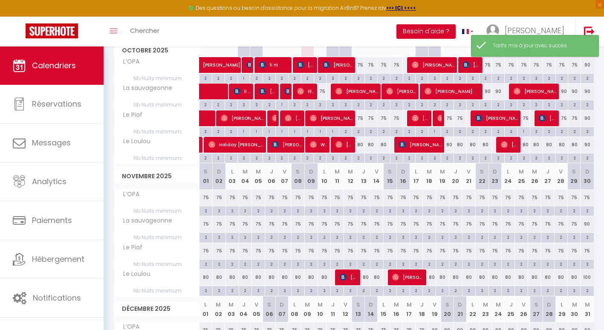
click at [583, 223] on div "90" at bounding box center [587, 224] width 13 height 16
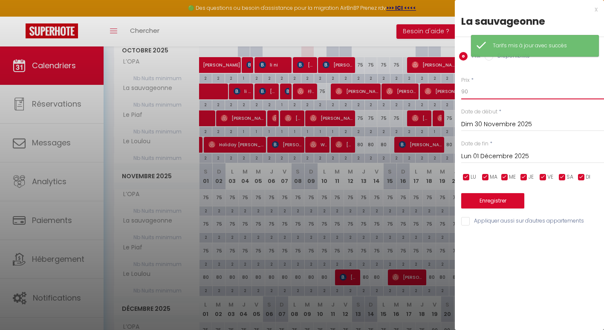
click at [474, 88] on input "90" at bounding box center [532, 91] width 143 height 15
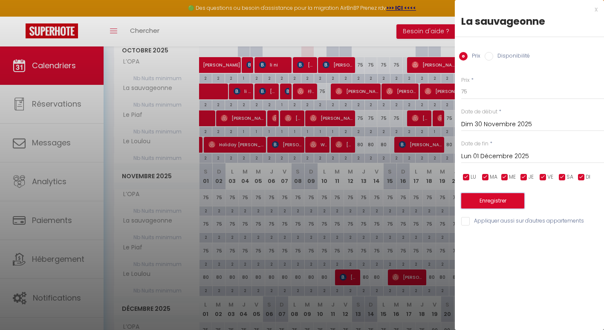
click at [473, 198] on button "Enregistrer" at bounding box center [492, 200] width 63 height 15
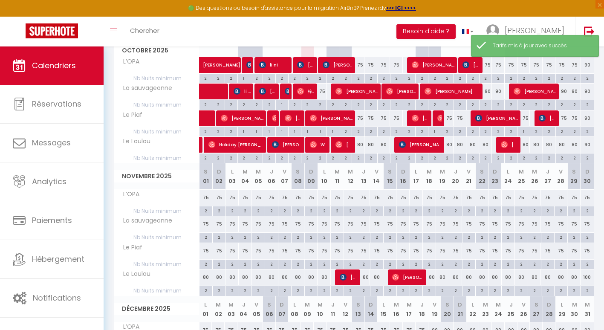
scroll to position [0, 0]
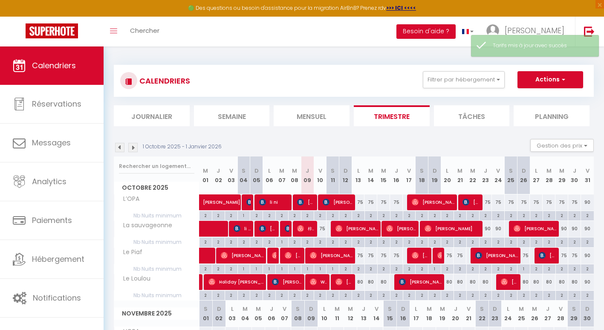
click at [117, 147] on img at bounding box center [119, 147] width 9 height 9
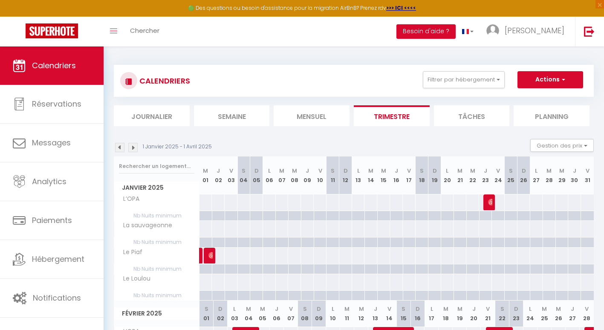
click at [118, 148] on img at bounding box center [119, 147] width 9 height 9
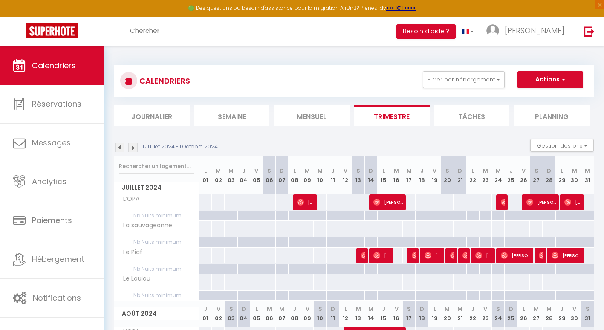
click at [118, 148] on img at bounding box center [119, 147] width 9 height 9
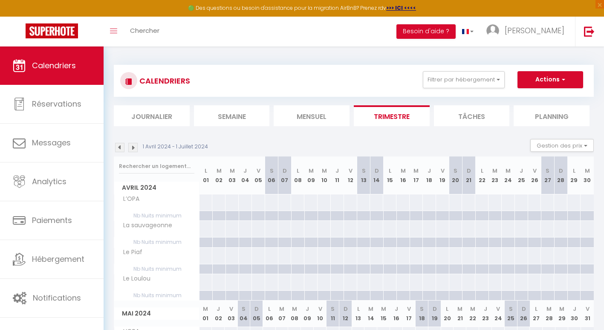
click at [129, 147] on img at bounding box center [132, 147] width 9 height 9
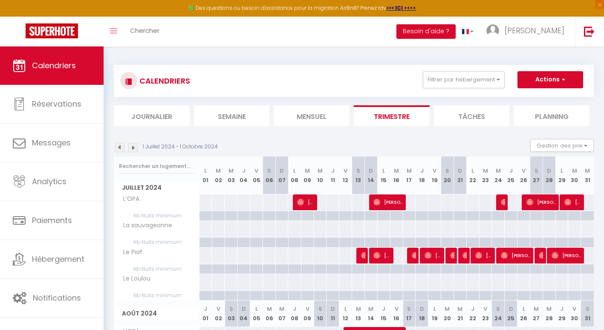
click at [129, 147] on img at bounding box center [132, 147] width 9 height 9
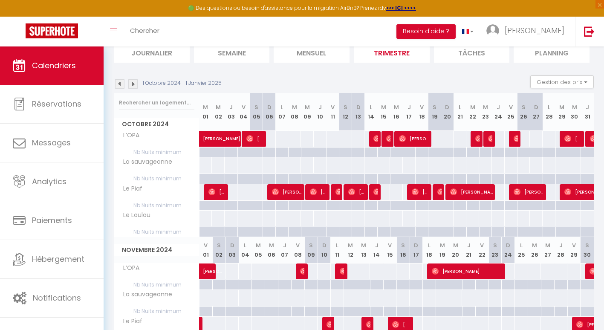
scroll to position [62, 0]
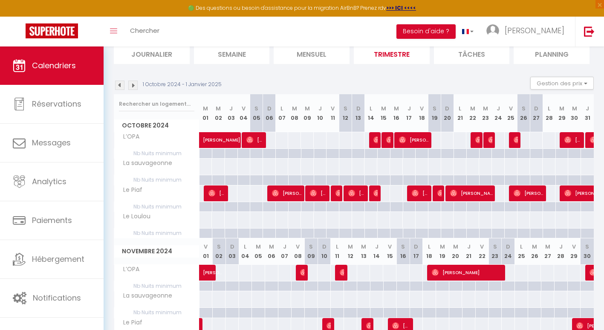
click at [133, 84] on img at bounding box center [132, 85] width 9 height 9
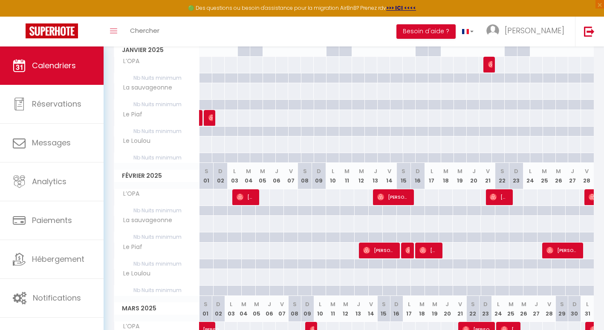
scroll to position [0, 0]
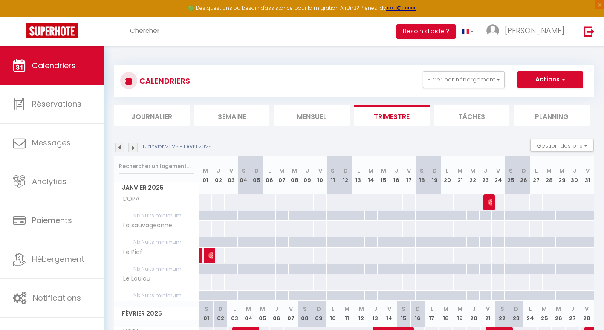
click at [119, 148] on img at bounding box center [119, 147] width 9 height 9
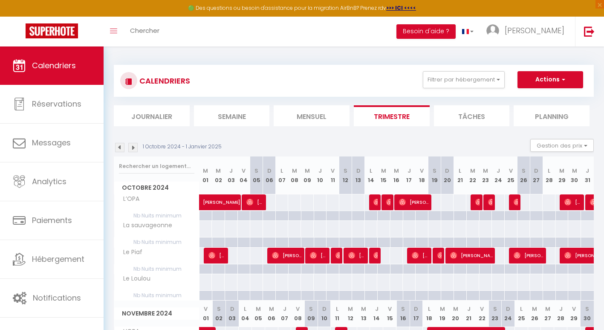
click at [119, 148] on img at bounding box center [119, 147] width 9 height 9
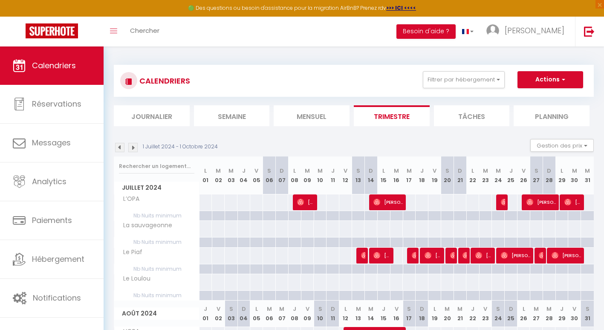
click at [121, 146] on img at bounding box center [119, 147] width 9 height 9
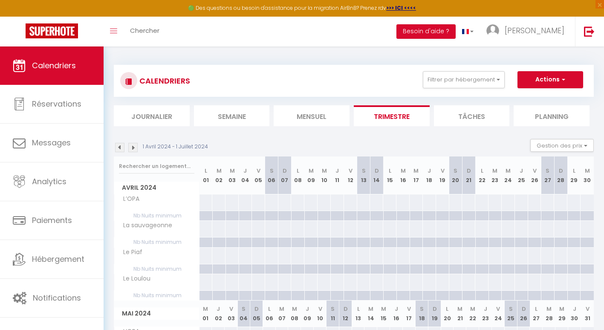
click at [121, 146] on img at bounding box center [119, 147] width 9 height 9
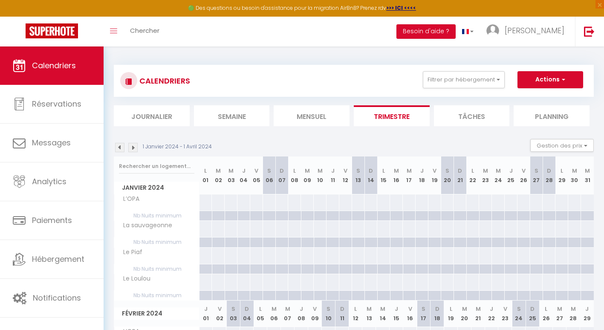
click at [121, 146] on img at bounding box center [119, 147] width 9 height 9
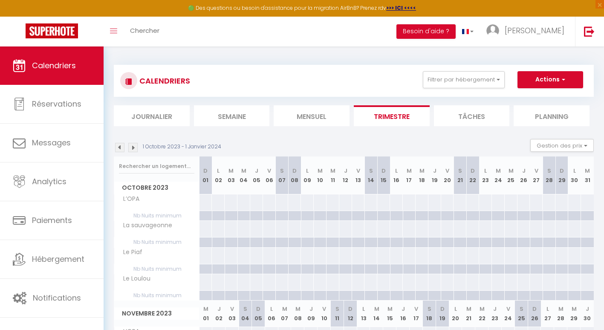
click at [121, 146] on img at bounding box center [119, 147] width 9 height 9
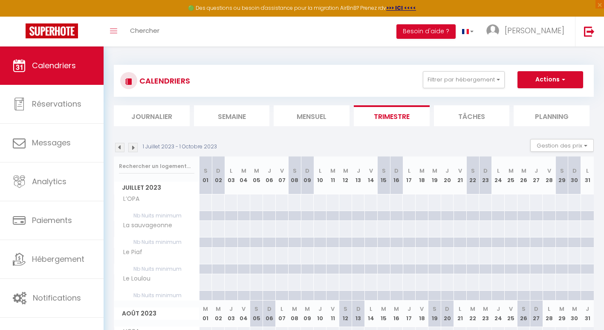
click at [121, 146] on img at bounding box center [119, 147] width 9 height 9
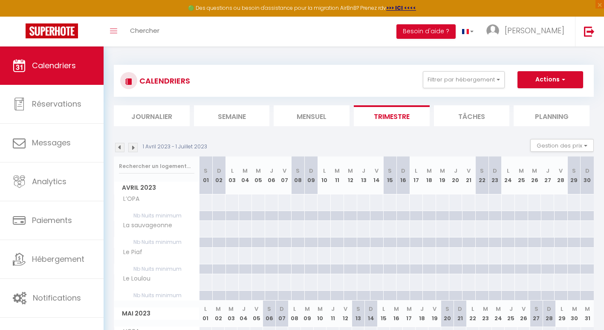
click at [121, 146] on img at bounding box center [119, 147] width 9 height 9
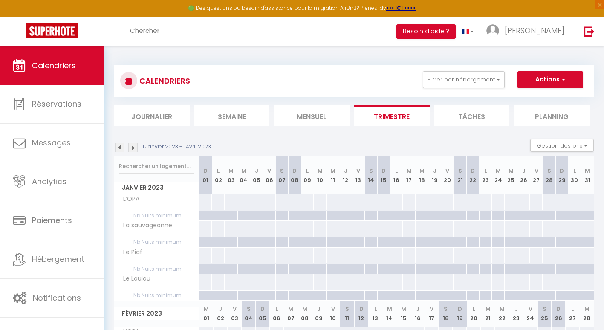
click at [132, 148] on img at bounding box center [132, 147] width 9 height 9
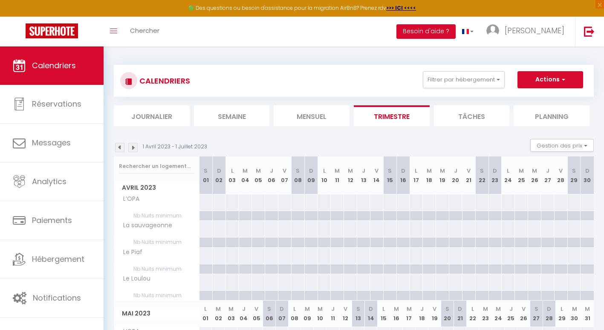
click at [133, 148] on img at bounding box center [132, 147] width 9 height 9
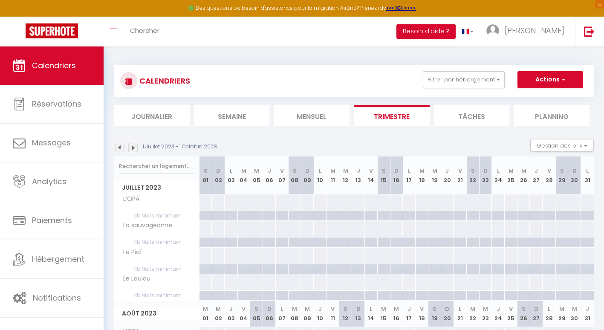
click at [133, 148] on img at bounding box center [132, 147] width 9 height 9
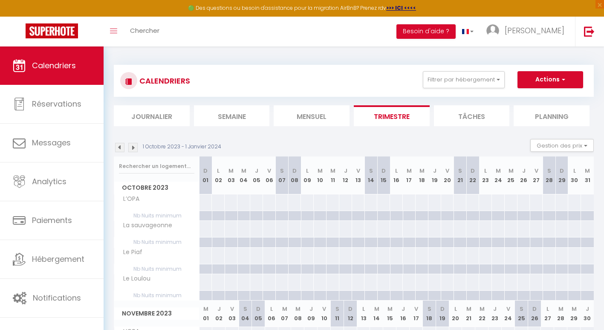
click at [133, 148] on img at bounding box center [132, 147] width 9 height 9
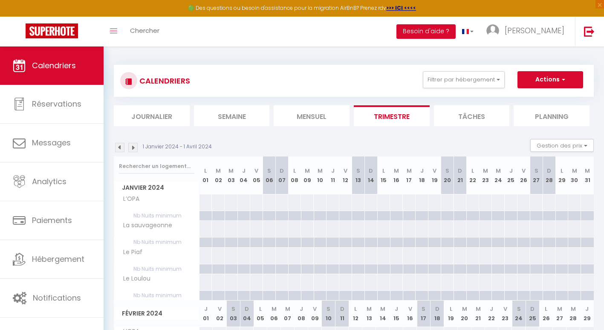
click at [134, 149] on img at bounding box center [132, 147] width 9 height 9
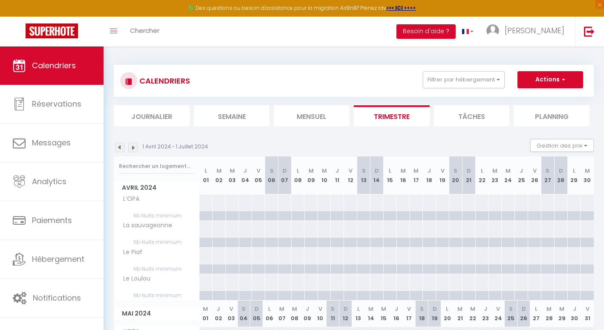
click at [134, 149] on img at bounding box center [132, 147] width 9 height 9
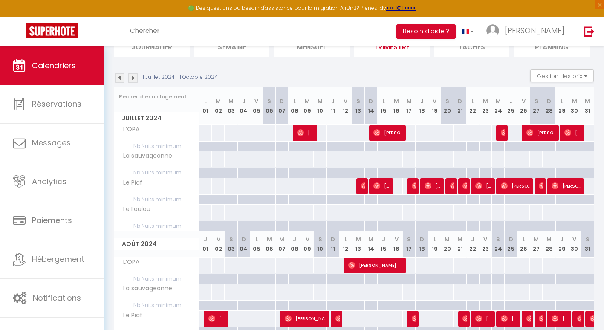
scroll to position [60, 0]
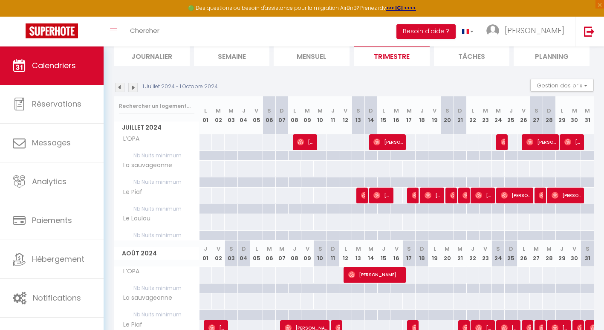
click at [133, 89] on img at bounding box center [132, 87] width 9 height 9
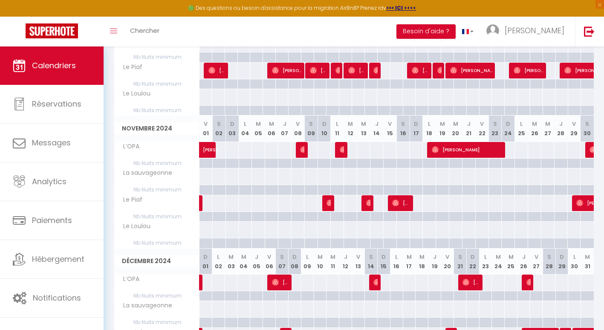
scroll to position [184, 0]
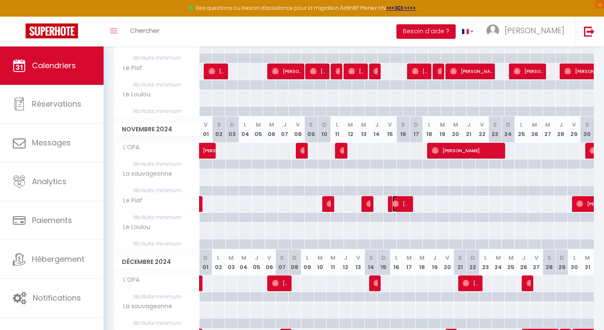
click at [398, 202] on img at bounding box center [395, 203] width 7 height 7
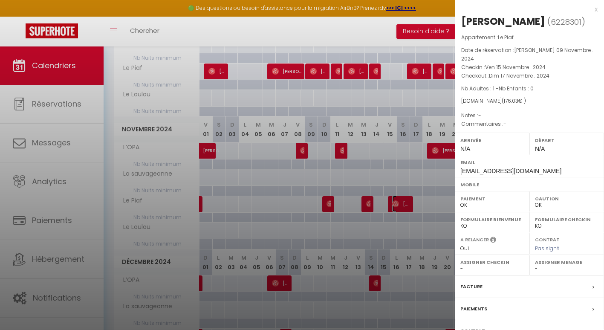
scroll to position [59, 0]
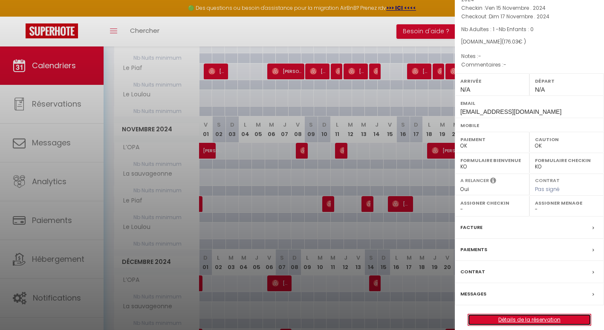
click at [516, 314] on link "Détails de la réservation" at bounding box center [529, 319] width 123 height 11
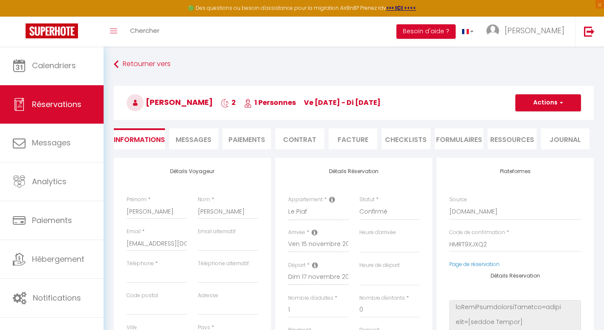
click at [240, 135] on li "Paiements" at bounding box center [247, 138] width 49 height 21
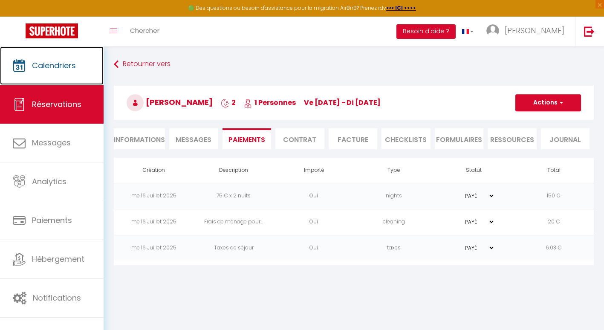
click at [58, 72] on link "Calendriers" at bounding box center [52, 65] width 104 height 38
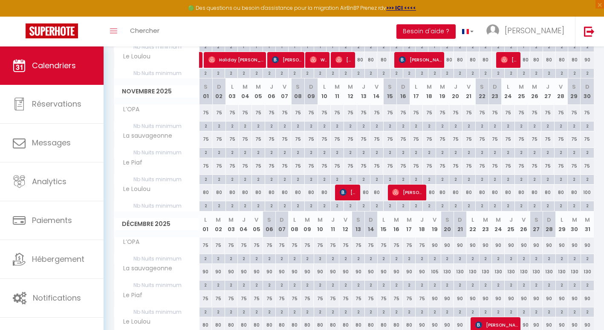
scroll to position [223, 0]
click at [206, 140] on div "75" at bounding box center [206, 139] width 13 height 16
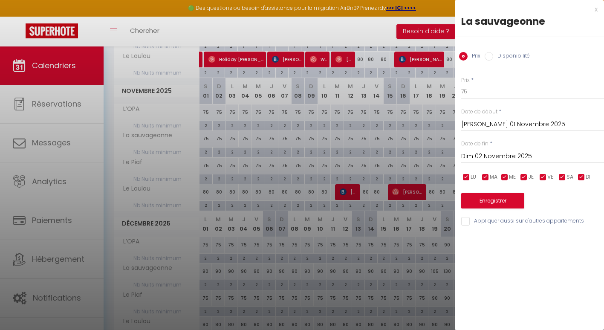
click at [516, 151] on div "Dim 02 Novembre 2025 < [DATE] > Dim Lun Mar Mer Jeu Ven Sam 1 2 3 4 5 6 7 8 9 1…" at bounding box center [532, 155] width 143 height 15
click at [473, 154] on input "Dim 02 Novembre 2025" at bounding box center [532, 156] width 143 height 11
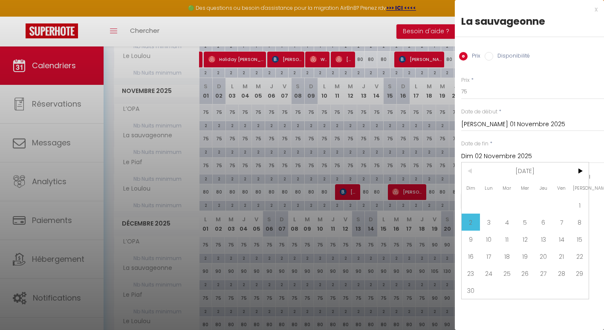
click at [473, 293] on span "30" at bounding box center [471, 290] width 18 height 17
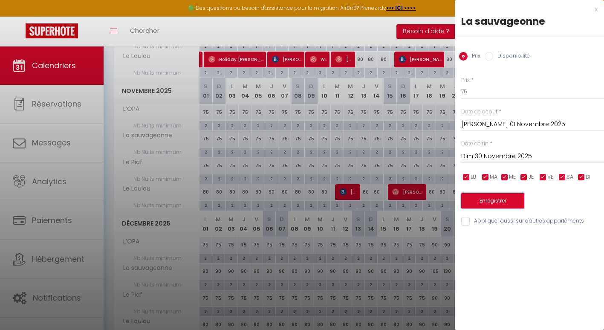
click at [499, 199] on button "Enregistrer" at bounding box center [492, 200] width 63 height 15
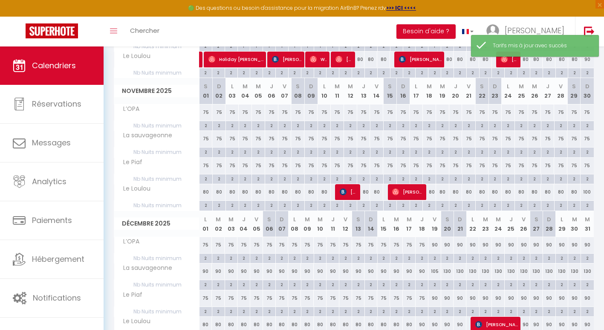
click at [204, 191] on div "80" at bounding box center [206, 192] width 13 height 16
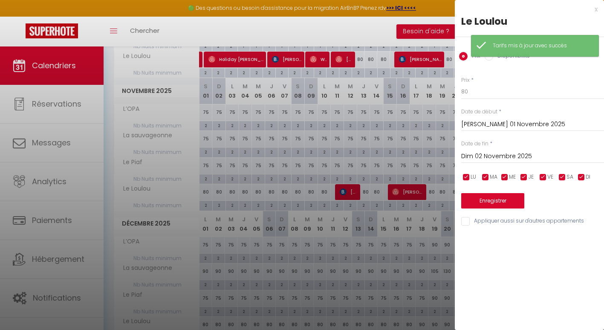
click at [527, 153] on input "Dim 02 Novembre 2025" at bounding box center [532, 156] width 143 height 11
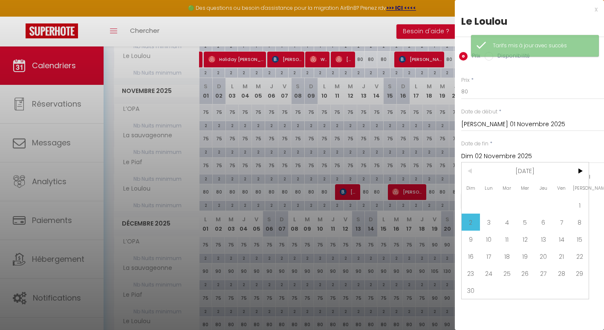
click at [472, 290] on span "30" at bounding box center [471, 290] width 18 height 17
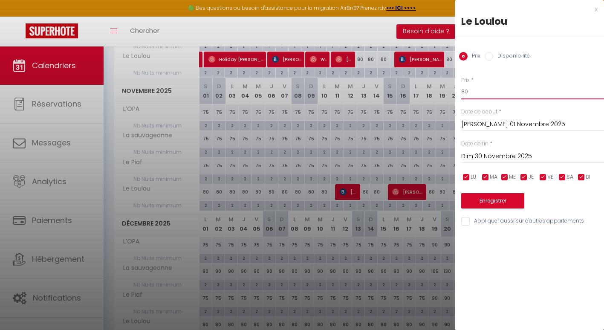
click at [480, 94] on input "80" at bounding box center [532, 91] width 143 height 15
click at [486, 200] on button "Enregistrer" at bounding box center [492, 200] width 63 height 15
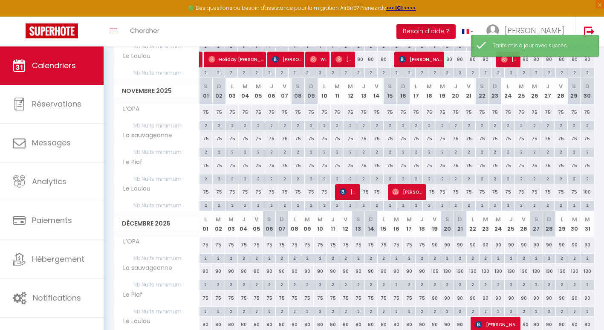
click at [589, 192] on div "100" at bounding box center [587, 192] width 13 height 16
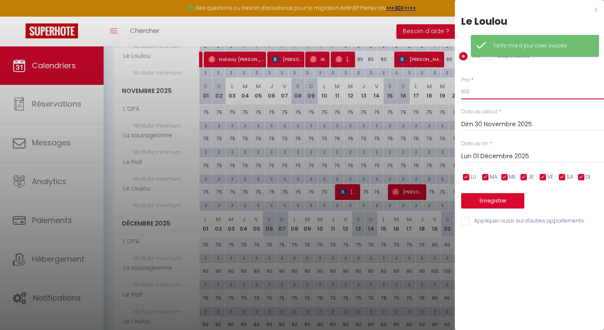
click at [474, 91] on input "100" at bounding box center [532, 91] width 143 height 15
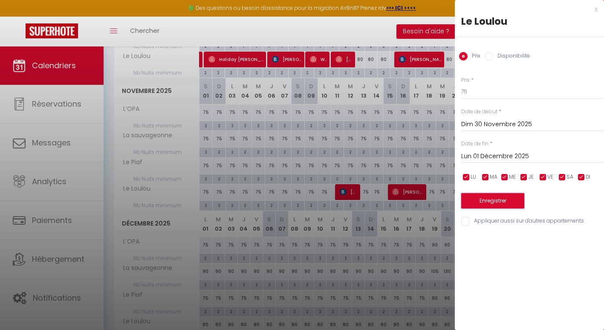
click at [482, 203] on button "Enregistrer" at bounding box center [492, 200] width 63 height 15
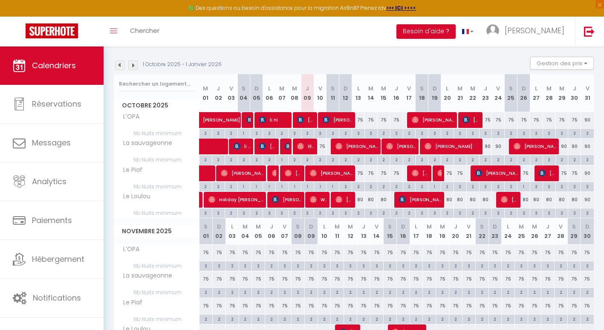
scroll to position [82, 0]
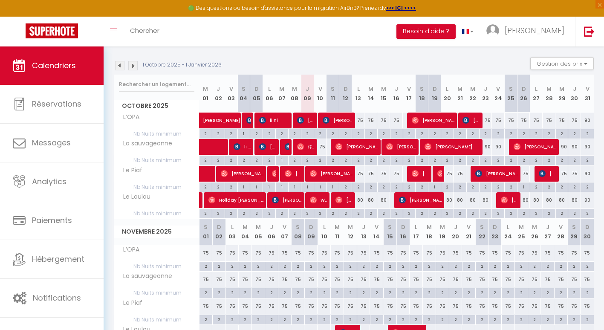
click at [360, 201] on div "80" at bounding box center [358, 200] width 13 height 16
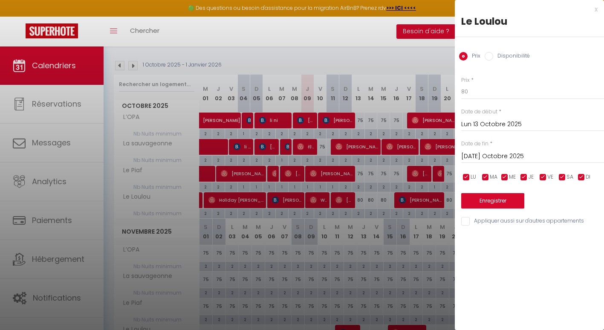
click at [496, 151] on input "[DATE] Octobre 2025" at bounding box center [532, 156] width 143 height 11
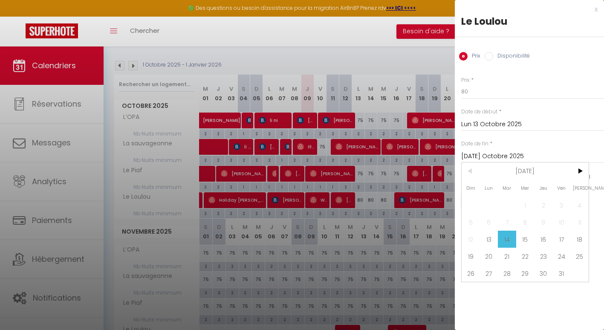
click at [555, 267] on span "31" at bounding box center [562, 273] width 18 height 17
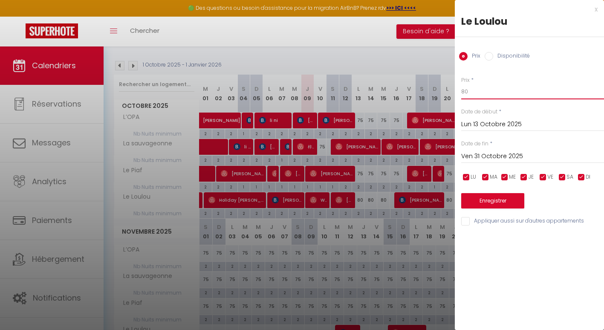
click at [476, 94] on input "80" at bounding box center [532, 91] width 143 height 15
click at [476, 205] on button "Enregistrer" at bounding box center [492, 200] width 63 height 15
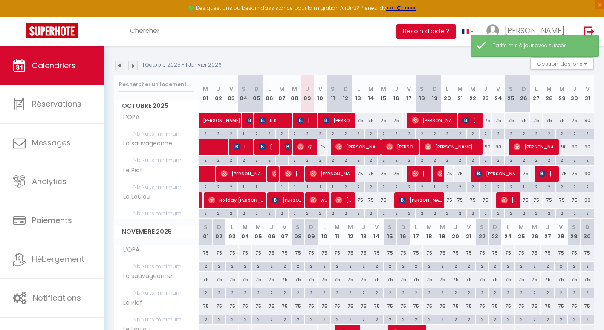
click at [124, 64] on img at bounding box center [119, 65] width 9 height 9
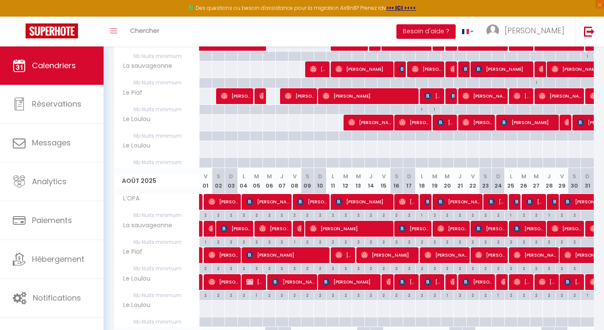
scroll to position [159, 0]
